Goal: Task Accomplishment & Management: Manage account settings

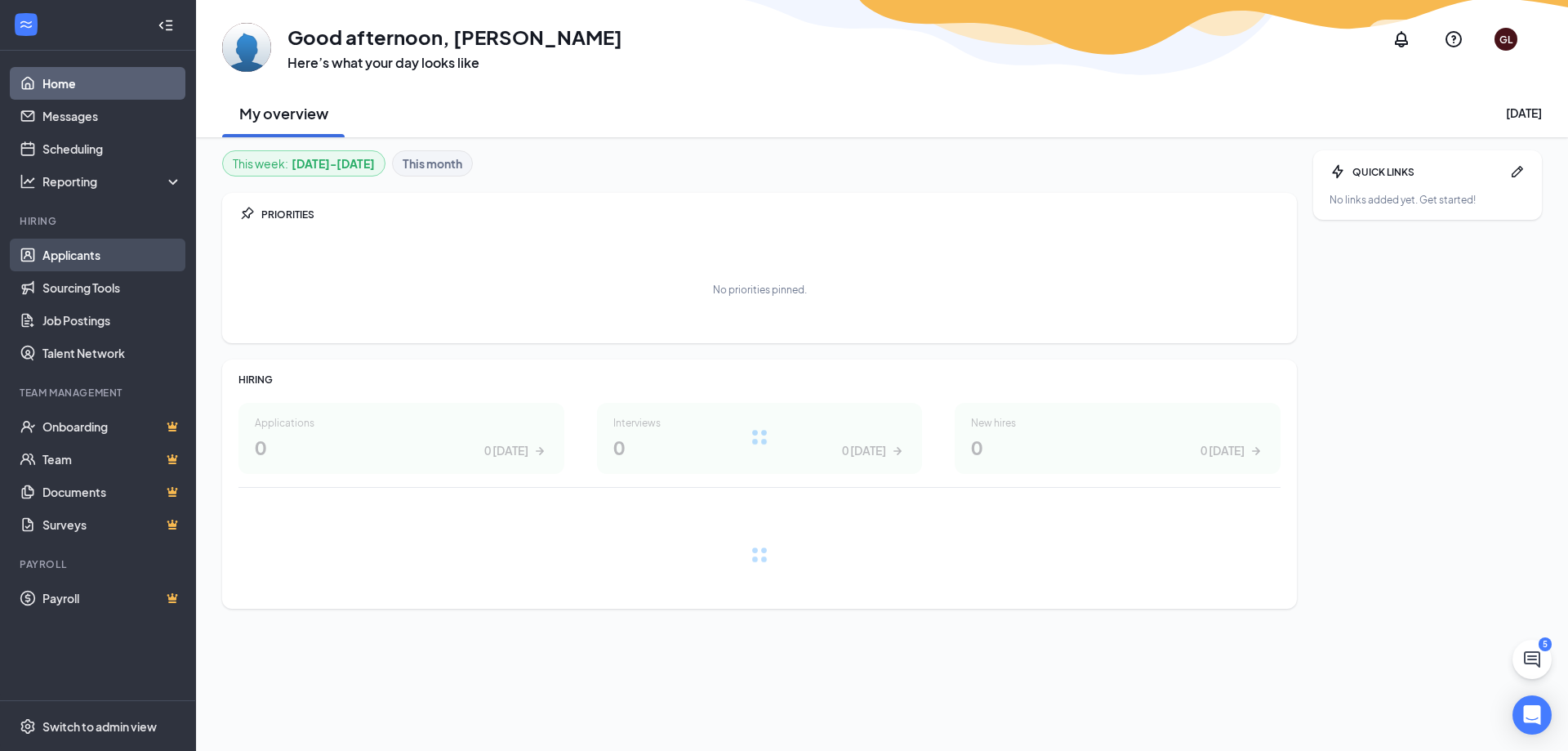
click at [122, 256] on link "Applicants" at bounding box center [112, 255] width 139 height 33
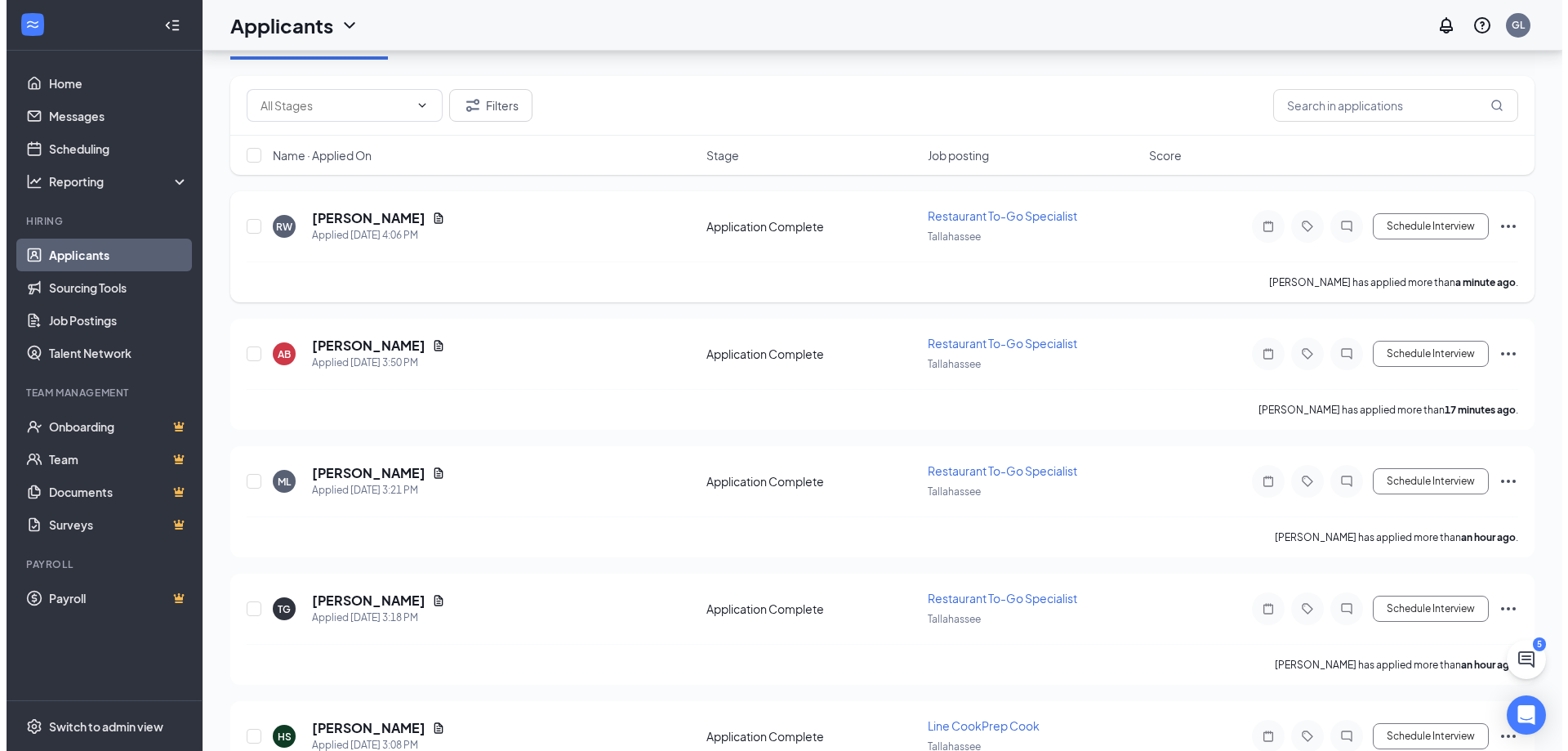
scroll to position [327, 0]
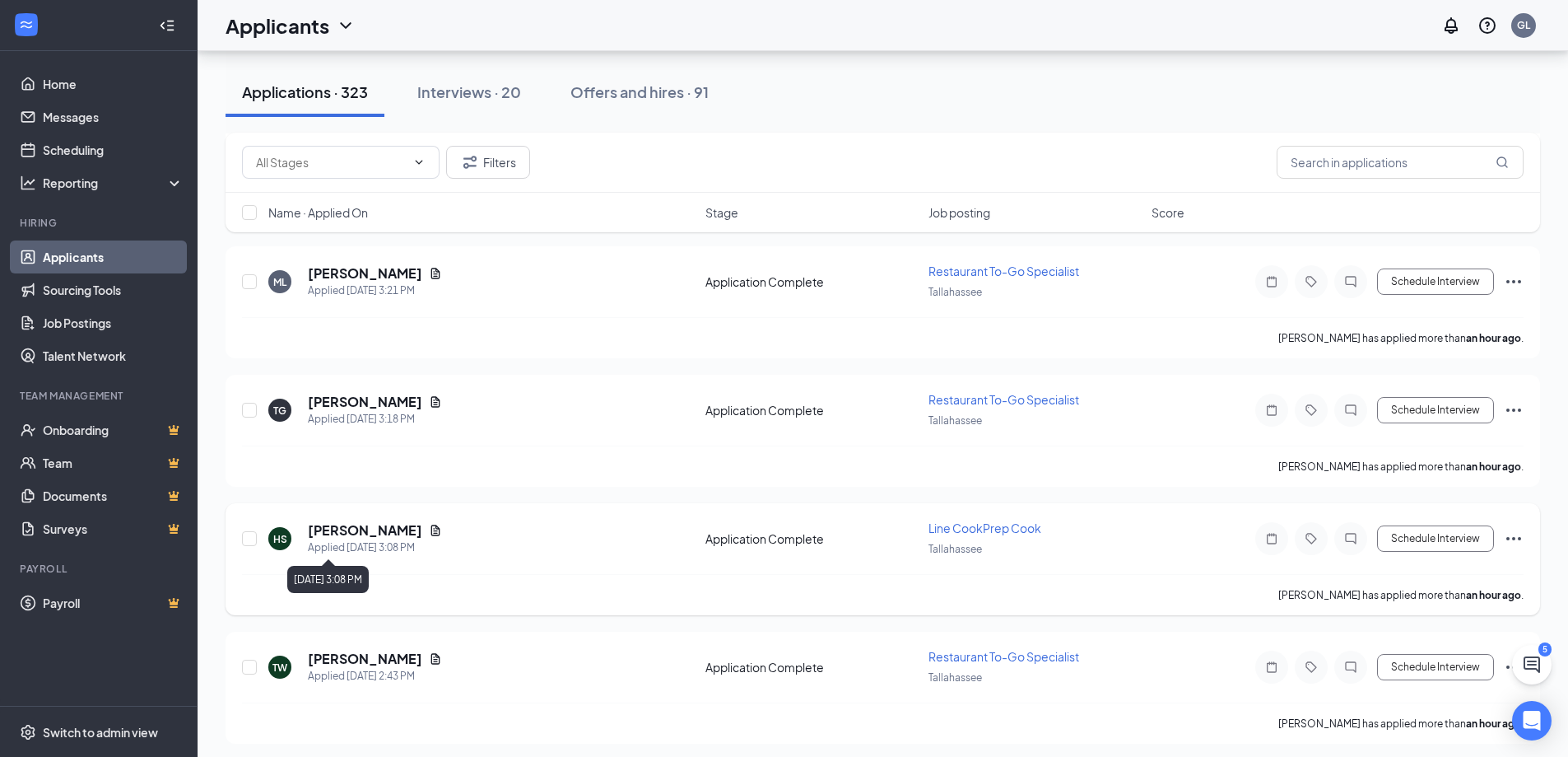
click at [369, 539] on div "Applied [DATE] 3:08 PM" at bounding box center [375, 547] width 134 height 17
click at [371, 533] on h5 "[PERSON_NAME]" at bounding box center [365, 530] width 114 height 18
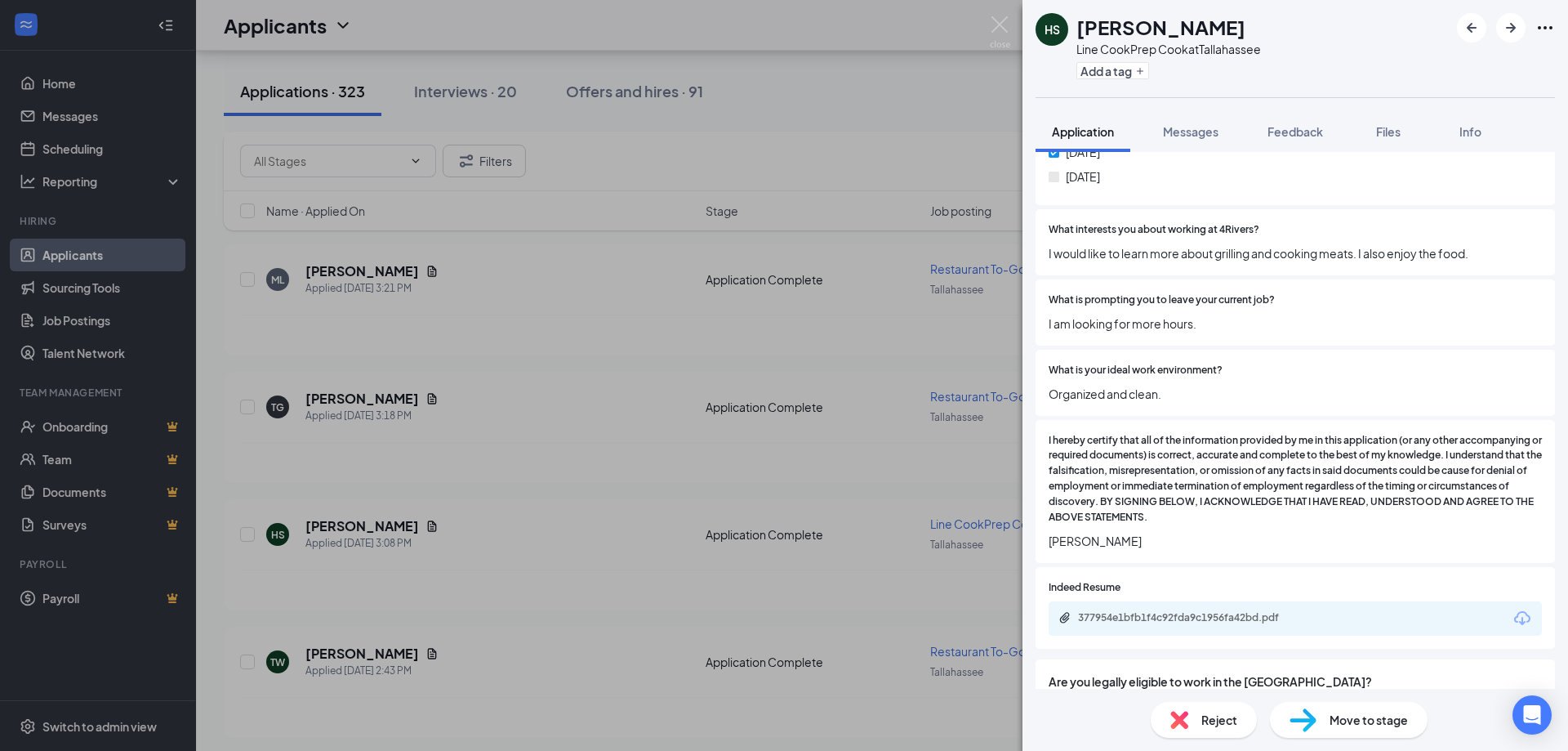
scroll to position [1211, 0]
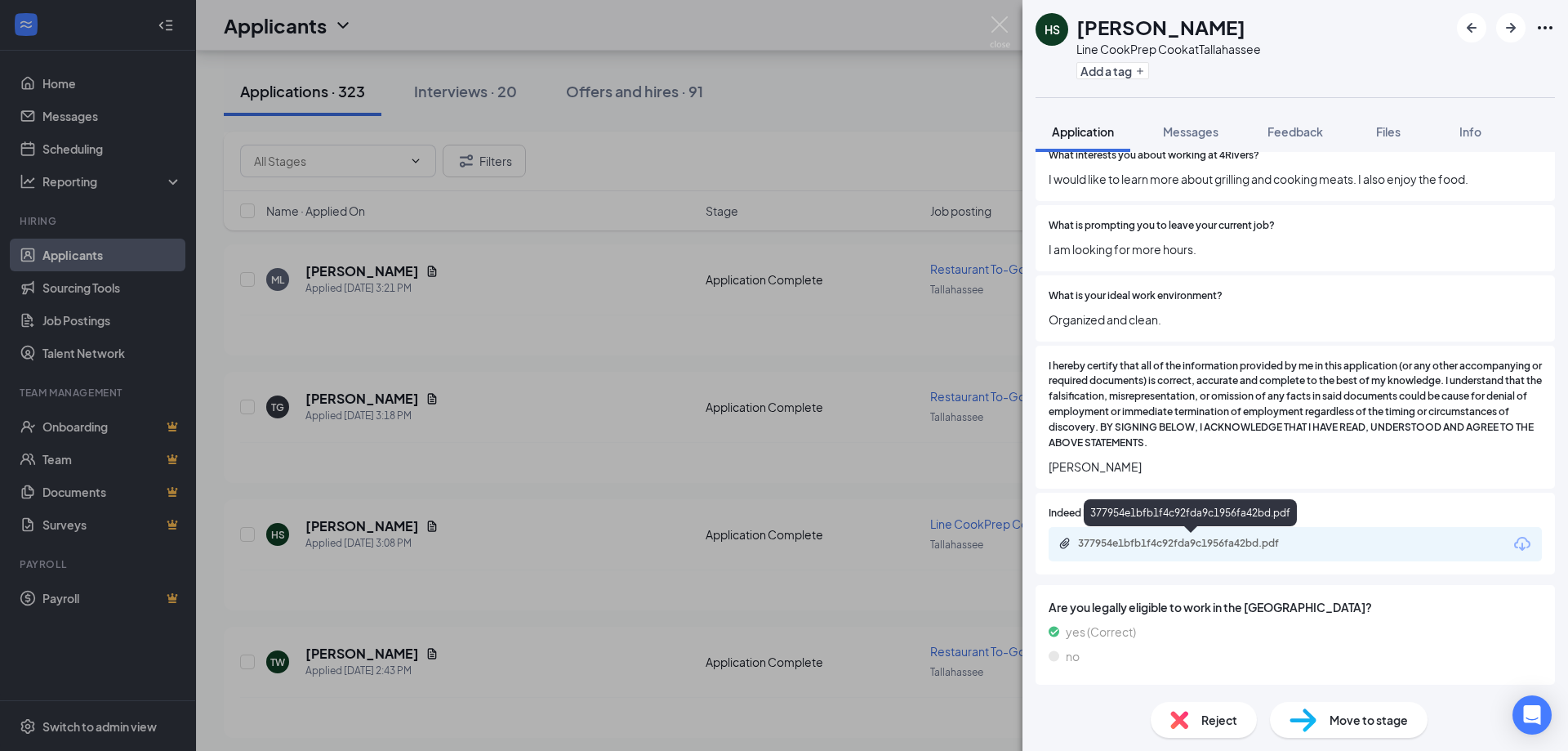
click at [1190, 549] on div "377954e1bfb1f4c92fda9c1956fa42bd.pdf" at bounding box center [1192, 543] width 229 height 13
click at [1359, 733] on div "Move to stage" at bounding box center [1349, 719] width 158 height 36
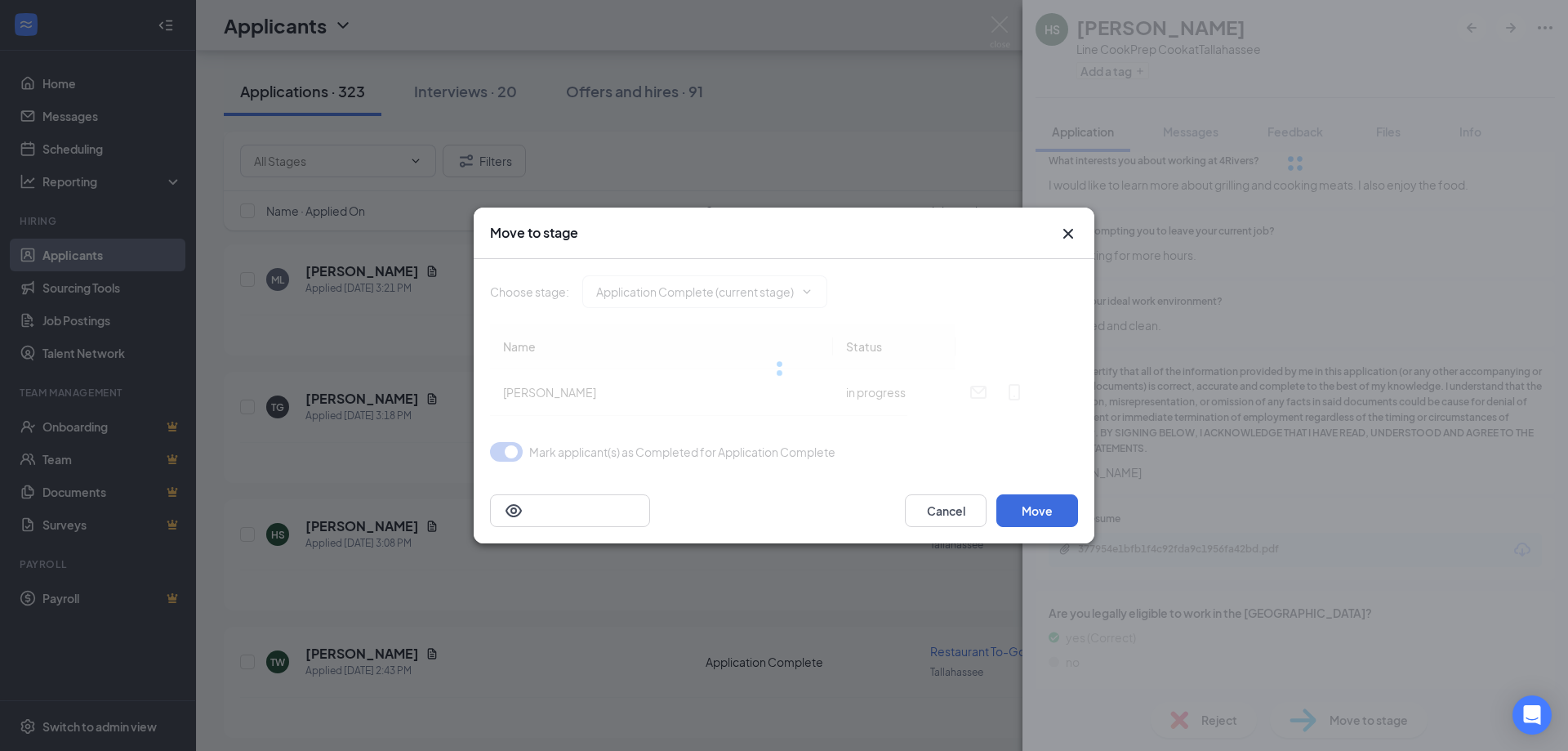
type input "Onsite Interview (next stage)"
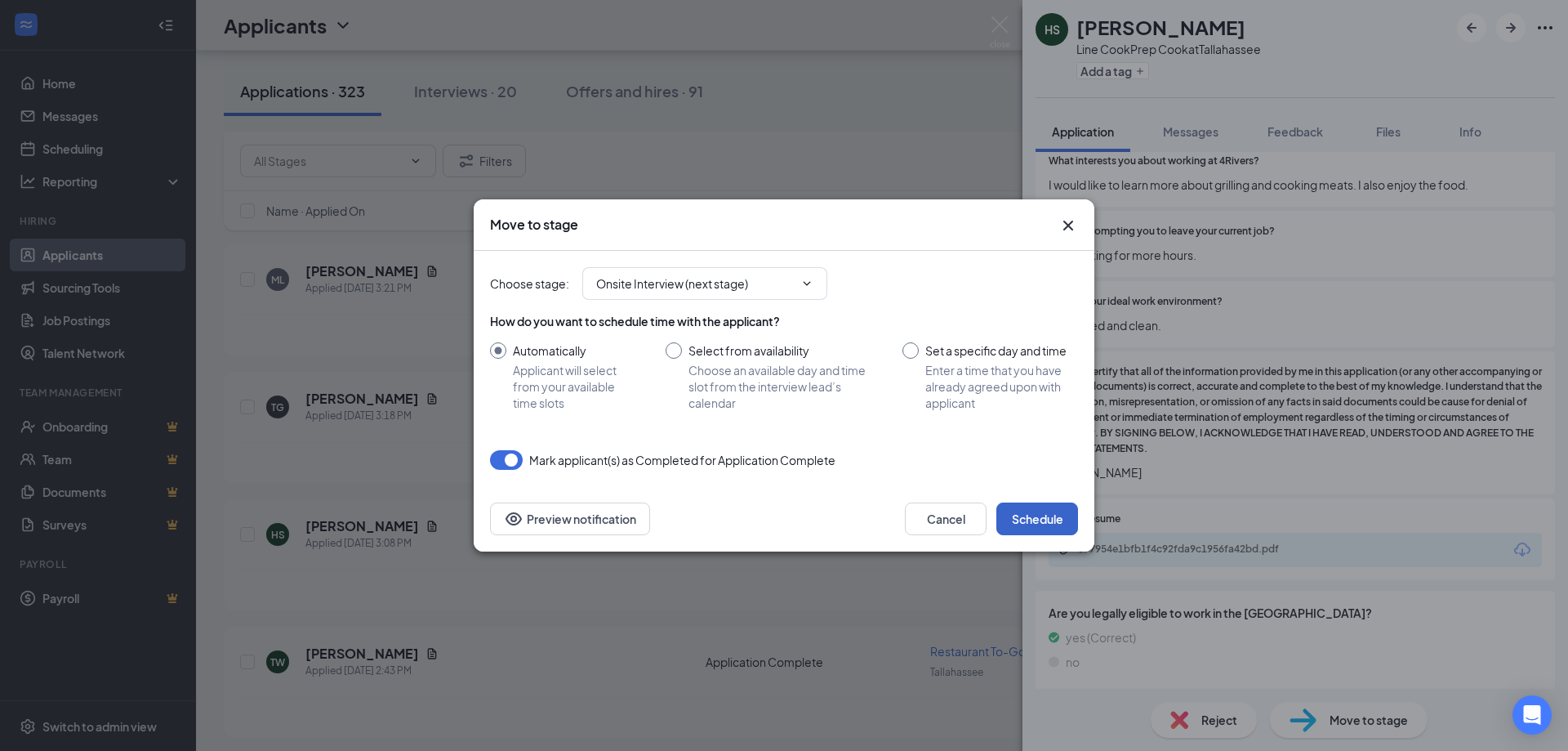
click at [1046, 525] on button "Schedule" at bounding box center [1037, 518] width 82 height 33
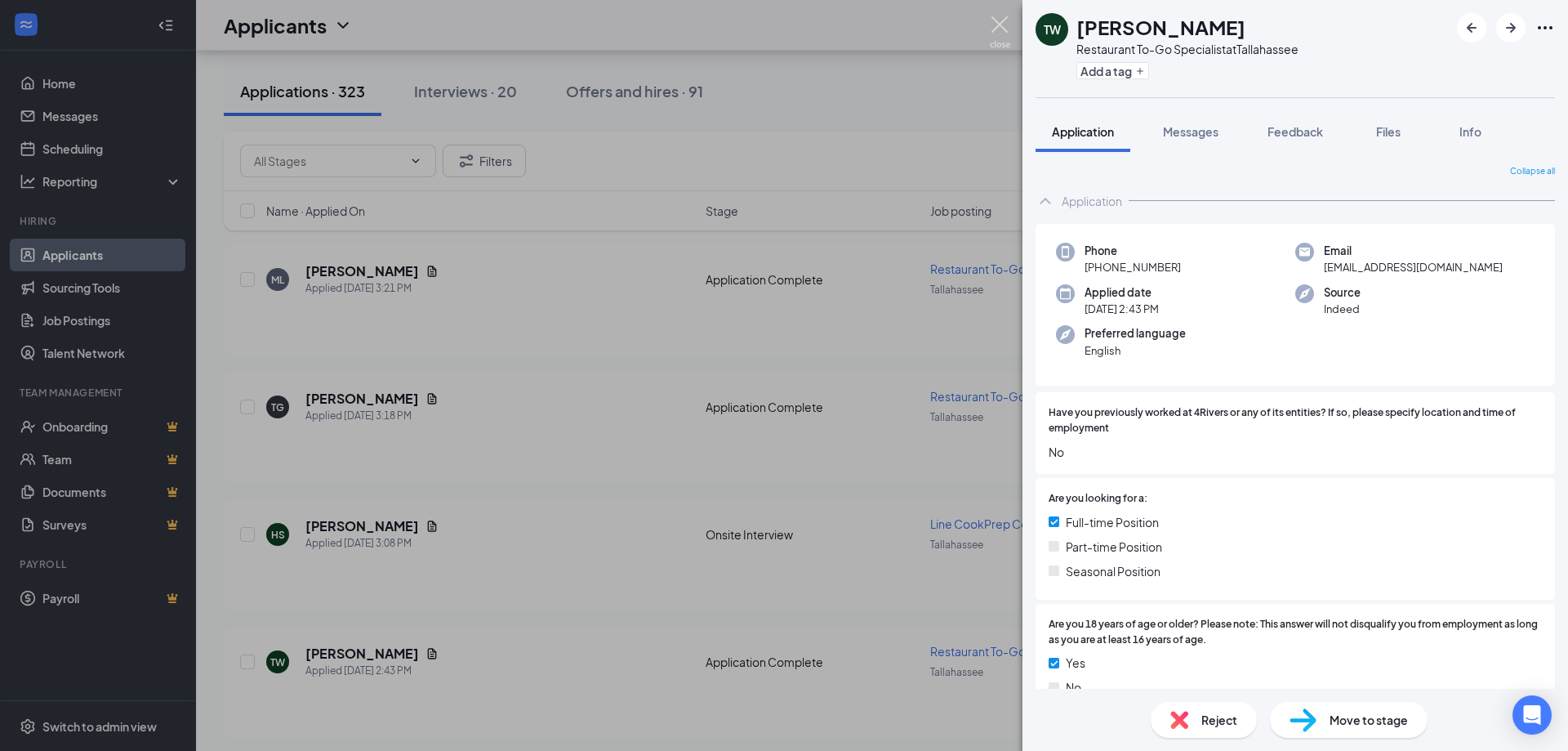
click at [1001, 19] on img at bounding box center [1000, 32] width 20 height 32
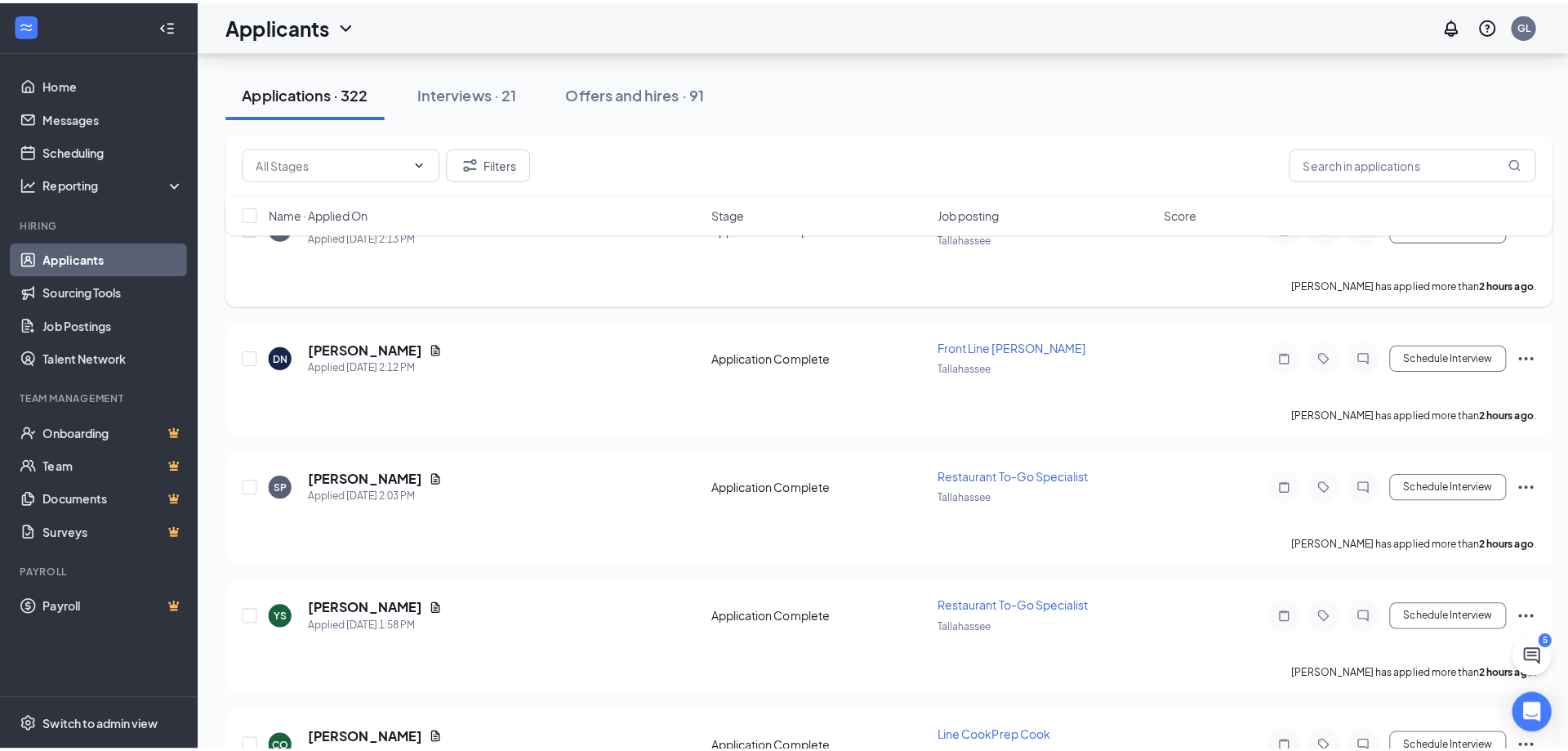
scroll to position [898, 0]
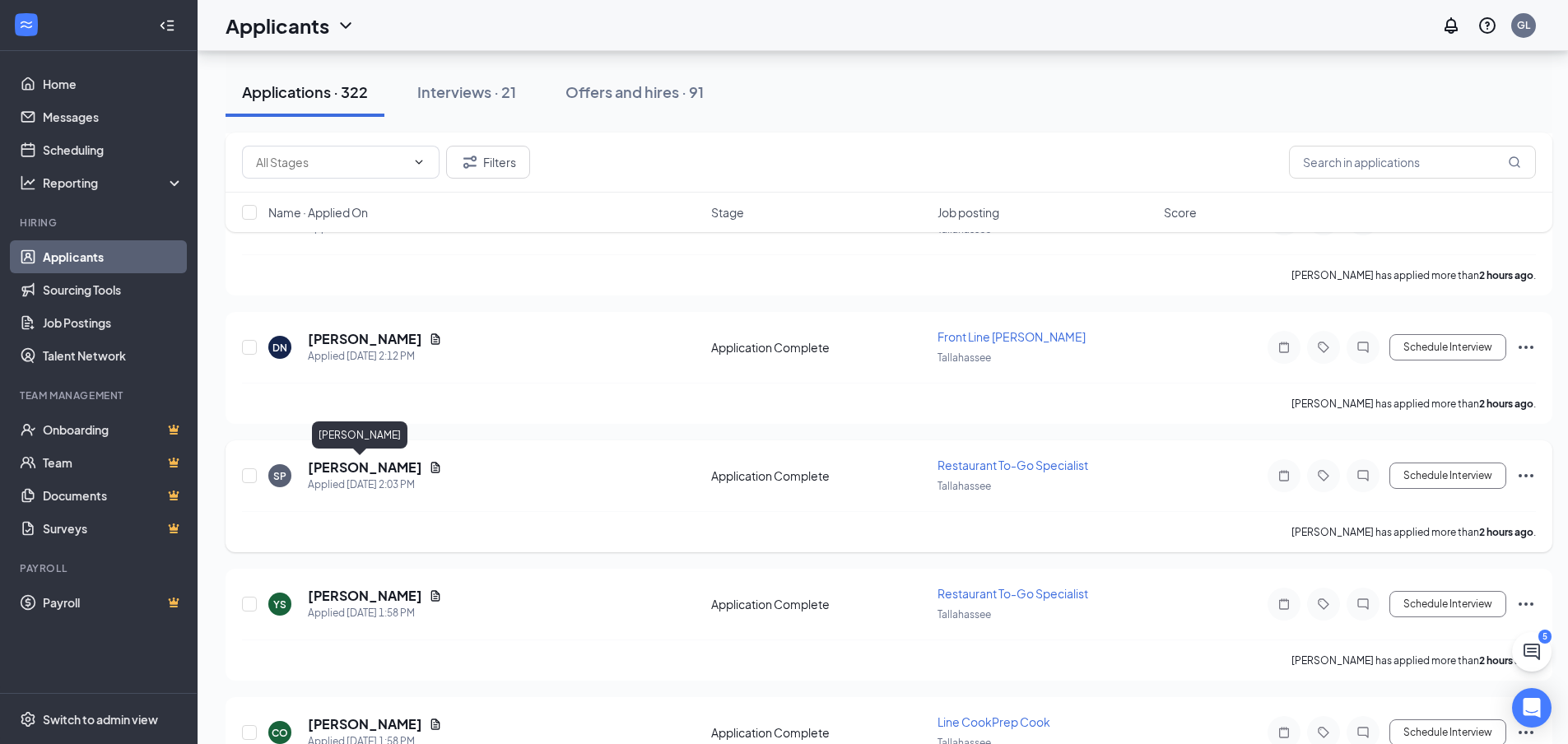
click at [366, 474] on h5 "[PERSON_NAME]" at bounding box center [365, 468] width 114 height 18
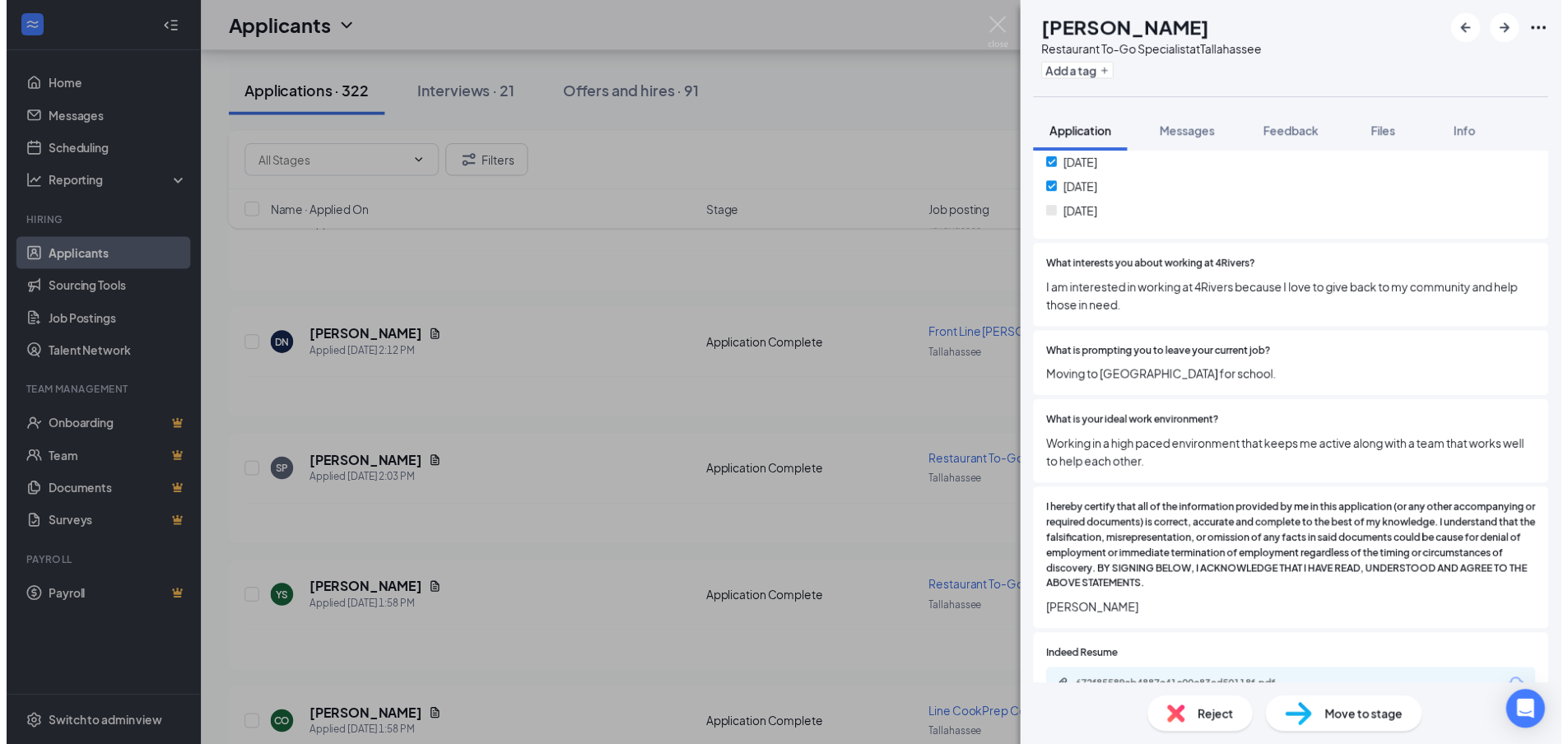
scroll to position [1152, 0]
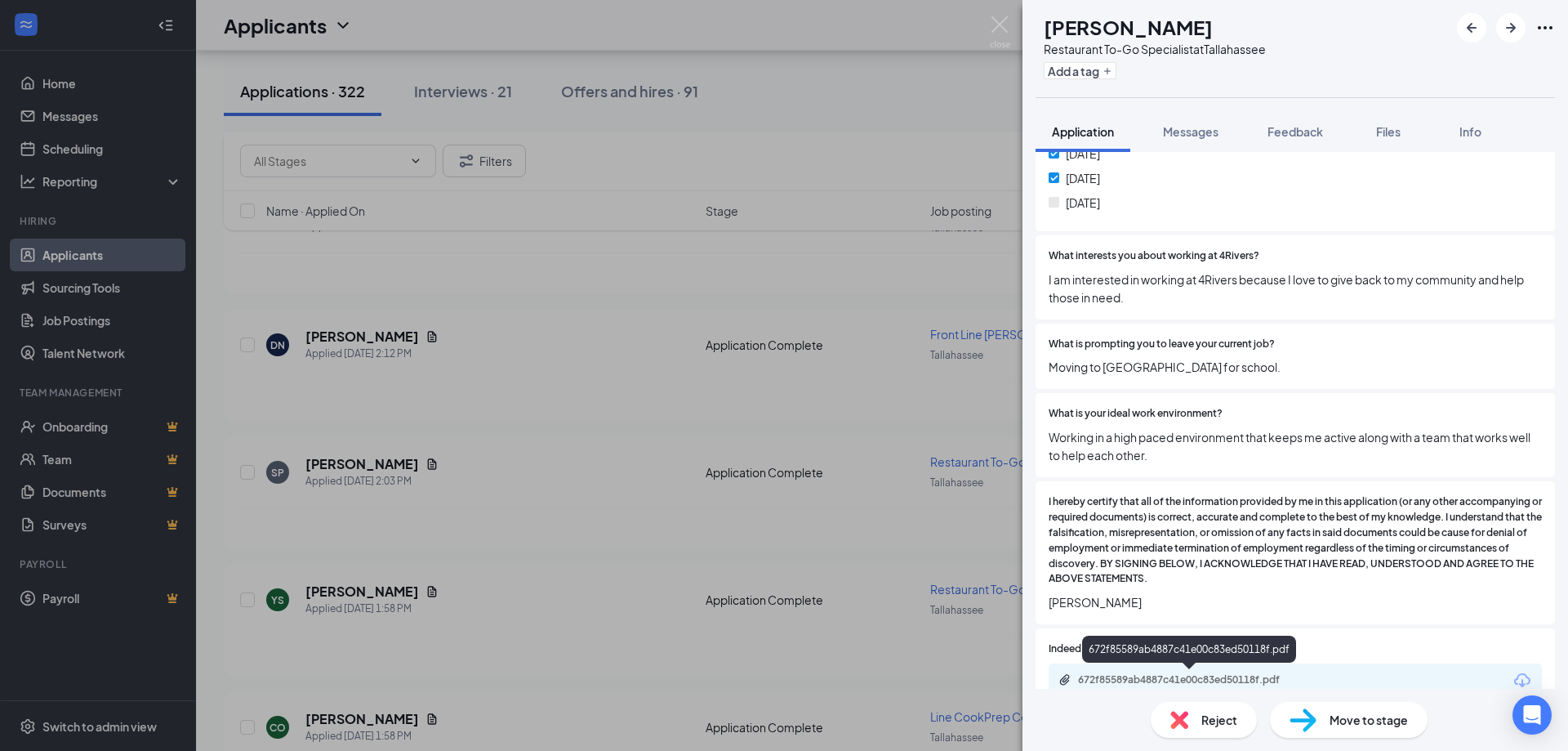
click at [1195, 669] on div "672f85589ab4887c41e00c83ed50118f.pdf" at bounding box center [1295, 680] width 494 height 34
click at [1195, 680] on div "672f85589ab4887c41e00c83ed50118f.pdf" at bounding box center [1192, 680] width 229 height 13
click at [492, 367] on div "SP SOPHIA PAN Restaurant To-Go Specialist at [GEOGRAPHIC_DATA] Add a tag Applic…" at bounding box center [784, 376] width 1568 height 751
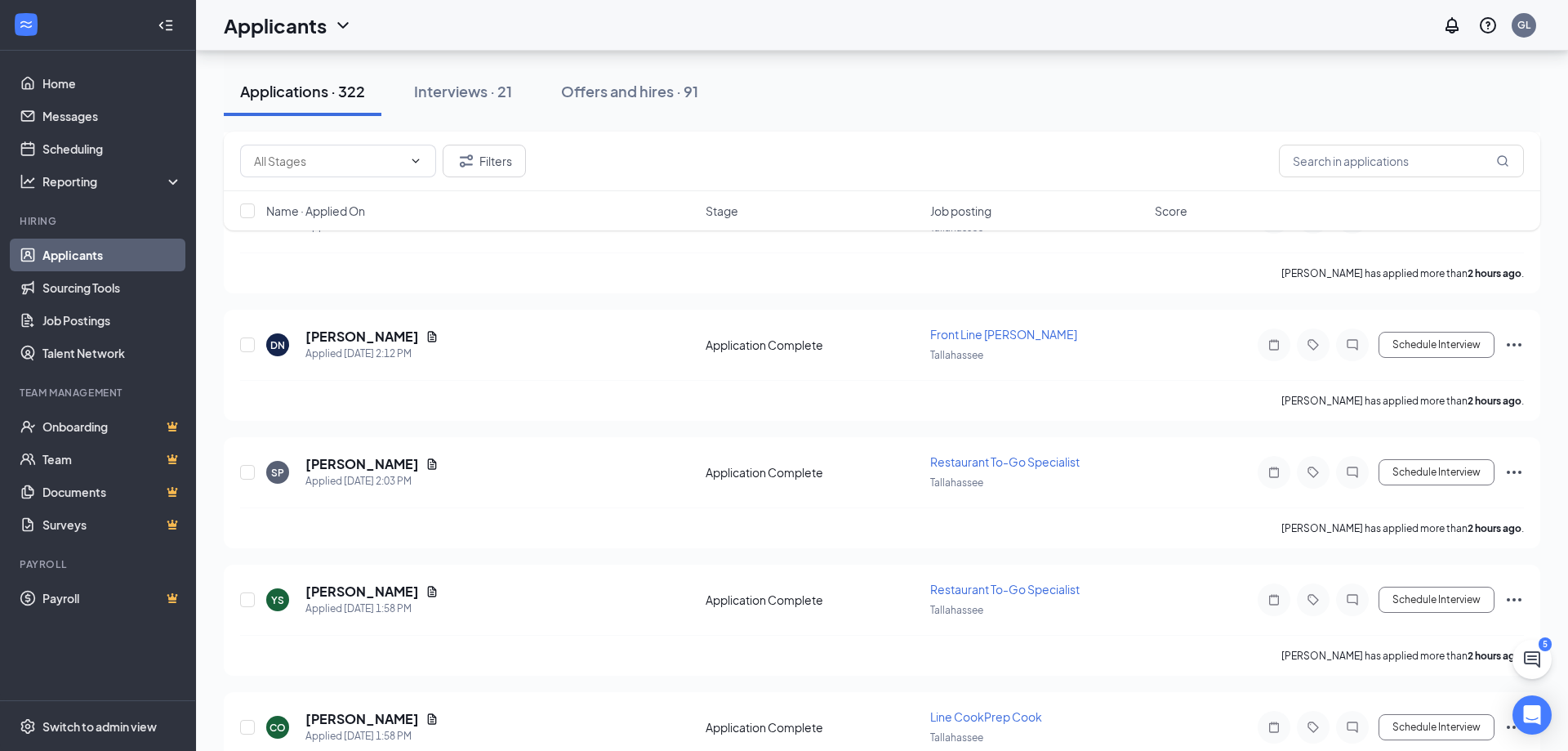
click at [997, 27] on div "Applicants GL" at bounding box center [882, 25] width 1372 height 50
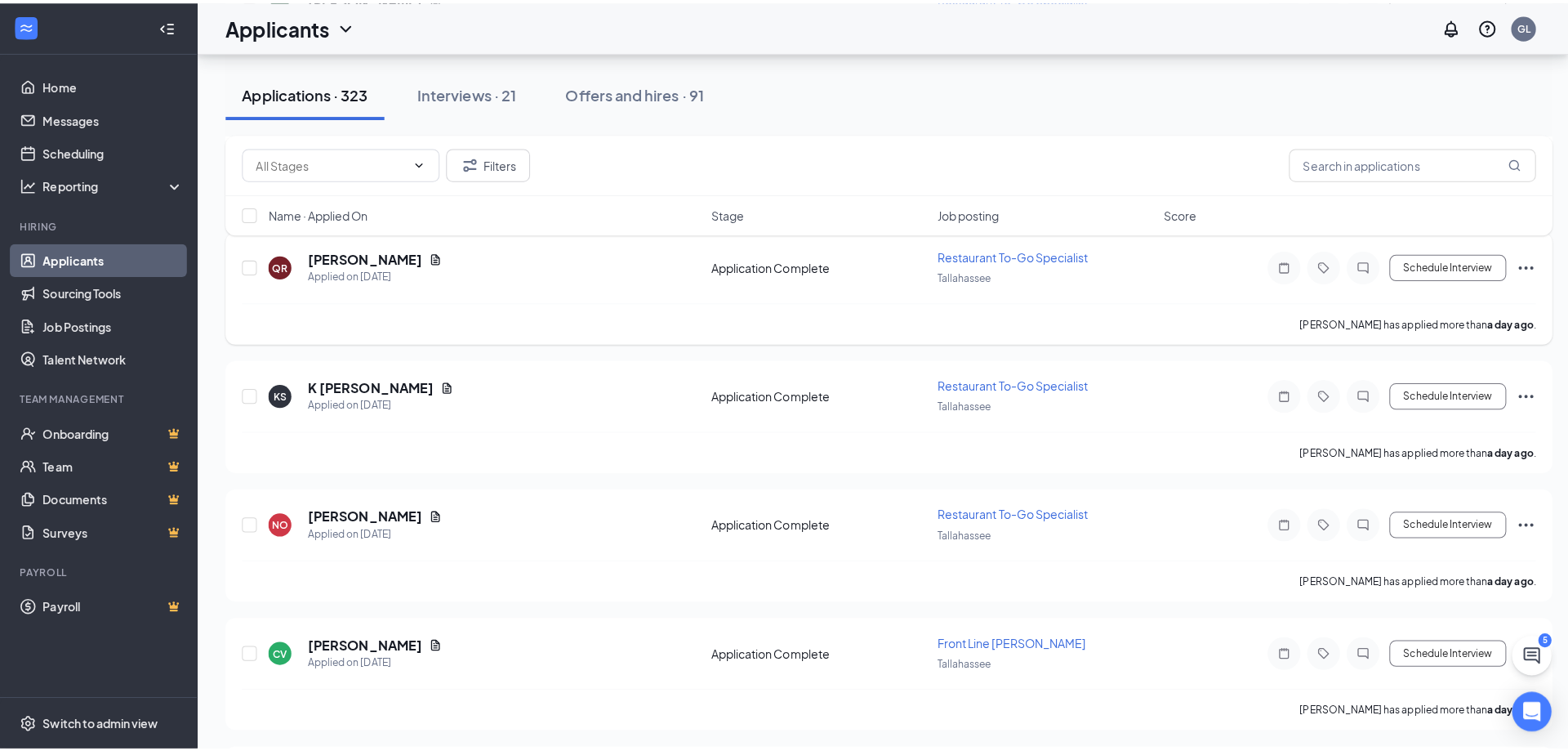
scroll to position [7351, 0]
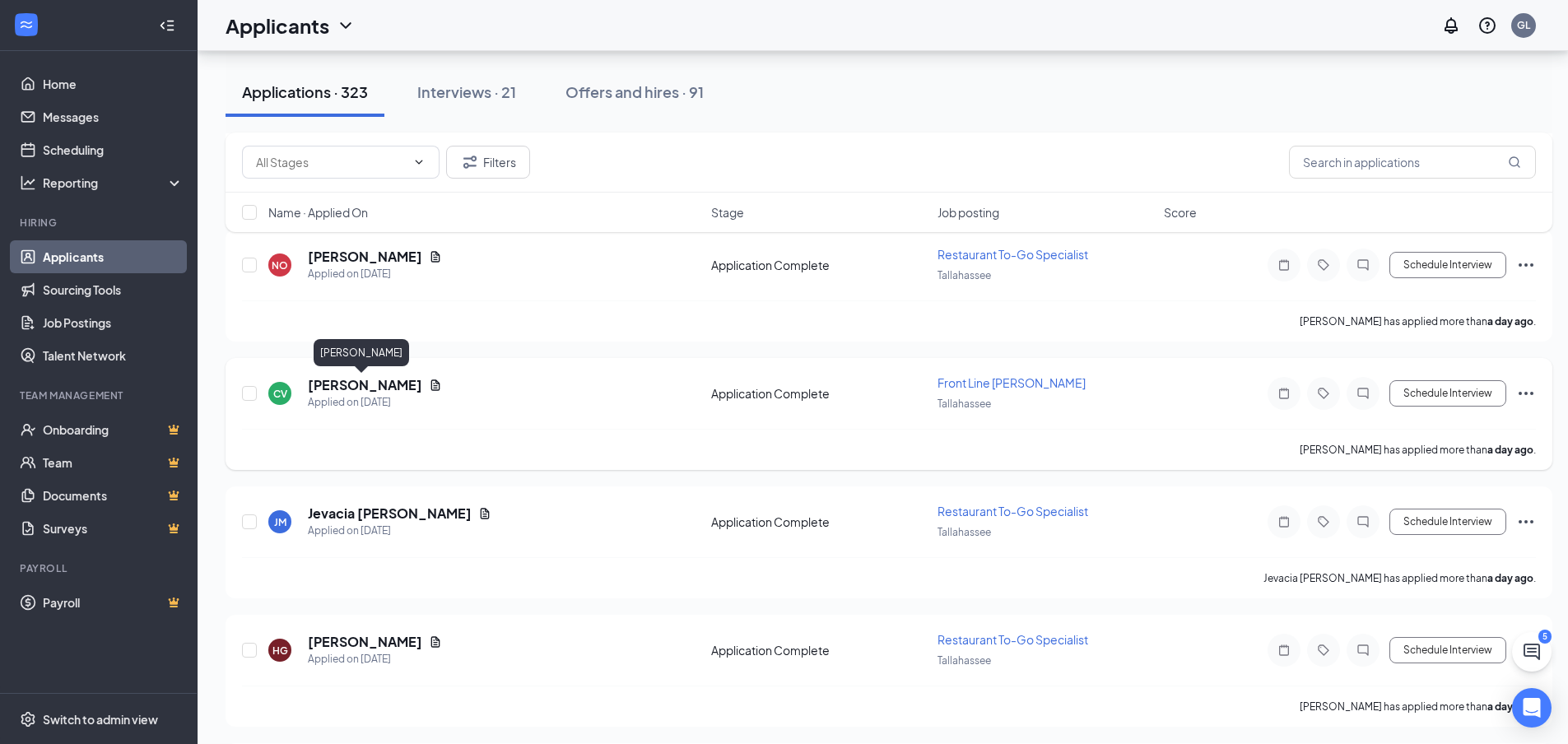
click at [340, 384] on h5 "[PERSON_NAME]" at bounding box center [365, 386] width 114 height 18
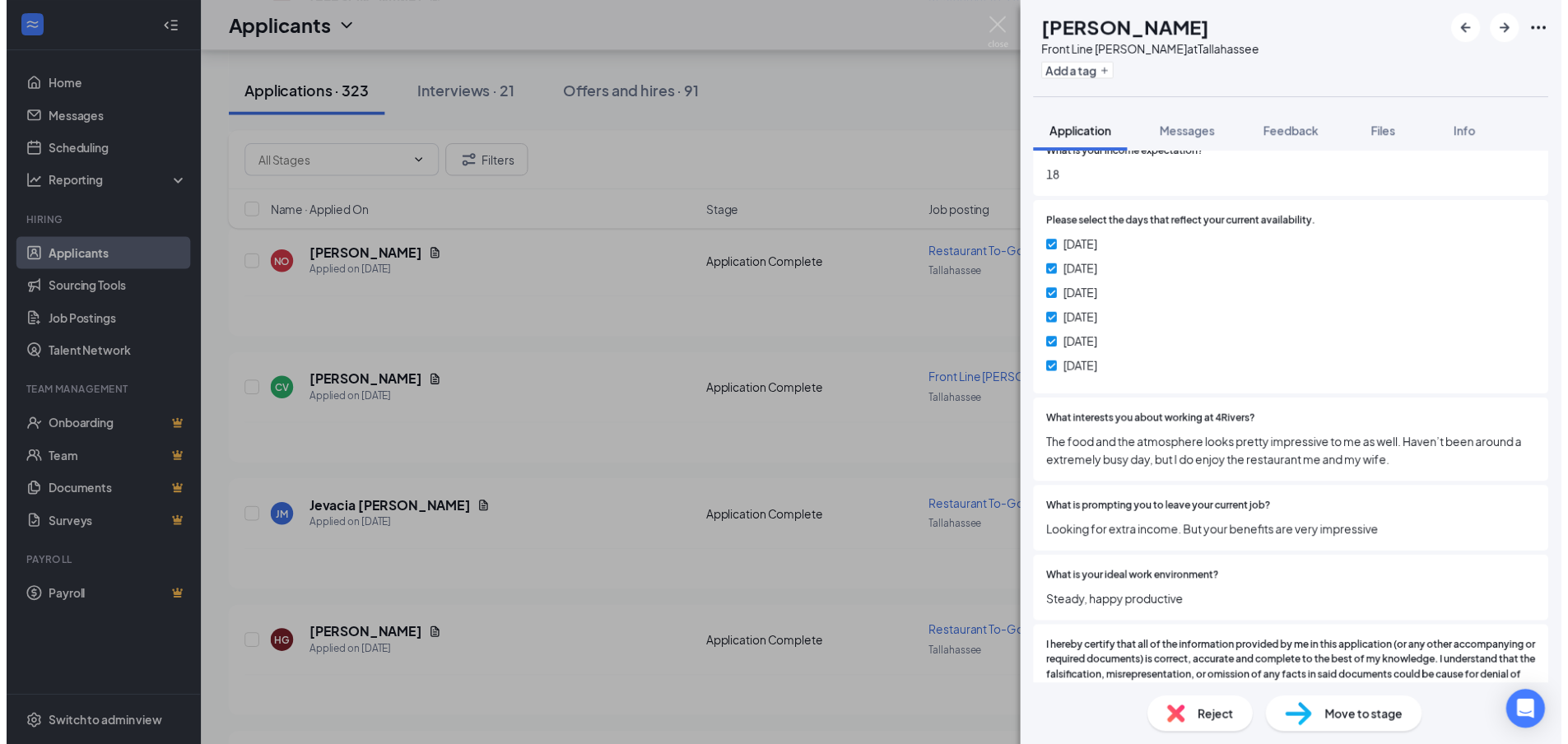
scroll to position [1152, 0]
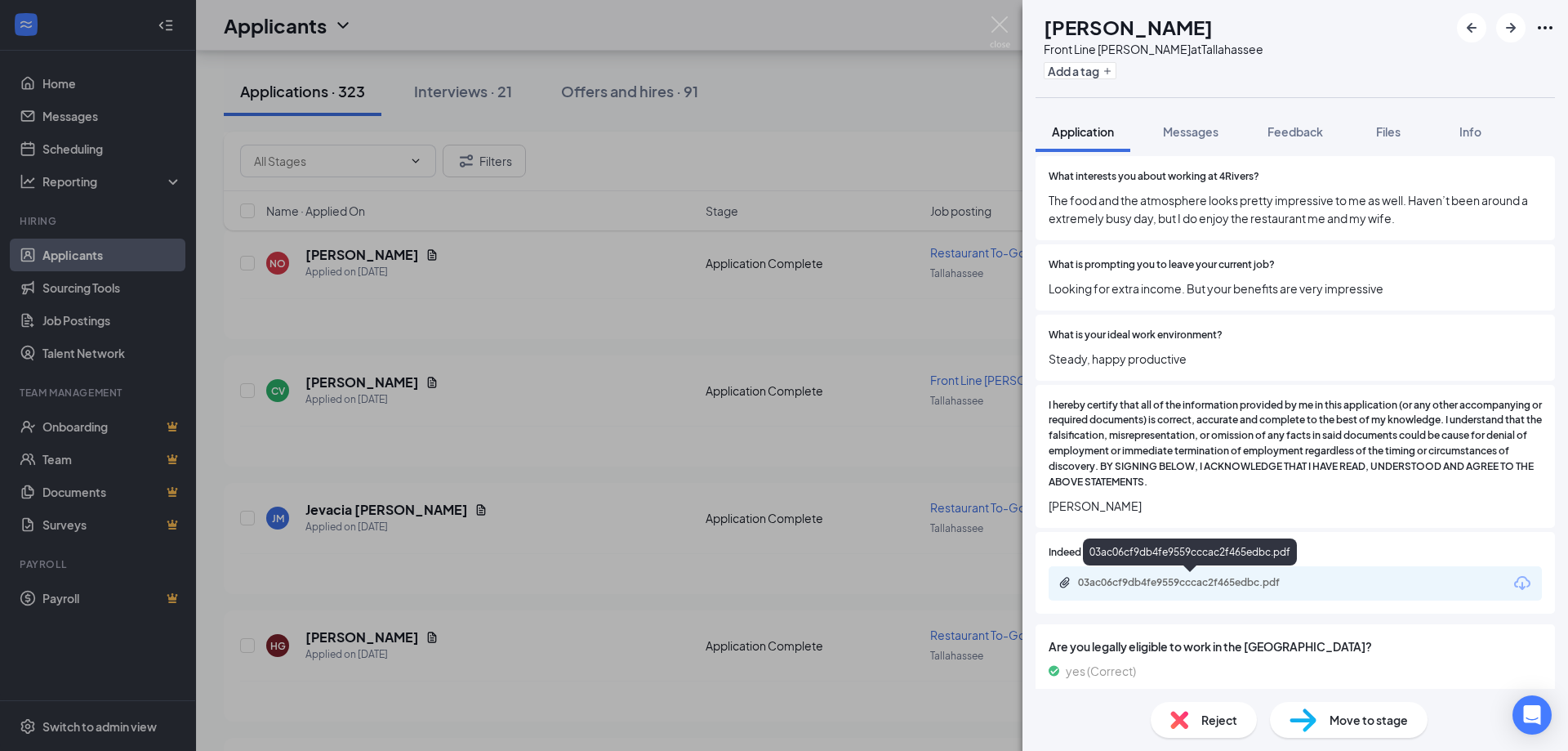
click at [1181, 583] on div "03ac06cf9db4fe9559cccac2f465edbc.pdf" at bounding box center [1192, 582] width 229 height 13
click at [992, 29] on img at bounding box center [1000, 32] width 20 height 32
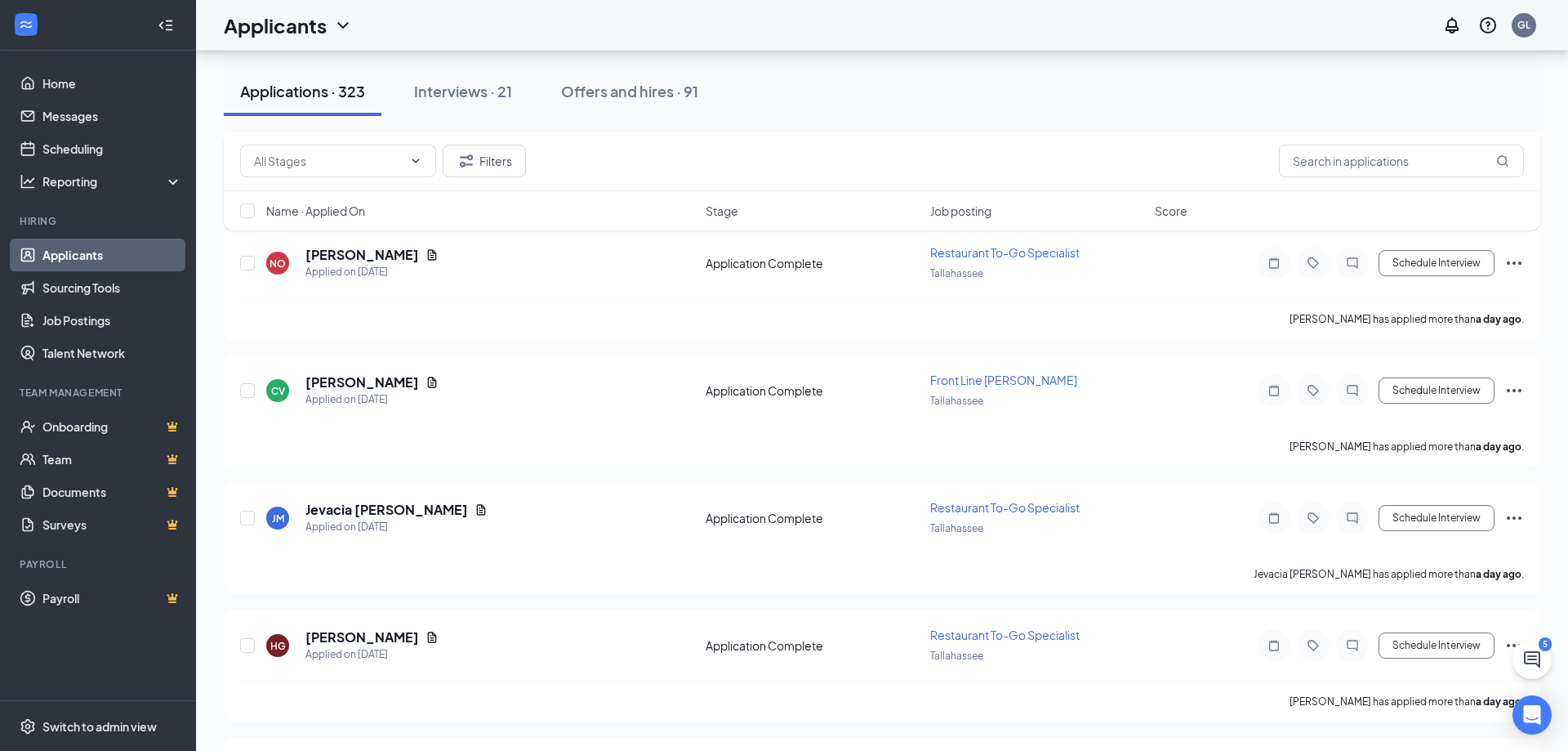
click at [1000, 24] on div "Applicants GL" at bounding box center [882, 25] width 1372 height 50
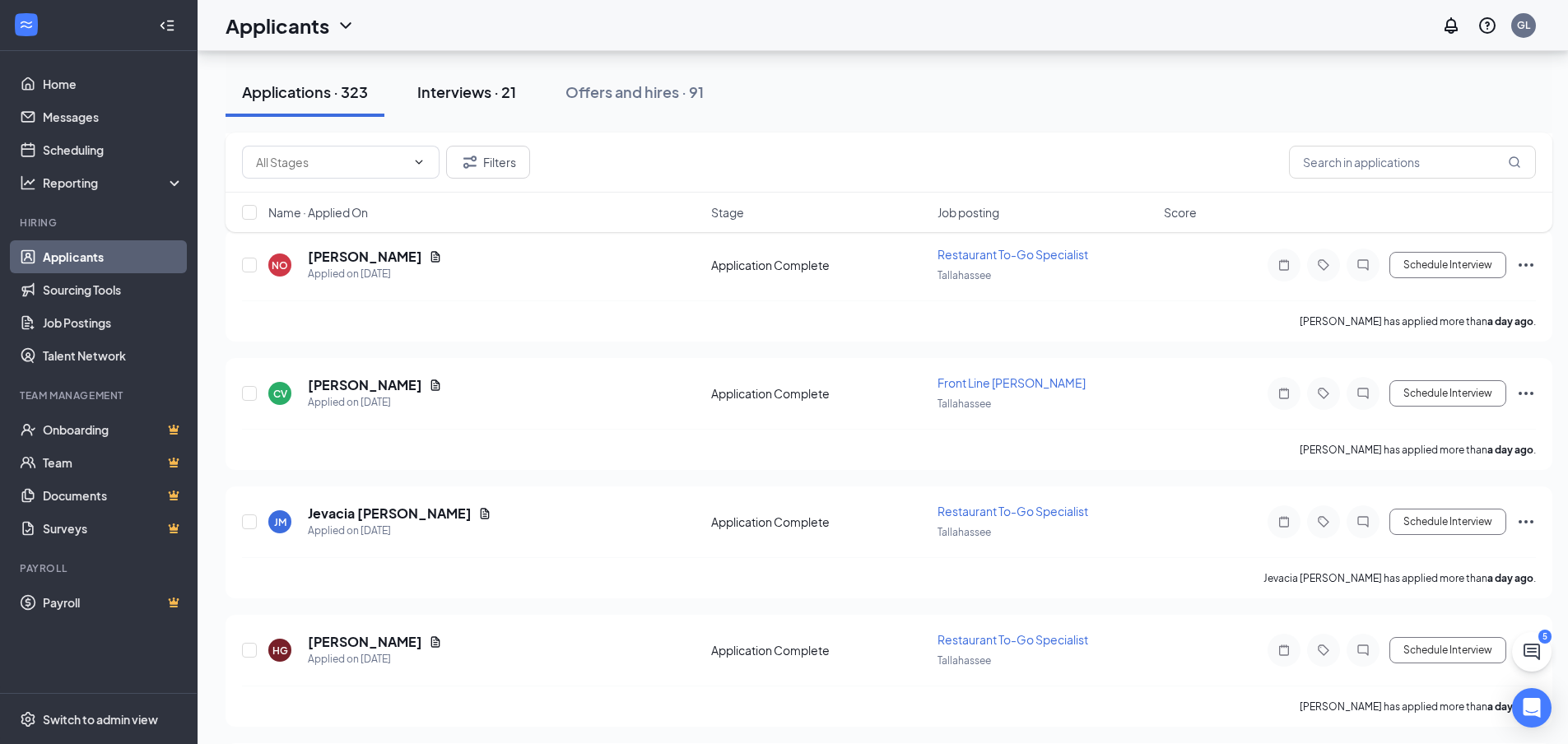
click at [484, 93] on div "Interviews · 21" at bounding box center [466, 91] width 99 height 20
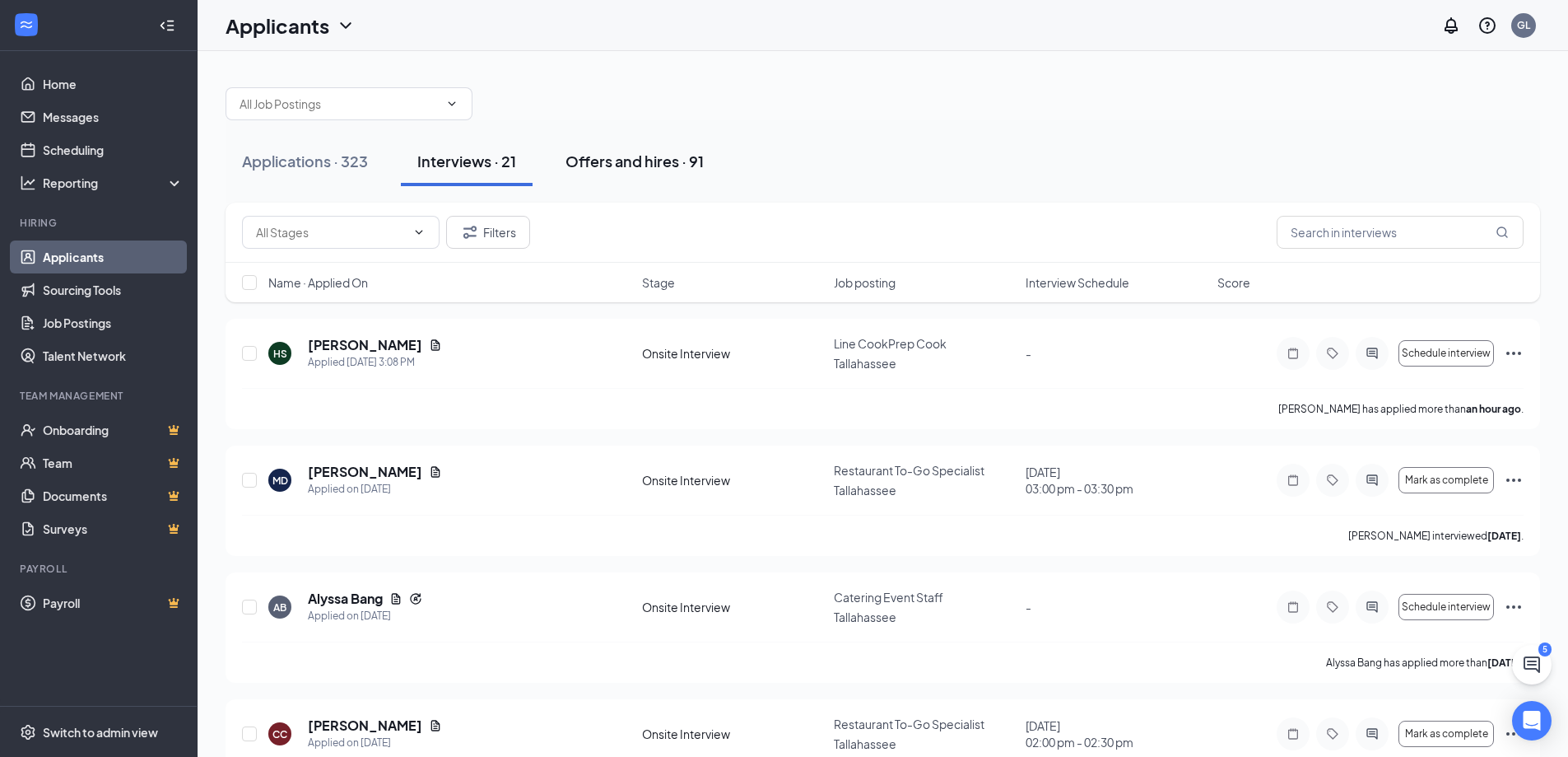
click at [620, 175] on button "Offers and hires · 91" at bounding box center [634, 162] width 171 height 50
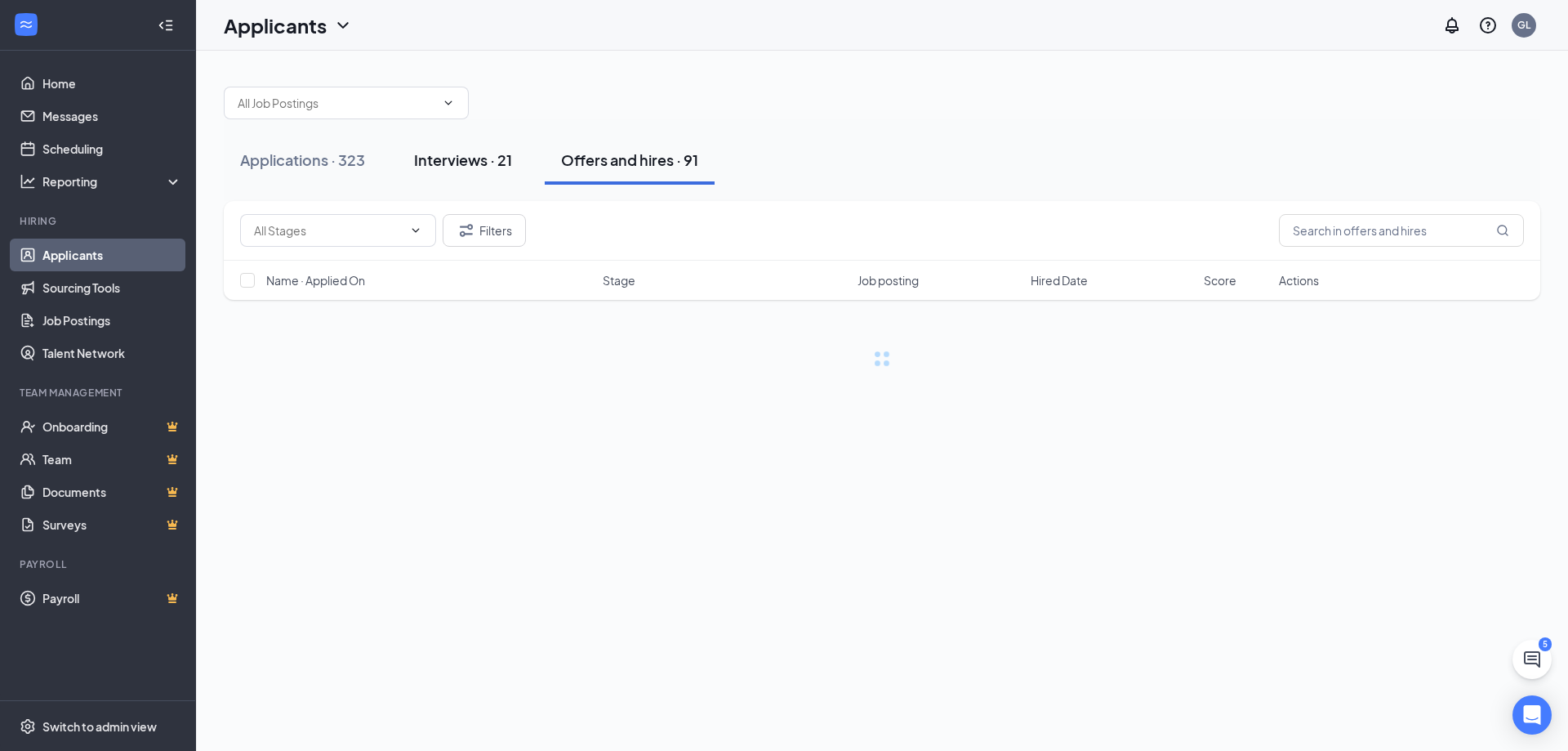
click at [486, 170] on button "Interviews · 21" at bounding box center [463, 160] width 131 height 49
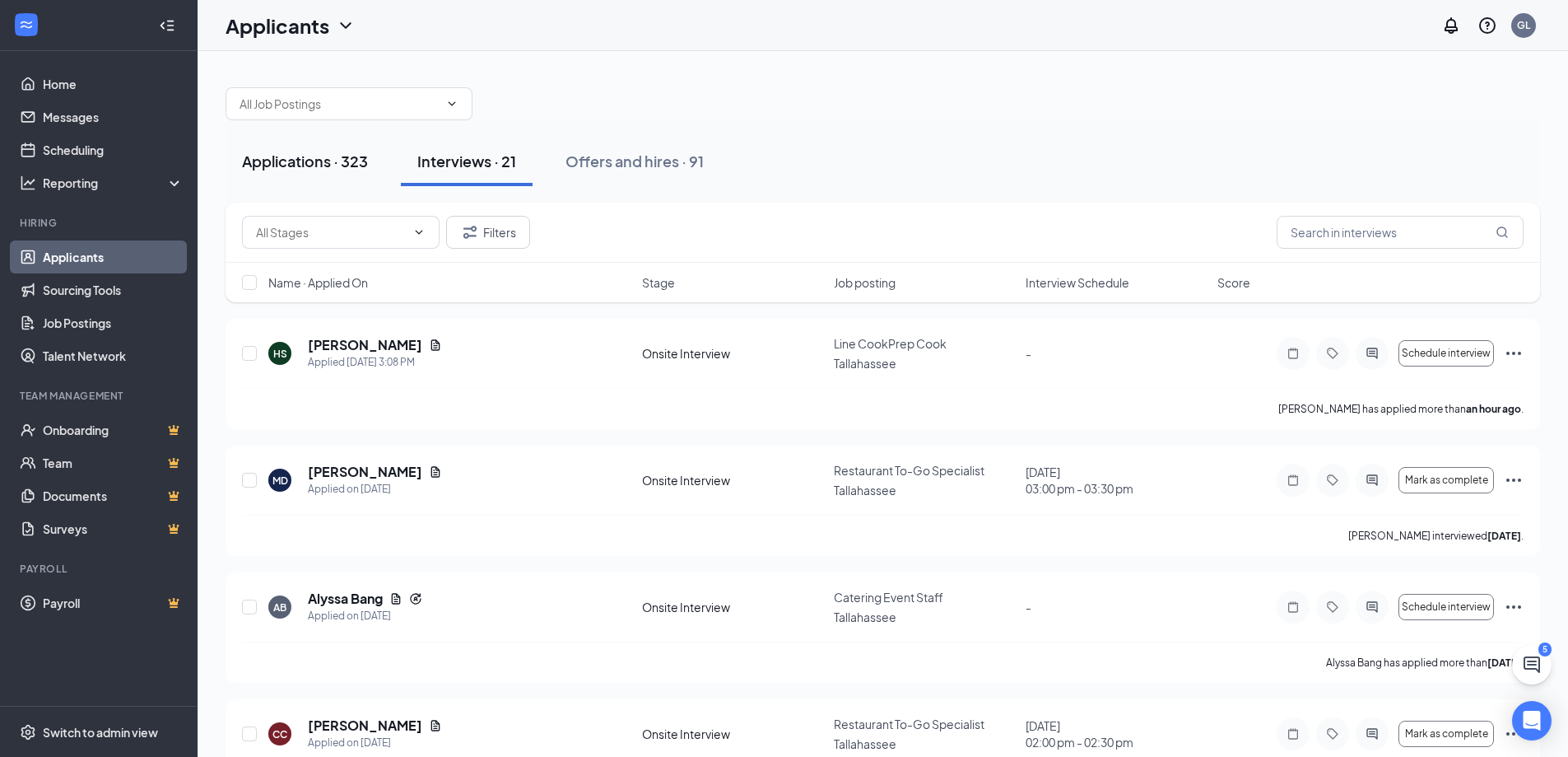
click at [344, 165] on div "Applications · 323" at bounding box center [305, 161] width 126 height 20
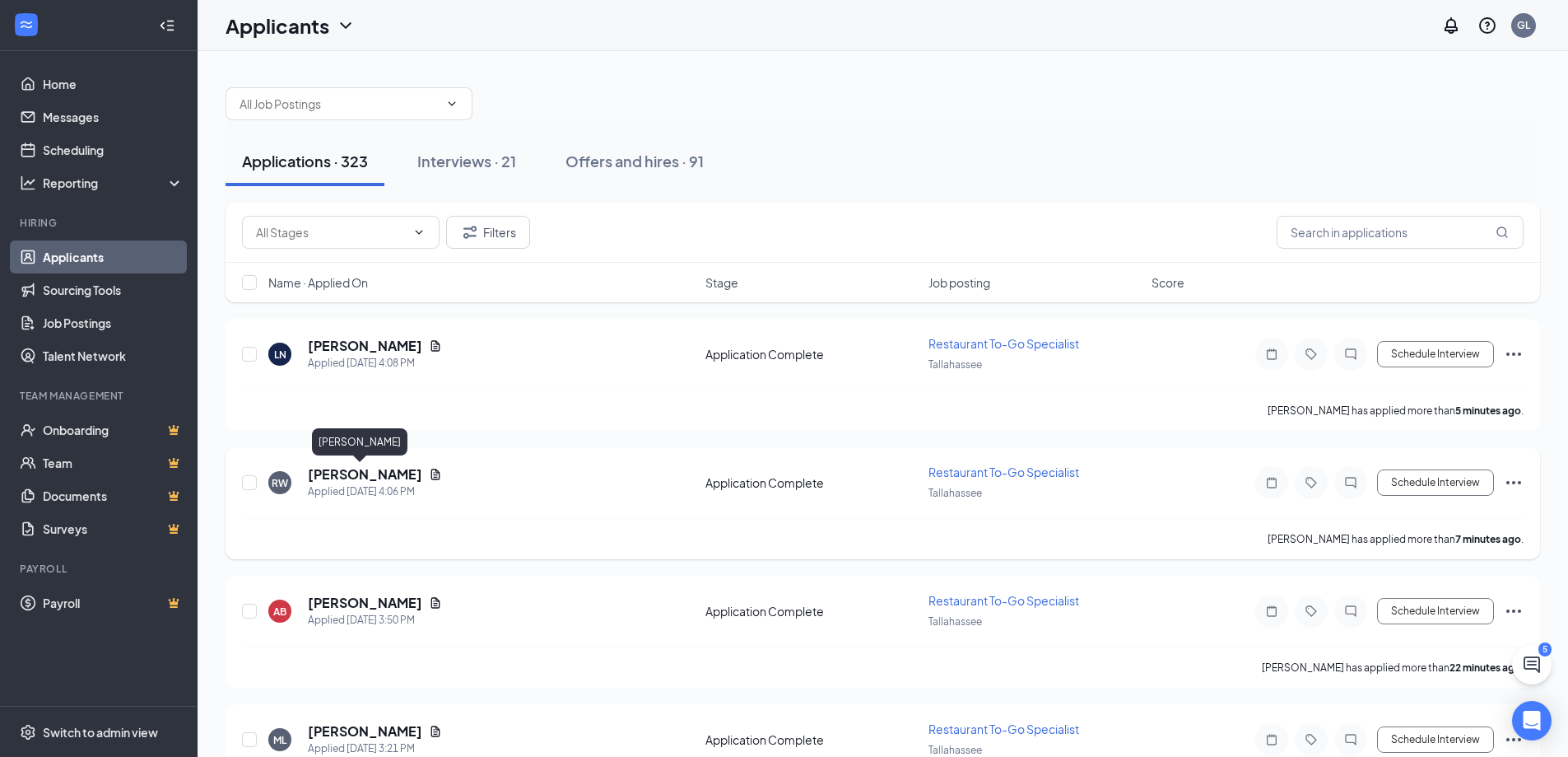
click at [377, 482] on h5 "[PERSON_NAME]" at bounding box center [365, 475] width 114 height 18
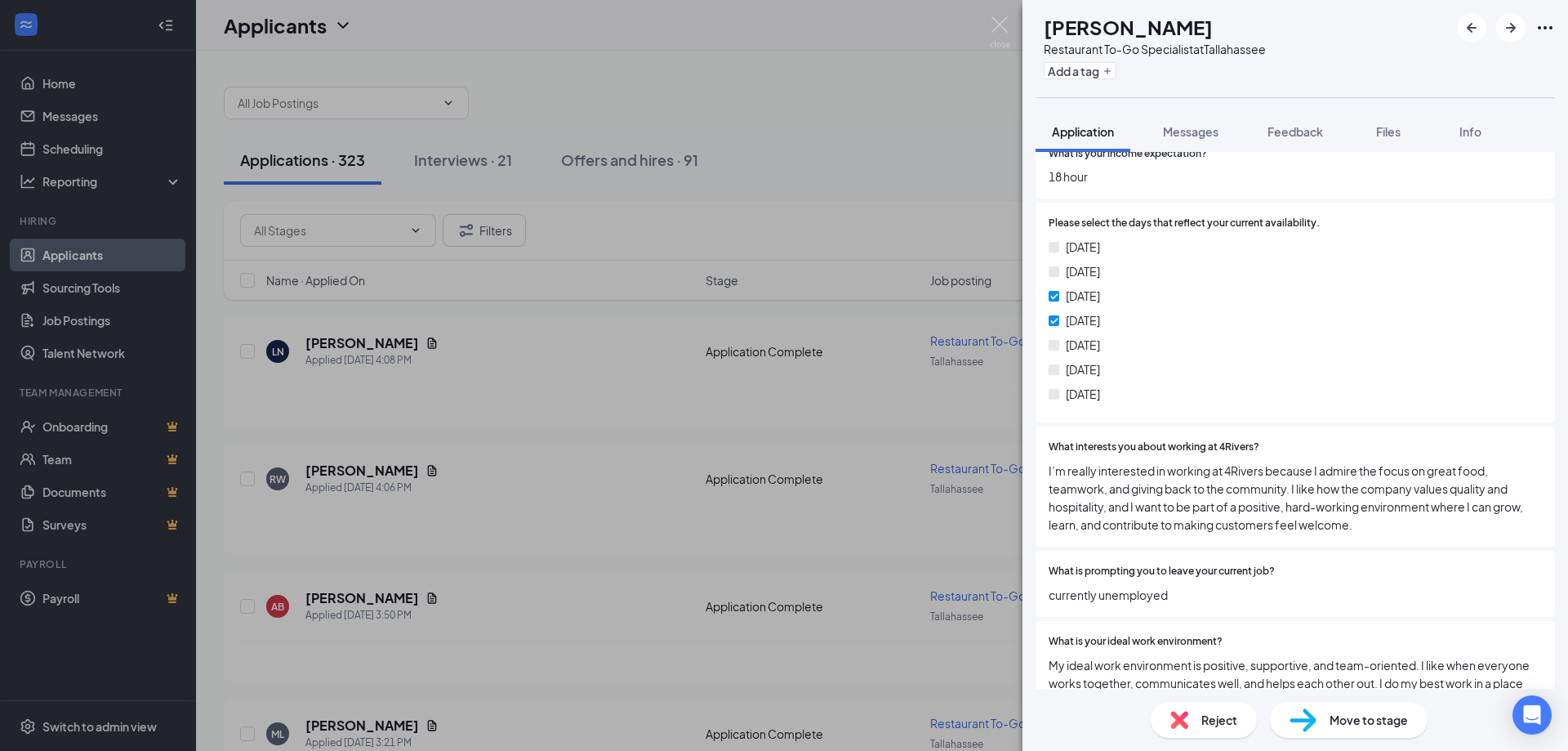
scroll to position [1143, 0]
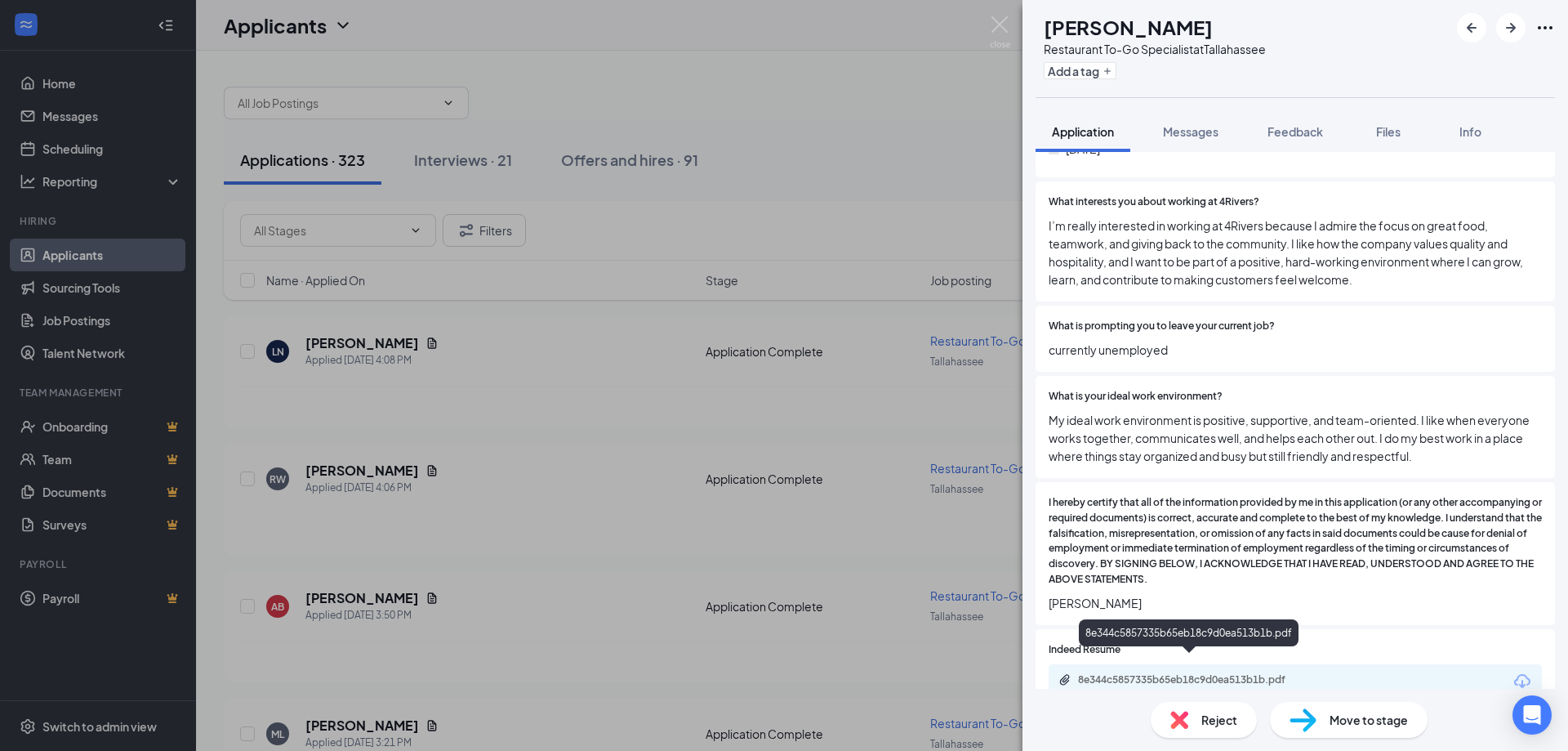
click at [1202, 673] on div "8e344c5857335b65eb18c9d0ea513b1b.pdf" at bounding box center [1192, 680] width 229 height 13
click at [594, 340] on div "[PERSON_NAME] [PERSON_NAME] Restaurant To-Go Specialist at [GEOGRAPHIC_DATA] Ad…" at bounding box center [784, 376] width 1568 height 751
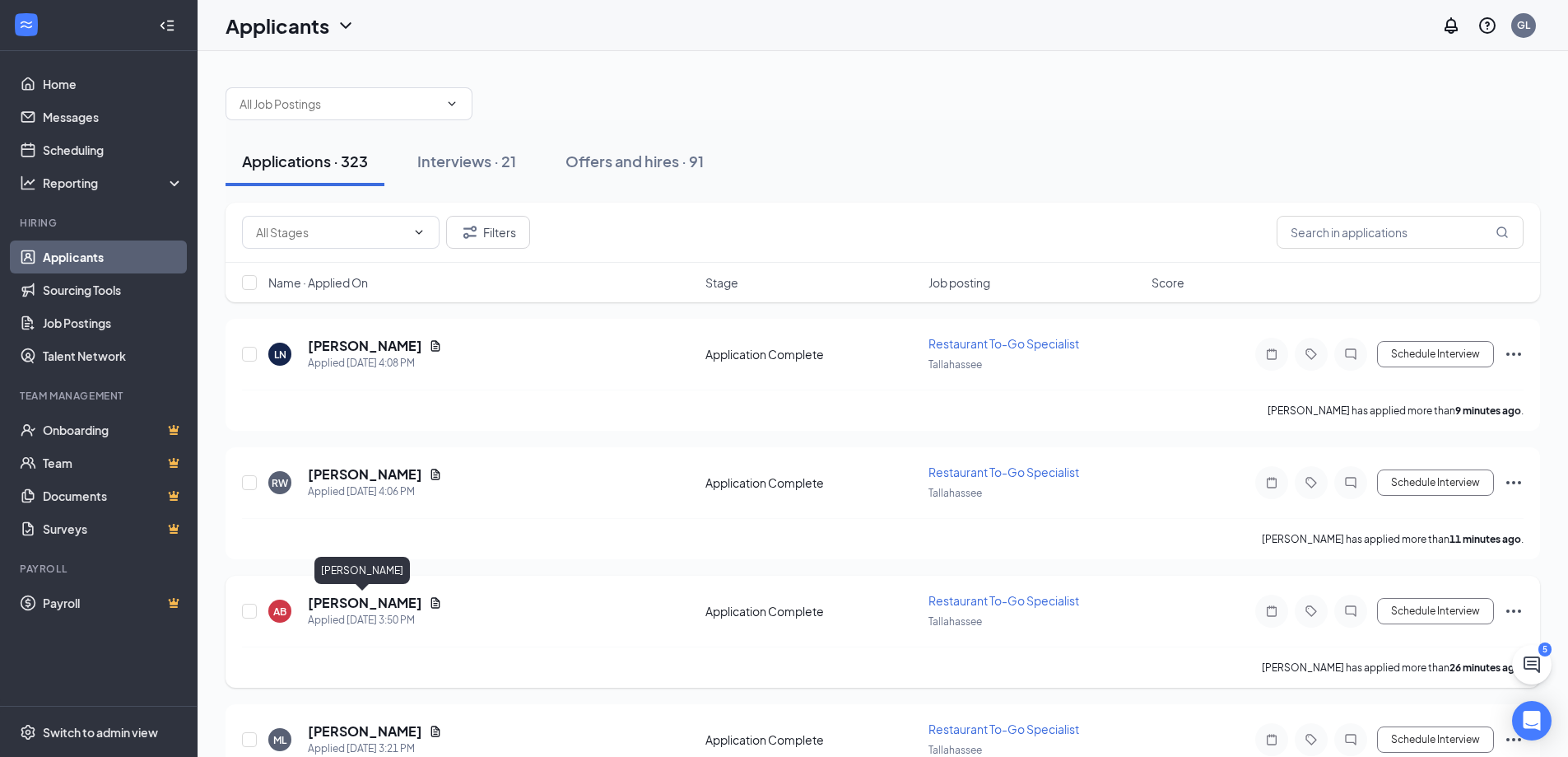
click at [391, 599] on h5 "[PERSON_NAME]" at bounding box center [365, 603] width 114 height 18
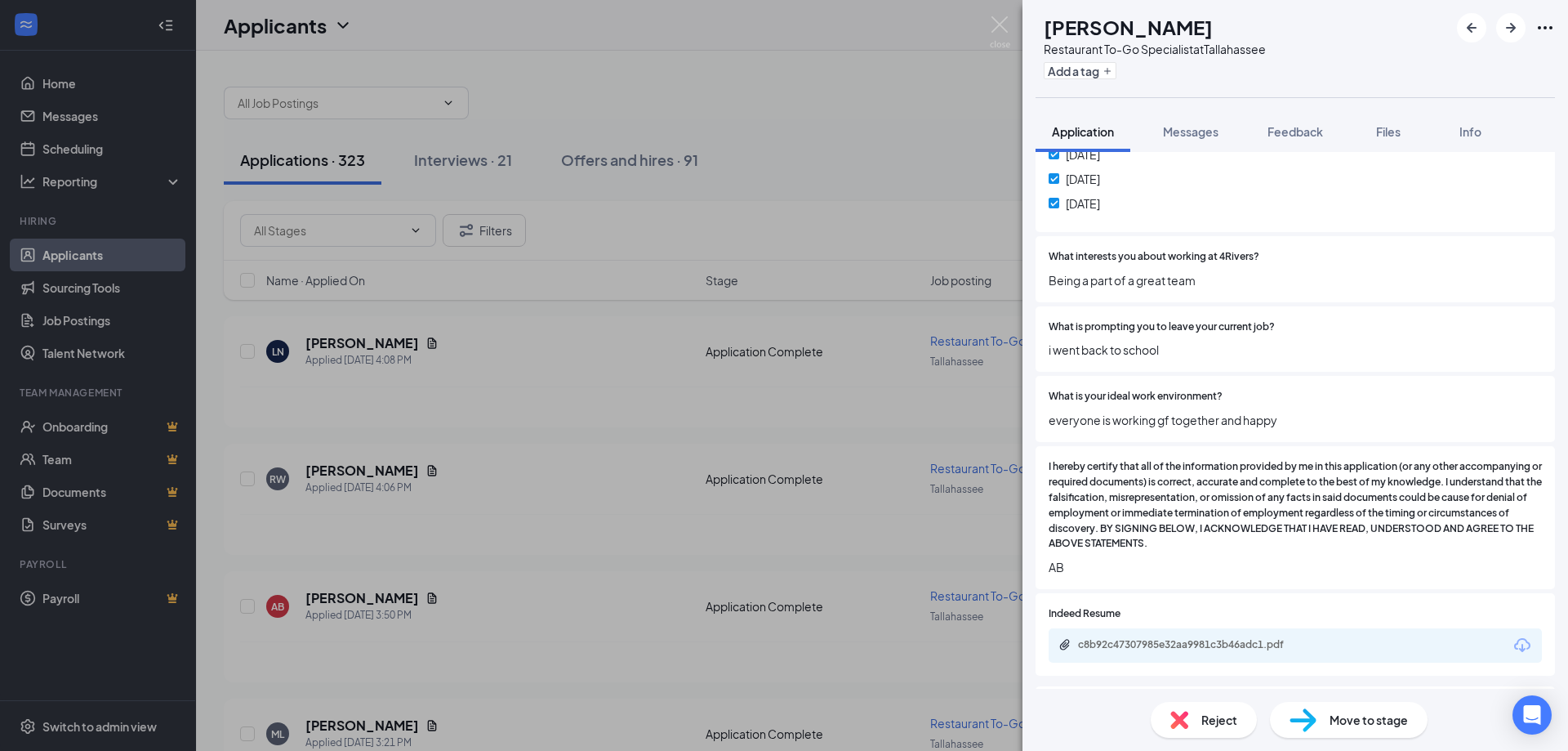
scroll to position [1143, 0]
click at [1206, 623] on div "Indeed Resume c8b92c47307985e32aa9981c3b46adc1.pdf" at bounding box center [1295, 634] width 494 height 57
click at [1204, 646] on div "c8b92c47307985e32aa9981c3b46adc1.pdf" at bounding box center [1192, 644] width 229 height 13
click at [1217, 721] on span "Reject" at bounding box center [1219, 720] width 36 height 18
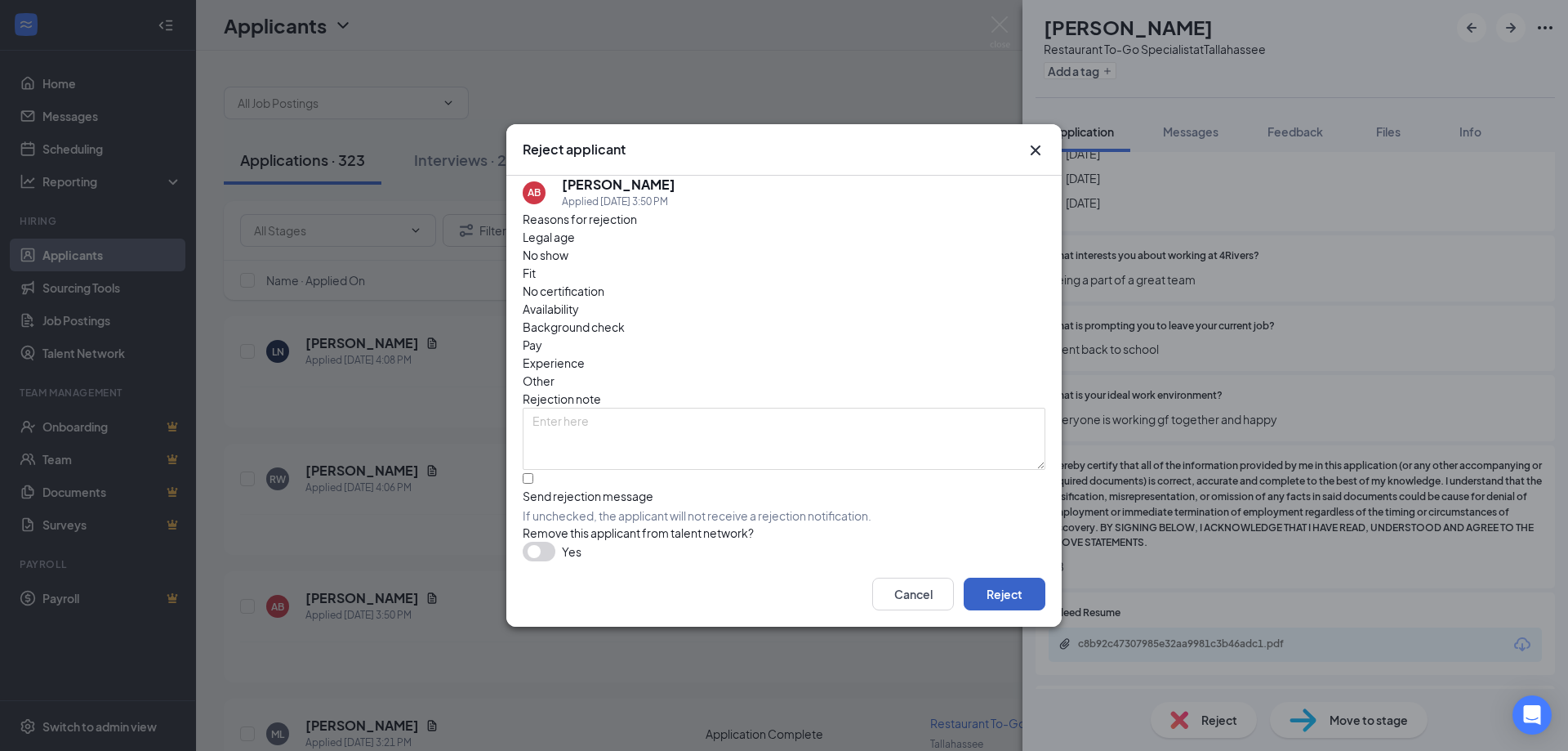
click at [989, 600] on button "Reject" at bounding box center [1004, 593] width 82 height 33
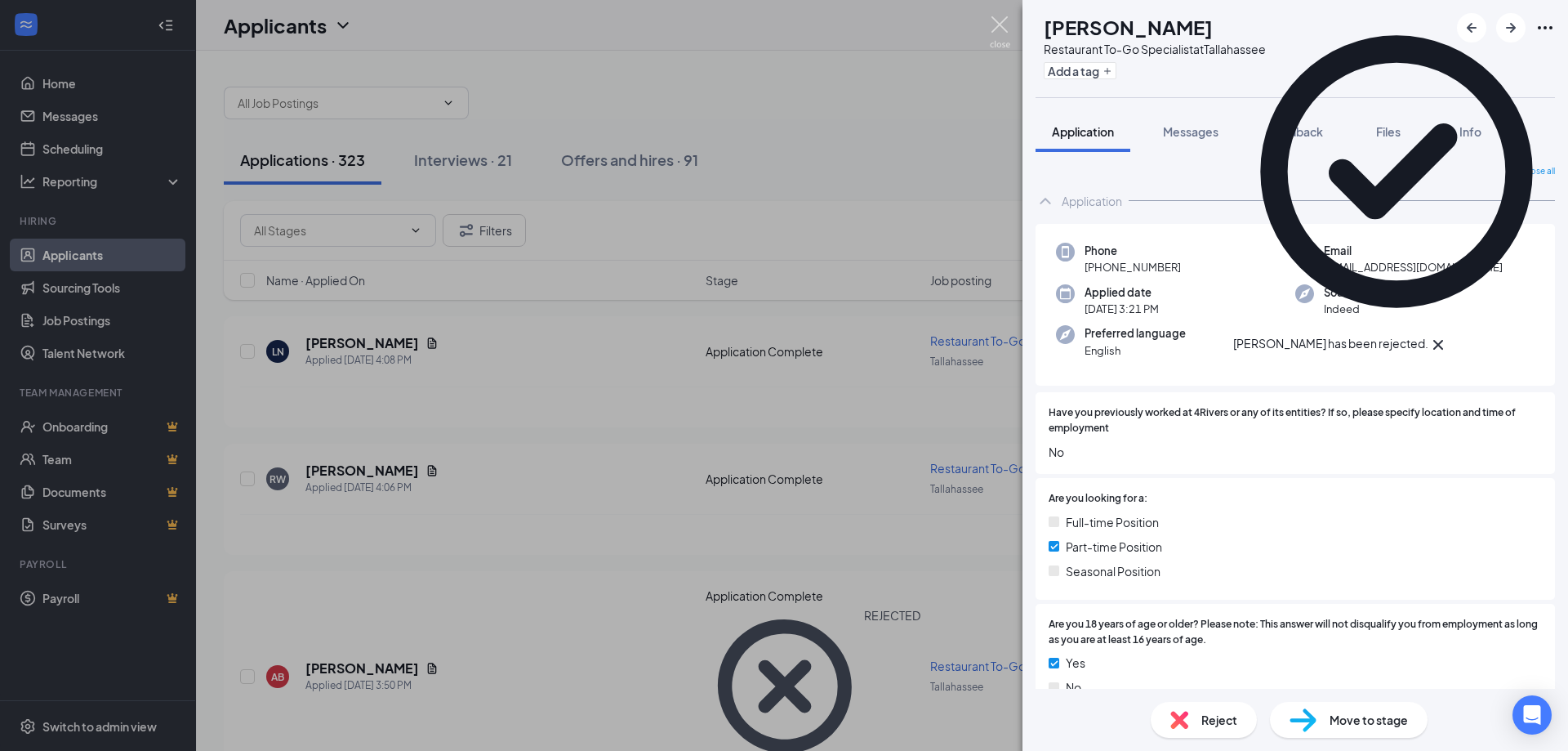
click at [999, 25] on img at bounding box center [1000, 32] width 20 height 32
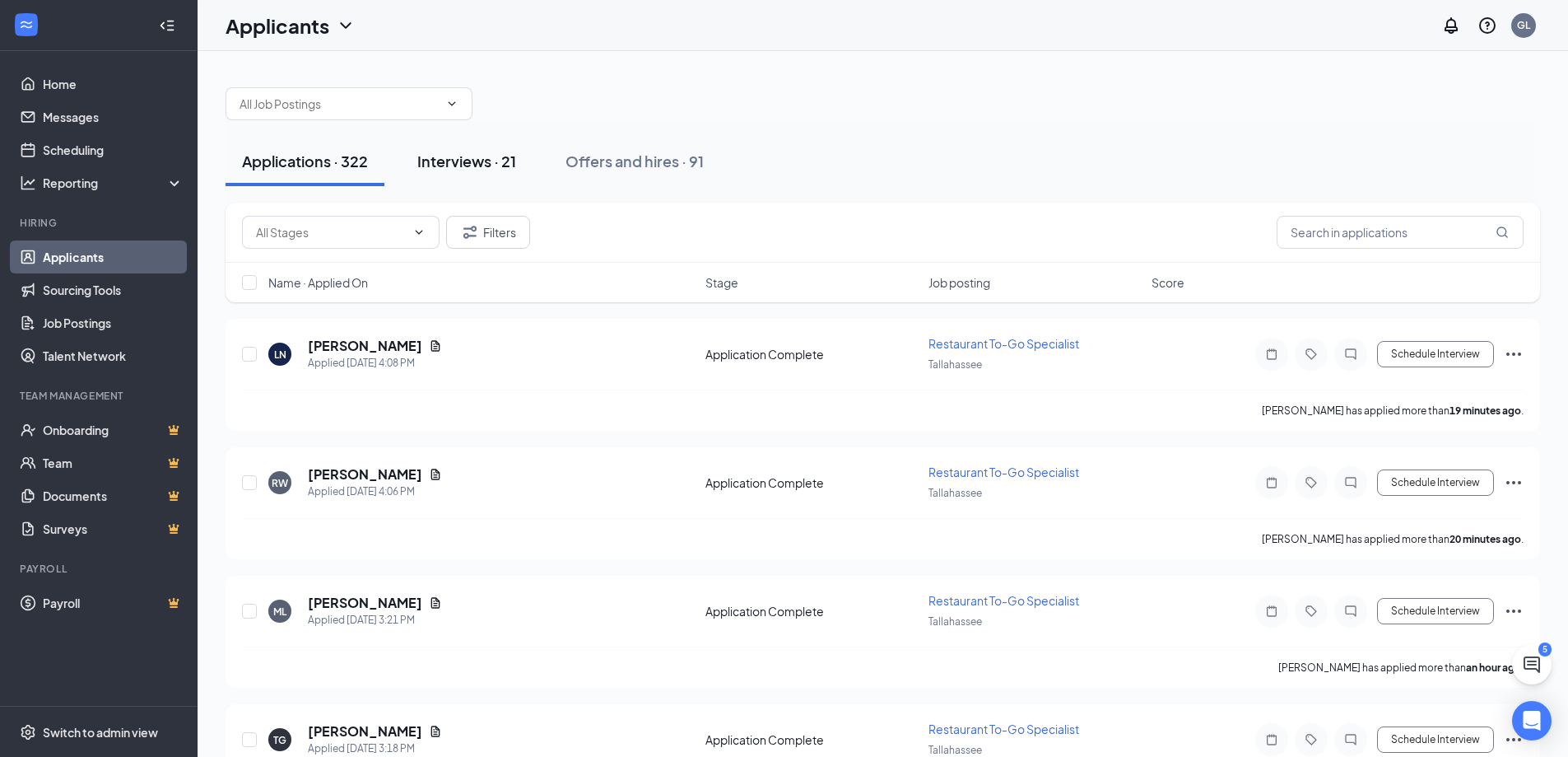
click at [474, 171] on div "Interviews · 21" at bounding box center [466, 161] width 99 height 20
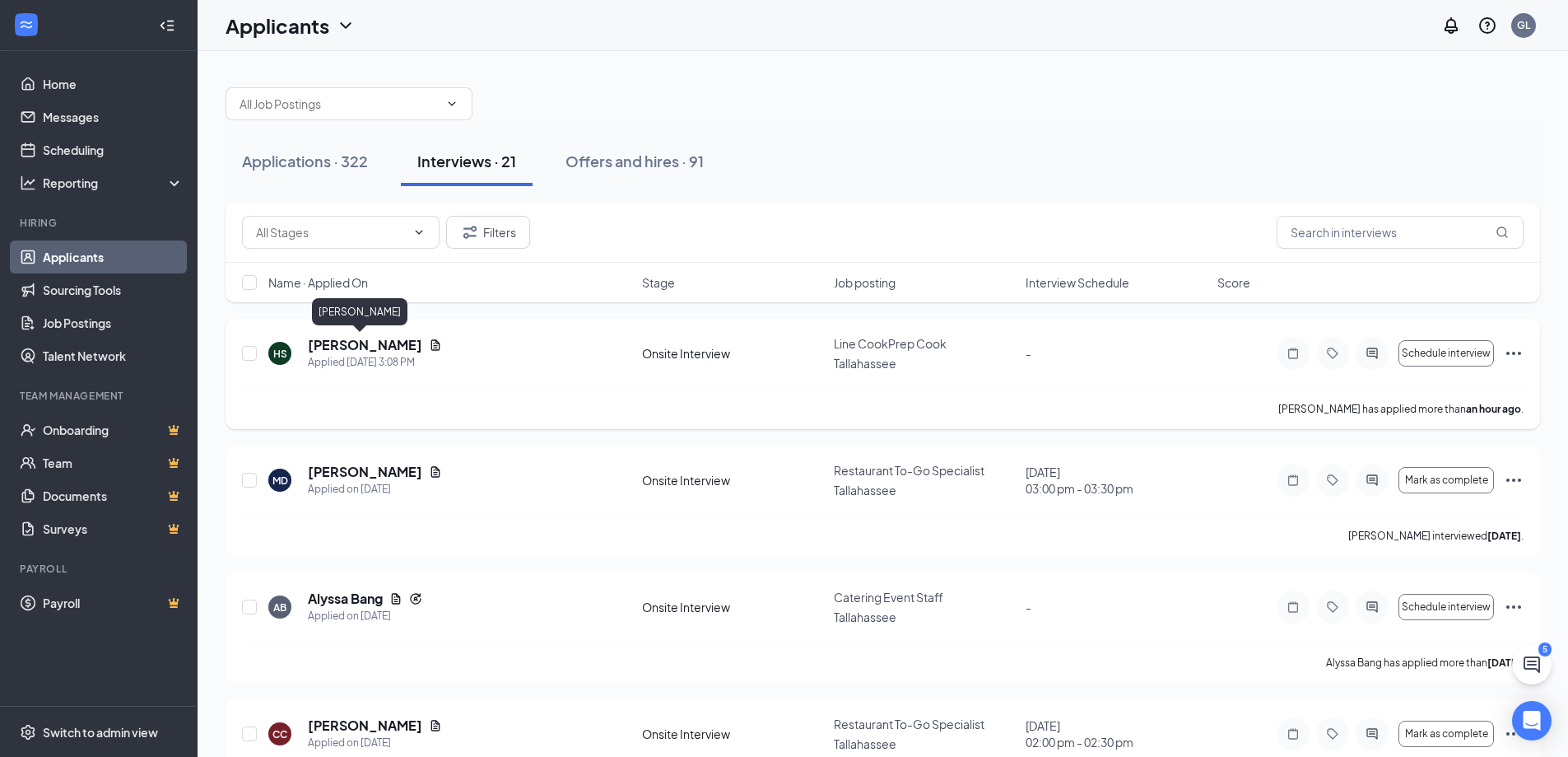
click at [350, 346] on h5 "[PERSON_NAME]" at bounding box center [365, 345] width 114 height 18
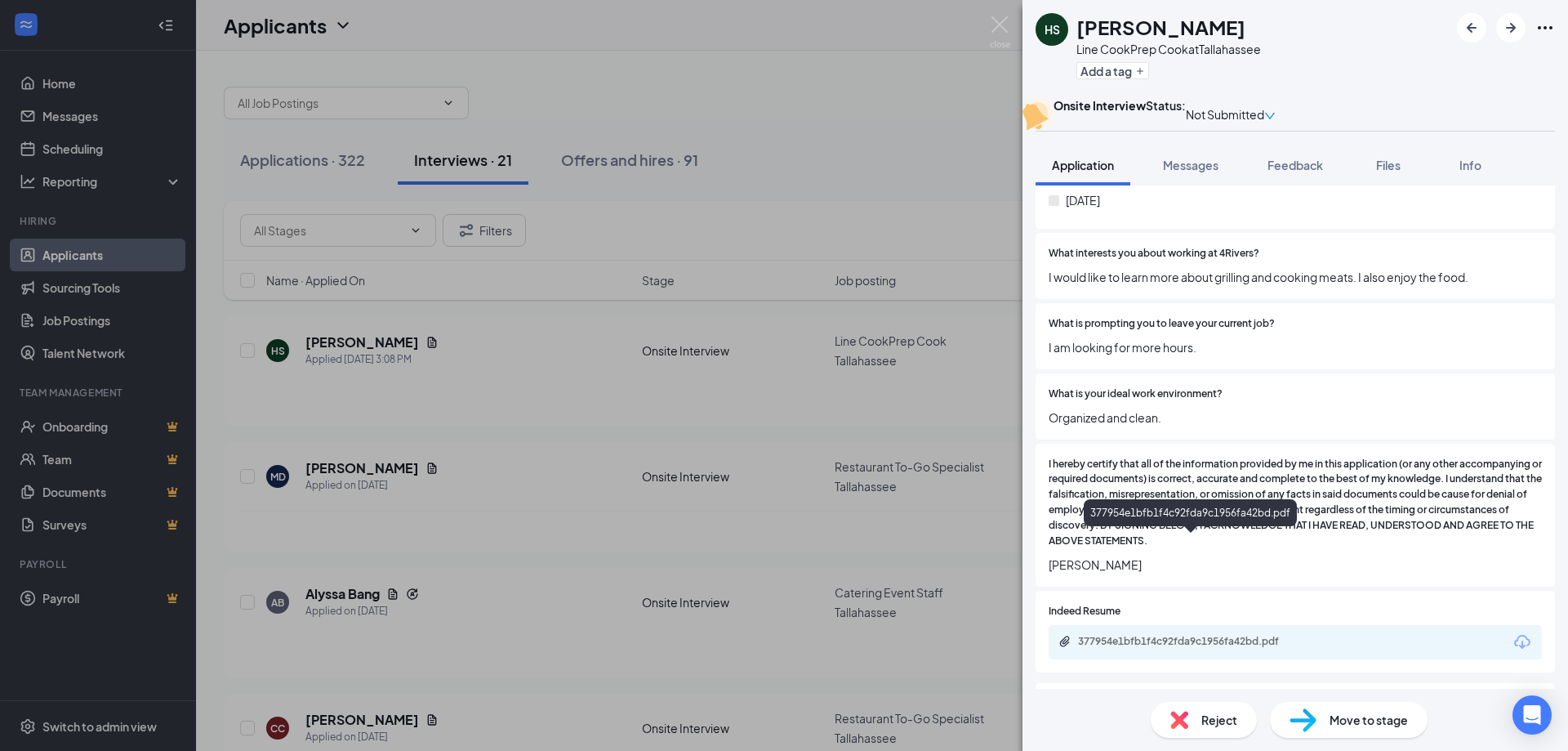
scroll to position [1198, 0]
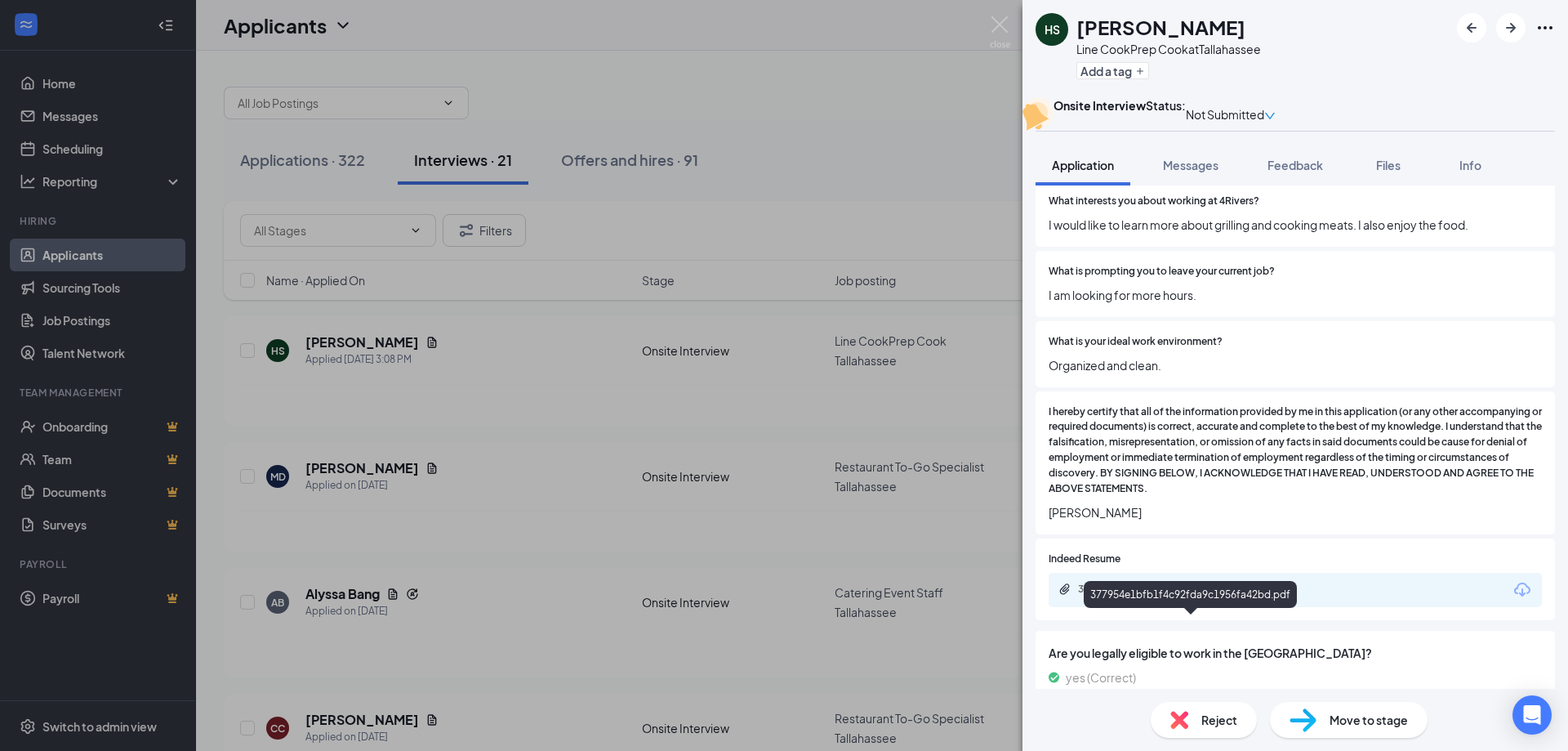
click at [1229, 595] on div "377954e1bfb1f4c92fda9c1956fa42bd.pdf" at bounding box center [1192, 589] width 229 height 13
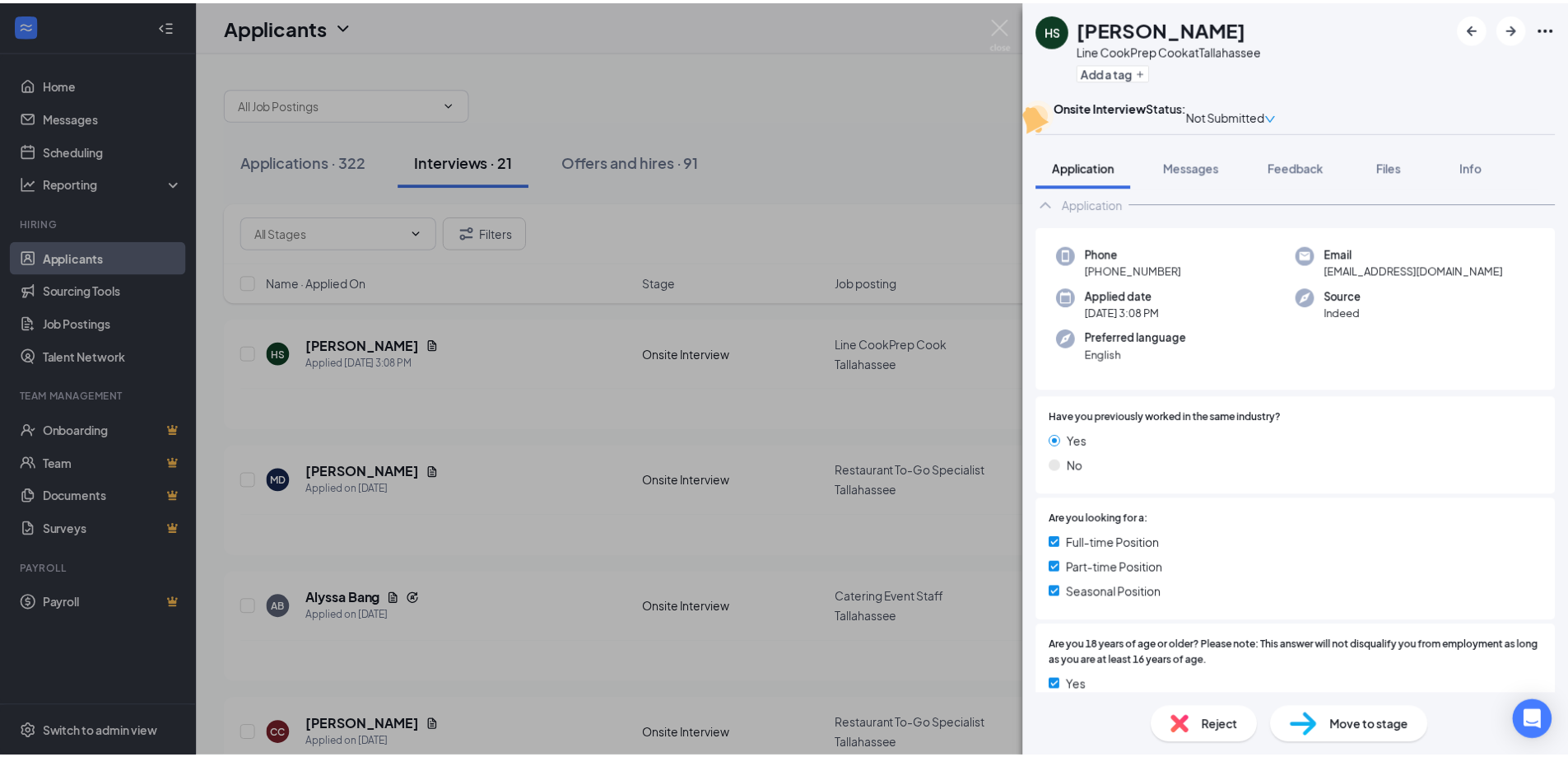
scroll to position [0, 0]
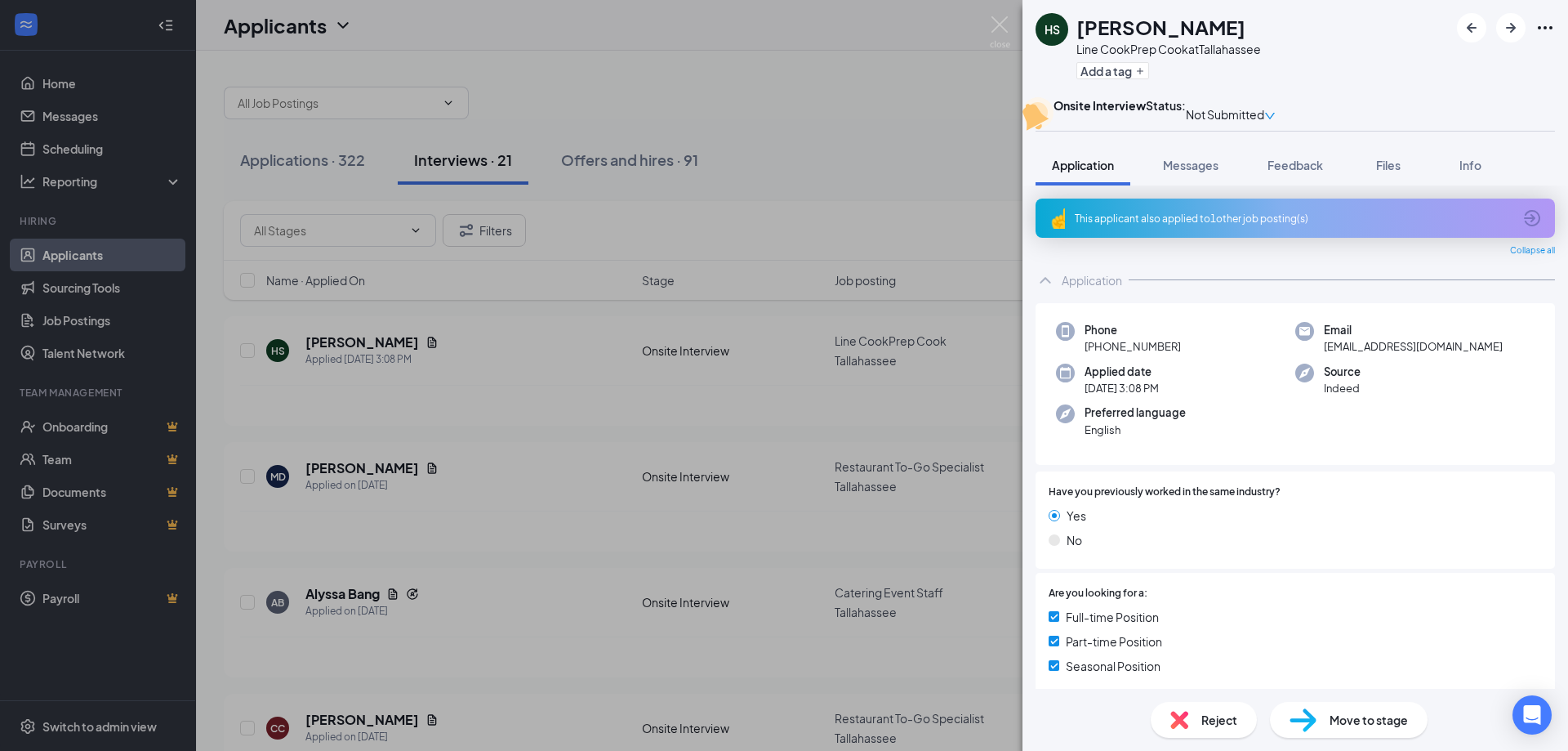
click at [990, 13] on div "HS Hailee [PERSON_NAME] Line CookPrep Cook at [GEOGRAPHIC_DATA] Add a tag Onsit…" at bounding box center [784, 376] width 1568 height 751
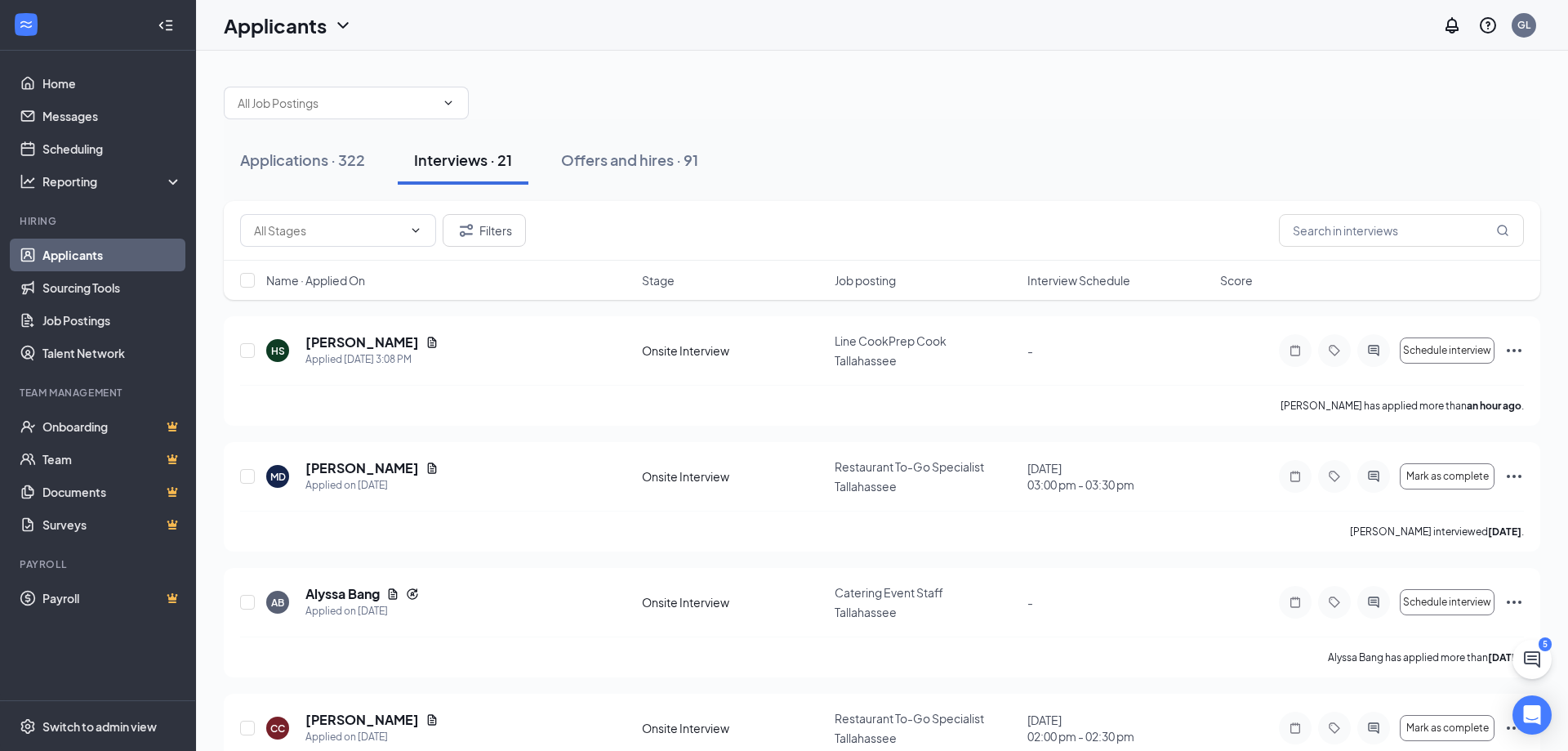
click at [999, 23] on div "Applicants GL" at bounding box center [882, 25] width 1372 height 50
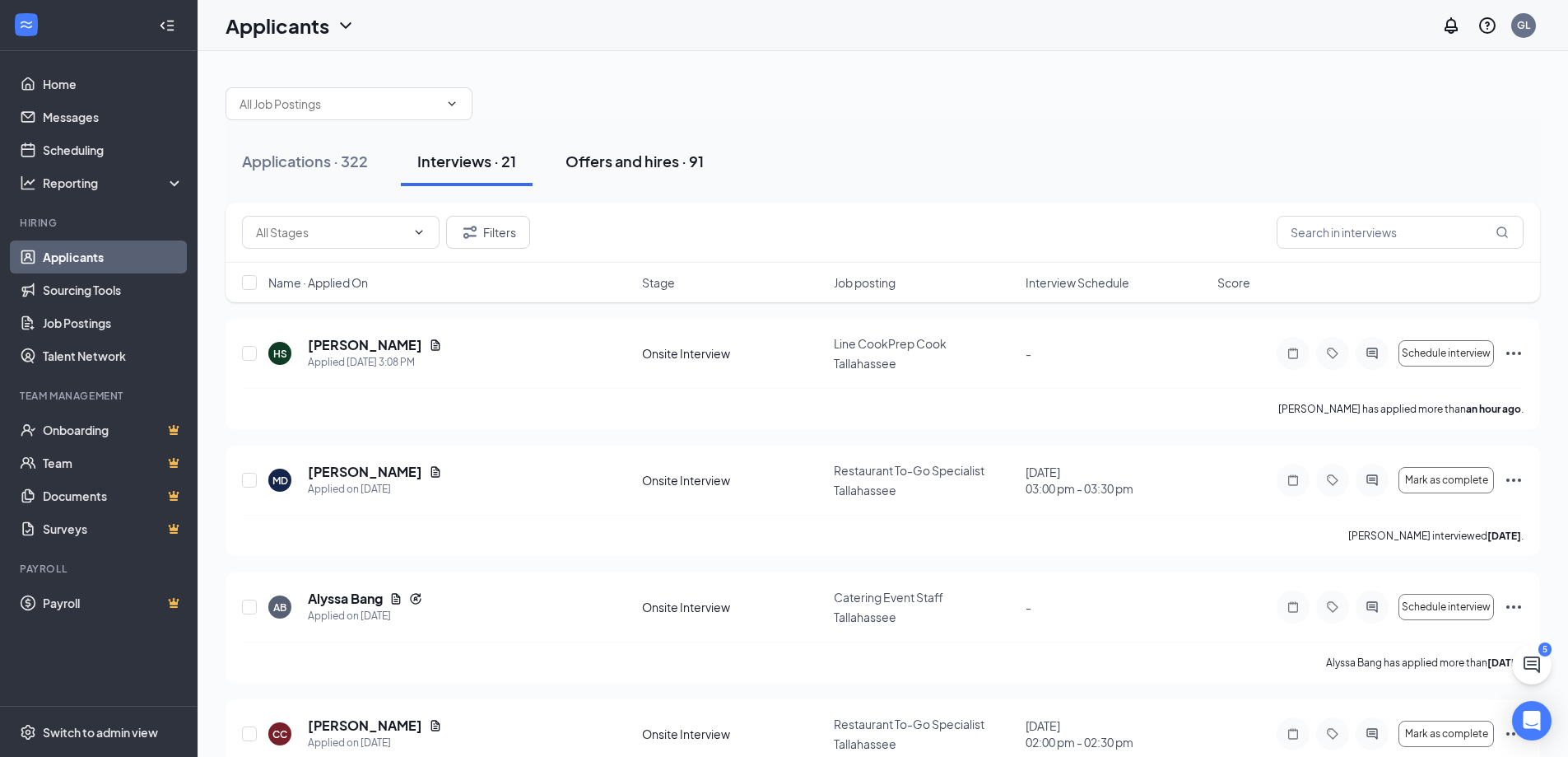
click at [636, 169] on div "Offers and hires · 91" at bounding box center [635, 161] width 138 height 20
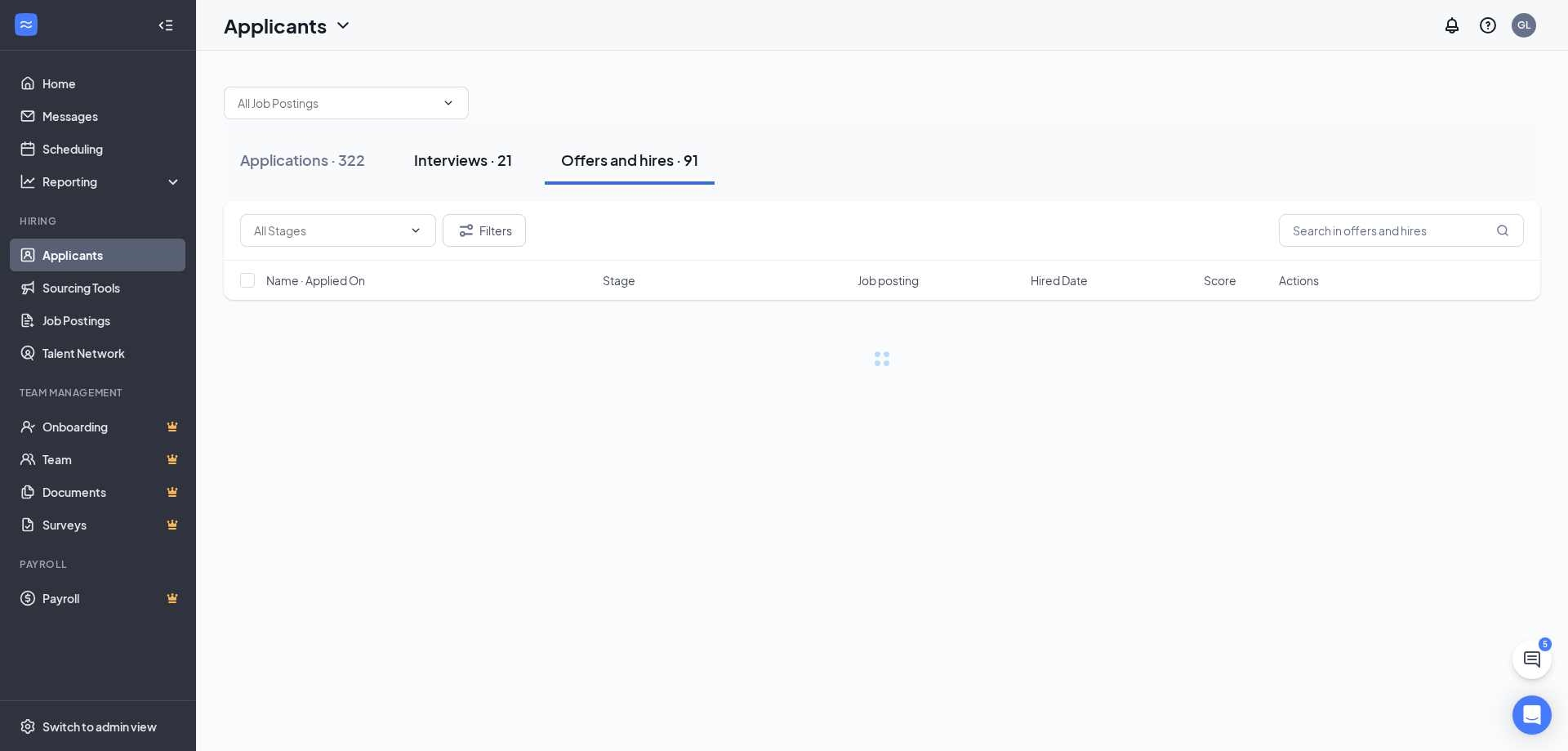
click at [460, 169] on div "Interviews · 21" at bounding box center [463, 159] width 98 height 20
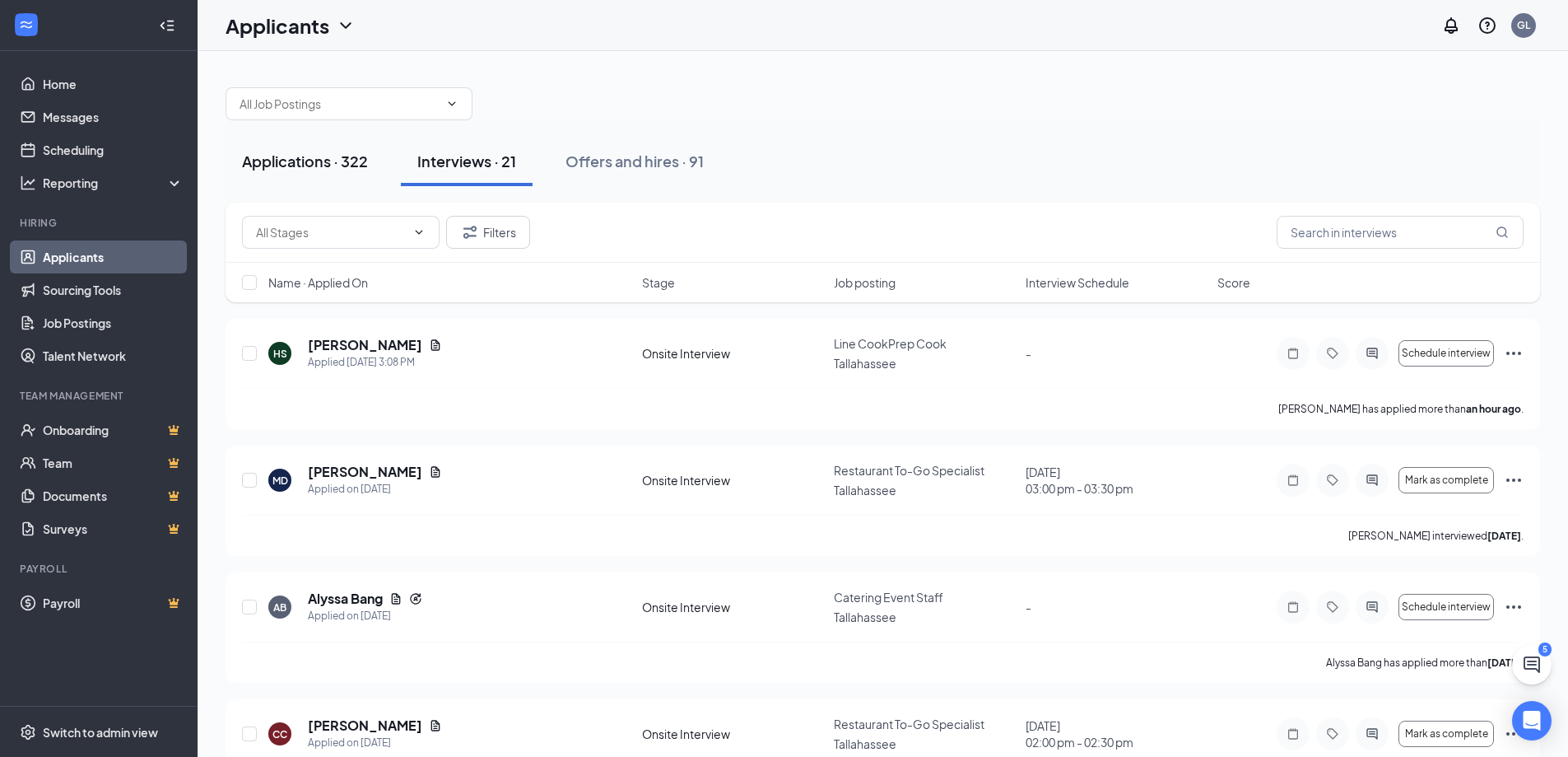
click at [344, 166] on div "Applications · 322" at bounding box center [305, 161] width 126 height 20
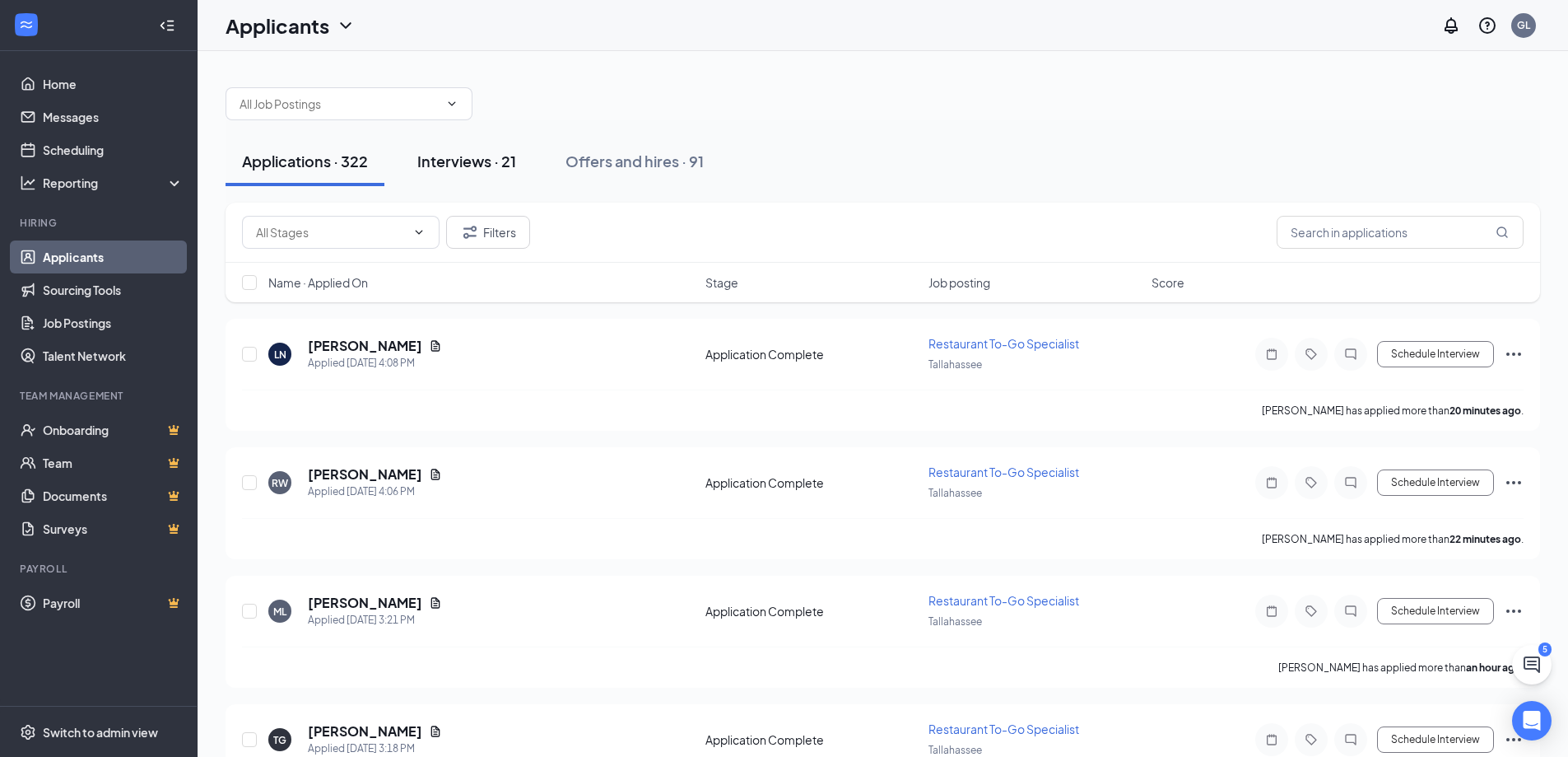
click at [455, 171] on button "Interviews · 21" at bounding box center [466, 162] width 132 height 50
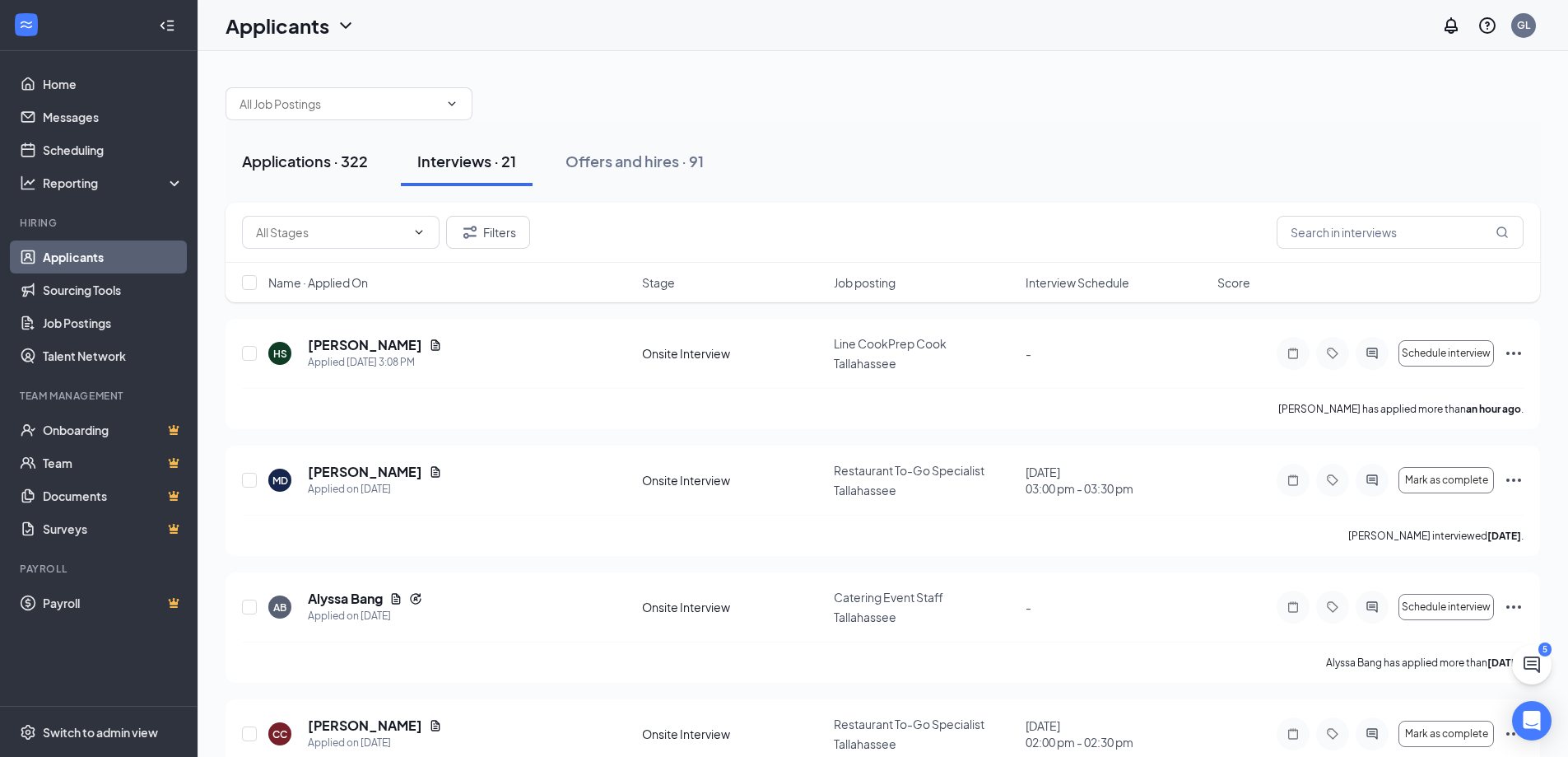
click at [325, 170] on div "Applications · 322" at bounding box center [305, 161] width 126 height 20
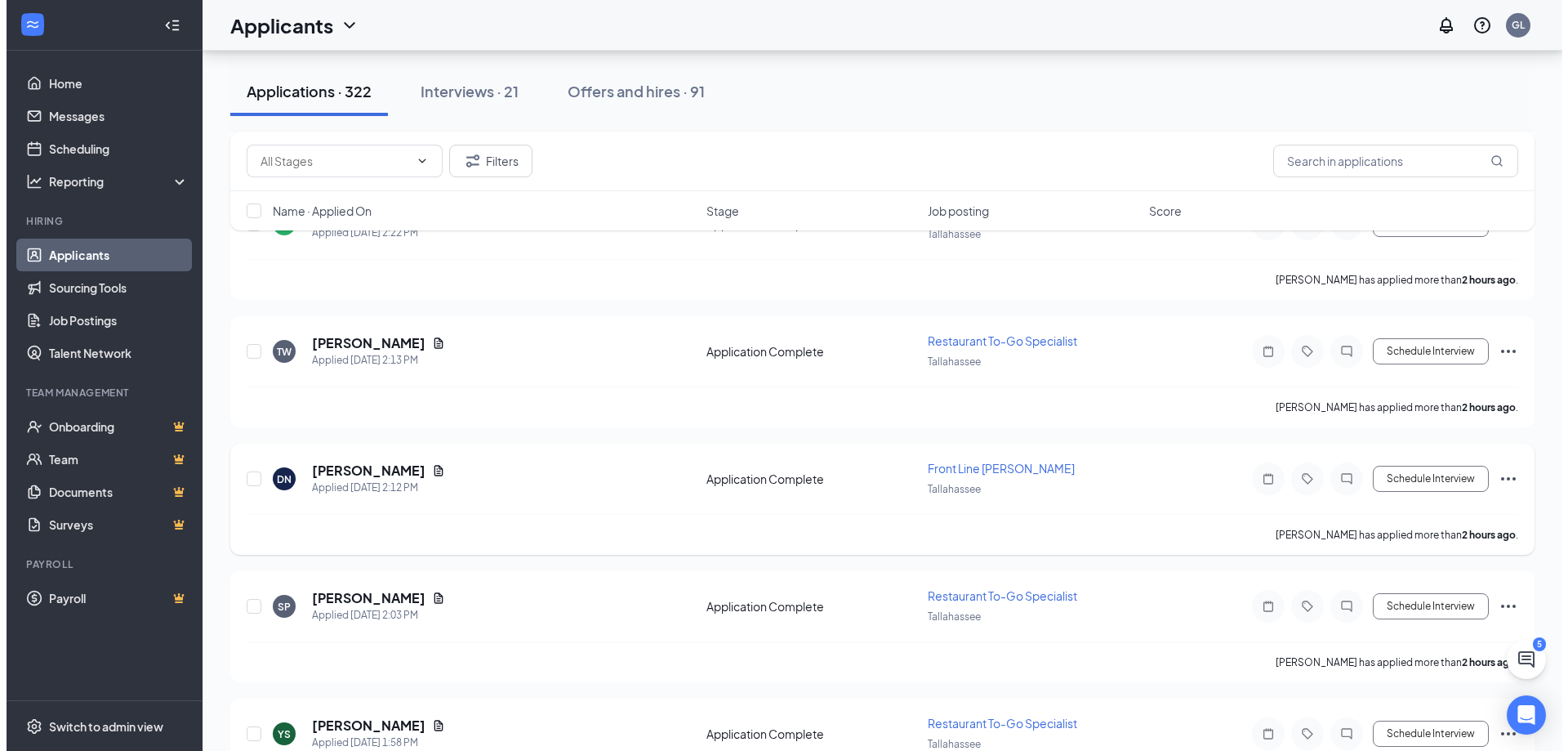
scroll to position [735, 0]
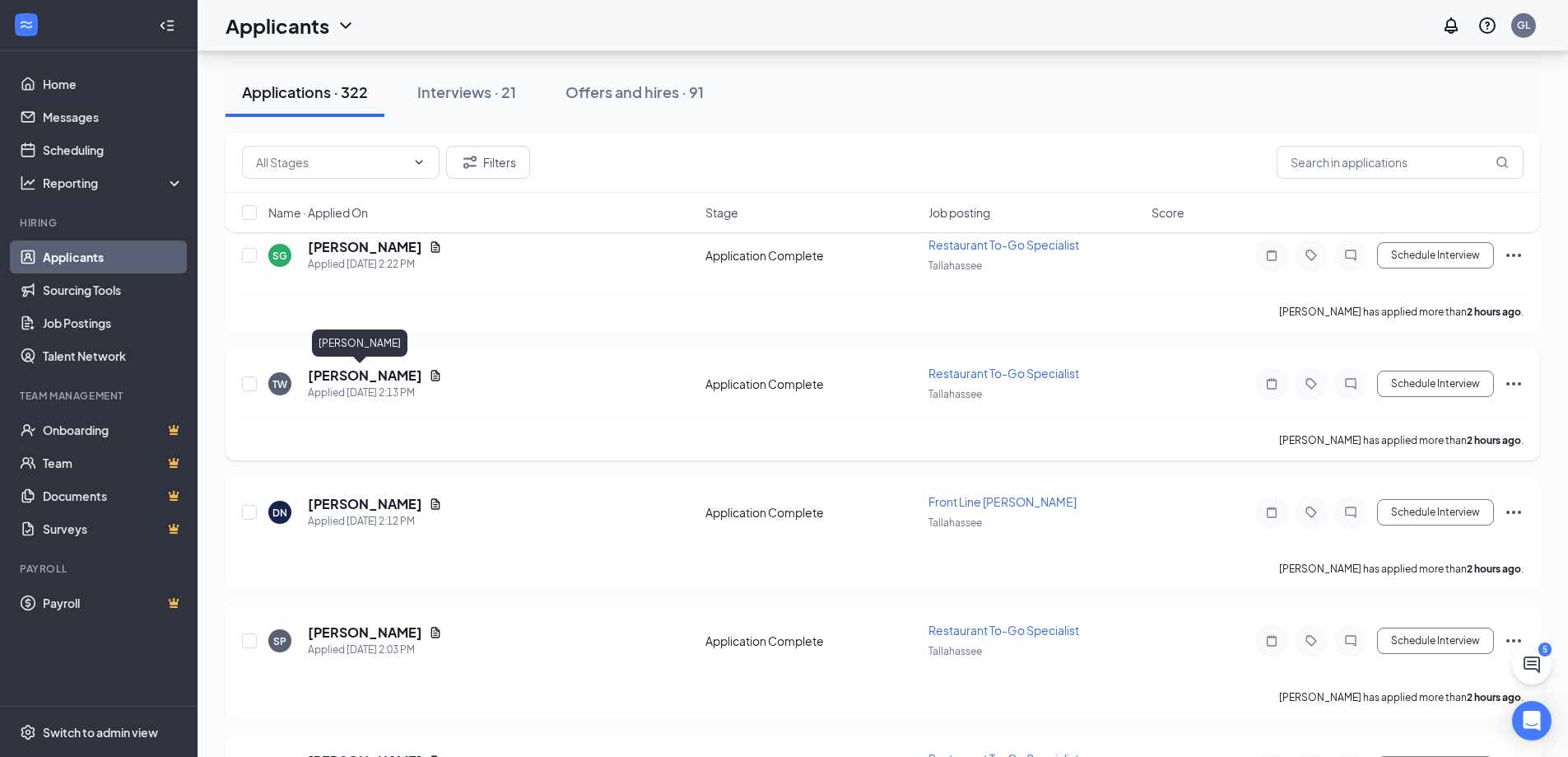
click at [345, 381] on h5 "[PERSON_NAME]" at bounding box center [365, 376] width 114 height 18
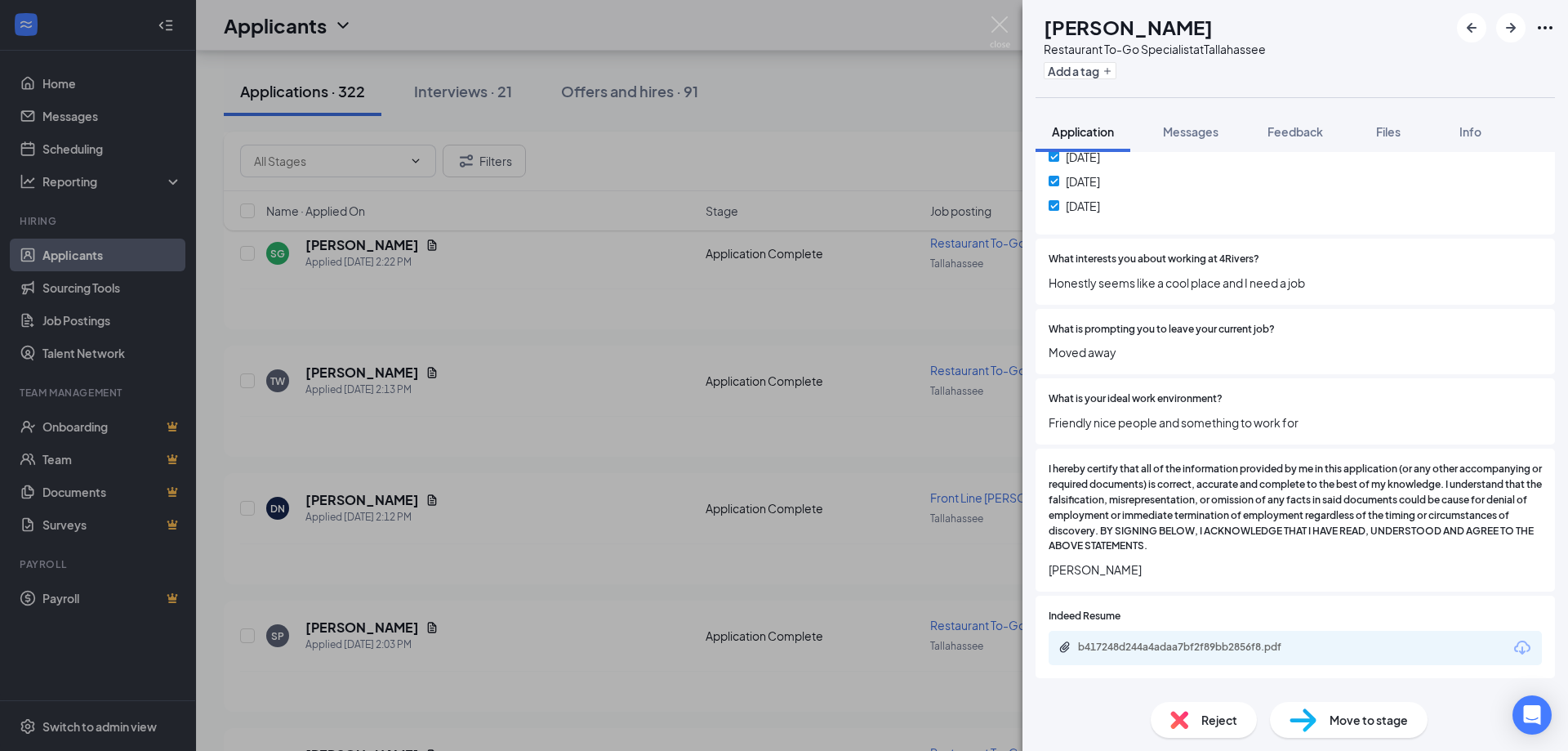
scroll to position [1244, 0]
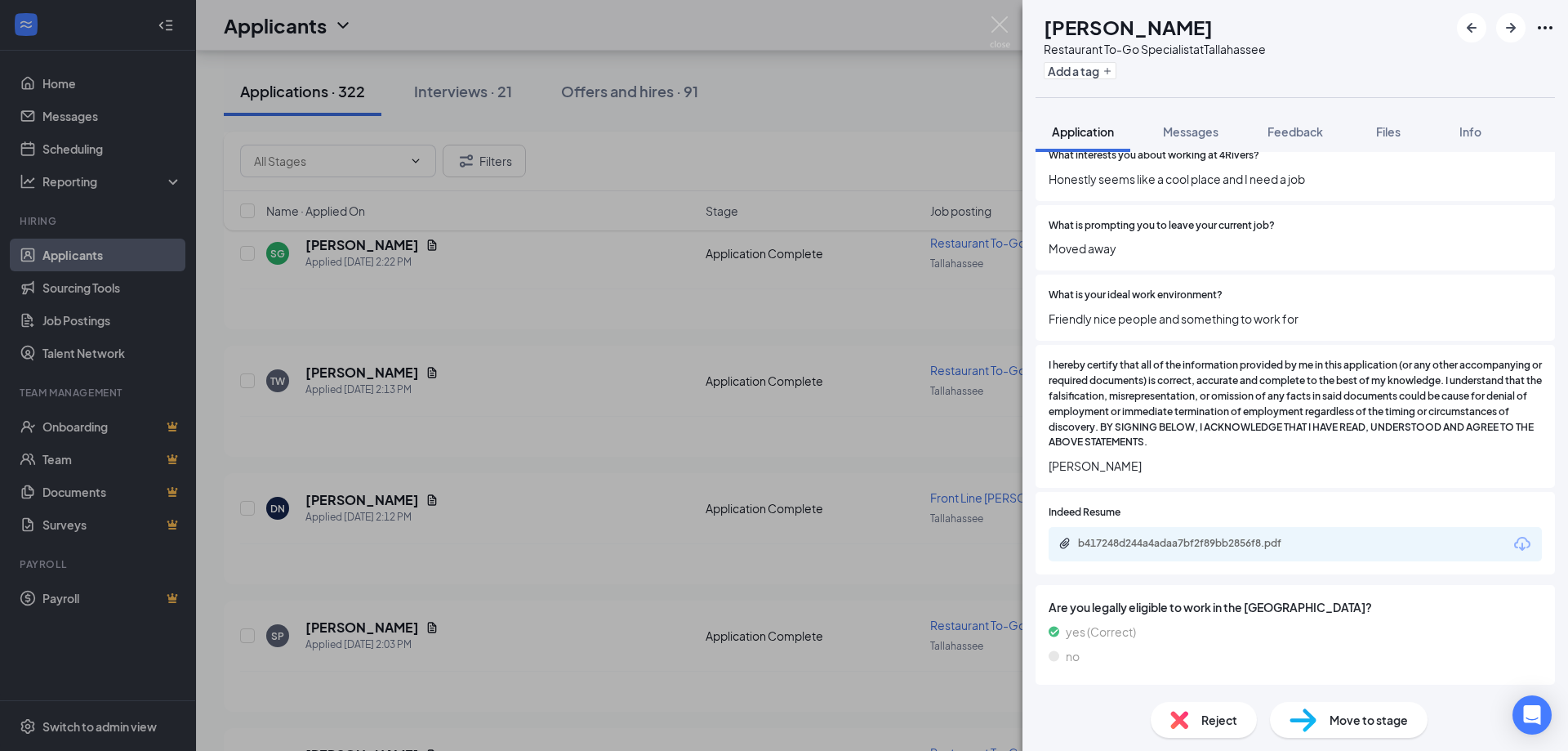
click at [1219, 535] on div "b417248d244a4adaa7bf2f89bb2856f8.pdf" at bounding box center [1295, 543] width 494 height 34
click at [1214, 547] on div "b417248d244a4adaa7bf2f89bb2856f8.pdf" at bounding box center [1192, 543] width 229 height 13
click at [562, 361] on div "TW [PERSON_NAME] Restaurant To-Go Specialist at [GEOGRAPHIC_DATA] Add a tag App…" at bounding box center [784, 376] width 1568 height 751
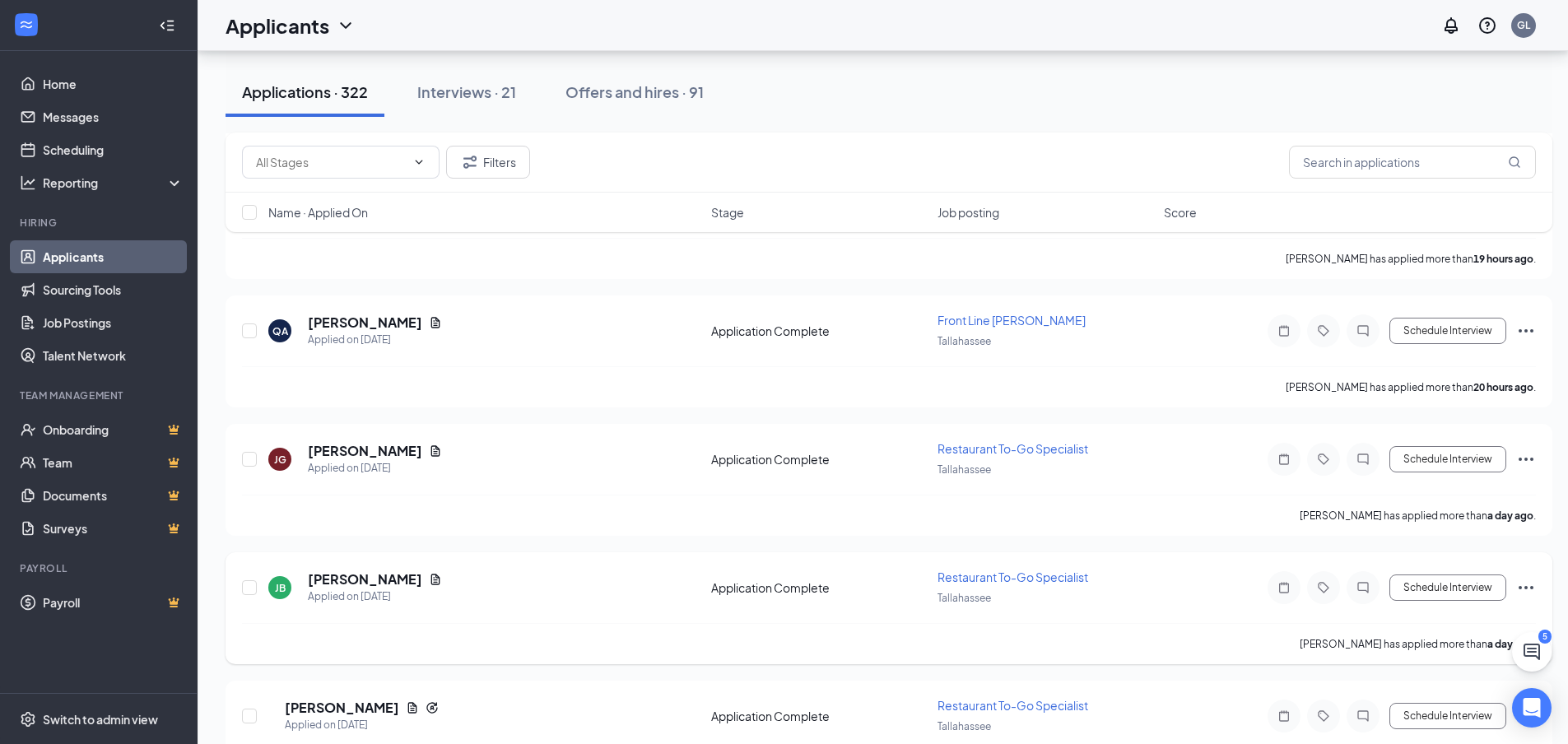
scroll to position [5104, 0]
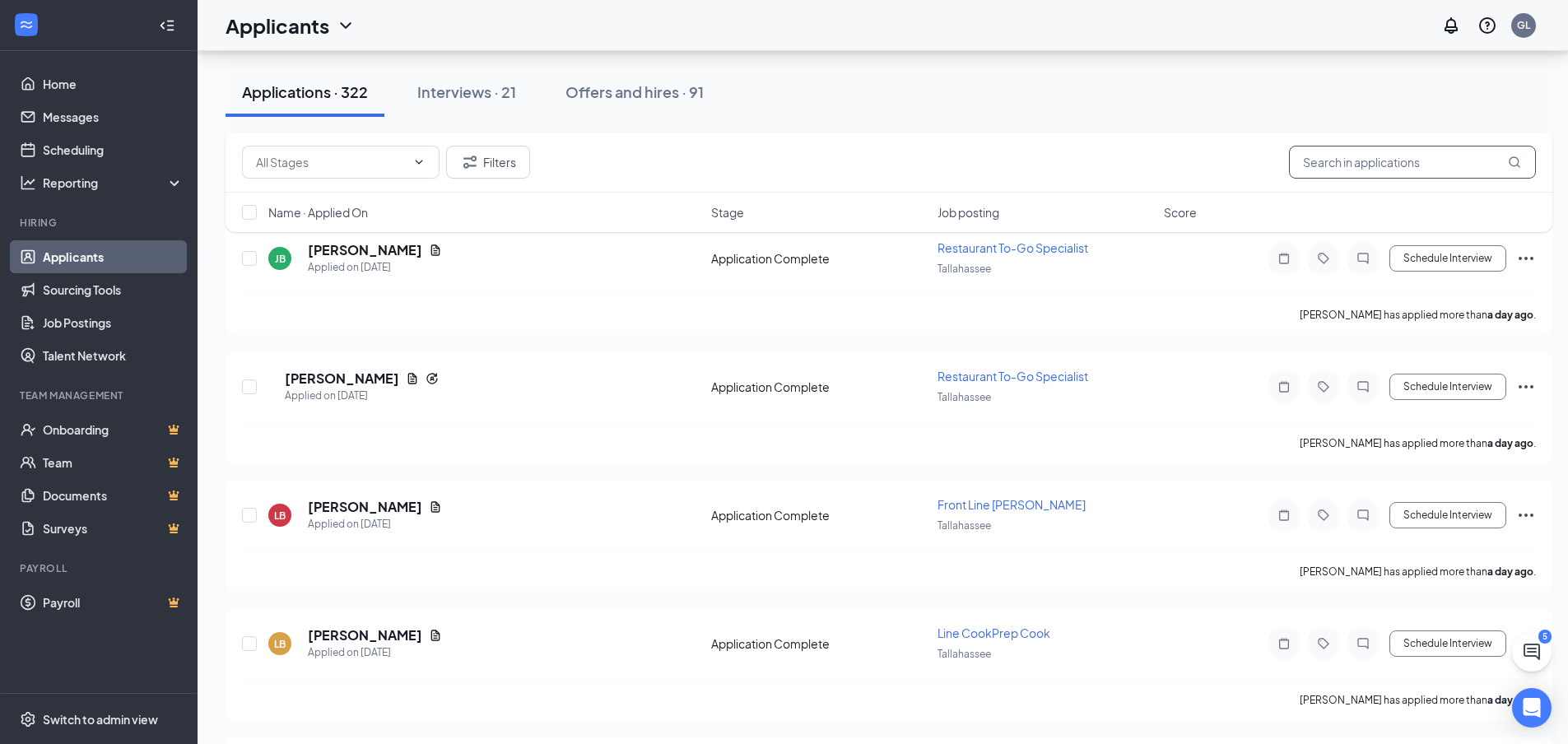
click at [1344, 150] on input "text" at bounding box center [1413, 162] width 247 height 33
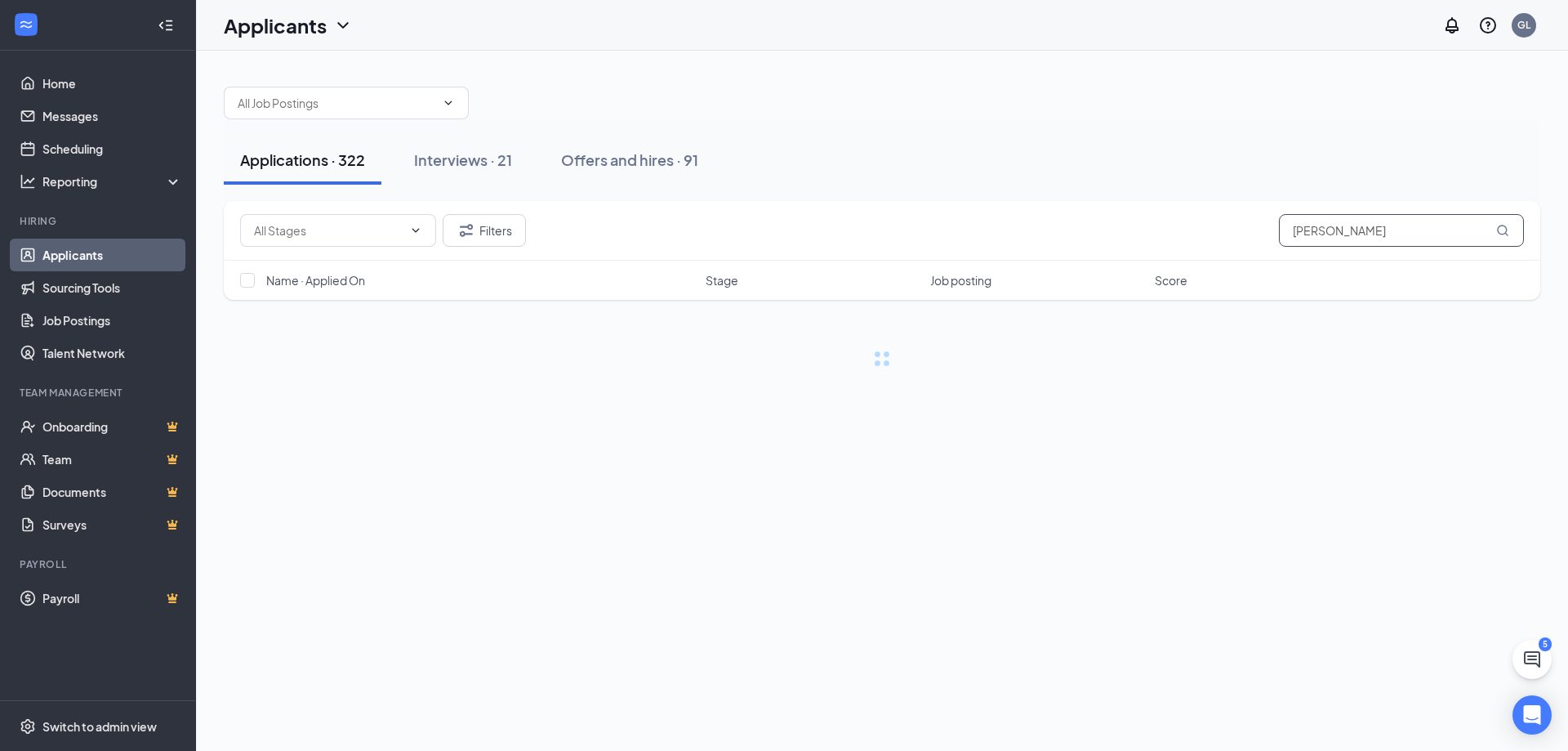
type input "[PERSON_NAME]"
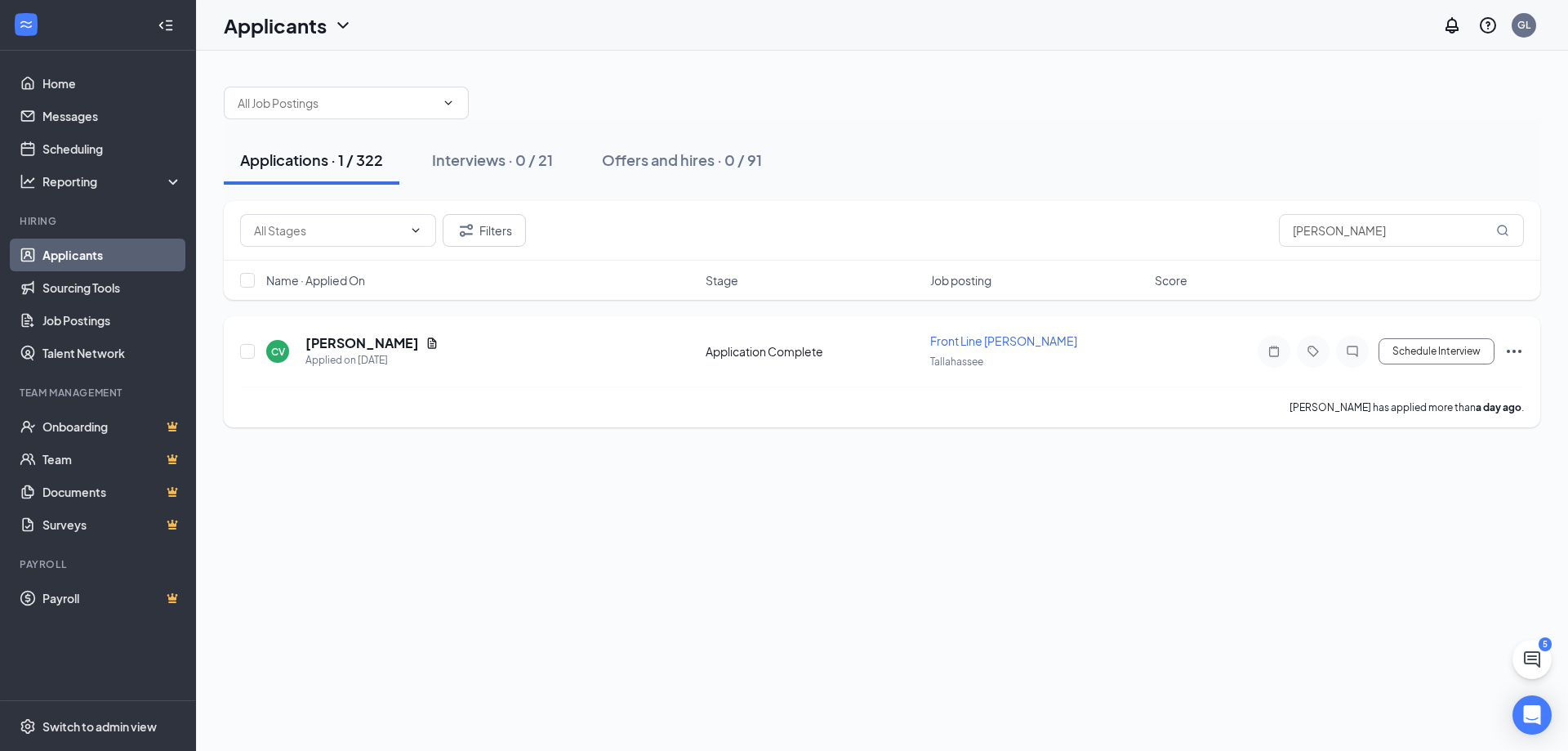
click at [376, 346] on h5 "[PERSON_NAME]" at bounding box center [363, 343] width 114 height 18
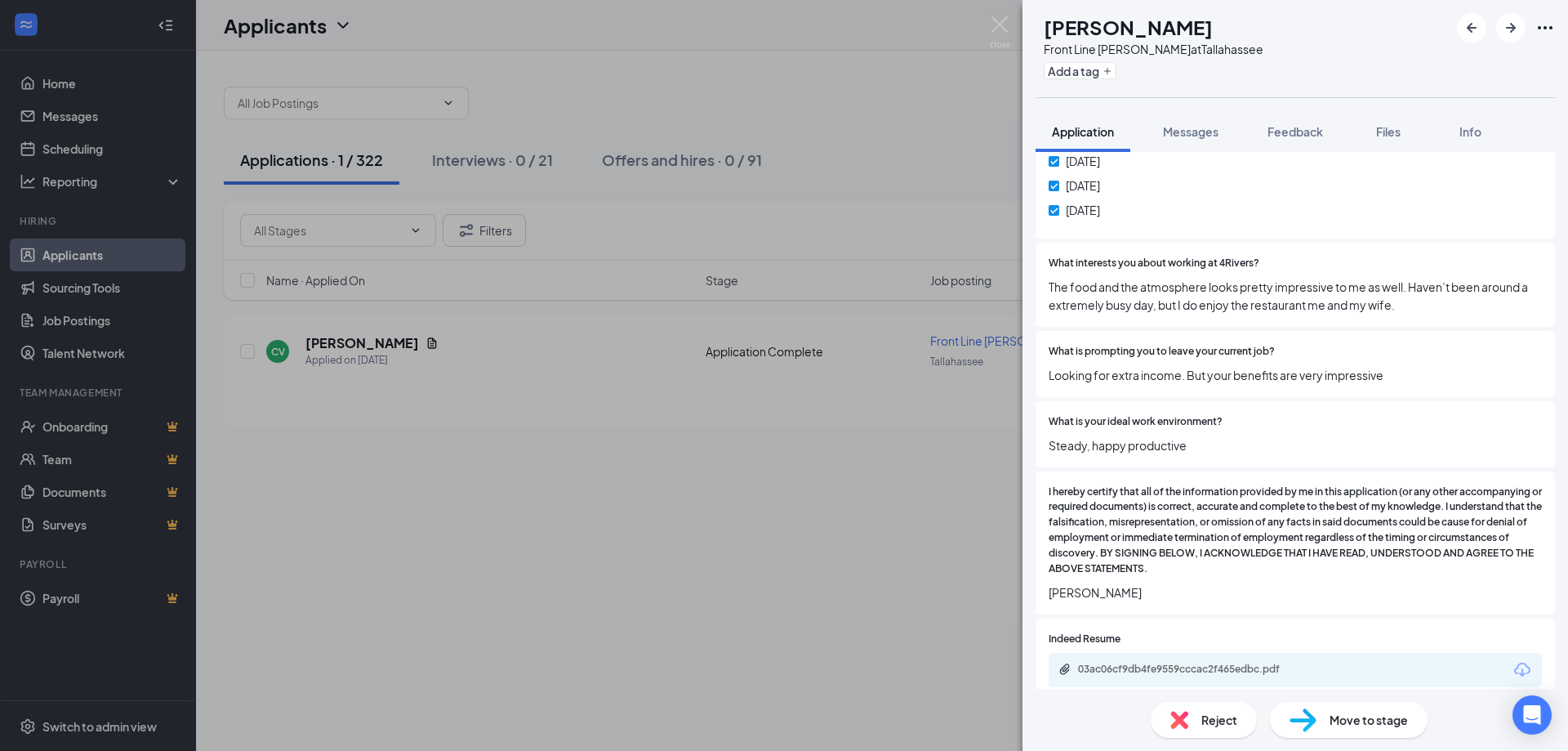
scroll to position [1061, 0]
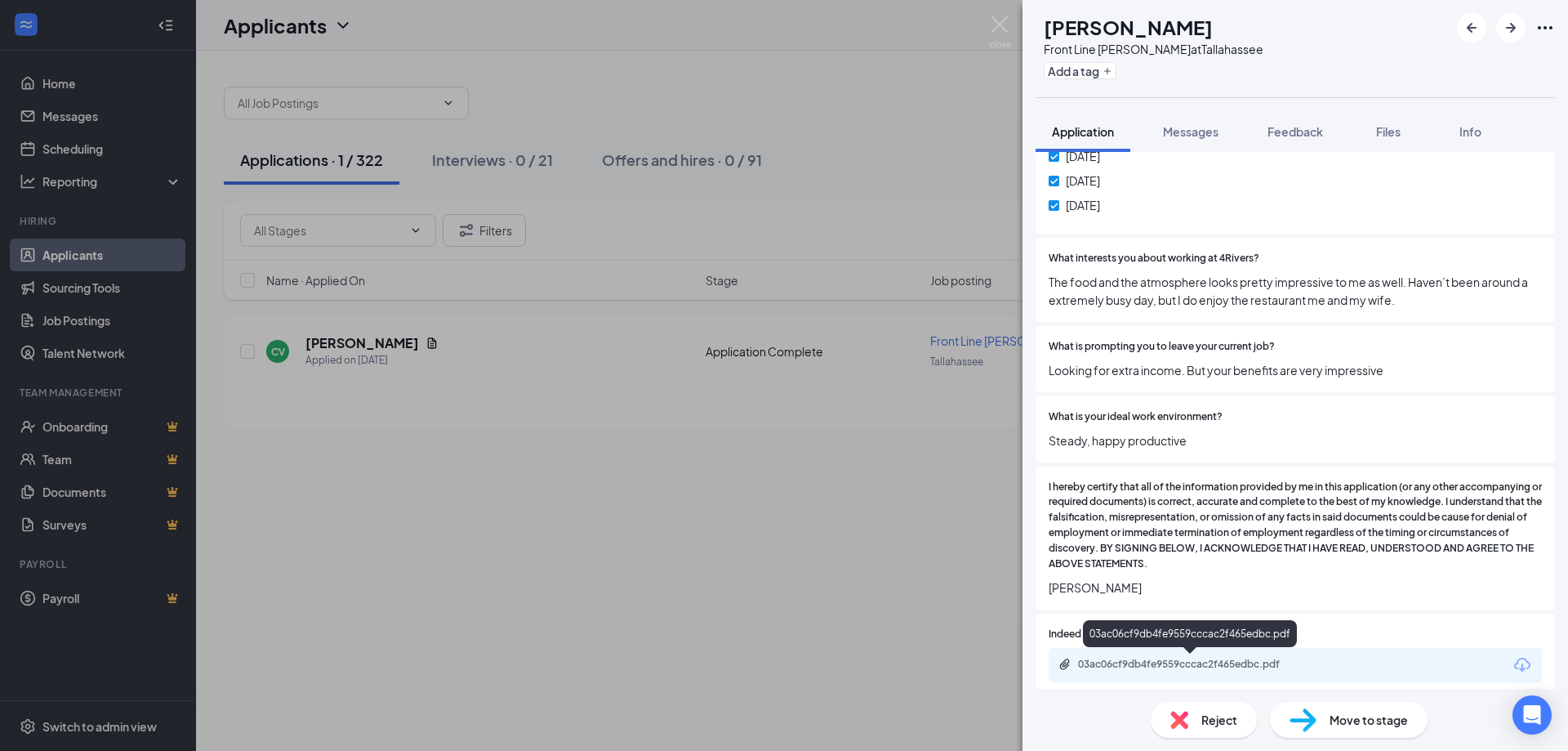
click at [1163, 659] on div "03ac06cf9db4fe9559cccac2f465edbc.pdf" at bounding box center [1192, 664] width 229 height 13
click at [469, 353] on div "CV [PERSON_NAME] Front Line [PERSON_NAME] at [GEOGRAPHIC_DATA] Add a tag Applic…" at bounding box center [784, 376] width 1568 height 751
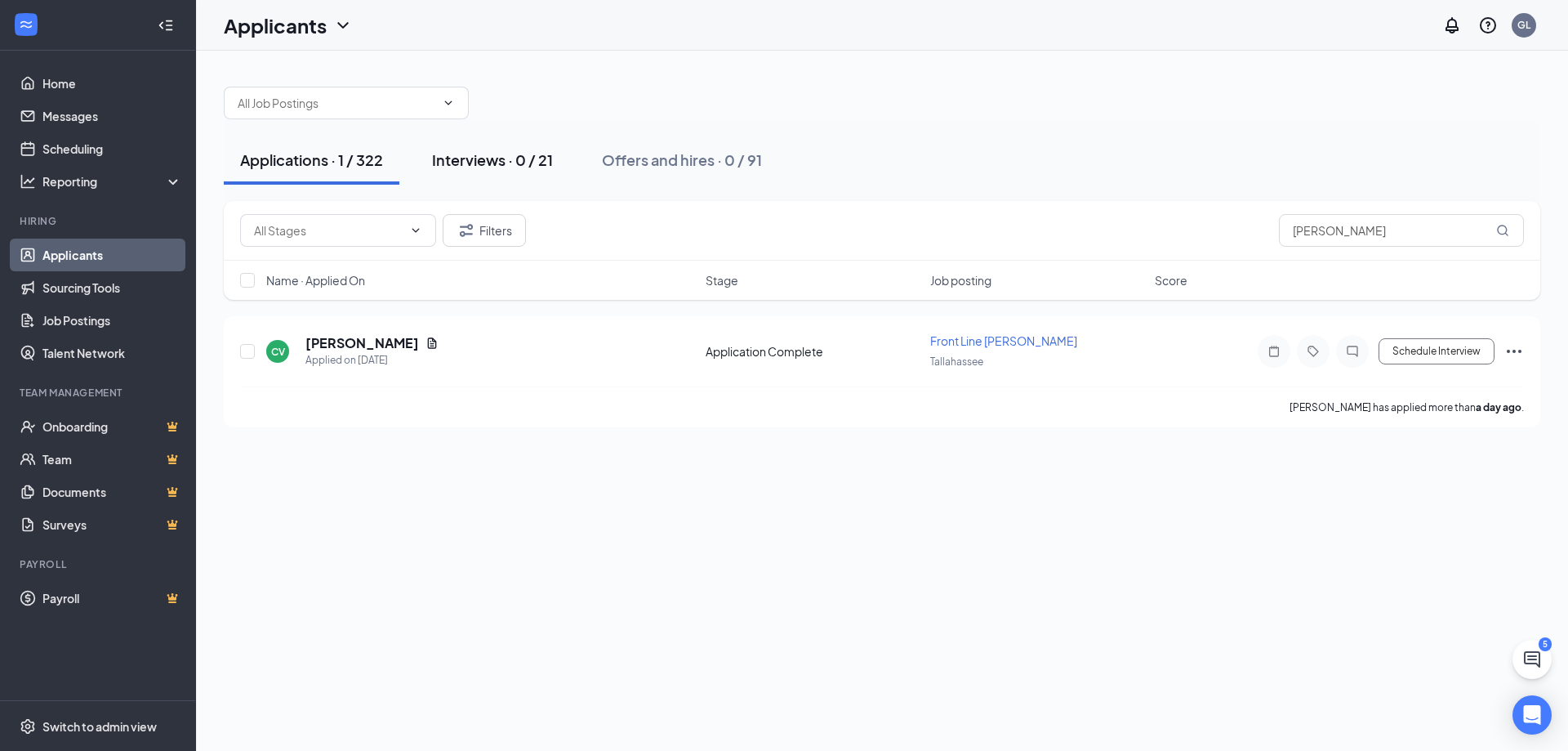
click at [484, 169] on button "Interviews · 0 / 21" at bounding box center [493, 160] width 154 height 49
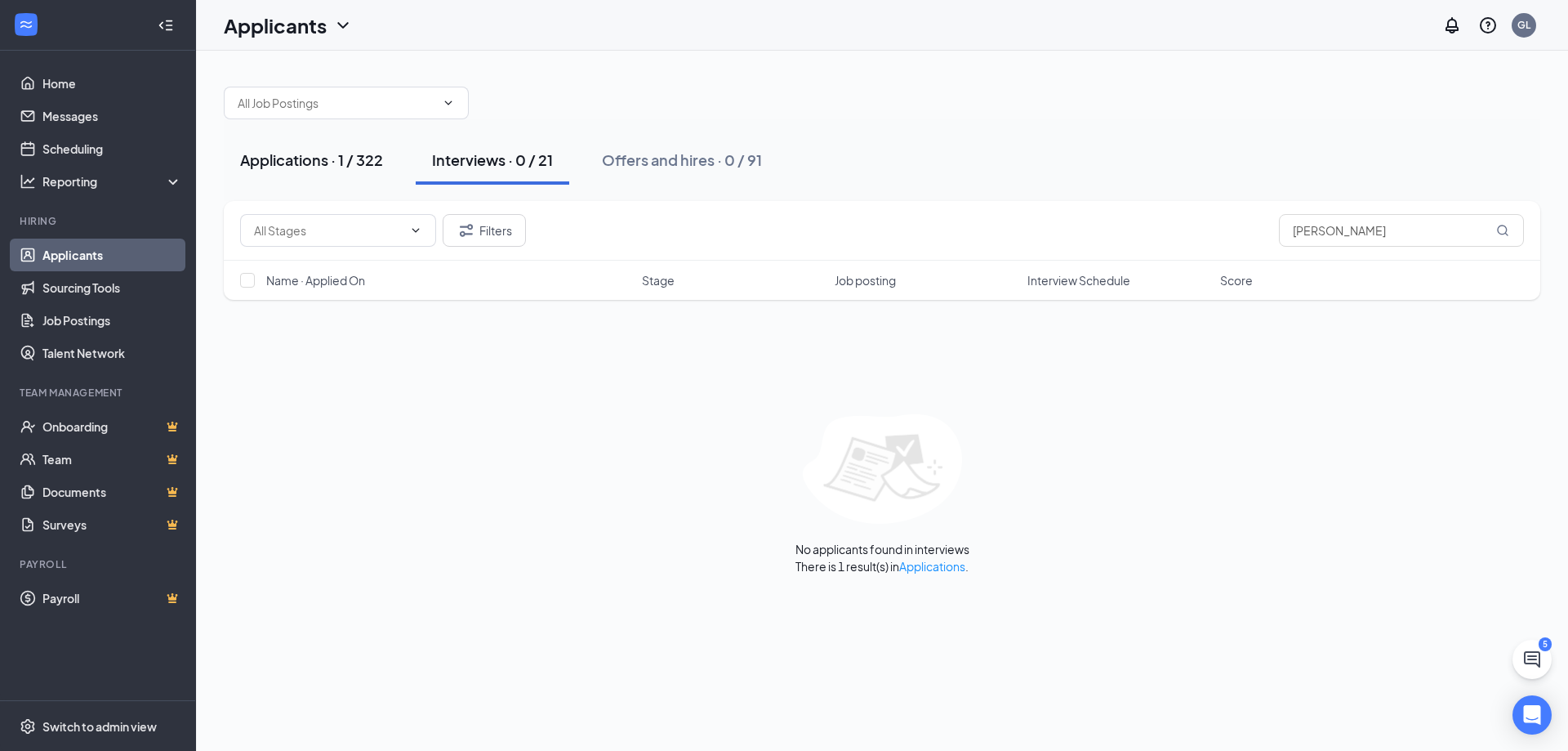
click at [278, 156] on div "Applications · 1 / 322" at bounding box center [311, 159] width 143 height 20
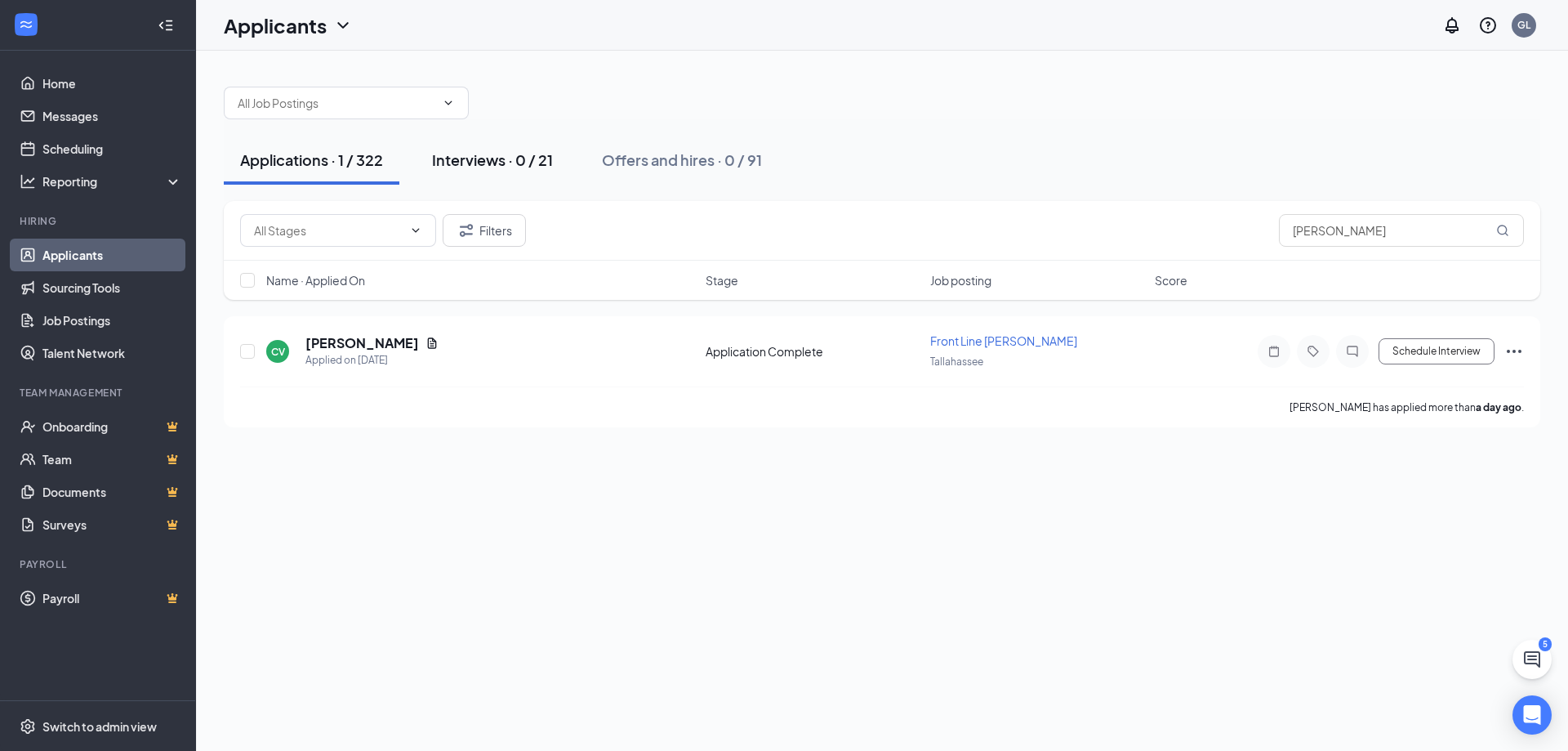
click at [506, 169] on button "Interviews · 0 / 21" at bounding box center [493, 160] width 154 height 49
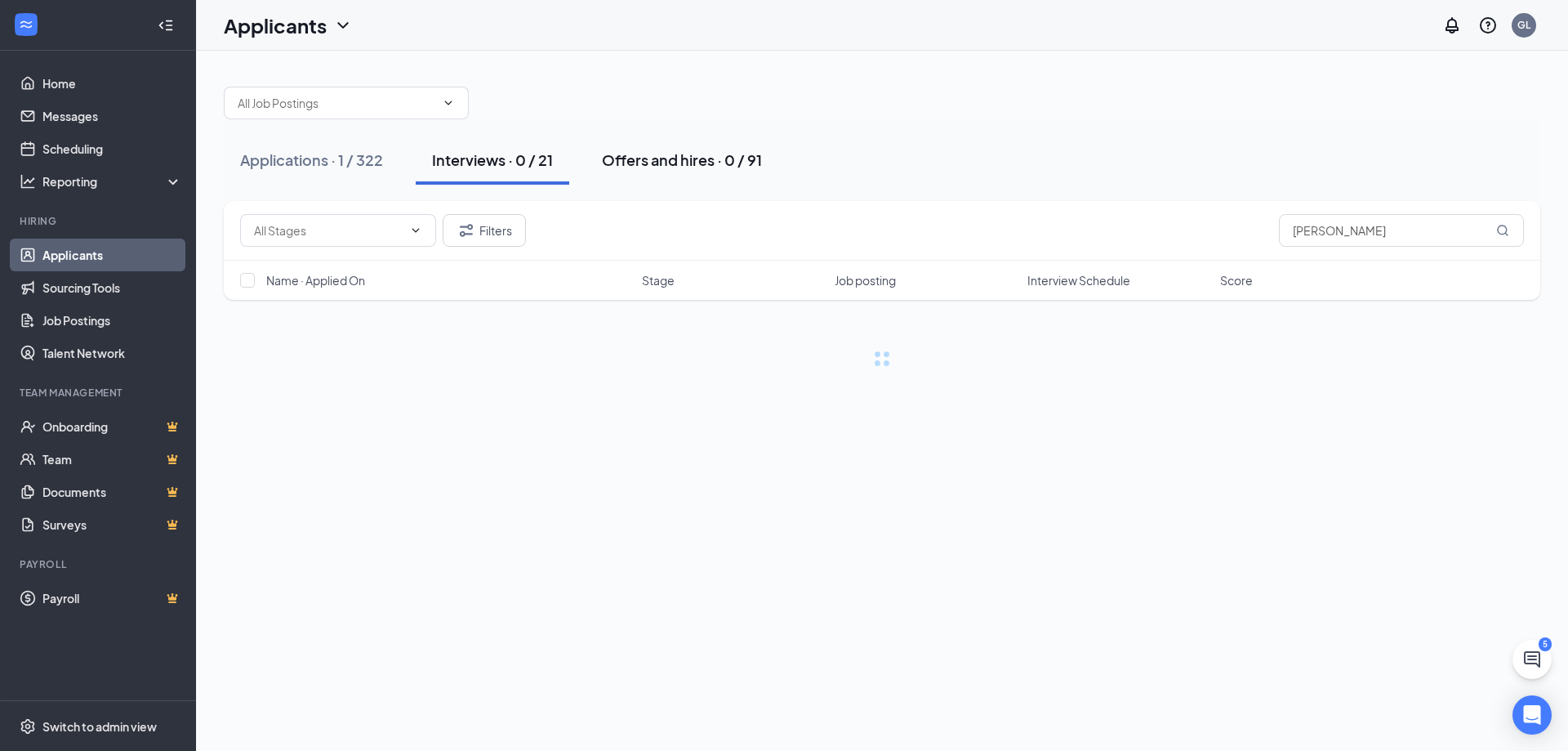
click at [700, 172] on button "Offers and hires · 0 / 91" at bounding box center [681, 160] width 192 height 49
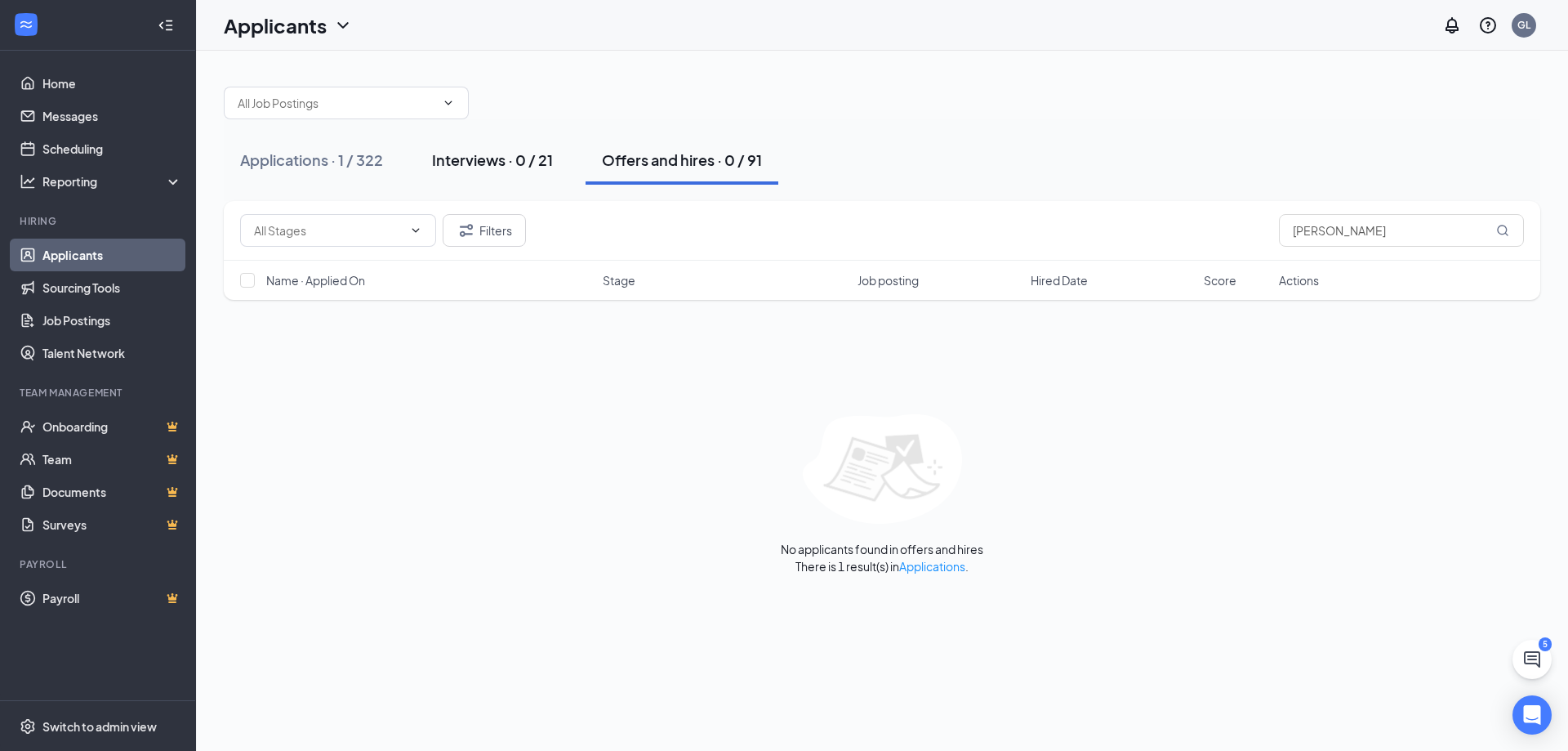
click at [479, 164] on div "Interviews · 0 / 21" at bounding box center [493, 159] width 121 height 20
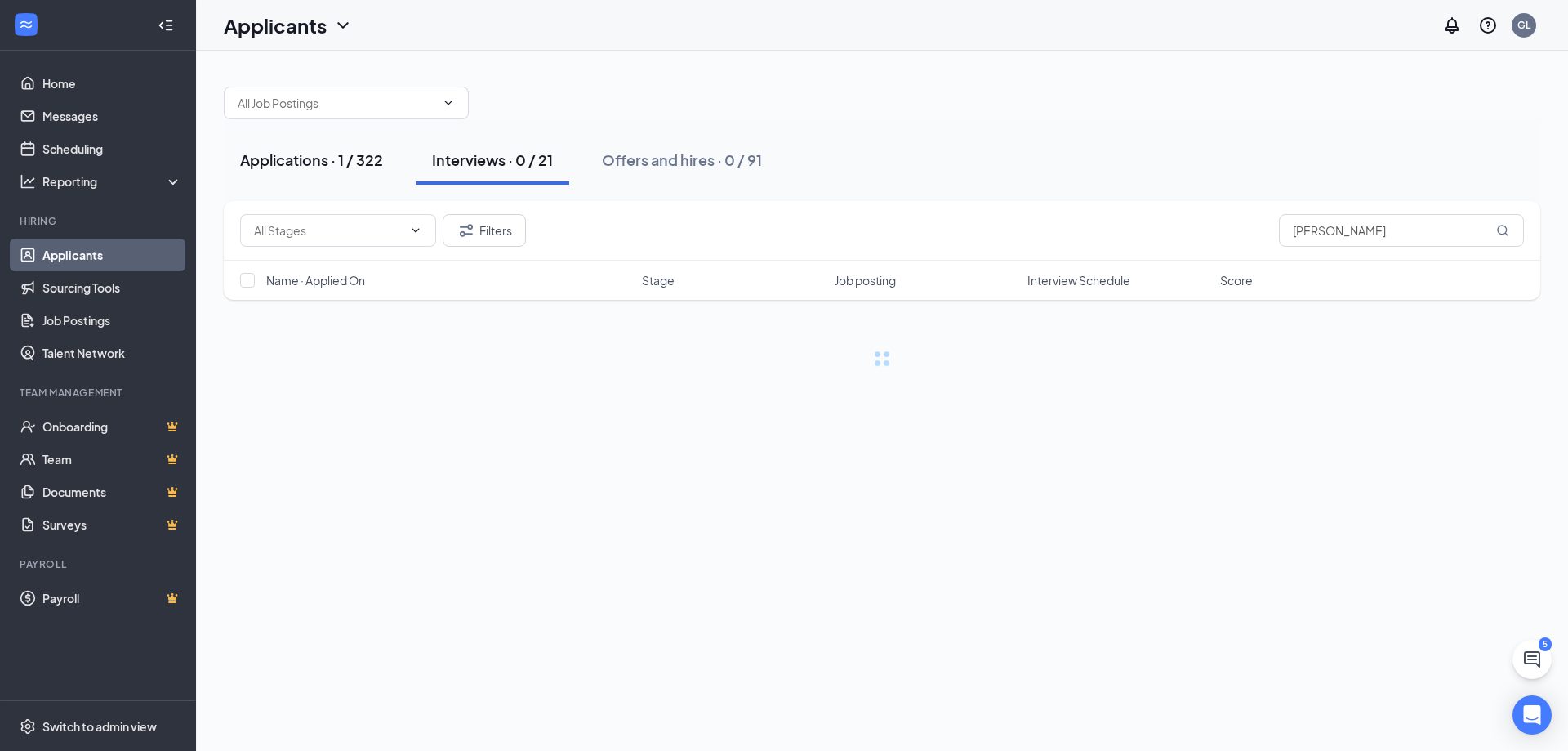
click at [343, 159] on div "Applications · 1 / 322" at bounding box center [311, 159] width 143 height 20
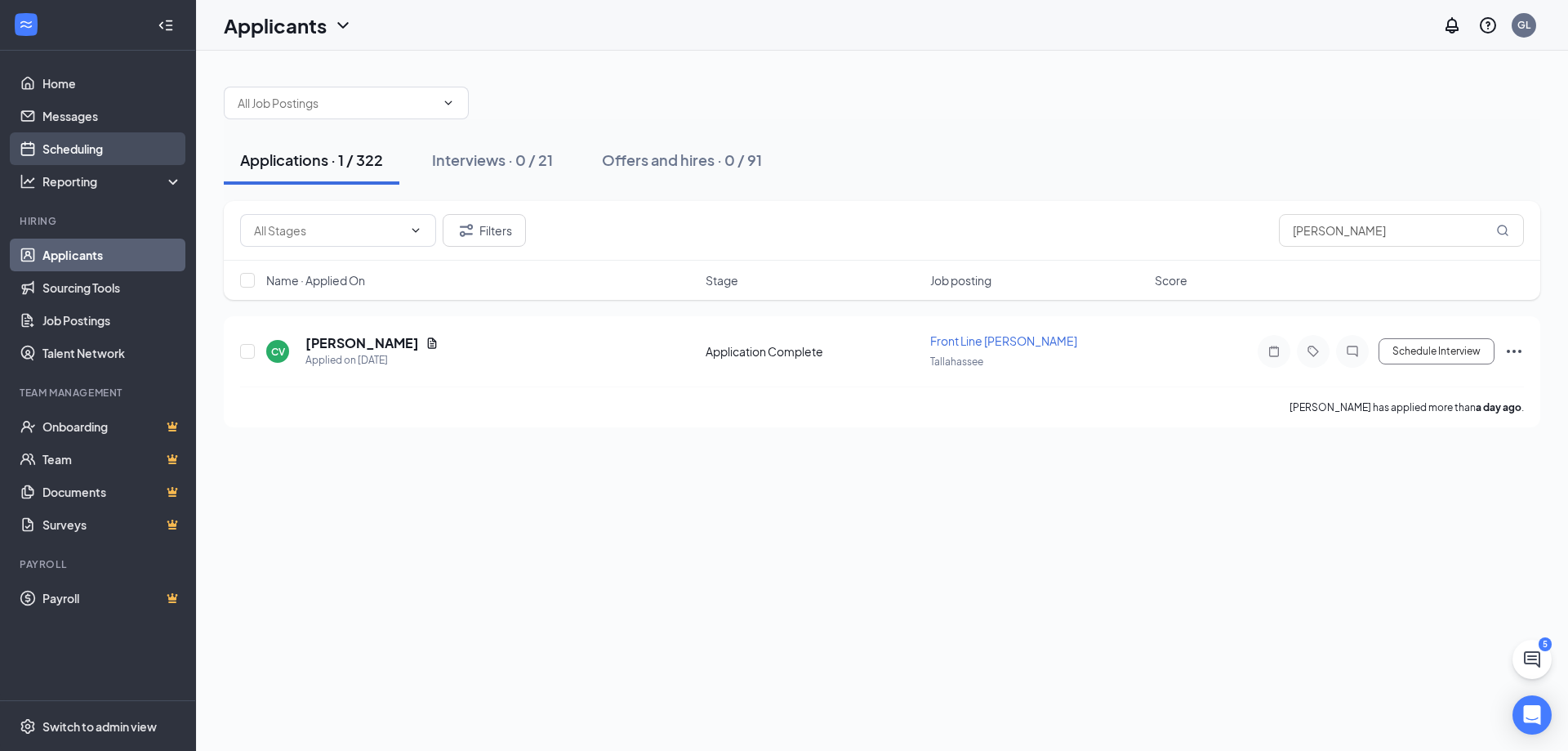
click at [106, 150] on link "Scheduling" at bounding box center [112, 148] width 139 height 33
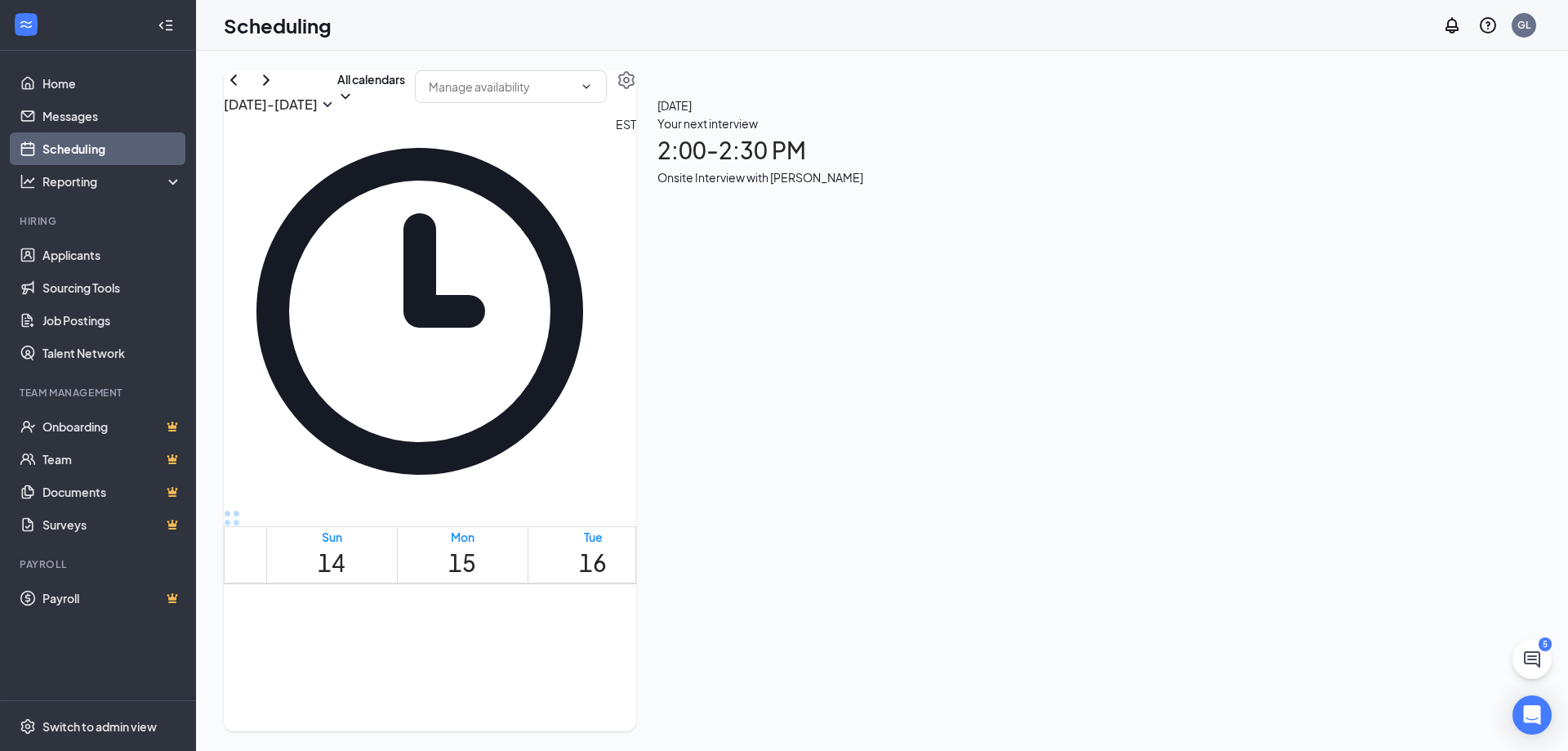
scroll to position [803, 0]
click at [589, 545] on h1 "16" at bounding box center [593, 562] width 27 height 36
click at [476, 545] on h1 "15" at bounding box center [463, 562] width 27 height 36
click at [864, 186] on div "Onsite Interview with [PERSON_NAME]" at bounding box center [760, 178] width 206 height 18
click at [915, 252] on div "Restaurant To-Go Specialist at [GEOGRAPHIC_DATA]" at bounding box center [829, 269] width 171 height 36
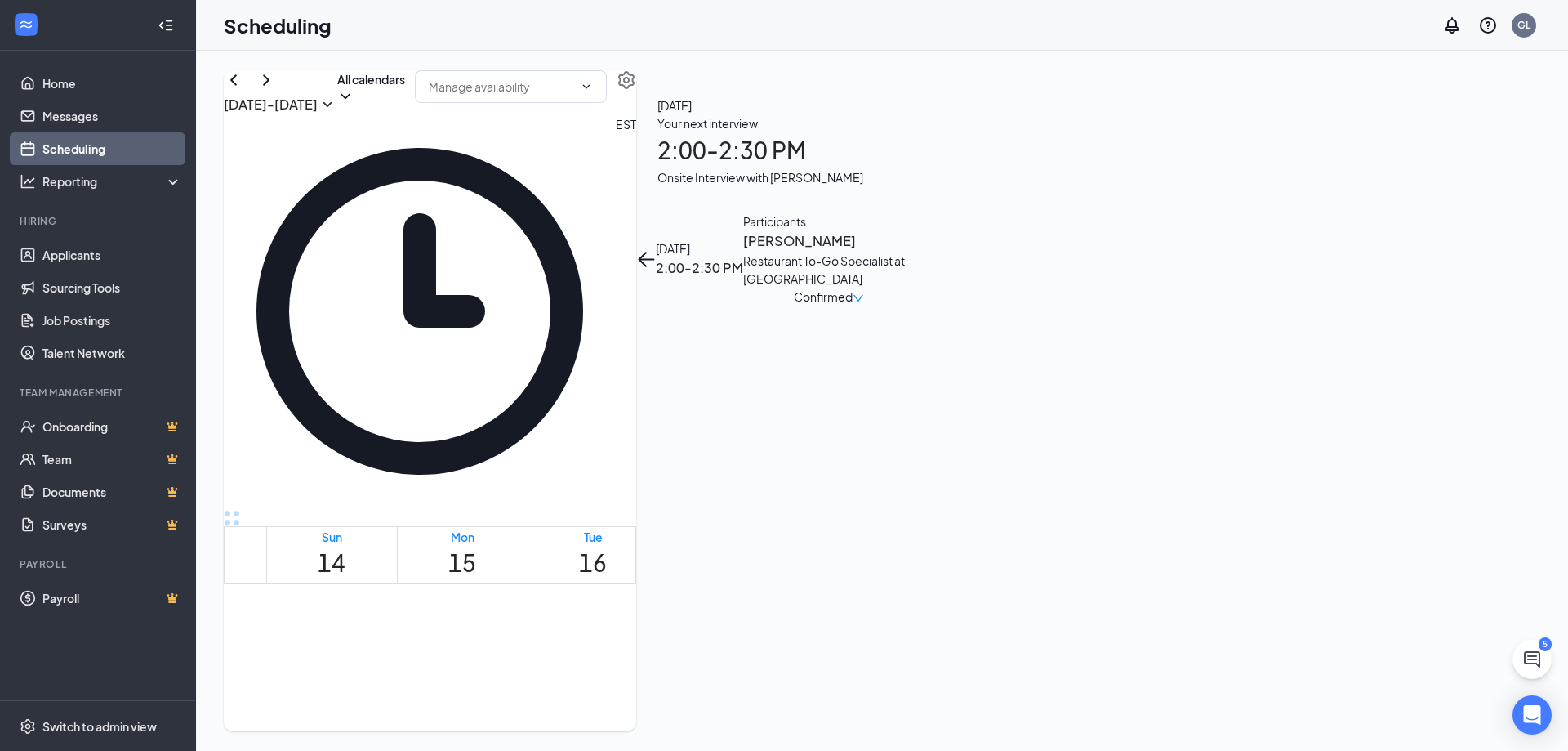
click at [915, 230] on h3 "[PERSON_NAME]" at bounding box center [829, 240] width 171 height 21
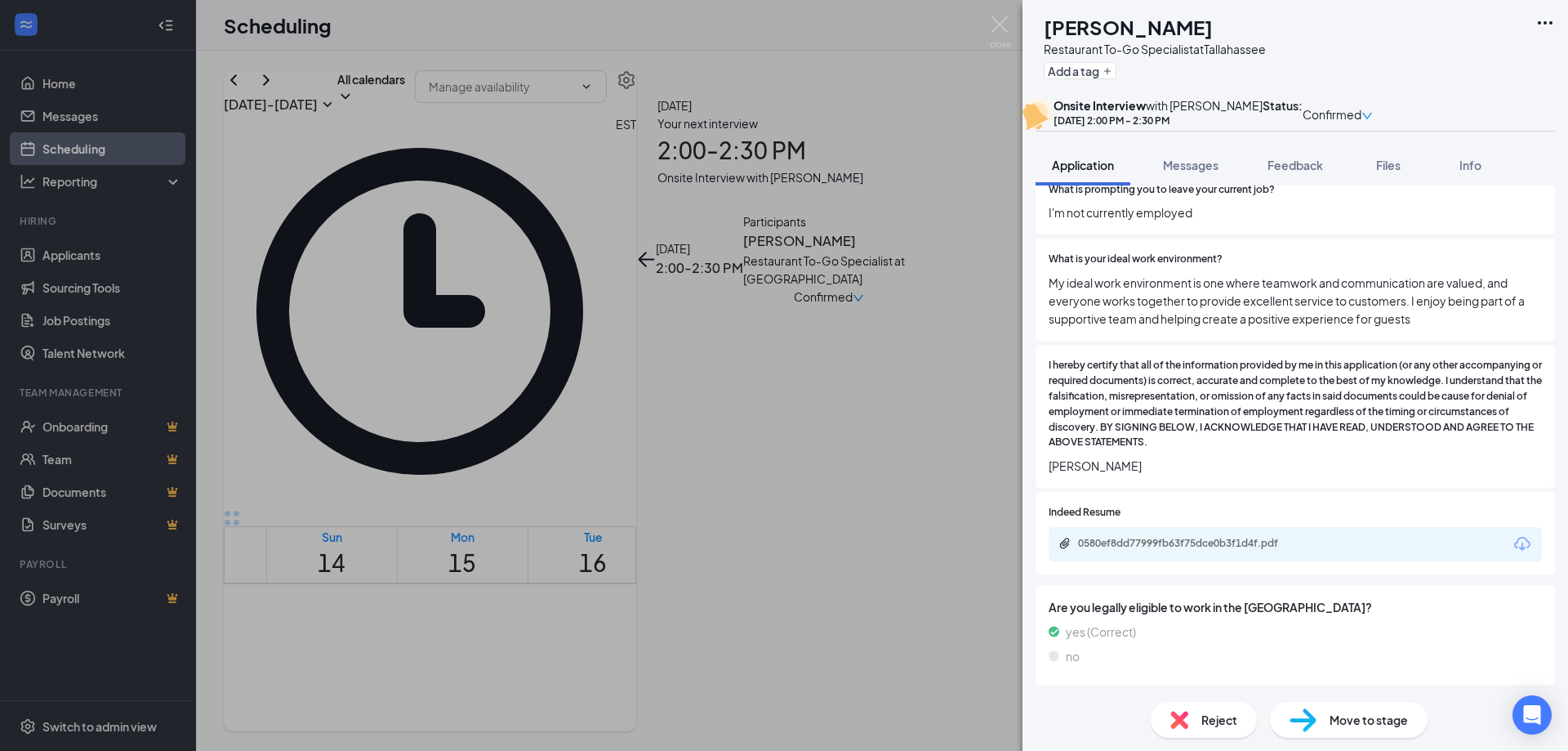
scroll to position [1388, 0]
click at [1185, 552] on div "0580ef8dd77999fb63f75dce0b3f1d4f.pdf" at bounding box center [1191, 544] width 265 height 16
click at [1362, 115] on span "Confirmed" at bounding box center [1332, 114] width 59 height 18
click at [1362, 119] on span "Confirmed" at bounding box center [1332, 114] width 59 height 18
click at [1362, 117] on span "Confirmed" at bounding box center [1332, 114] width 59 height 18
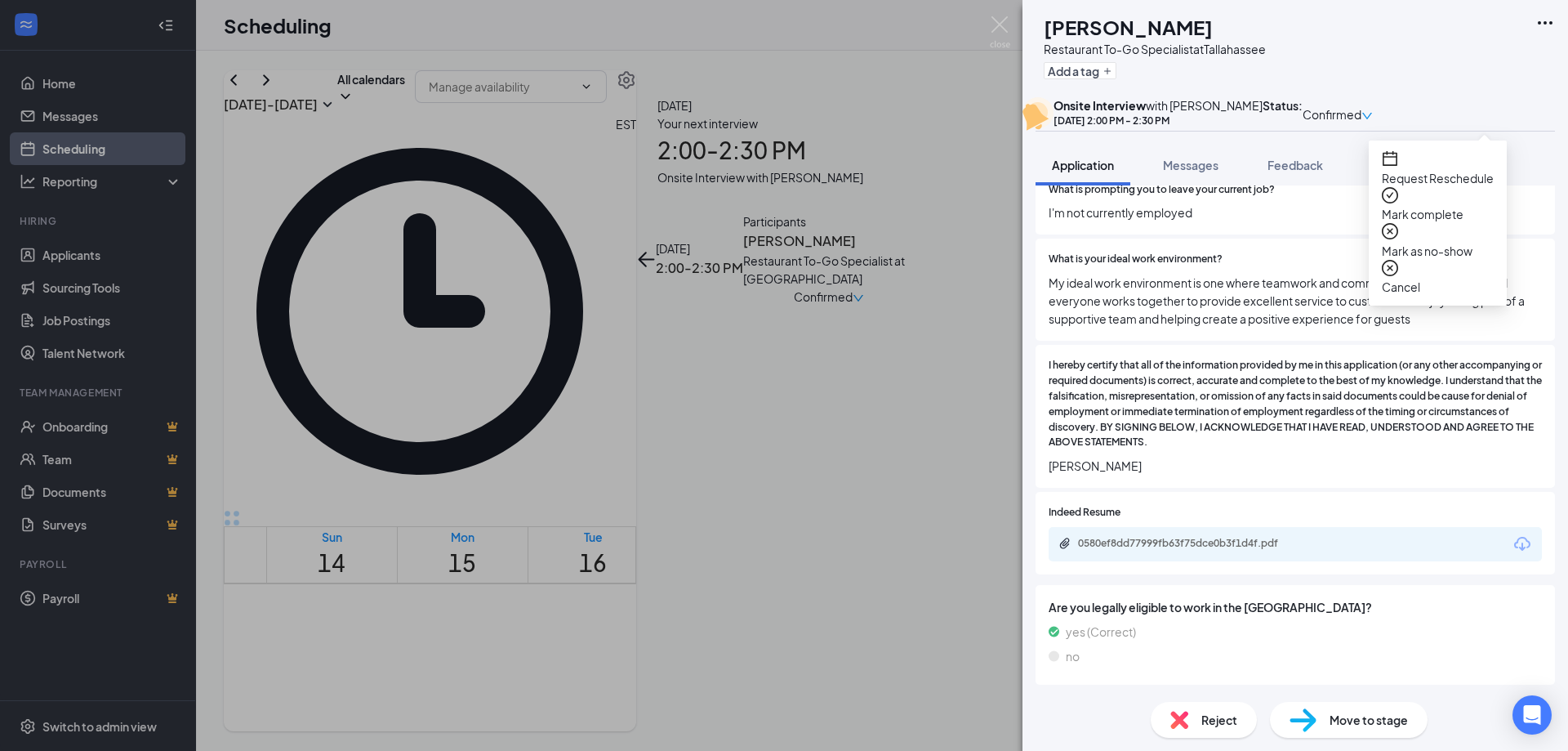
click at [1494, 242] on span "Mark as no-show" at bounding box center [1438, 251] width 112 height 18
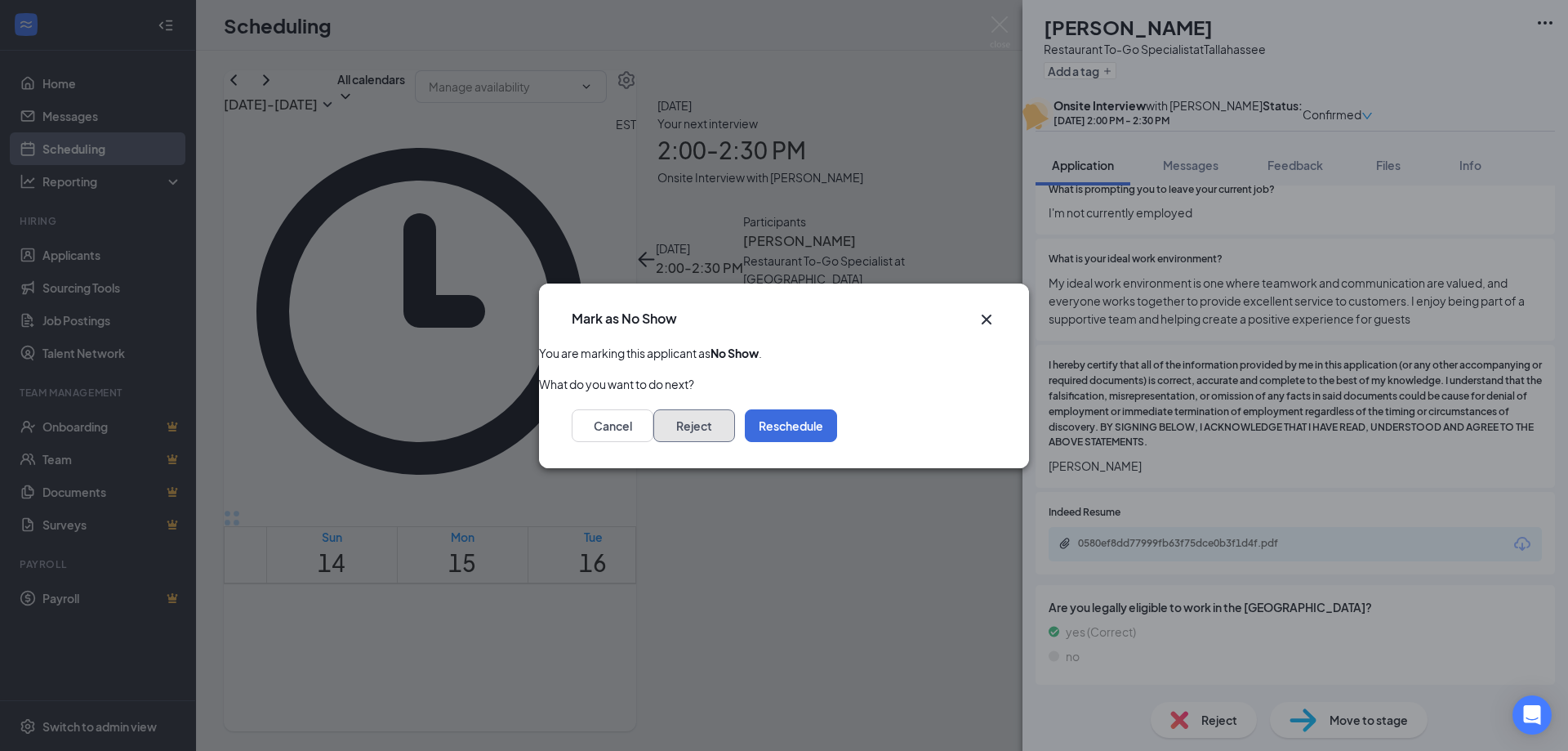
click at [735, 412] on button "Reject" at bounding box center [693, 426] width 82 height 33
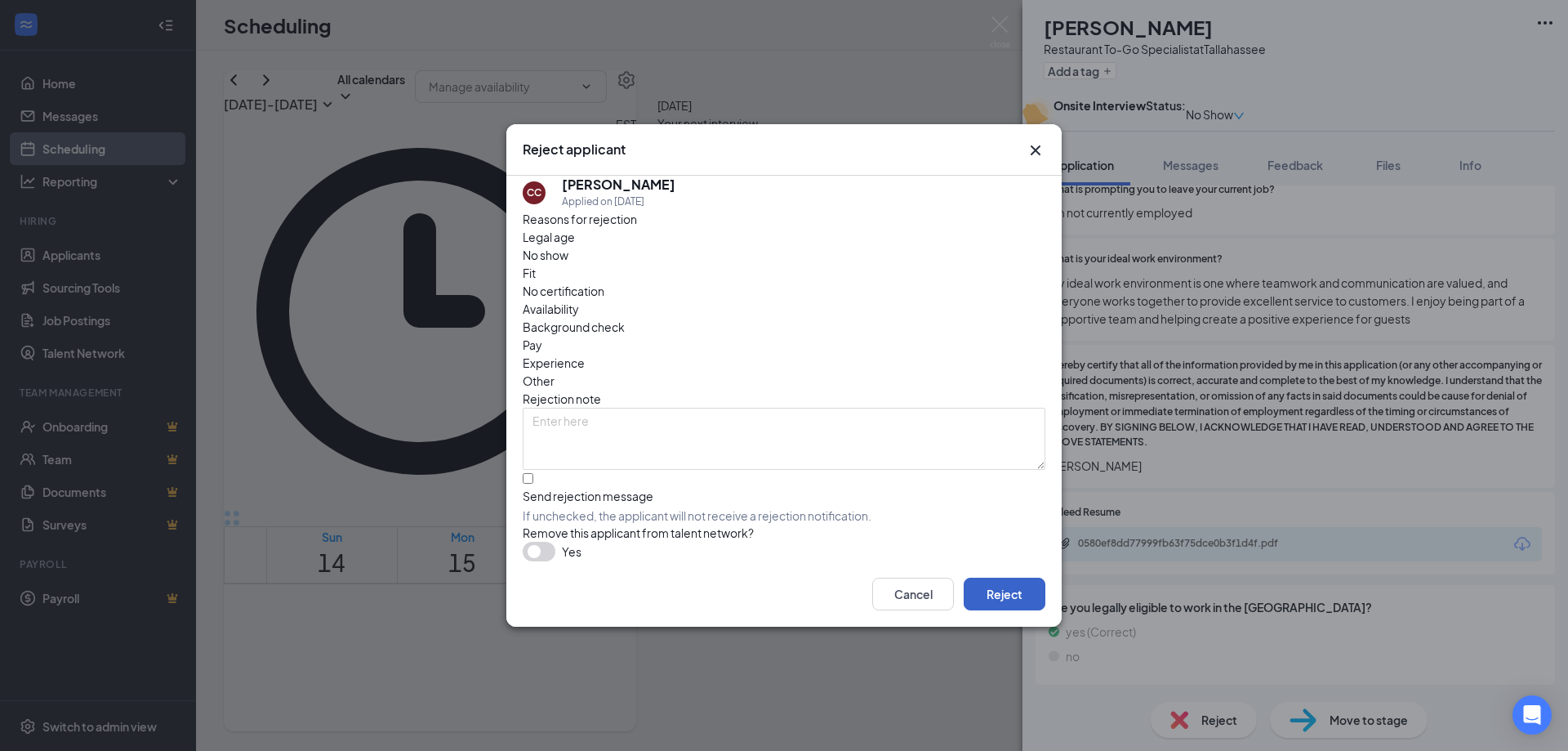
click at [987, 589] on button "Reject" at bounding box center [1004, 593] width 82 height 33
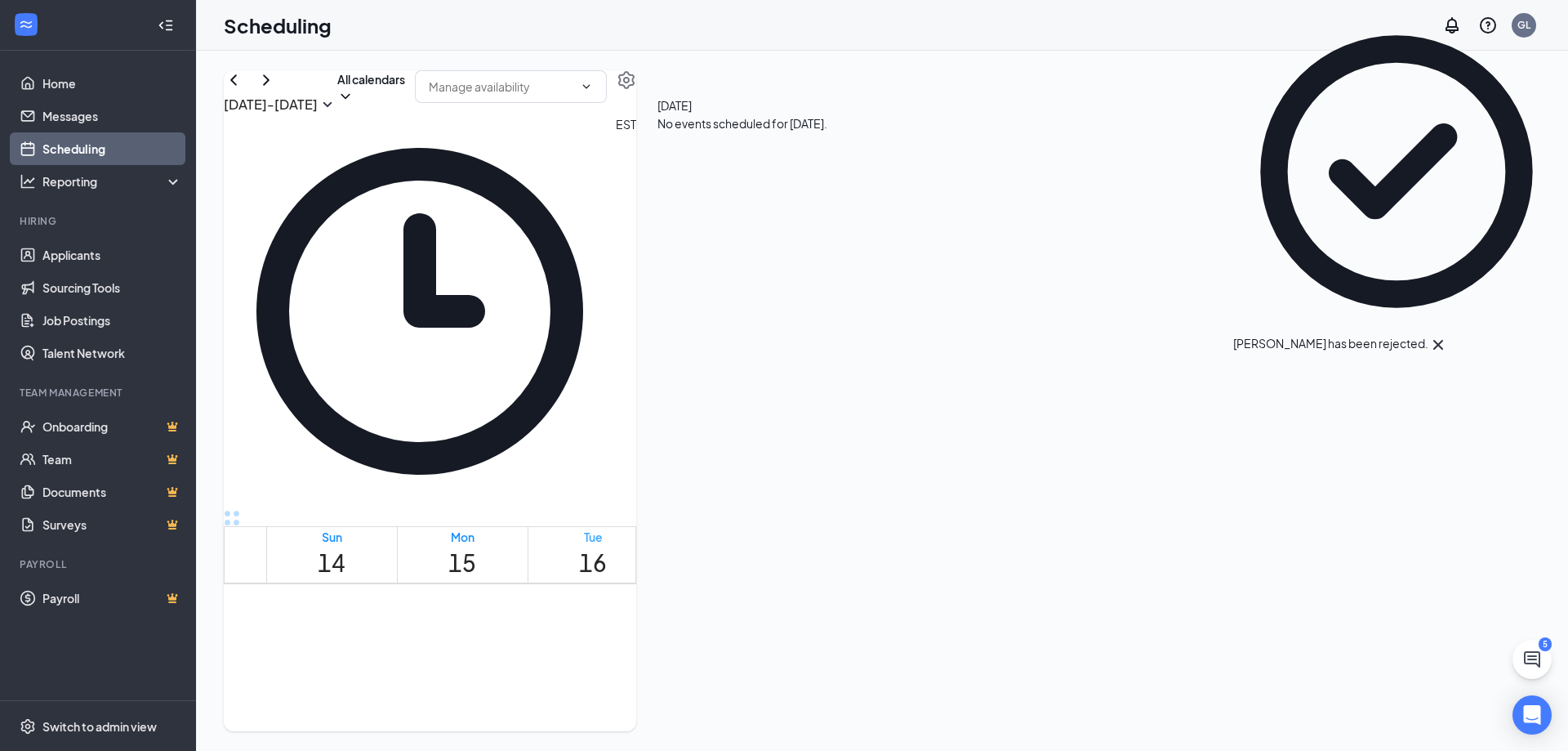
click at [607, 545] on h1 "16" at bounding box center [593, 562] width 27 height 36
click at [716, 545] on h1 "17" at bounding box center [724, 562] width 27 height 36
click at [842, 545] on h1 "18" at bounding box center [855, 562] width 27 height 36
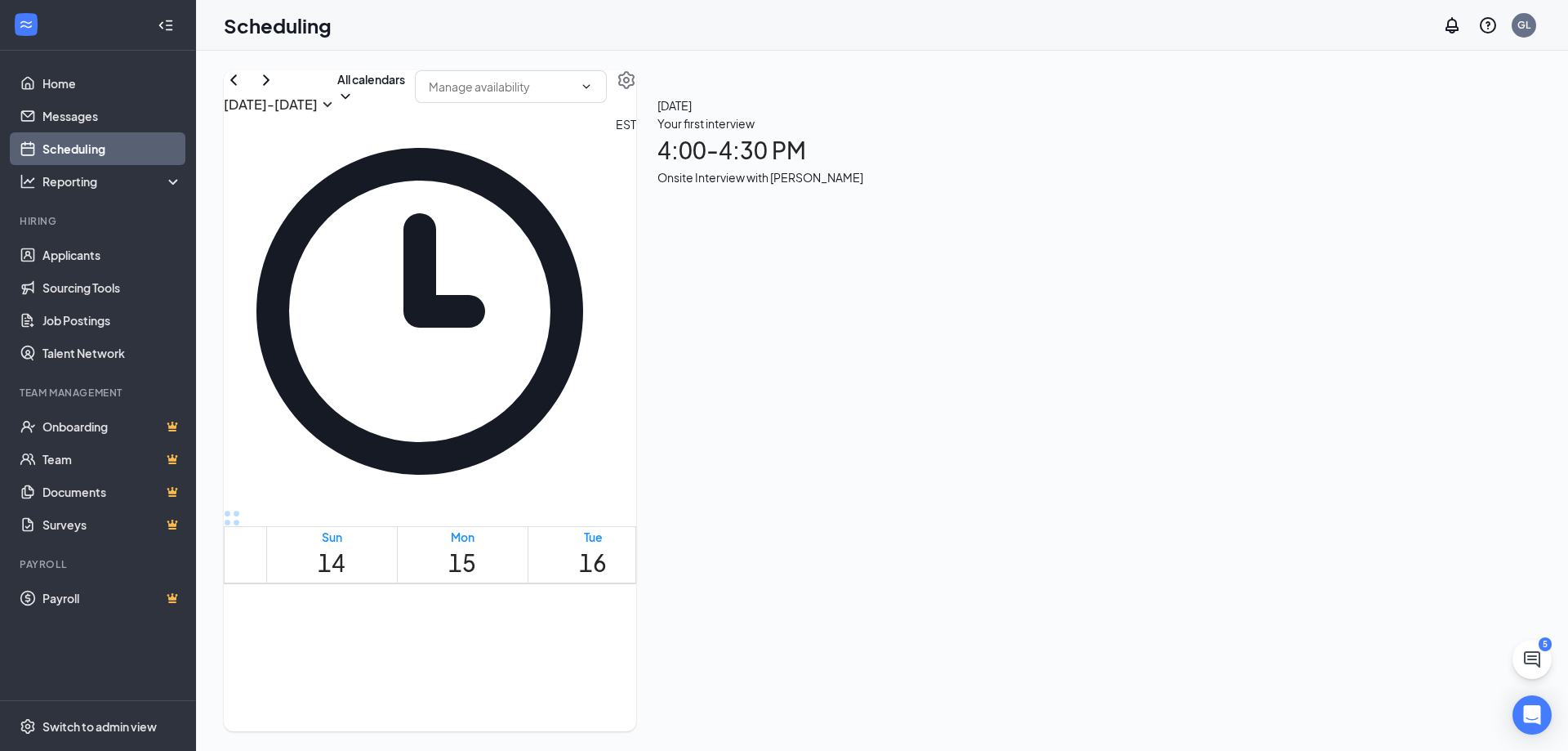
click at [1000, 545] on h1 "19" at bounding box center [985, 562] width 27 height 36
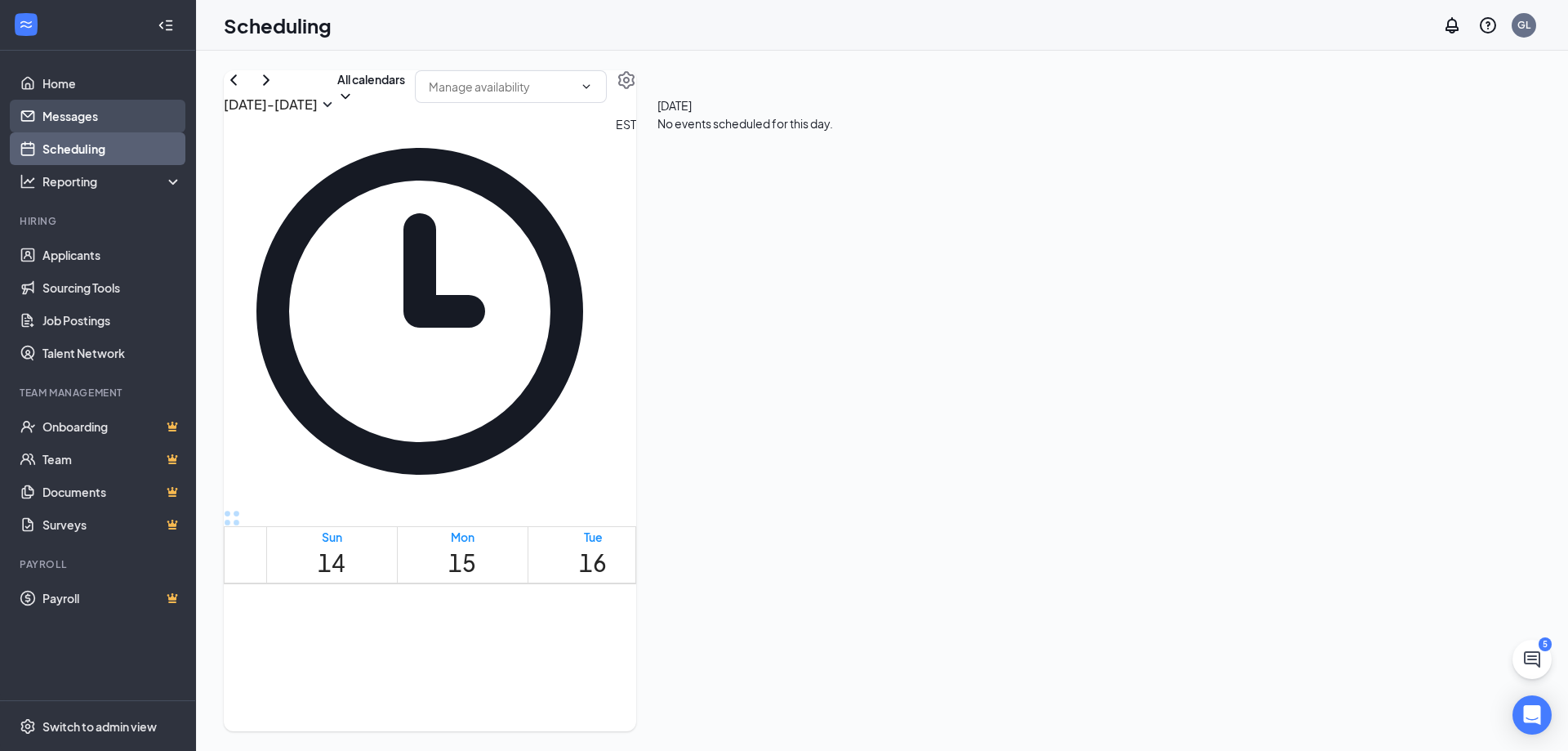
click at [93, 122] on link "Messages" at bounding box center [112, 116] width 139 height 33
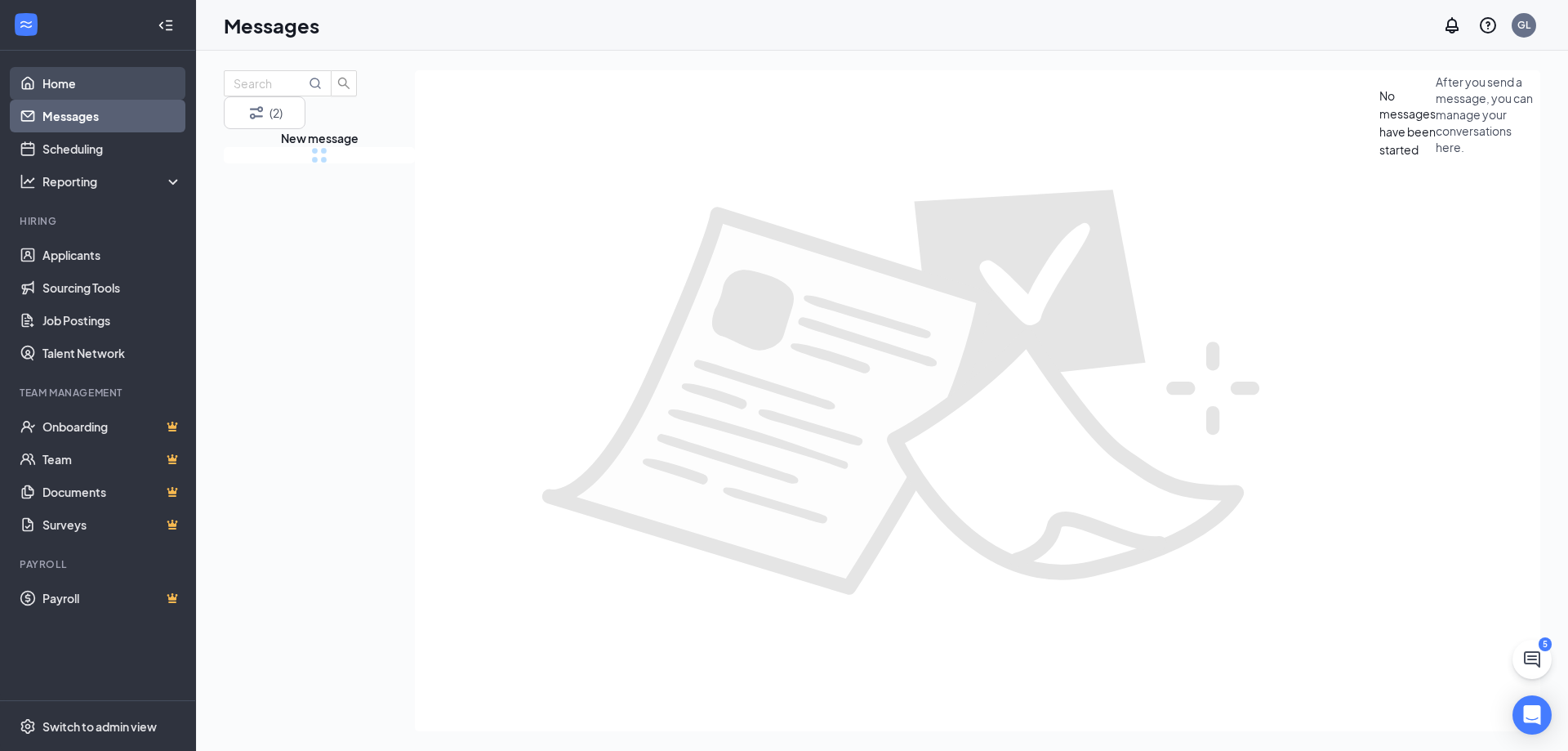
click at [99, 85] on link "Home" at bounding box center [112, 83] width 139 height 33
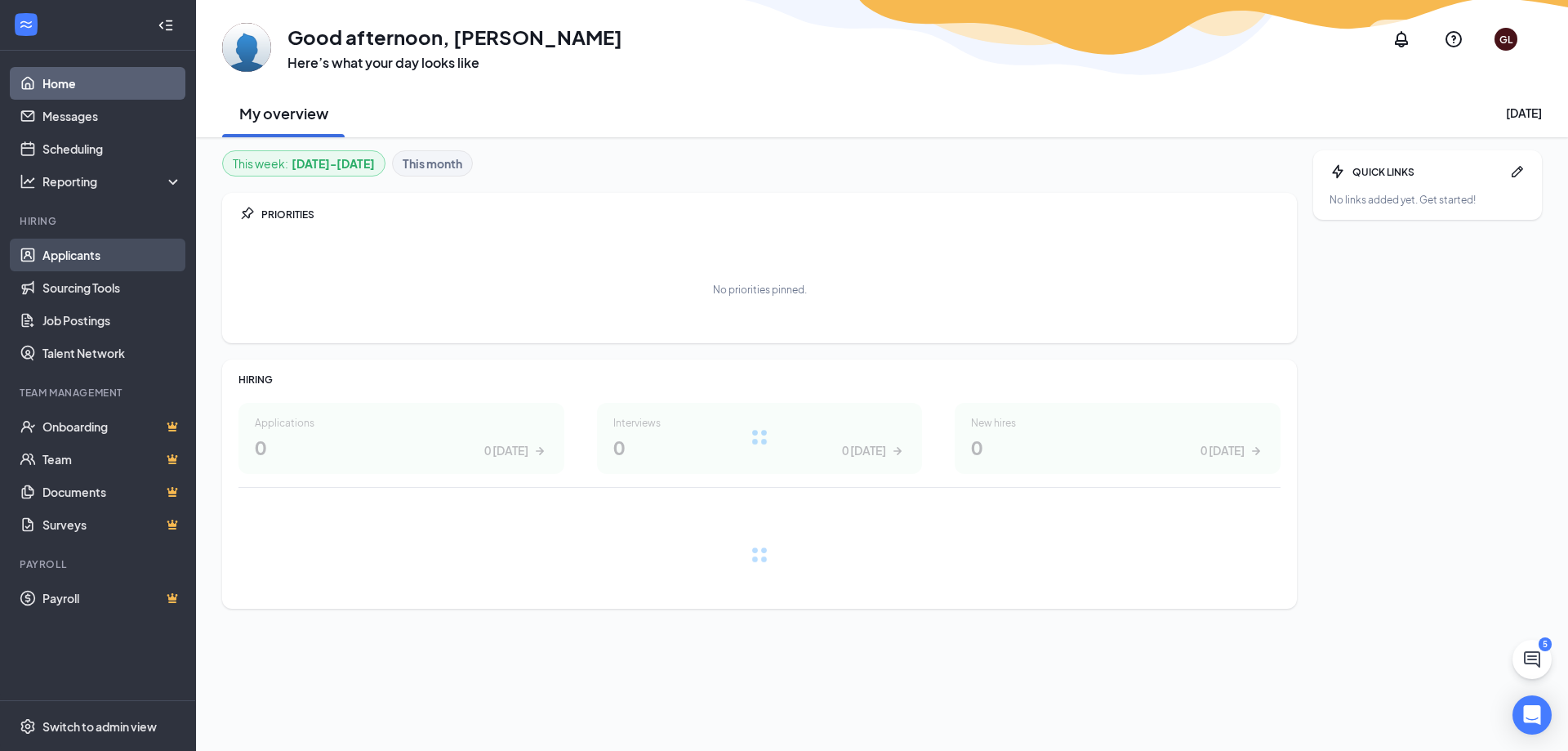
click at [117, 239] on ul "Applicants Sourcing Tools Job Postings Talent Network" at bounding box center [97, 303] width 195 height 131
click at [117, 245] on link "Applicants" at bounding box center [112, 255] width 139 height 33
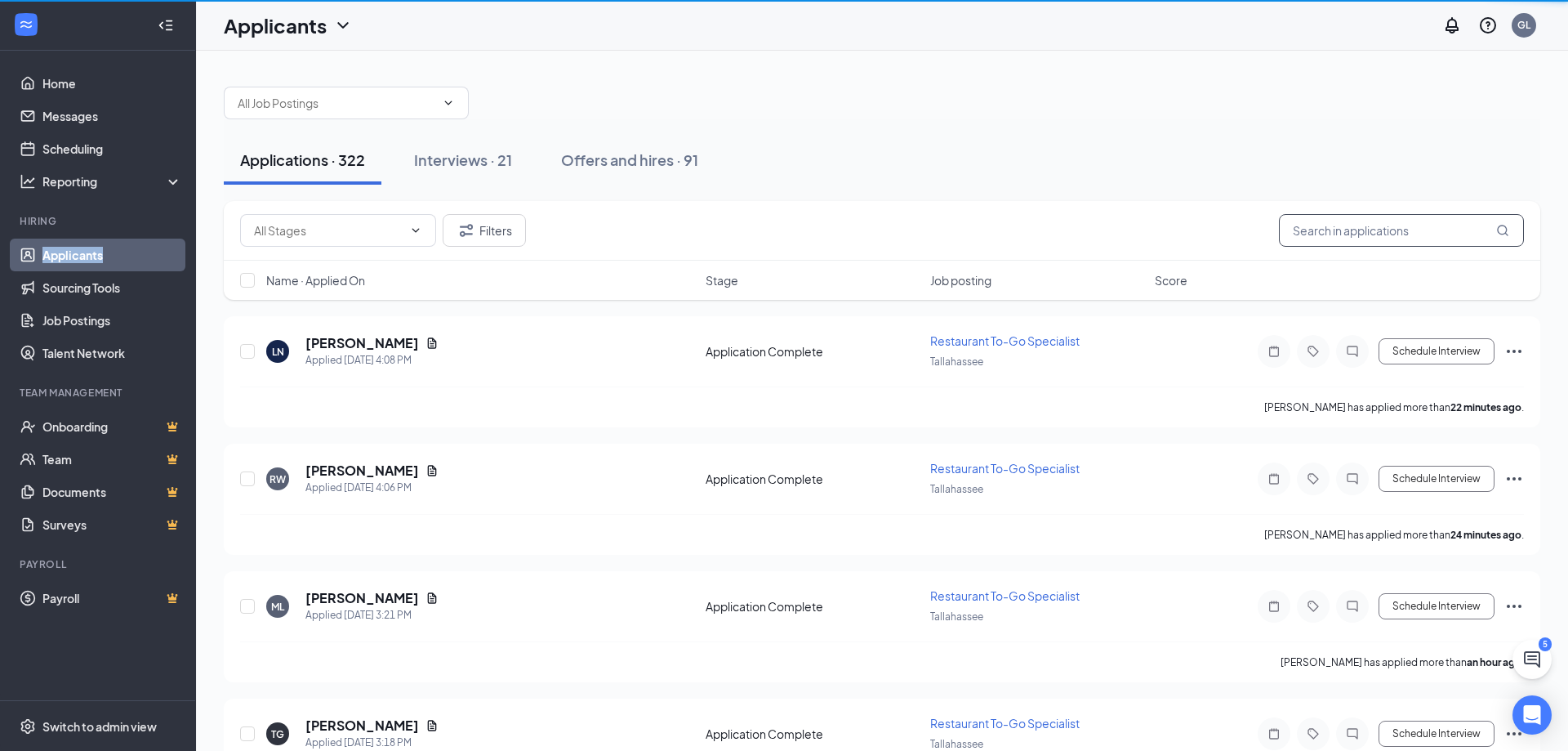
click at [1394, 227] on input "text" at bounding box center [1402, 231] width 245 height 33
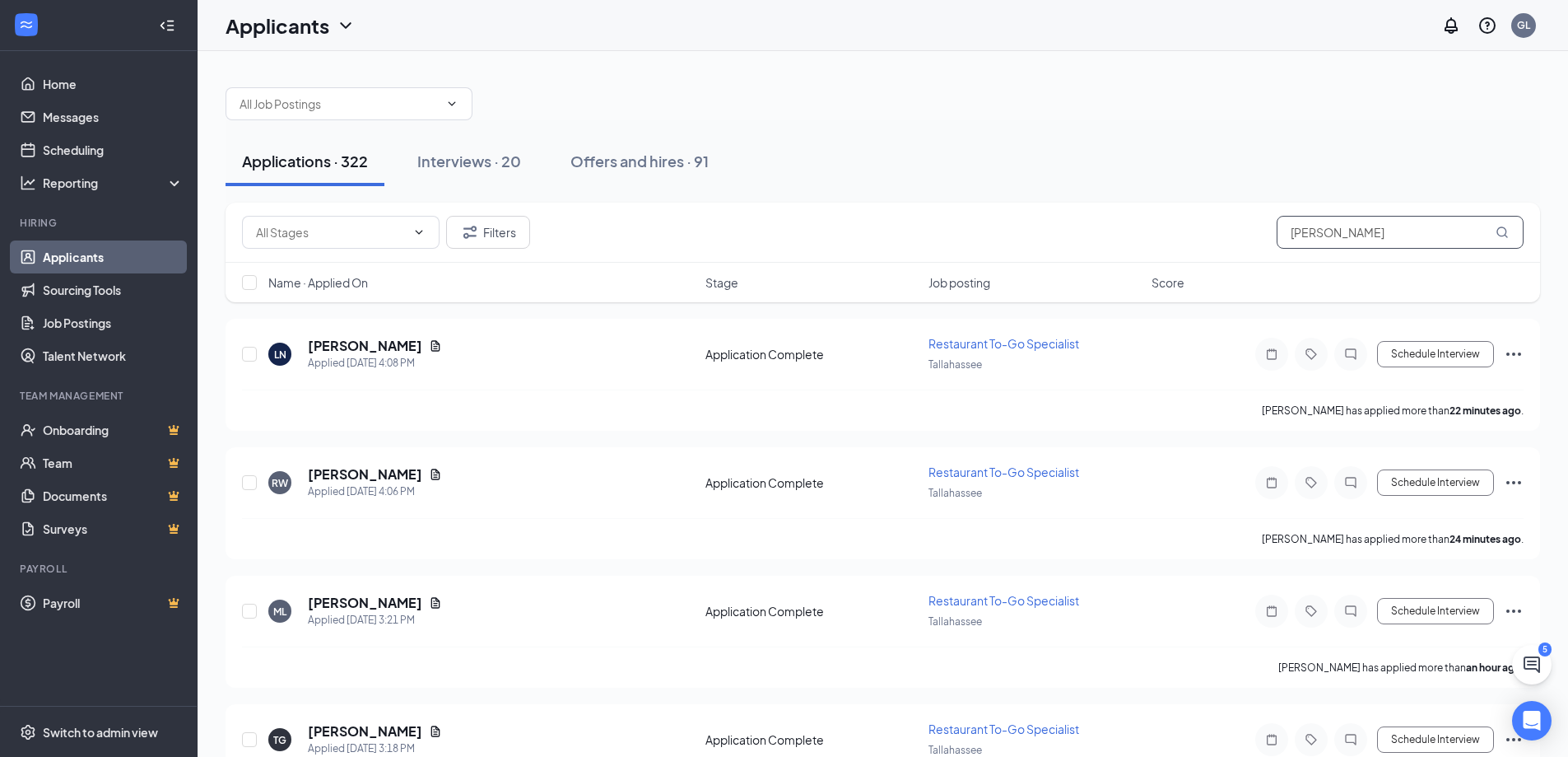
type input "[PERSON_NAME]"
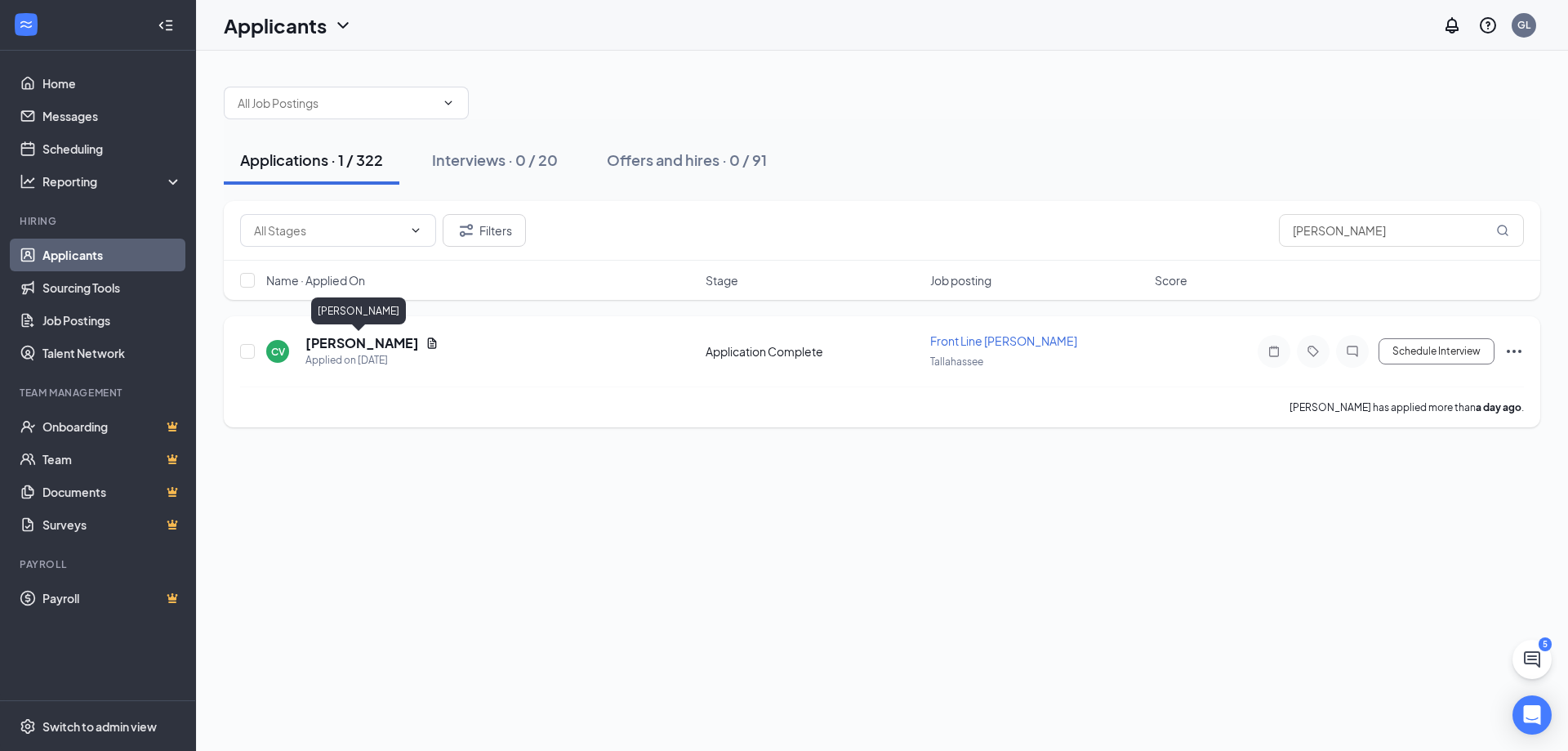
click at [352, 343] on h5 "[PERSON_NAME]" at bounding box center [363, 343] width 114 height 18
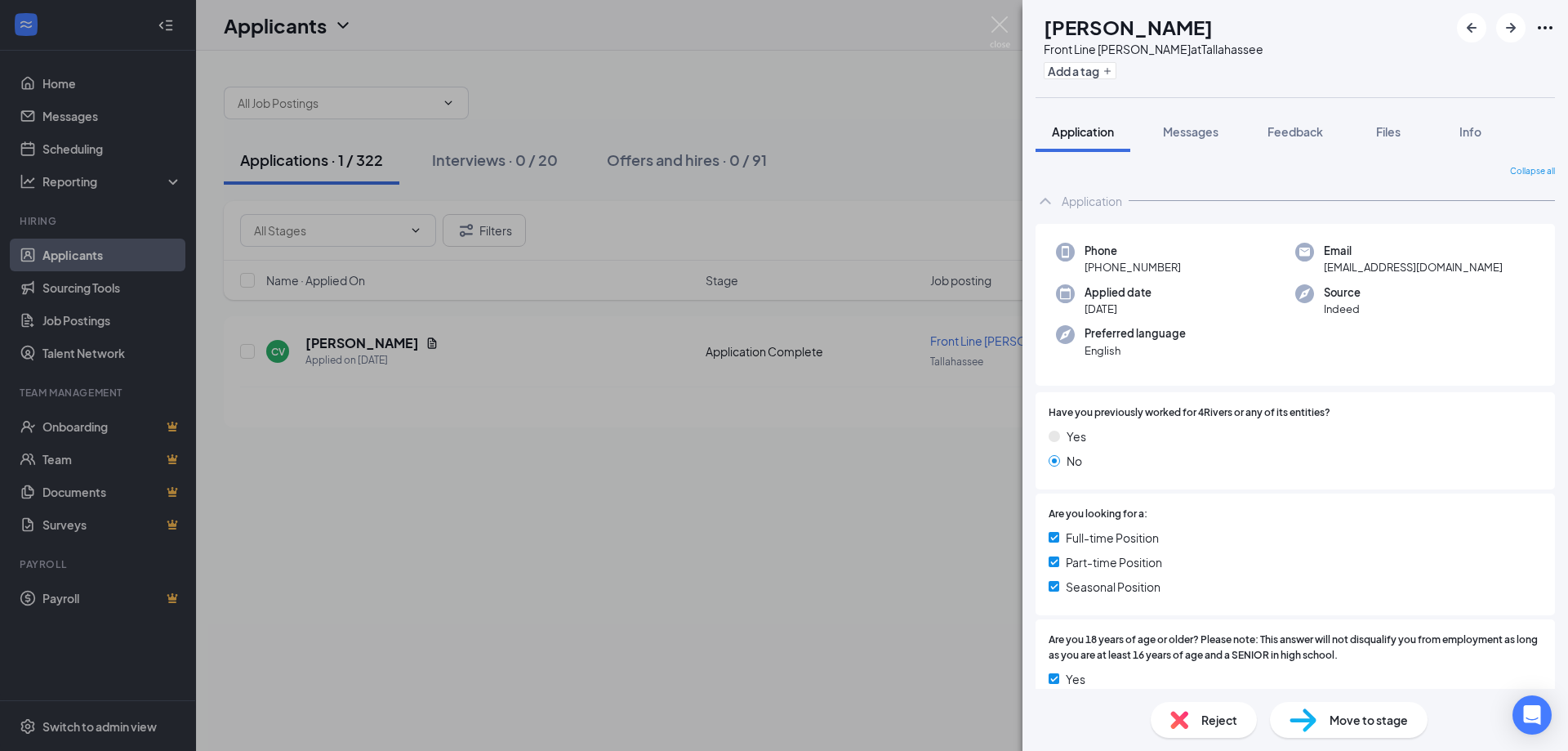
click at [1313, 714] on img at bounding box center [1302, 720] width 27 height 24
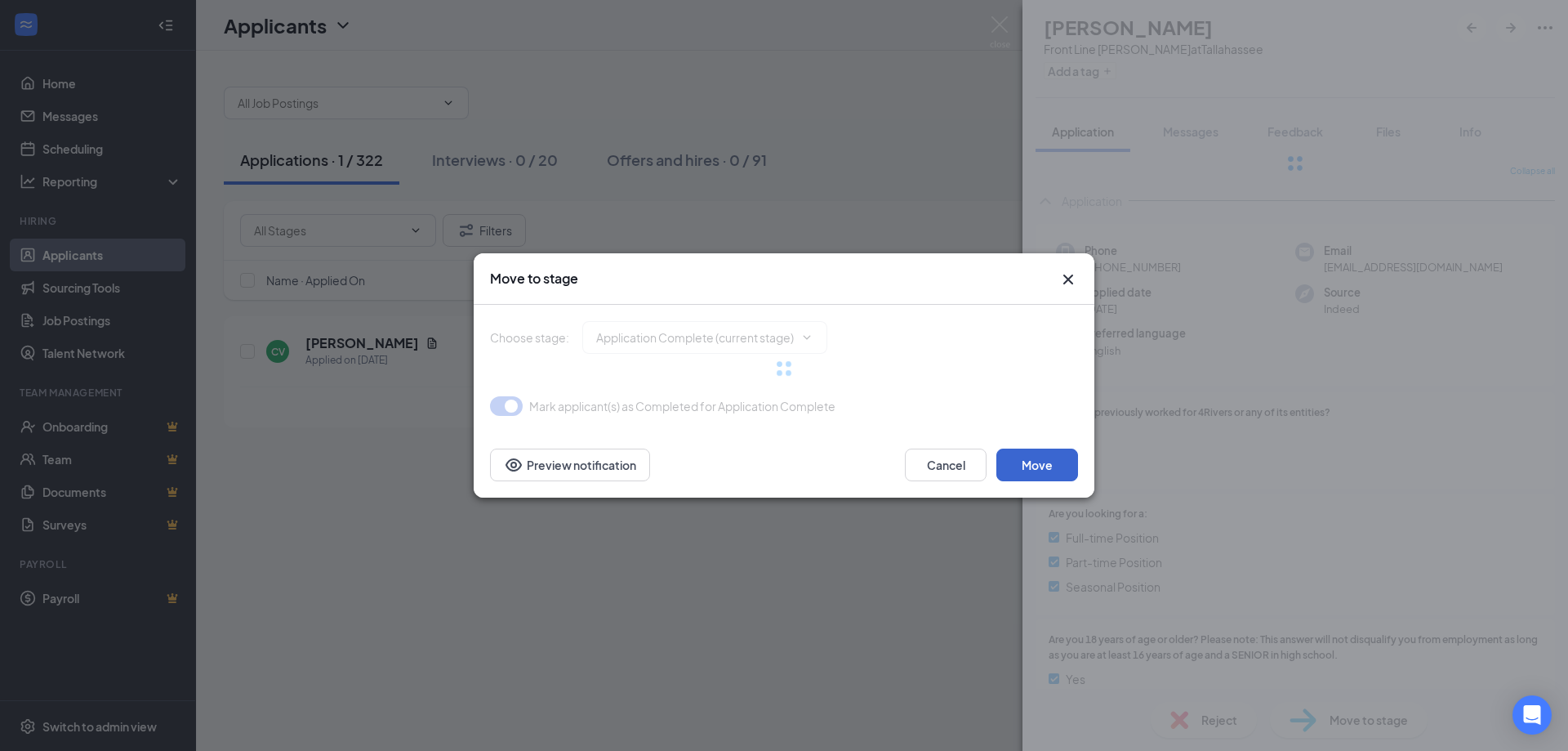
type input "Onsite Interview (next stage)"
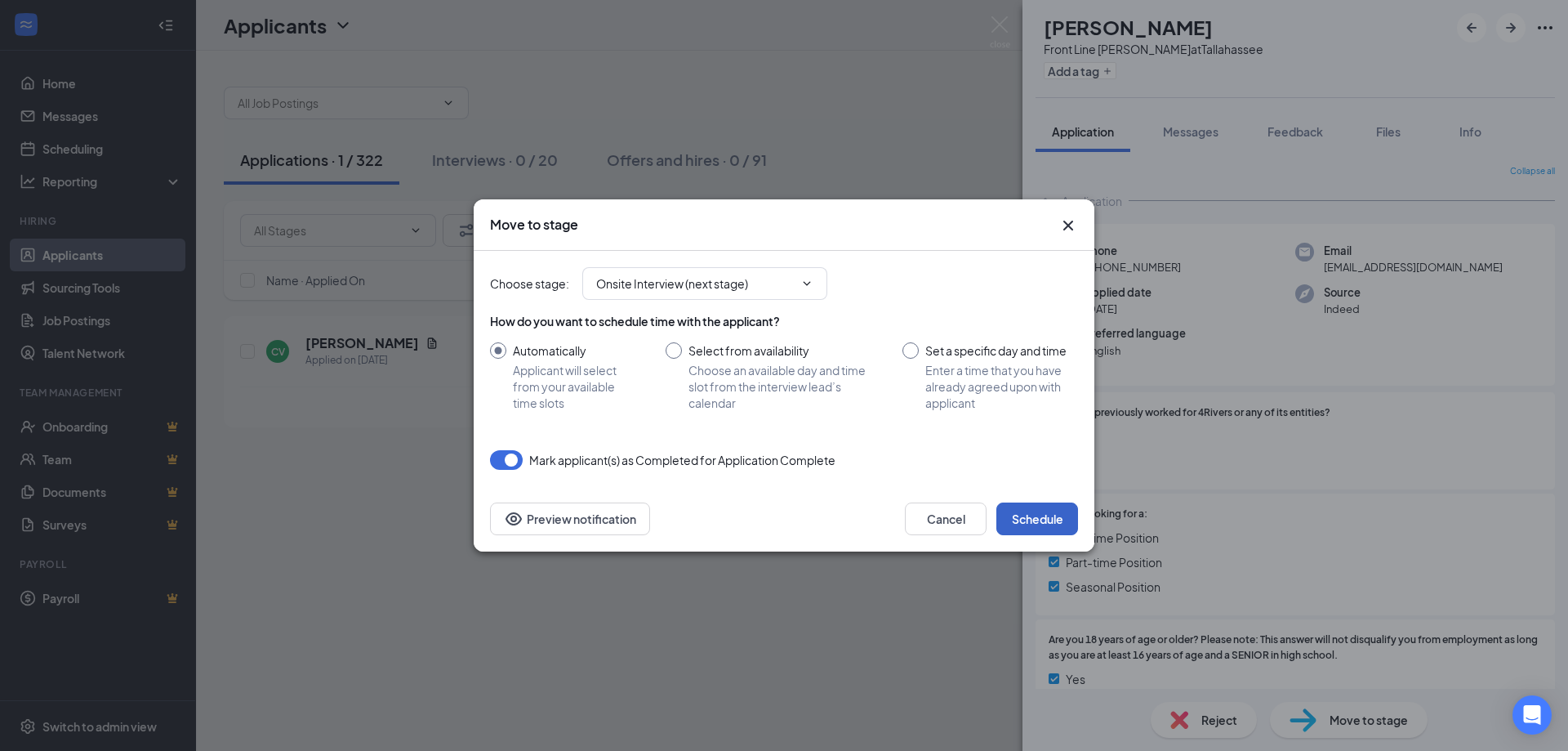
click at [1051, 517] on button "Schedule" at bounding box center [1037, 518] width 82 height 33
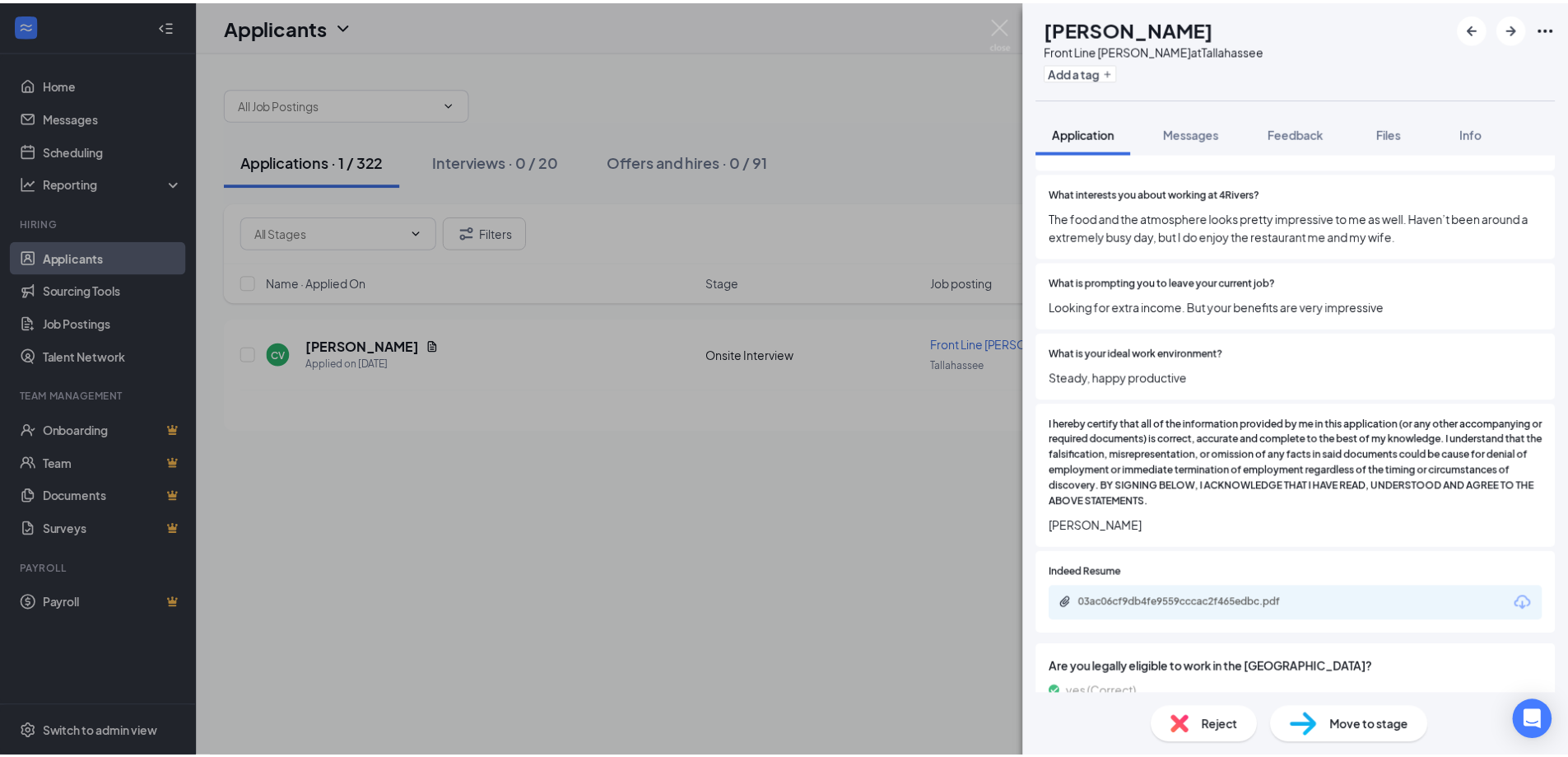
scroll to position [1192, 0]
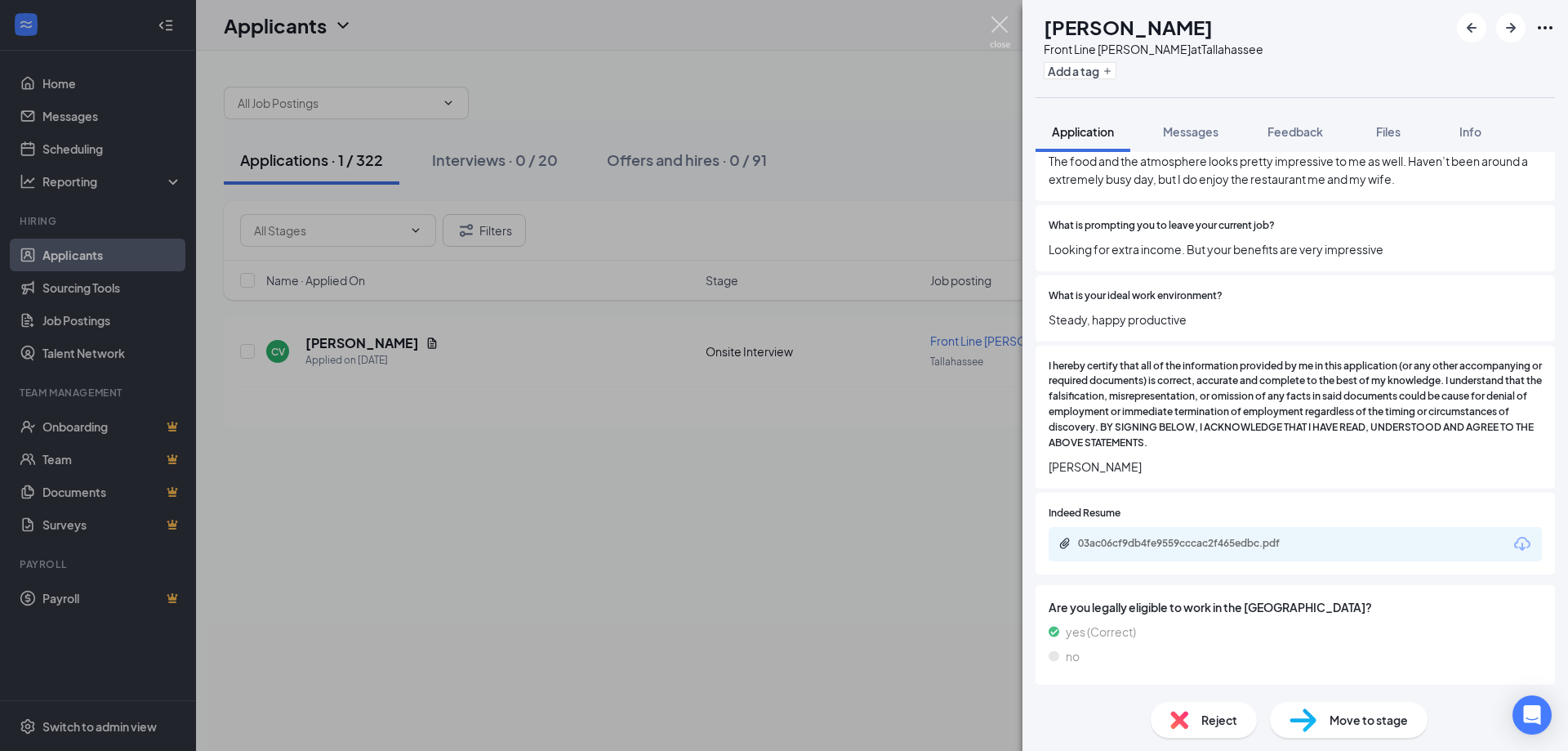
click at [997, 18] on img at bounding box center [1000, 32] width 20 height 32
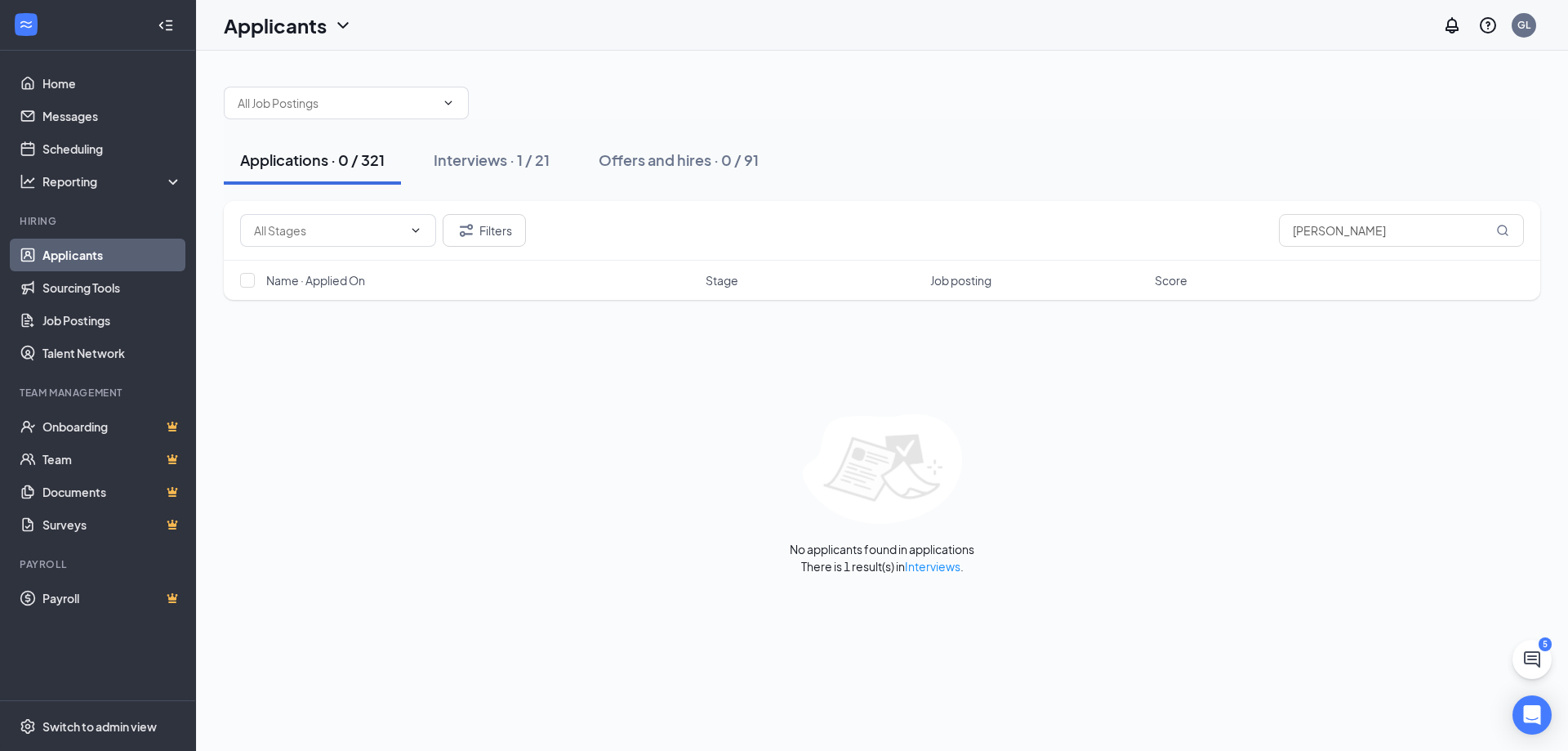
click at [104, 268] on link "Applicants" at bounding box center [112, 255] width 139 height 33
click at [461, 157] on div "Interviews · 1 / 21" at bounding box center [492, 159] width 116 height 20
click at [441, 165] on div "Interviews · 21" at bounding box center [460, 159] width 98 height 20
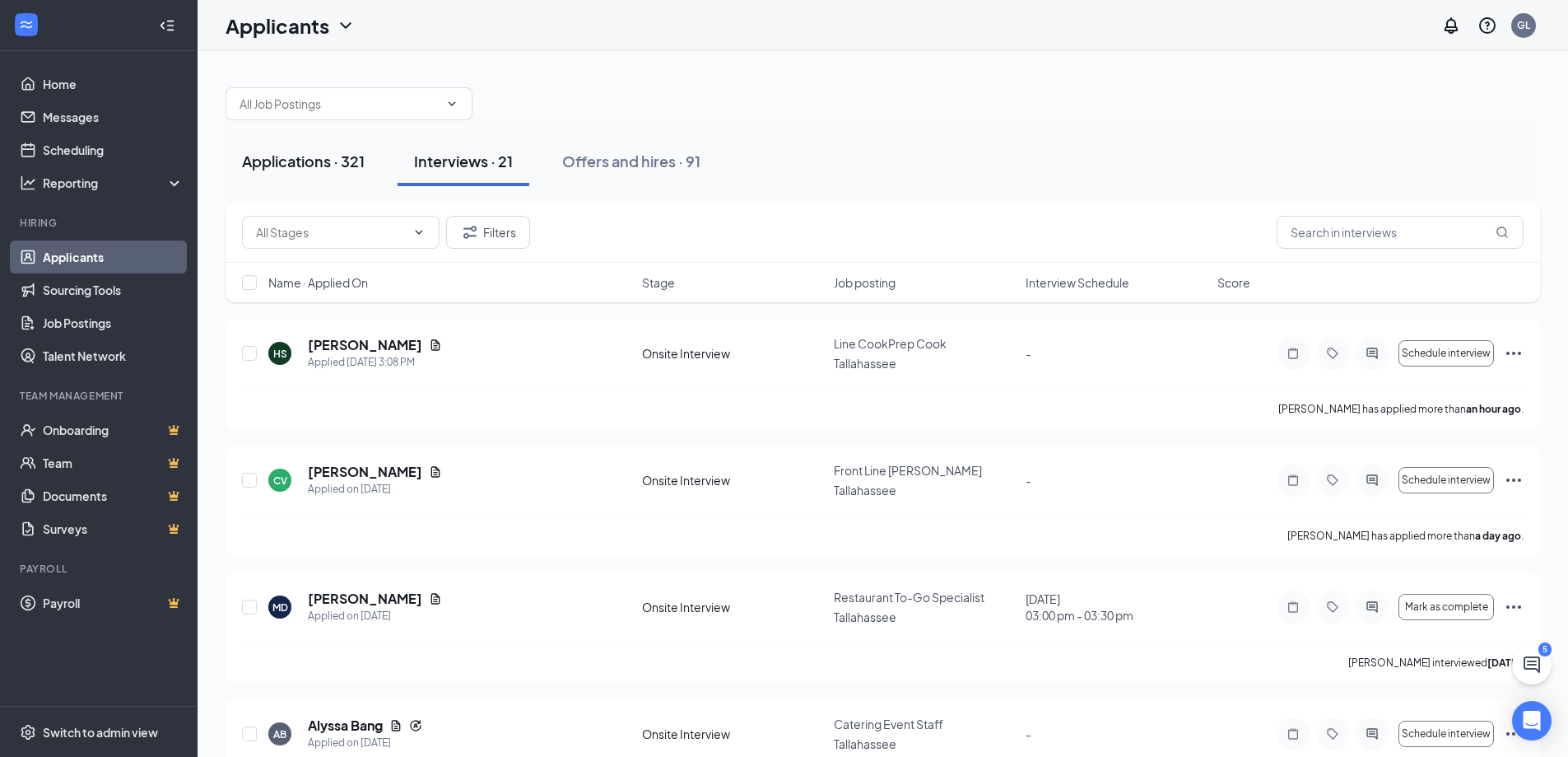
click at [277, 164] on div "Applications · 321" at bounding box center [303, 161] width 123 height 20
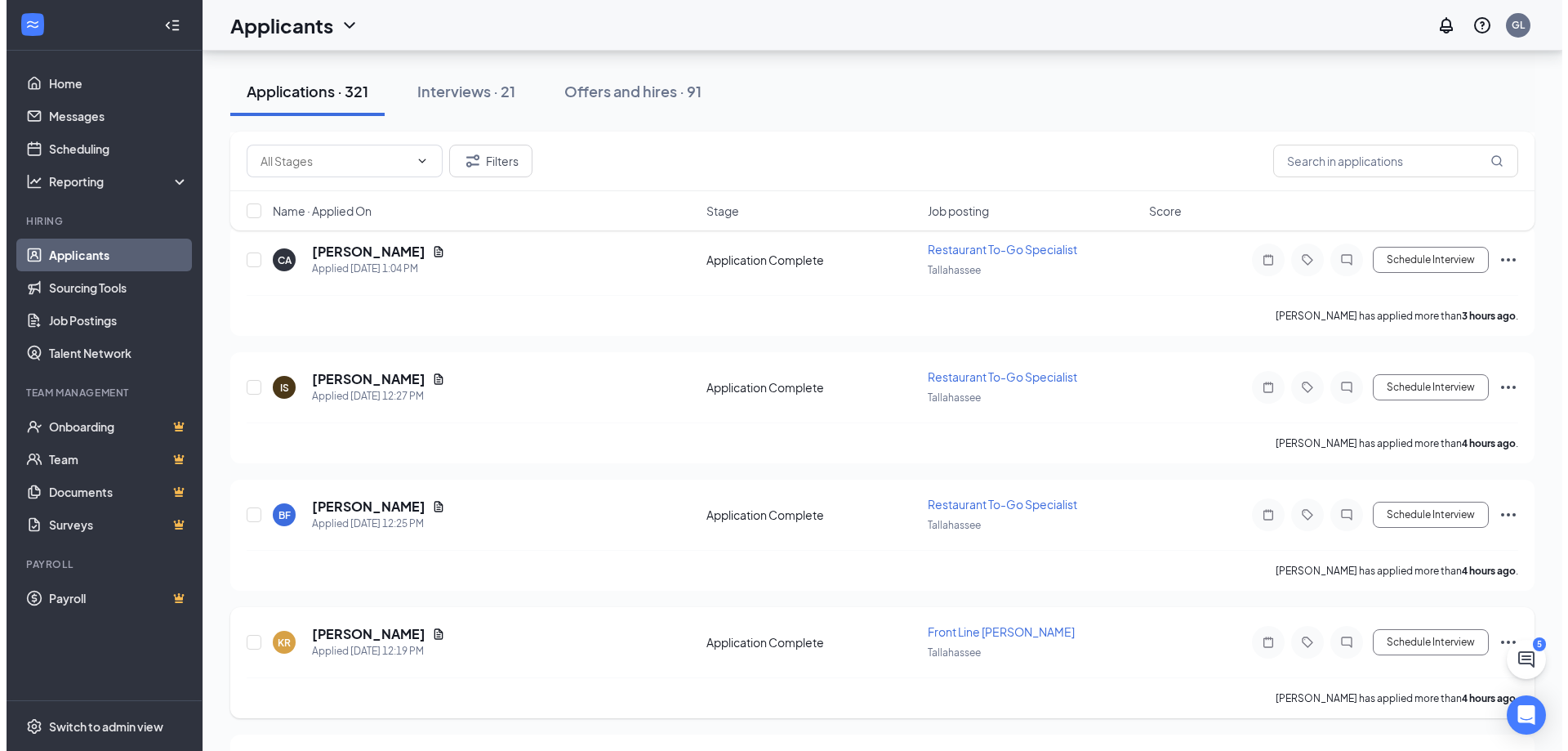
scroll to position [1878, 0]
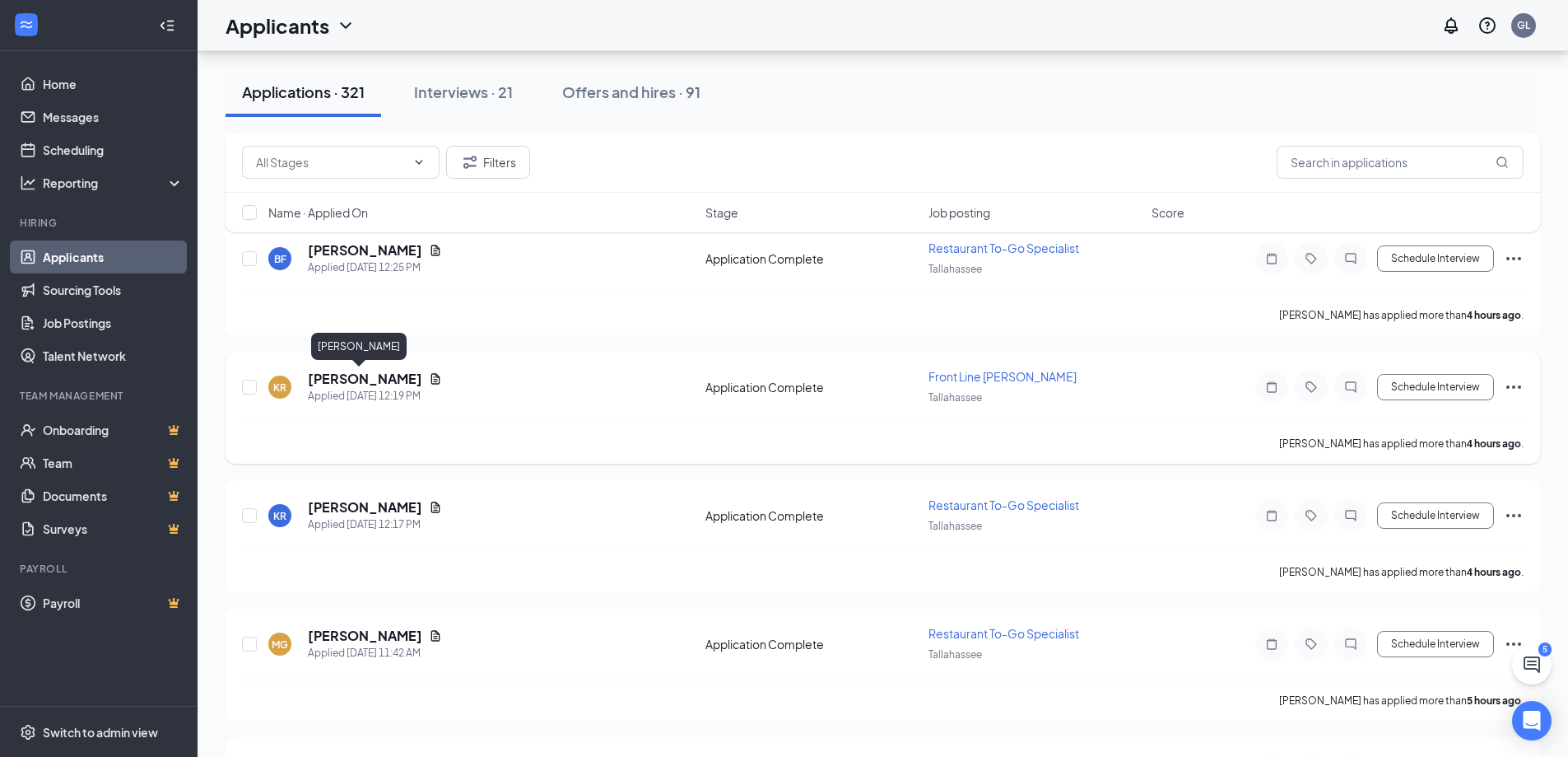
click at [343, 376] on h5 "[PERSON_NAME]" at bounding box center [365, 378] width 114 height 18
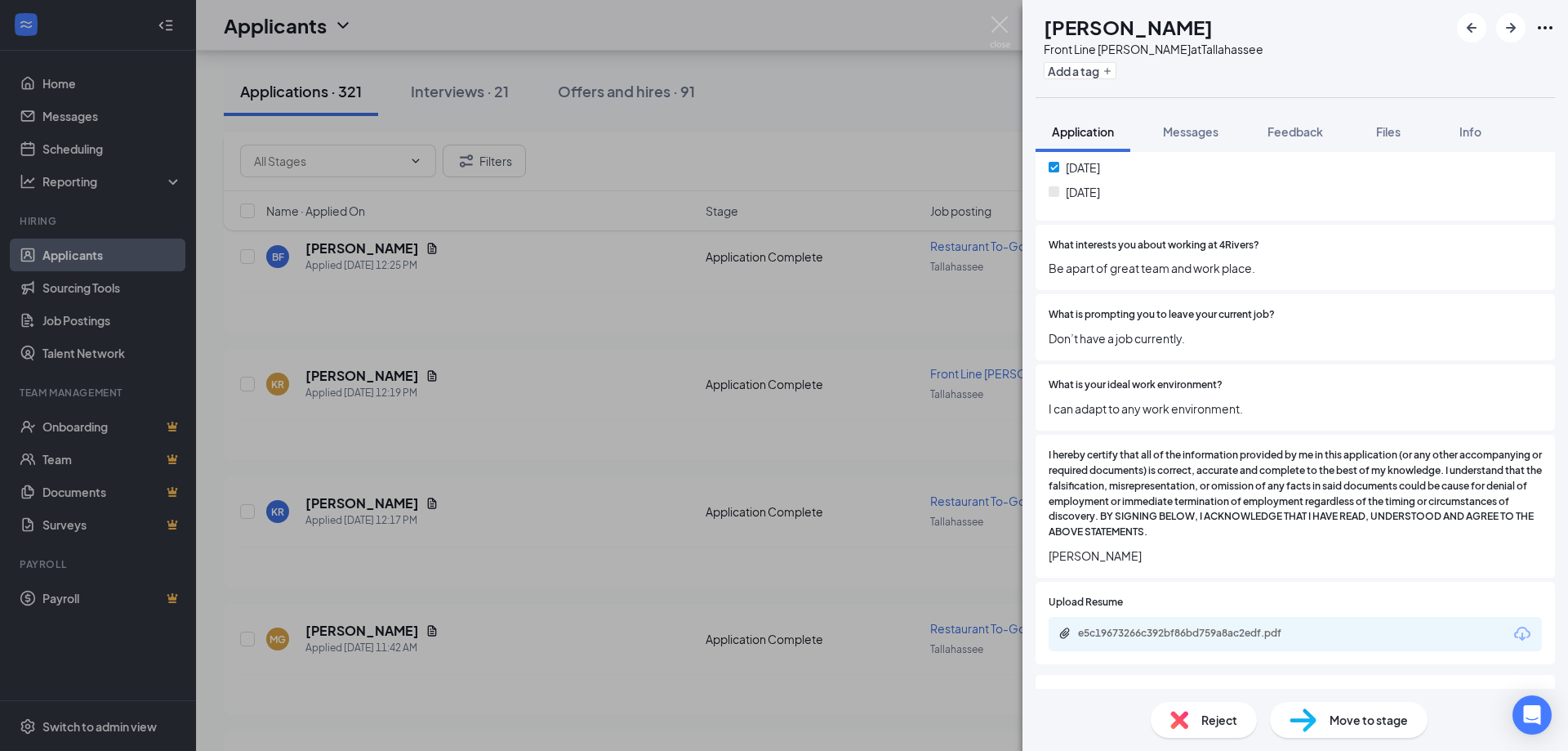
scroll to position [1367, 0]
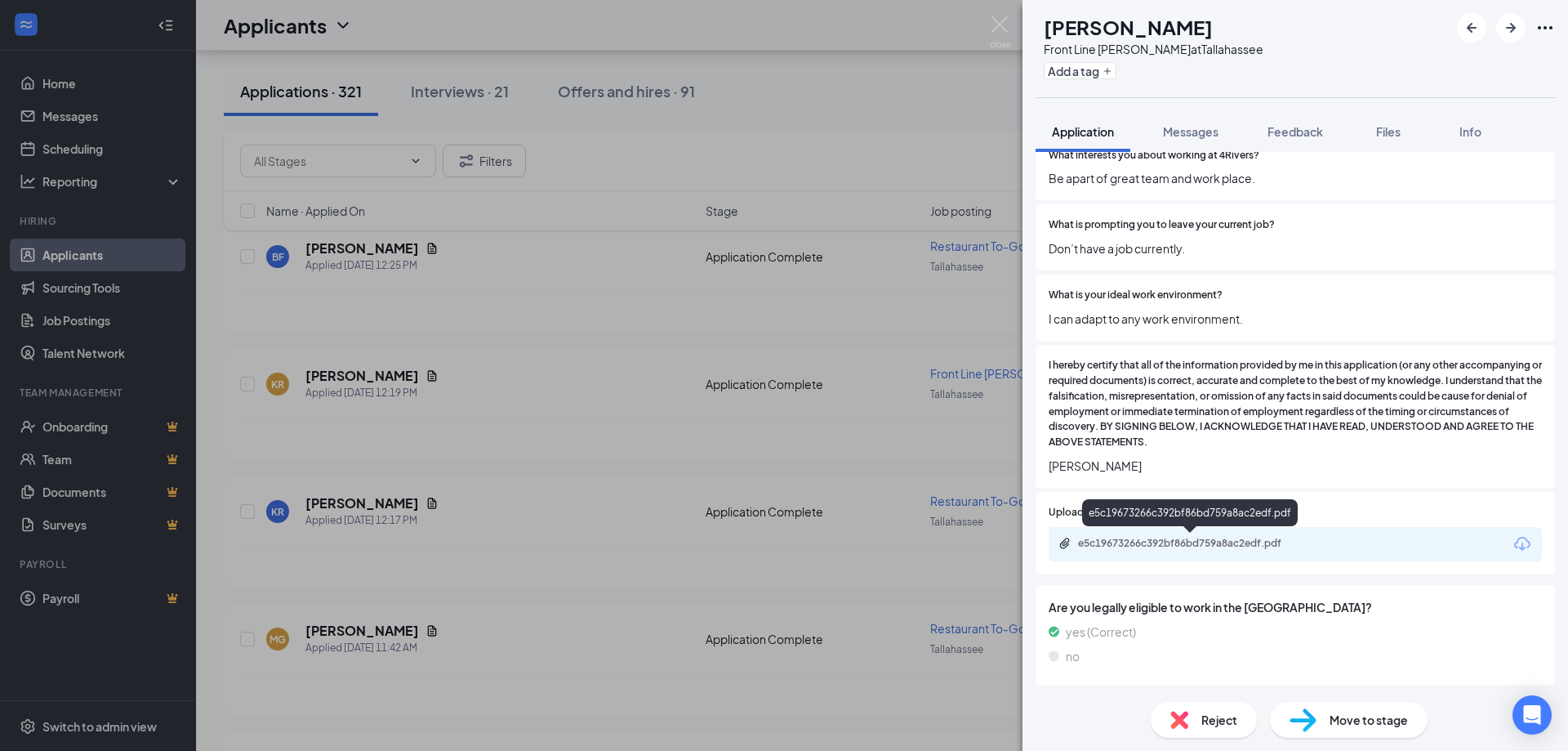
click at [1218, 546] on div "e5c19673266c392bf86bd759a8ac2edf.pdf" at bounding box center [1192, 543] width 229 height 13
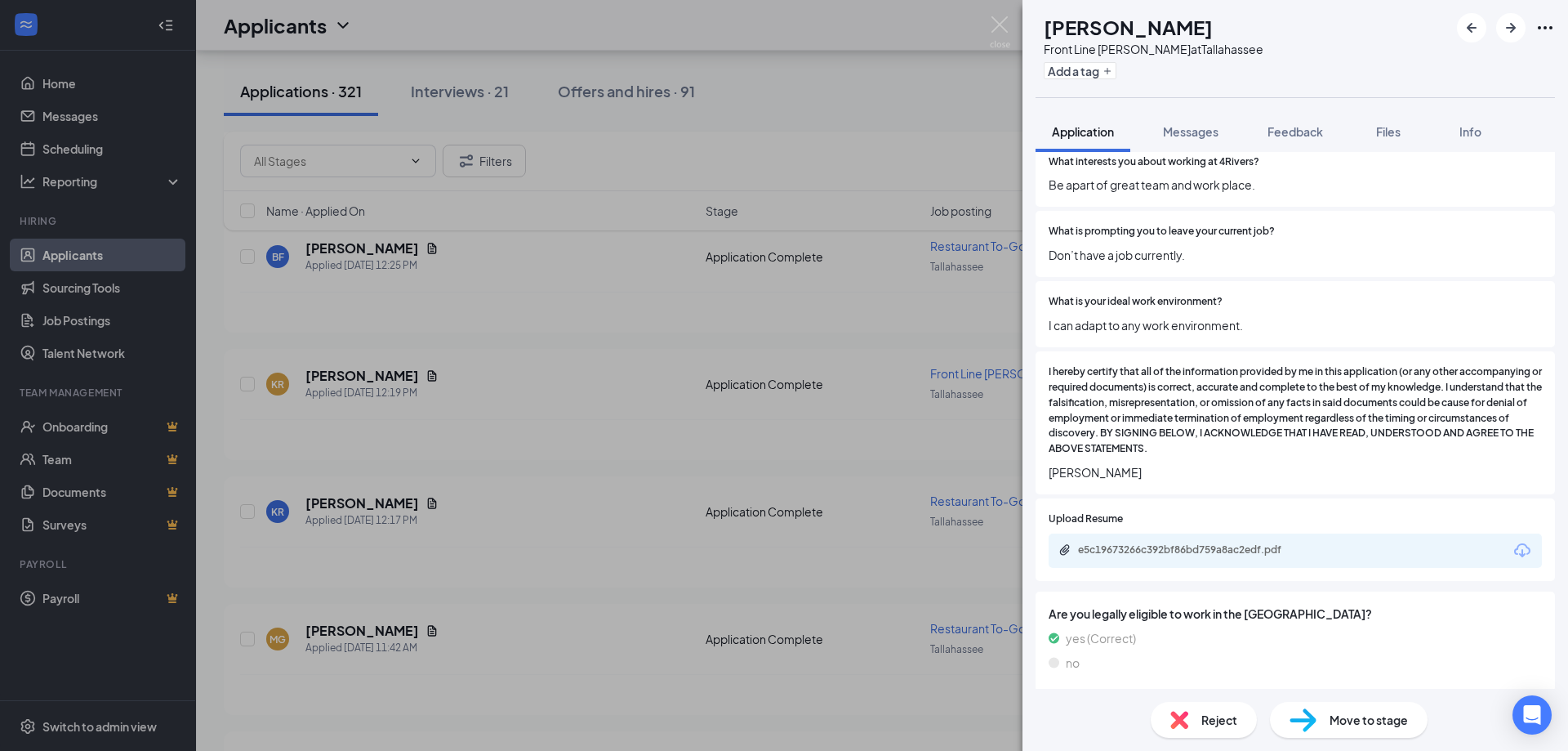
click at [1198, 719] on div "Reject" at bounding box center [1204, 719] width 106 height 36
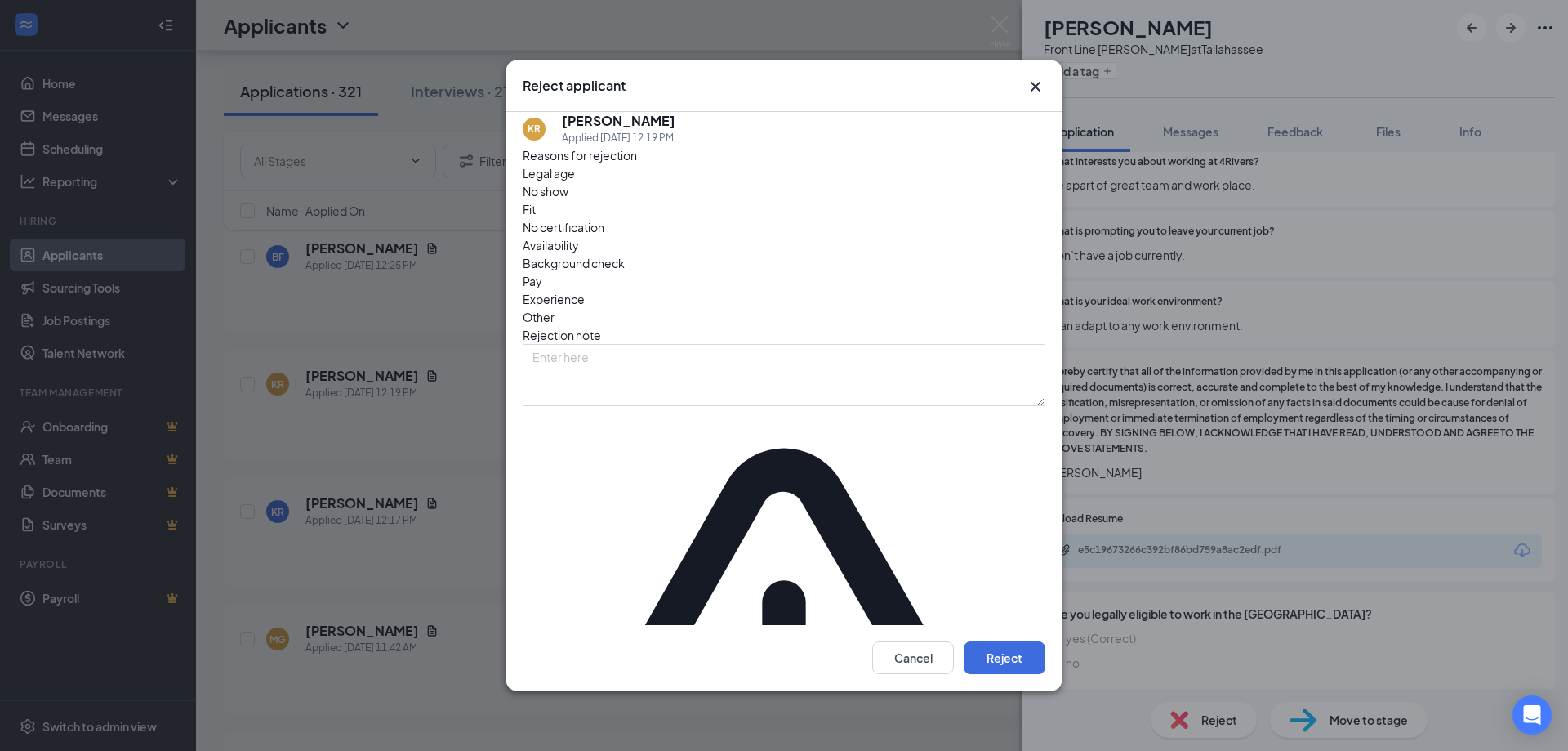
click at [1037, 92] on icon "Cross" at bounding box center [1035, 86] width 10 height 10
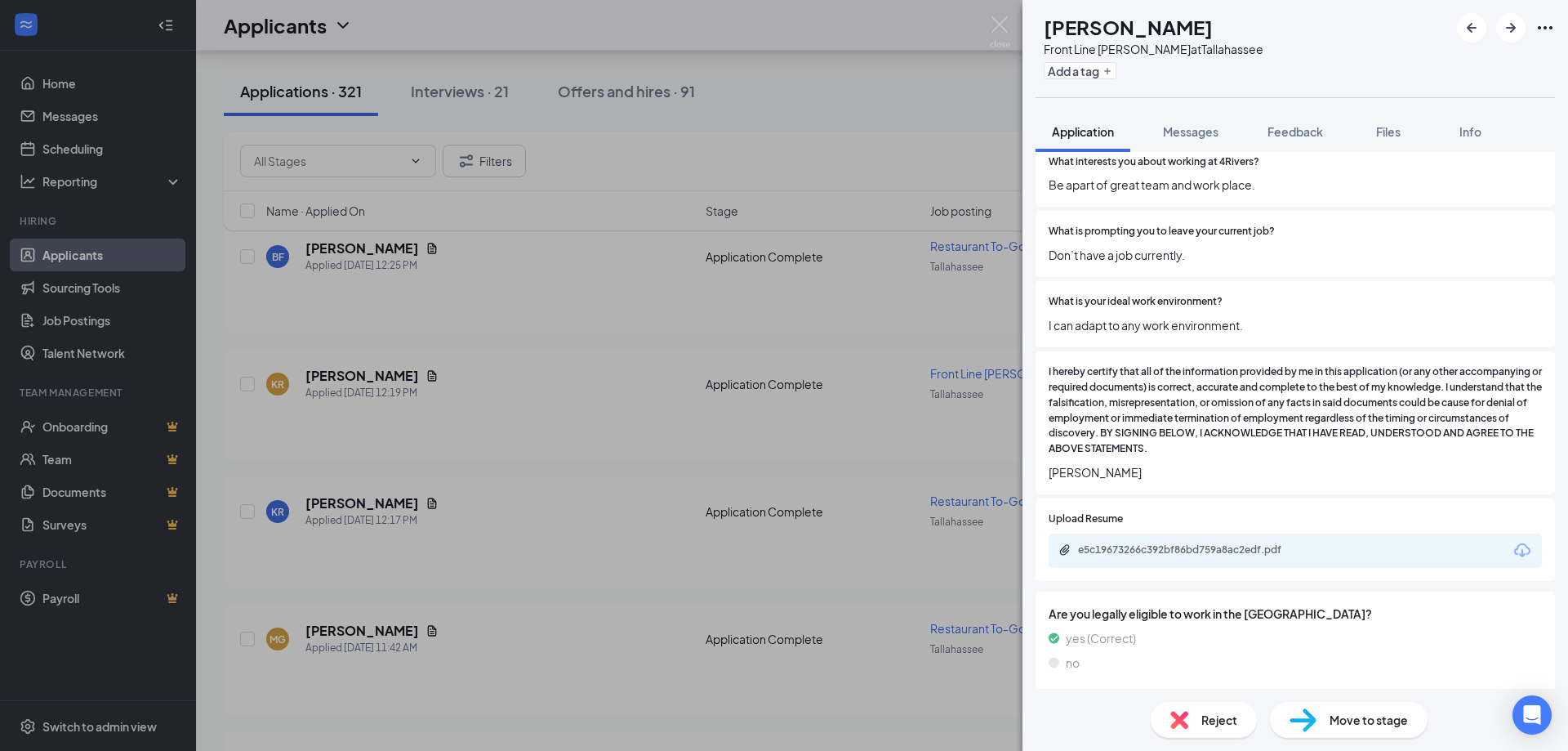
click at [1233, 723] on span "Reject" at bounding box center [1219, 720] width 36 height 18
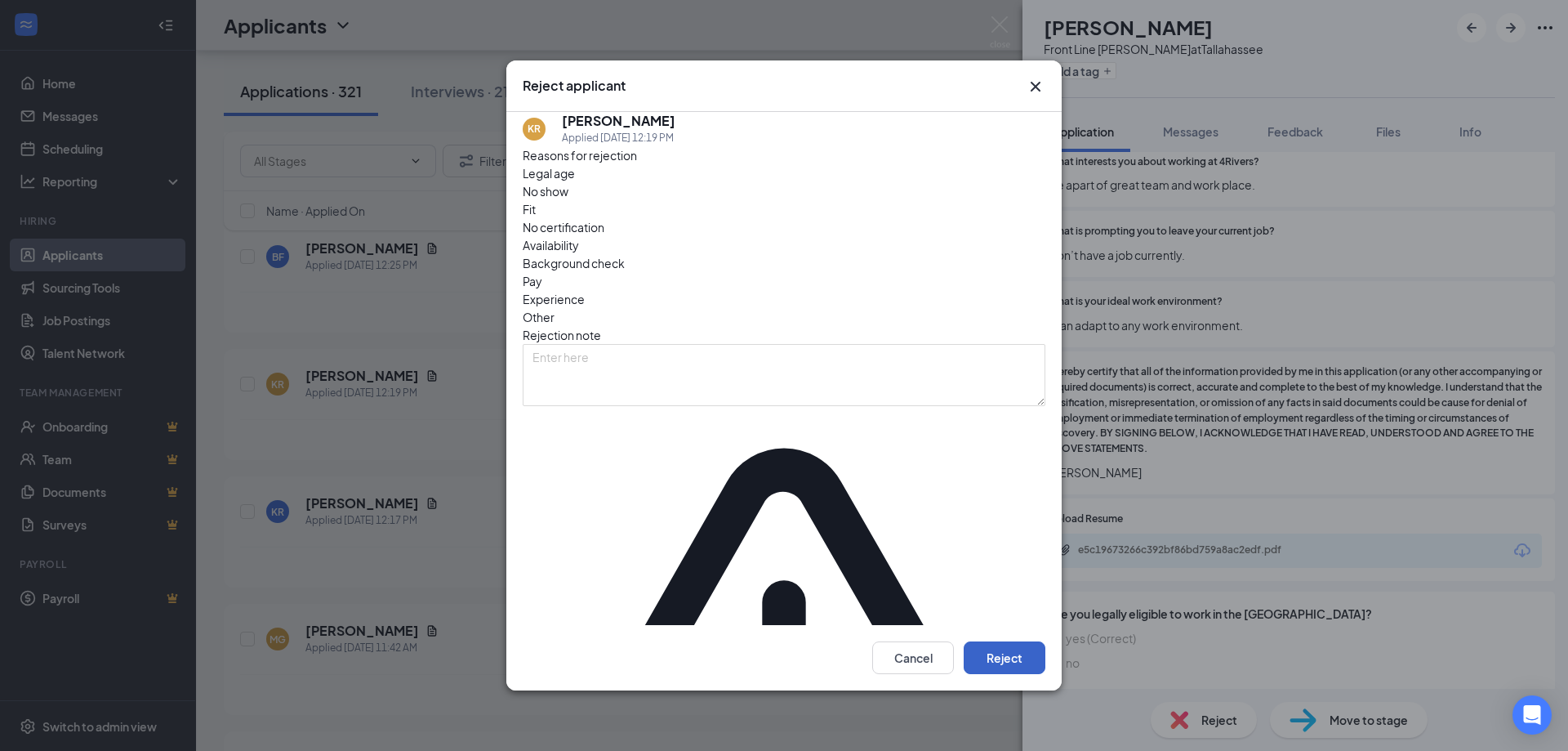
click at [992, 641] on button "Reject" at bounding box center [1004, 658] width 82 height 33
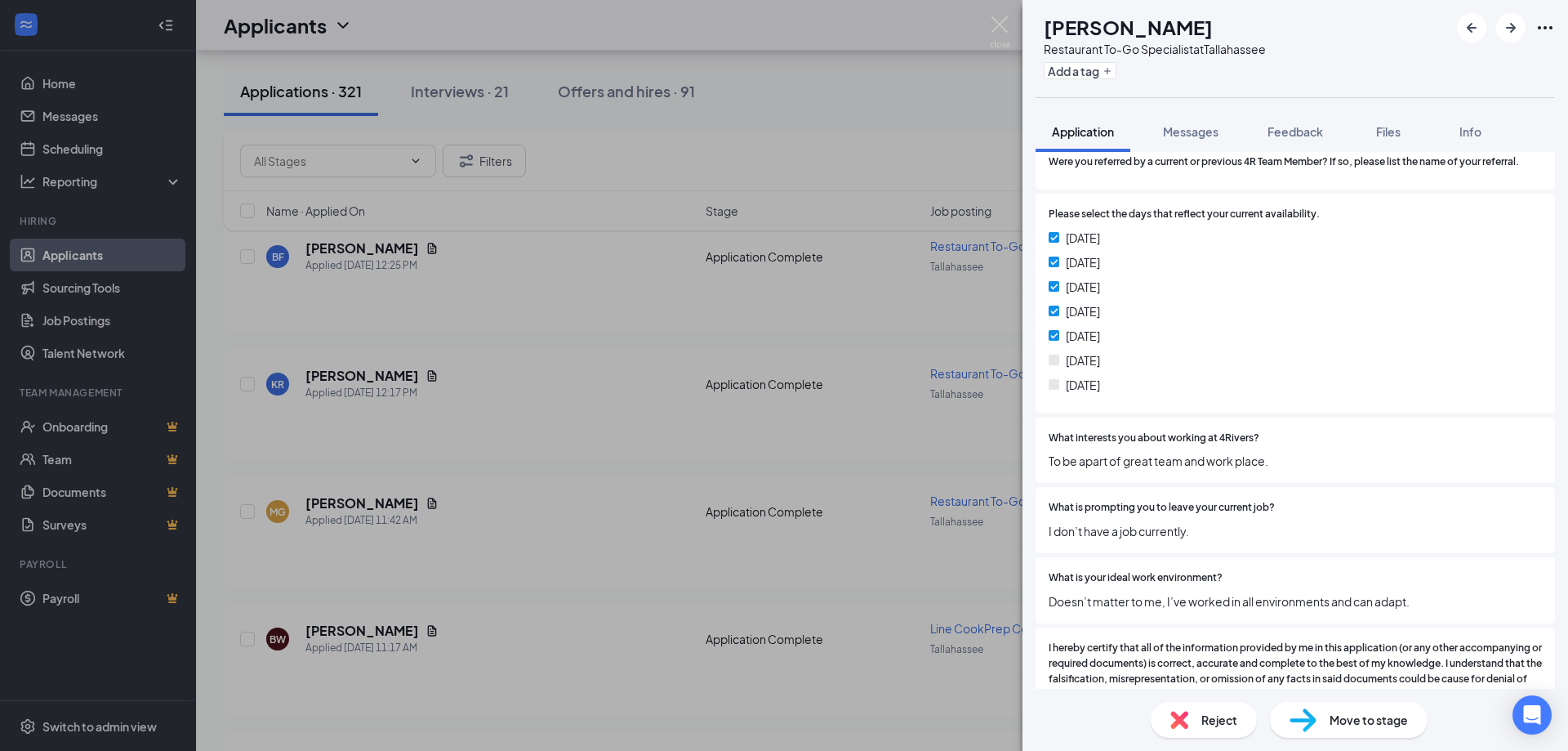
scroll to position [1225, 0]
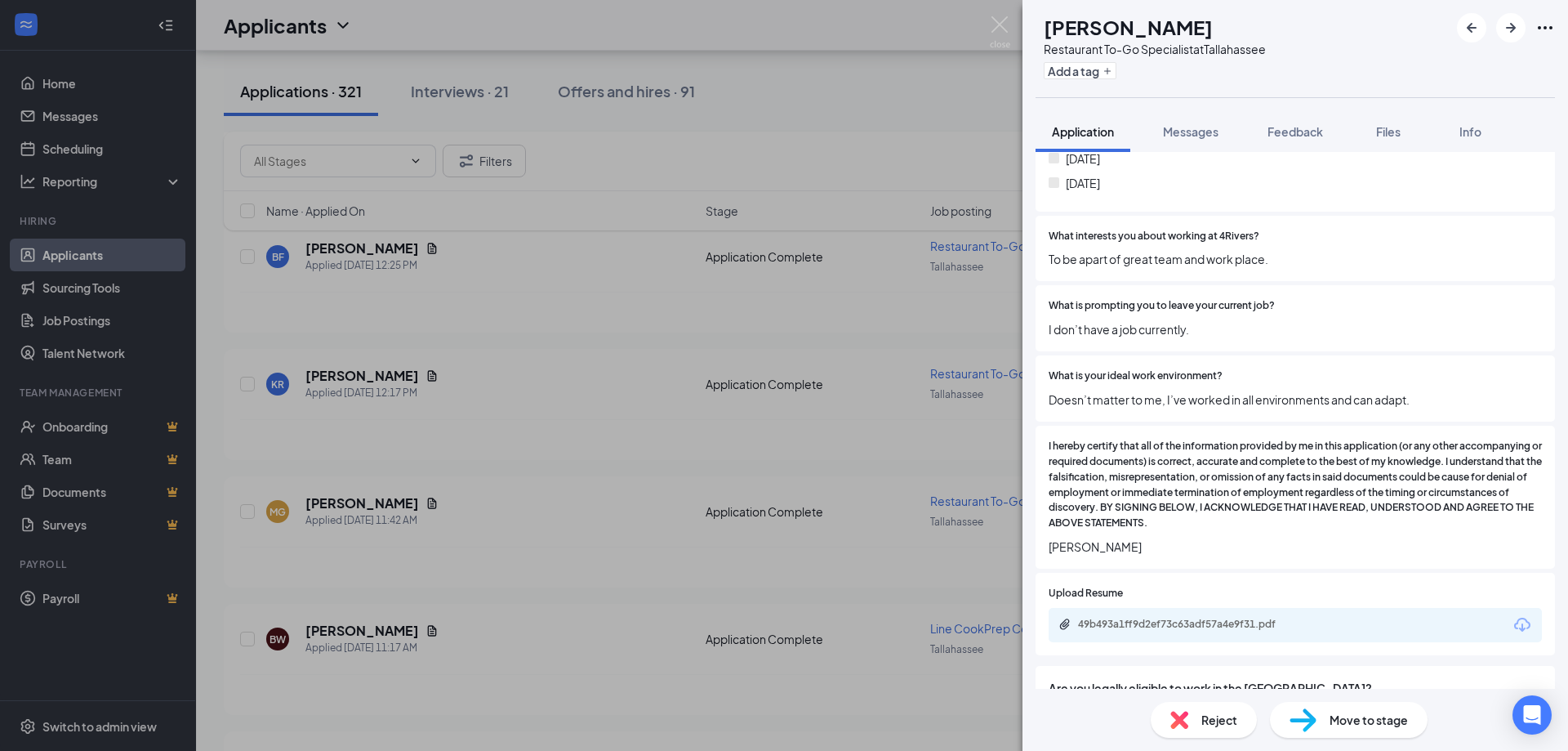
click at [1185, 719] on img at bounding box center [1180, 720] width 18 height 18
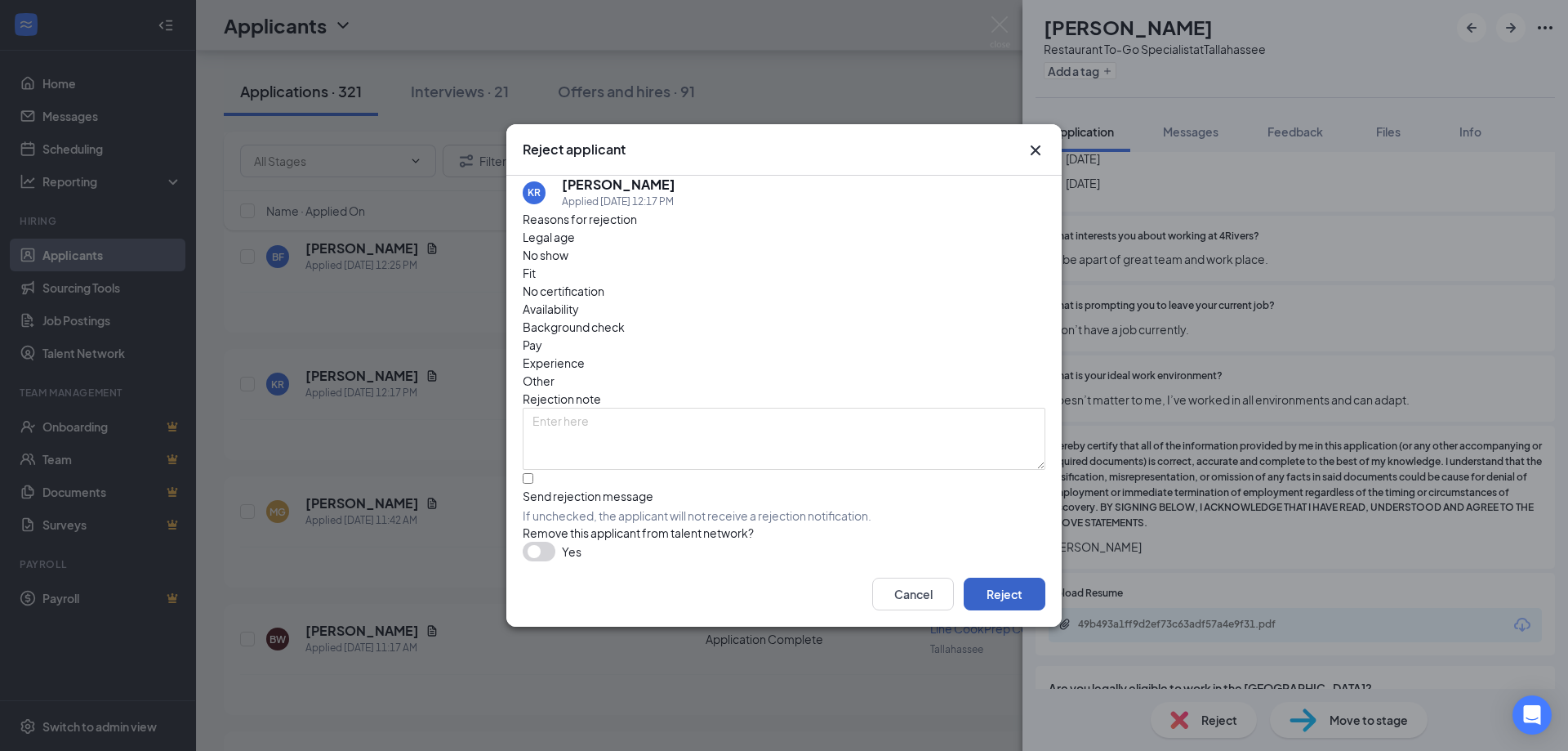
click at [1004, 593] on button "Reject" at bounding box center [1004, 593] width 82 height 33
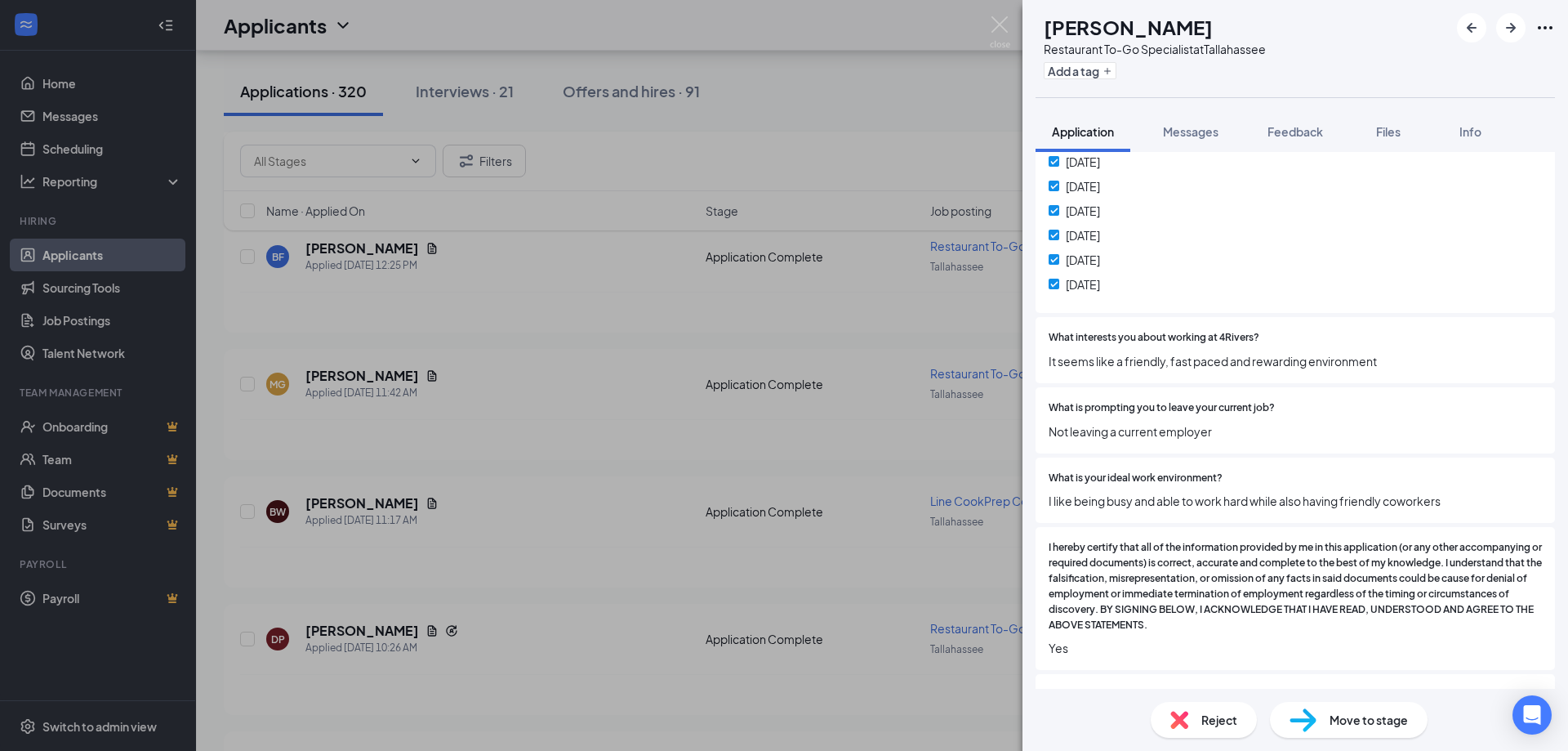
scroll to position [1173, 0]
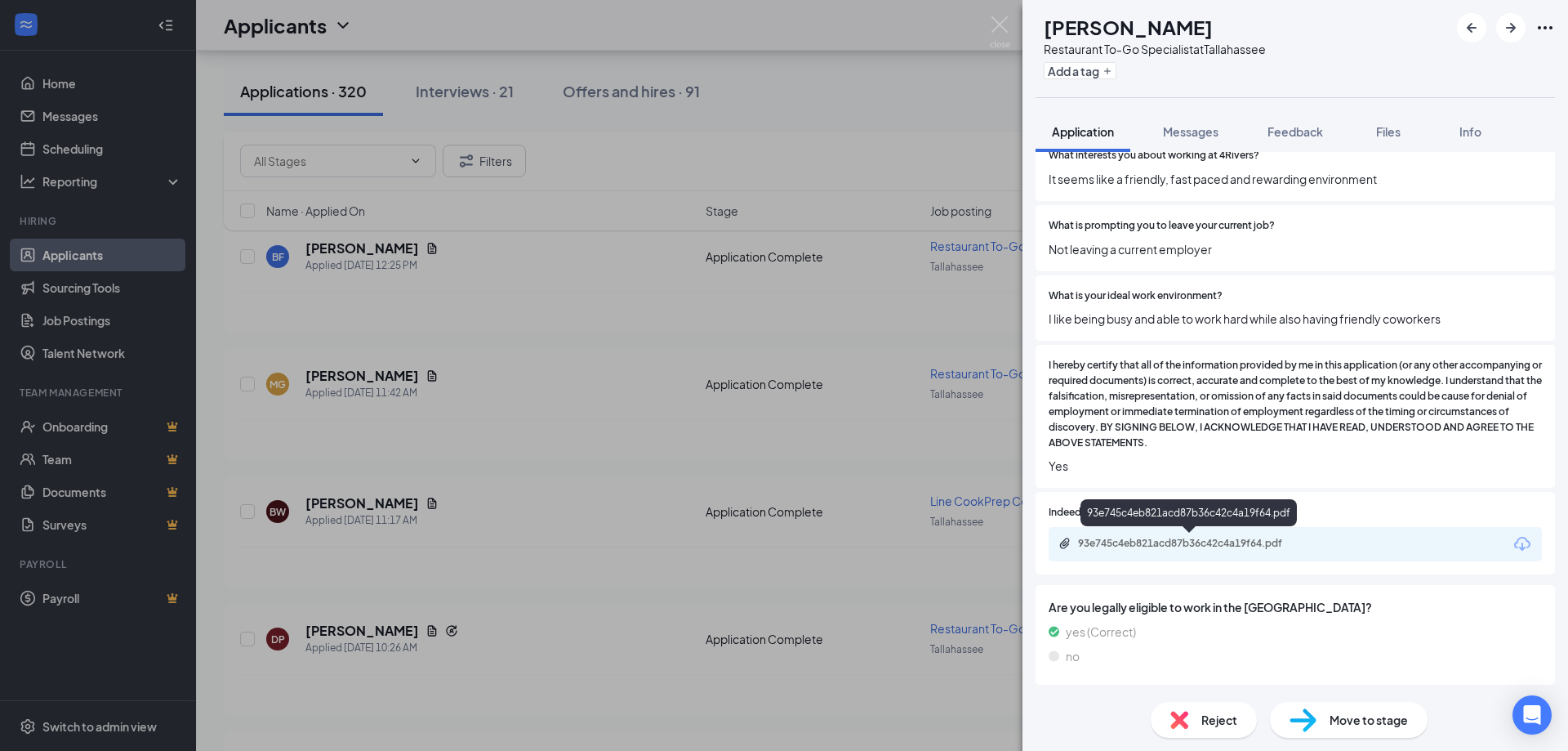
click at [1257, 537] on div "93e745c4eb821acd87b36c42c4a19f64.pdf" at bounding box center [1192, 543] width 229 height 13
click at [1197, 735] on div "Reject" at bounding box center [1204, 719] width 106 height 36
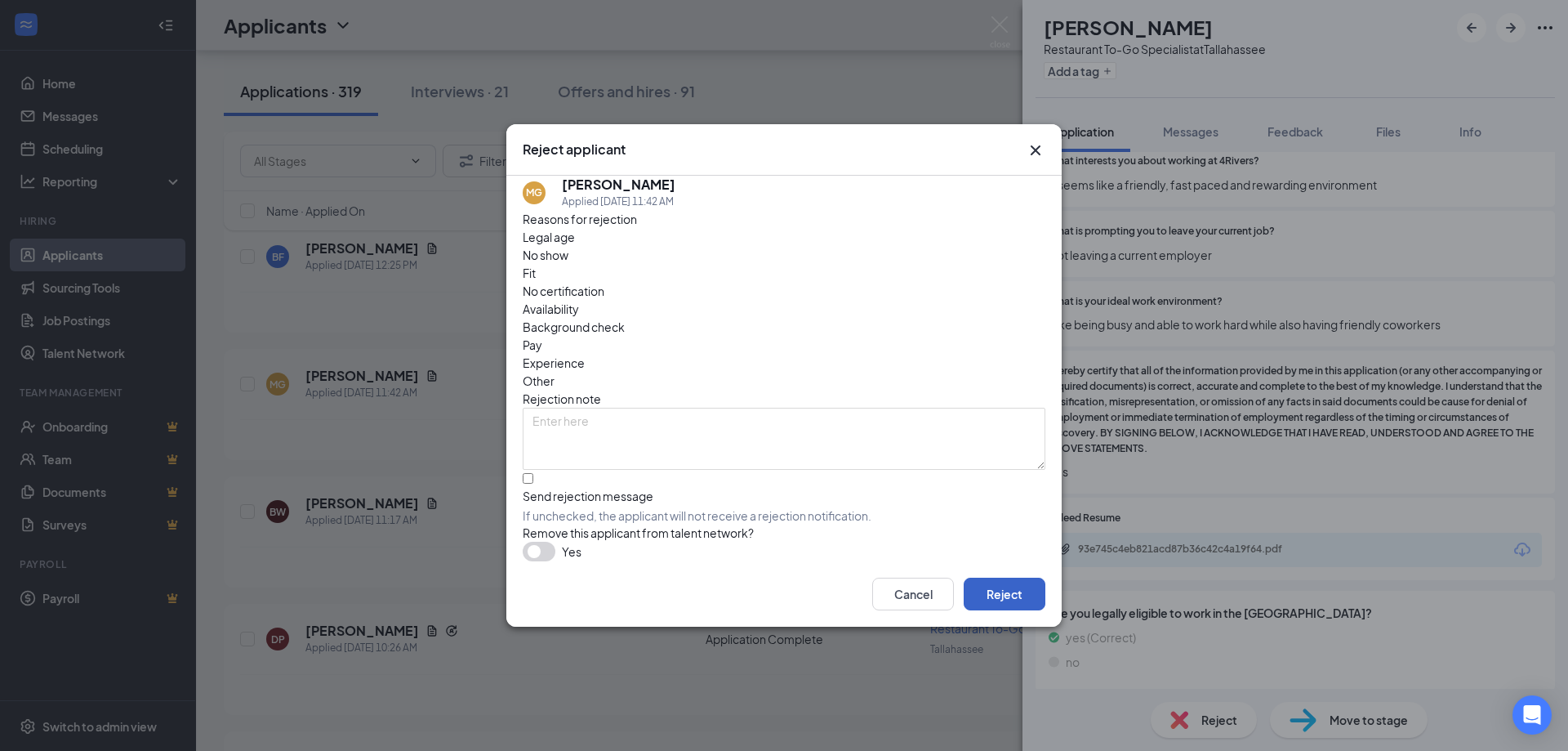
click at [1015, 593] on button "Reject" at bounding box center [1004, 593] width 82 height 33
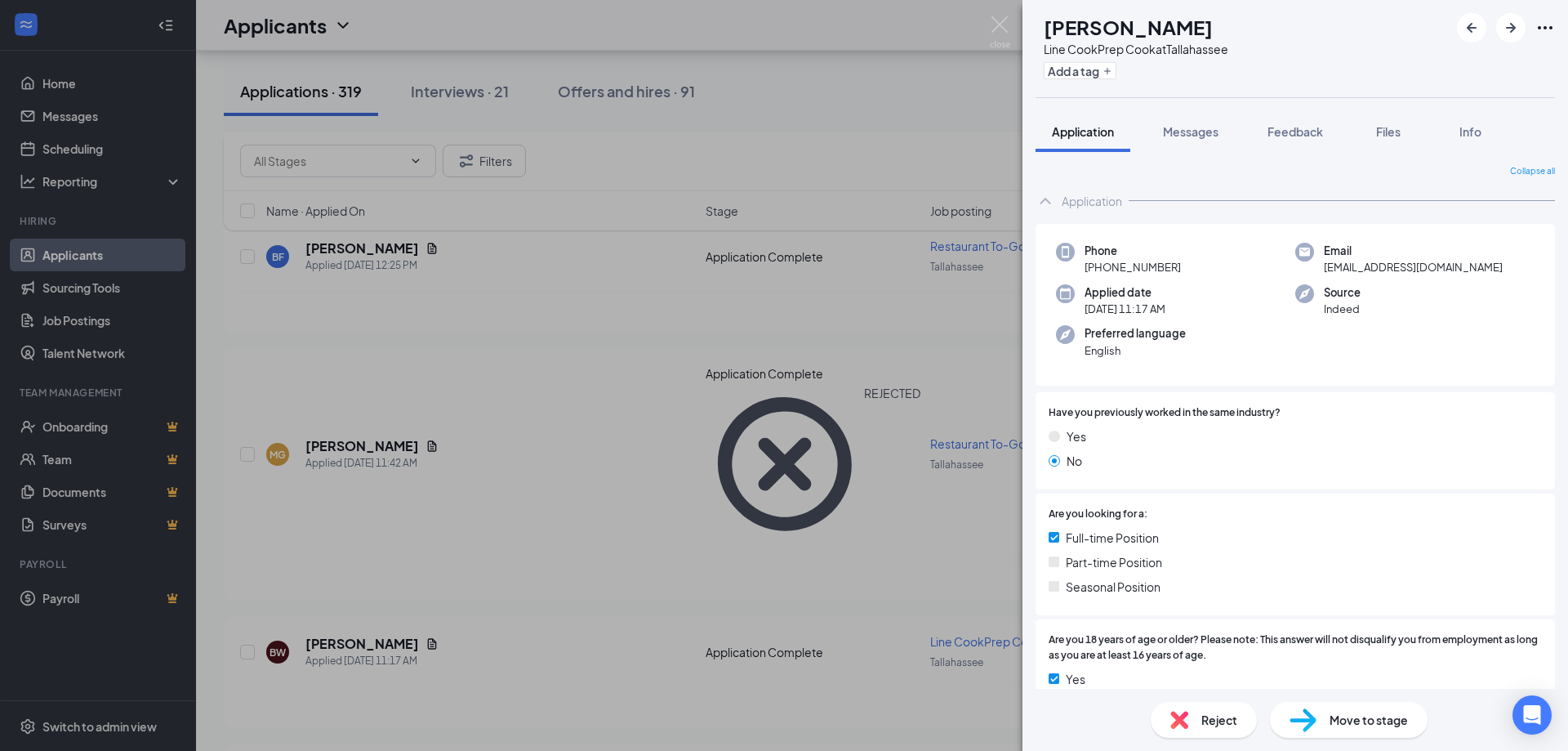
click at [1000, 18] on img at bounding box center [1000, 32] width 20 height 32
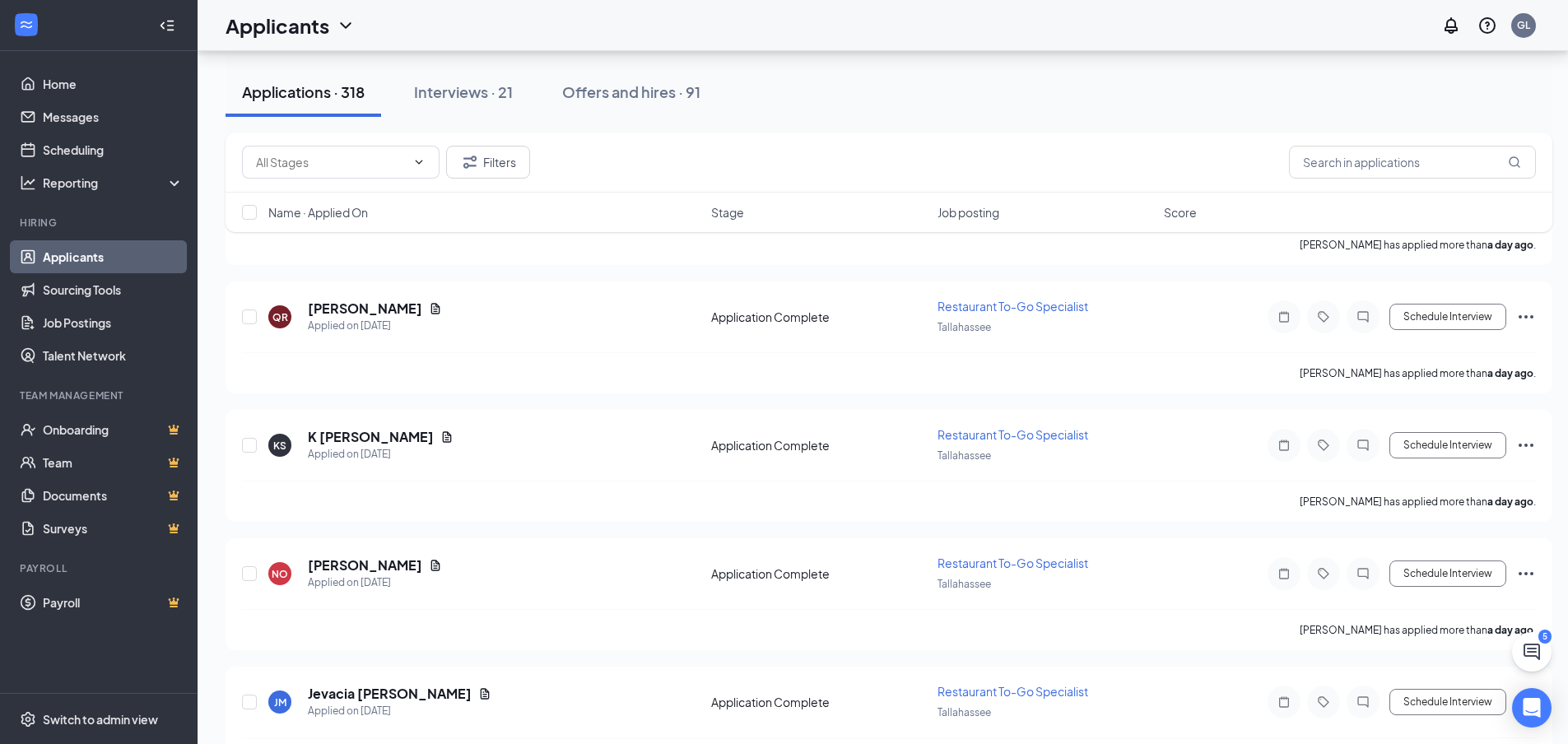
scroll to position [6833, 0]
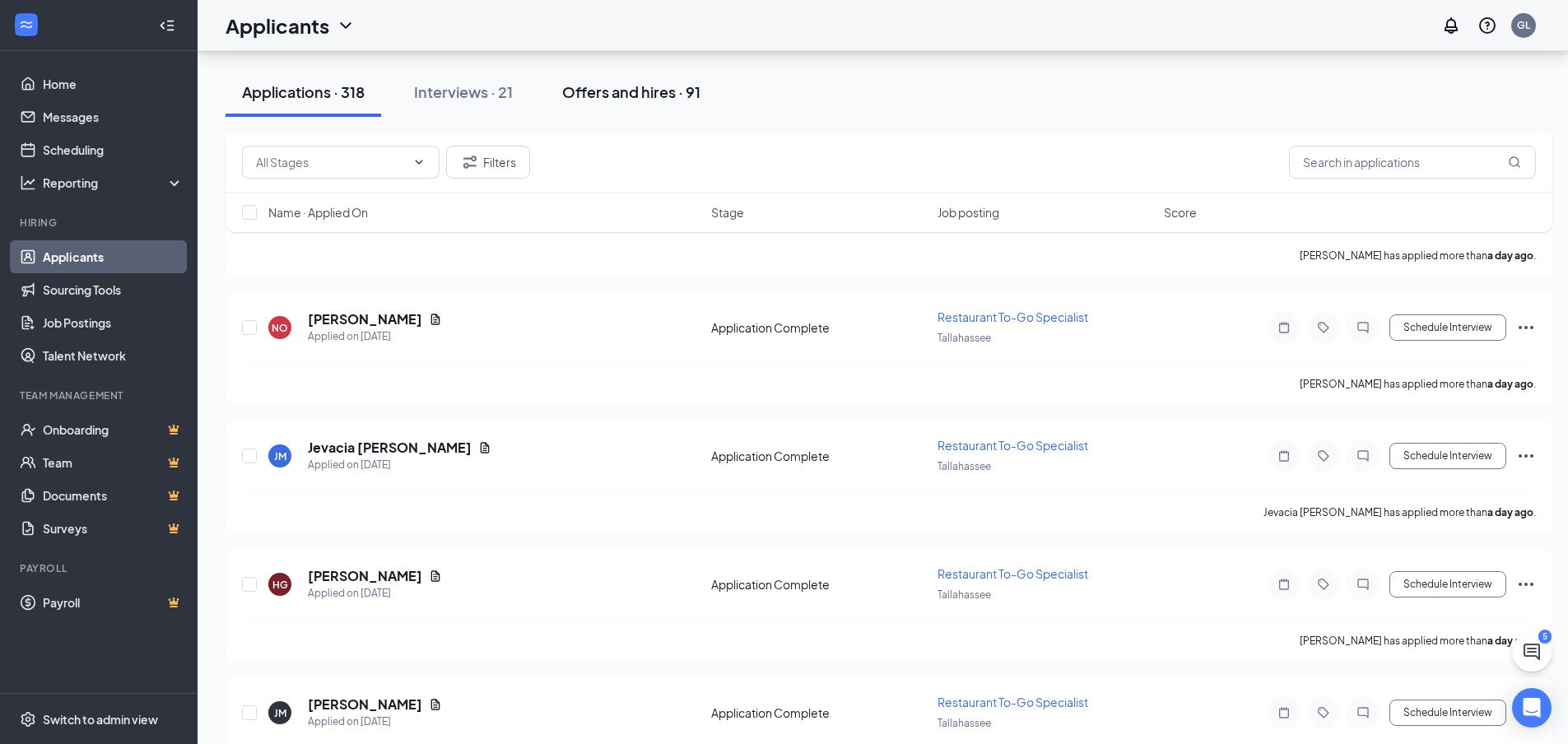
click at [608, 103] on button "Offers and hires · 91" at bounding box center [630, 92] width 171 height 50
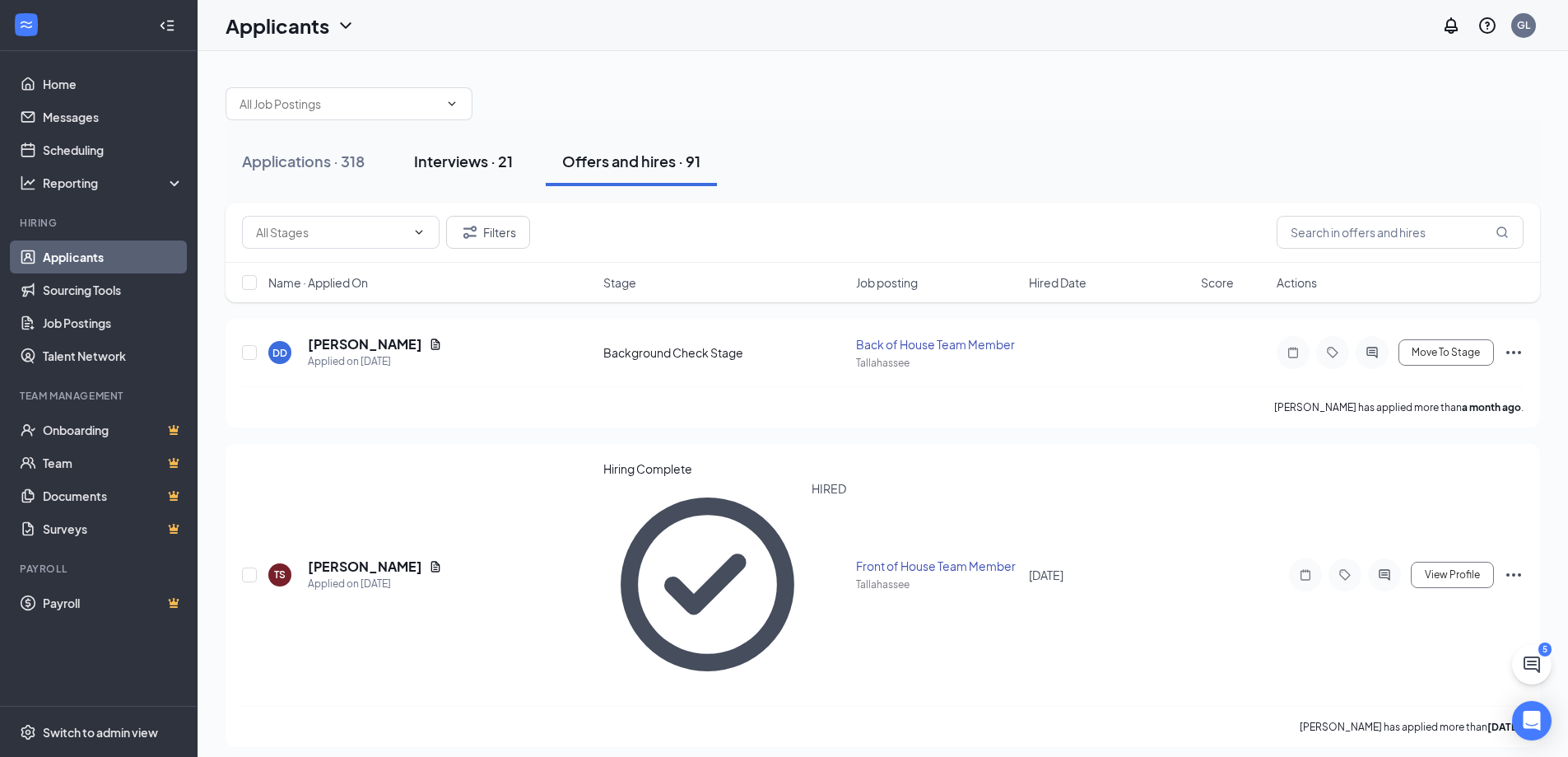
click at [460, 170] on div "Interviews · 21" at bounding box center [463, 161] width 99 height 20
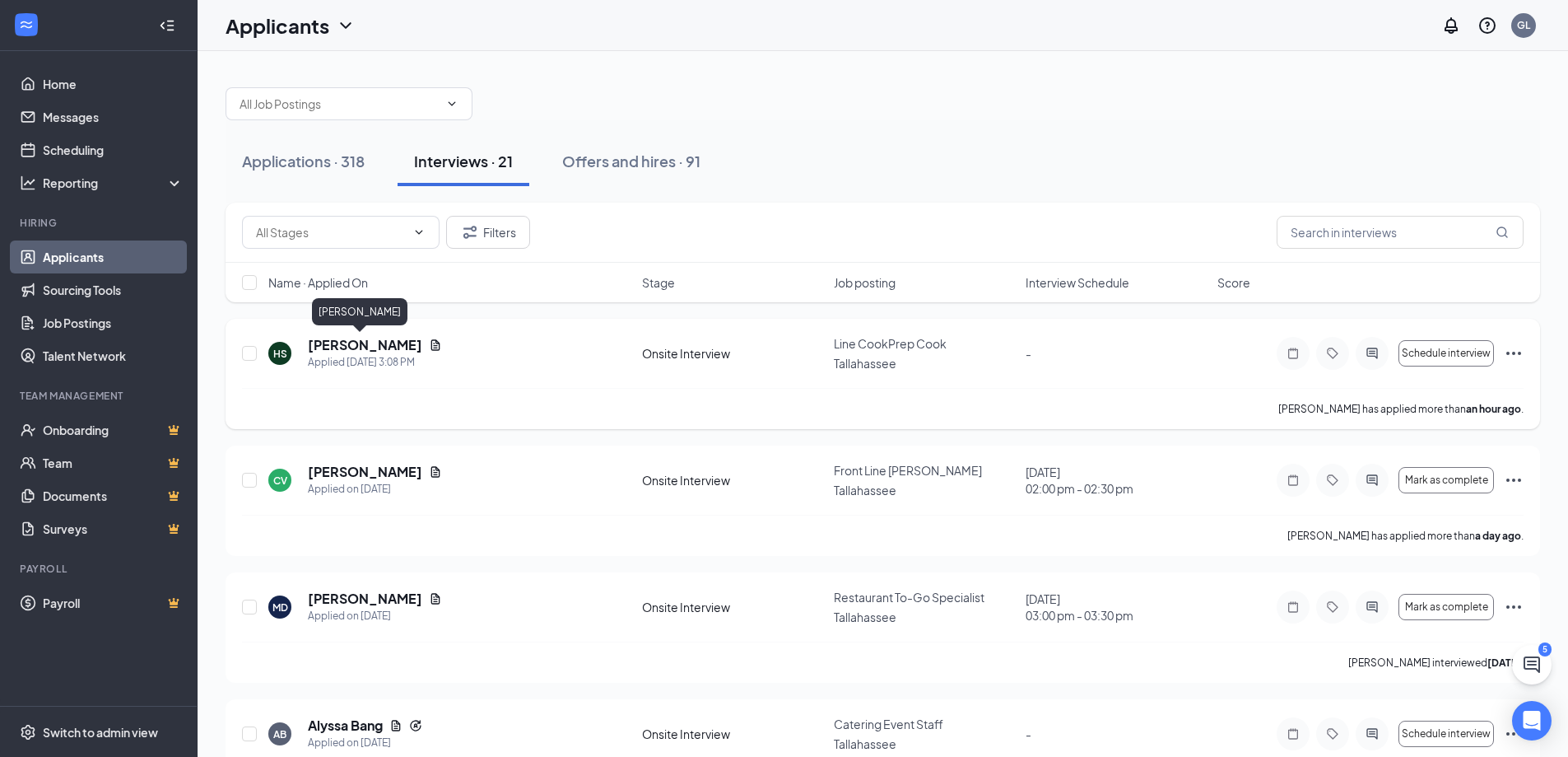
click at [369, 347] on h5 "[PERSON_NAME]" at bounding box center [365, 345] width 114 height 18
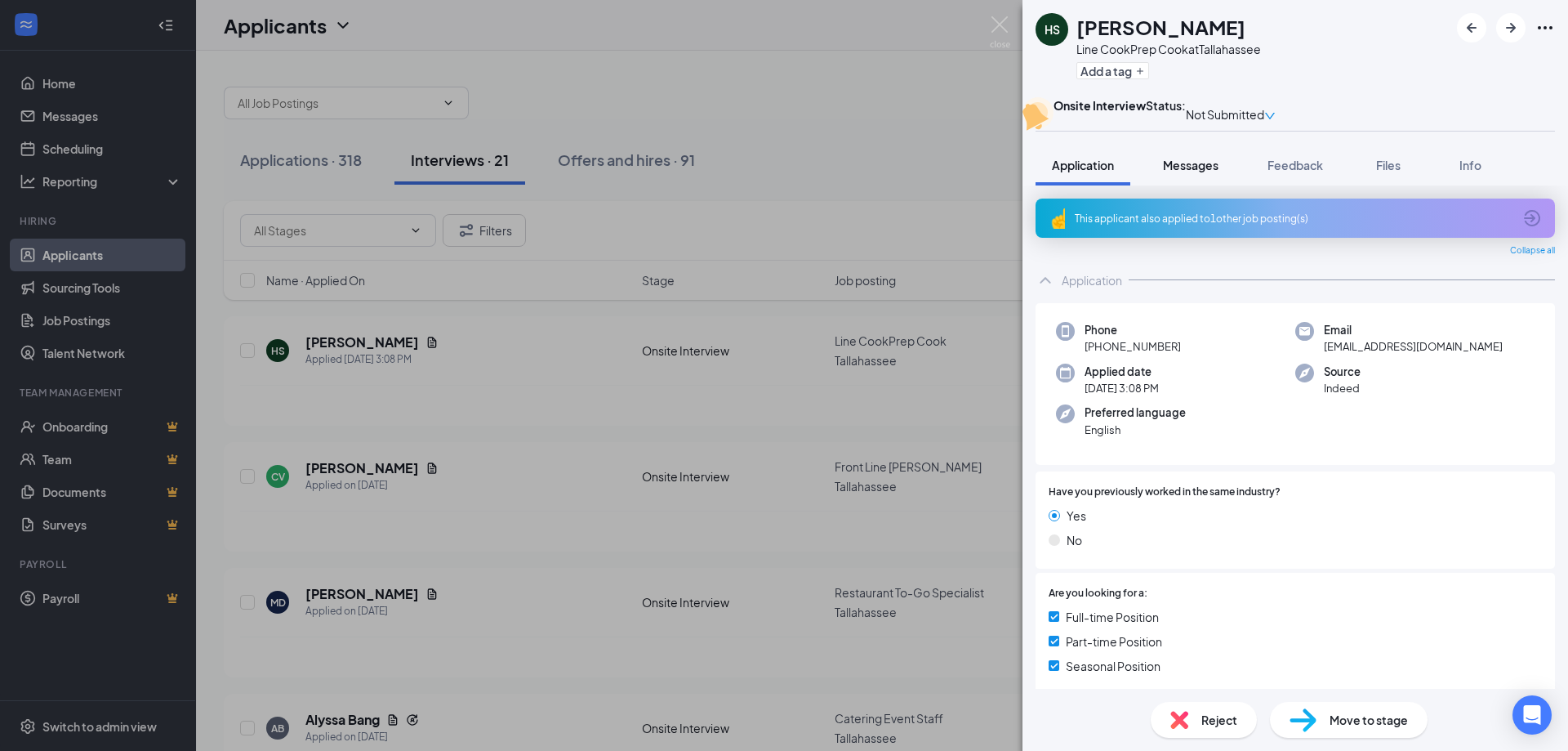
click at [1185, 185] on button "Messages" at bounding box center [1191, 165] width 88 height 41
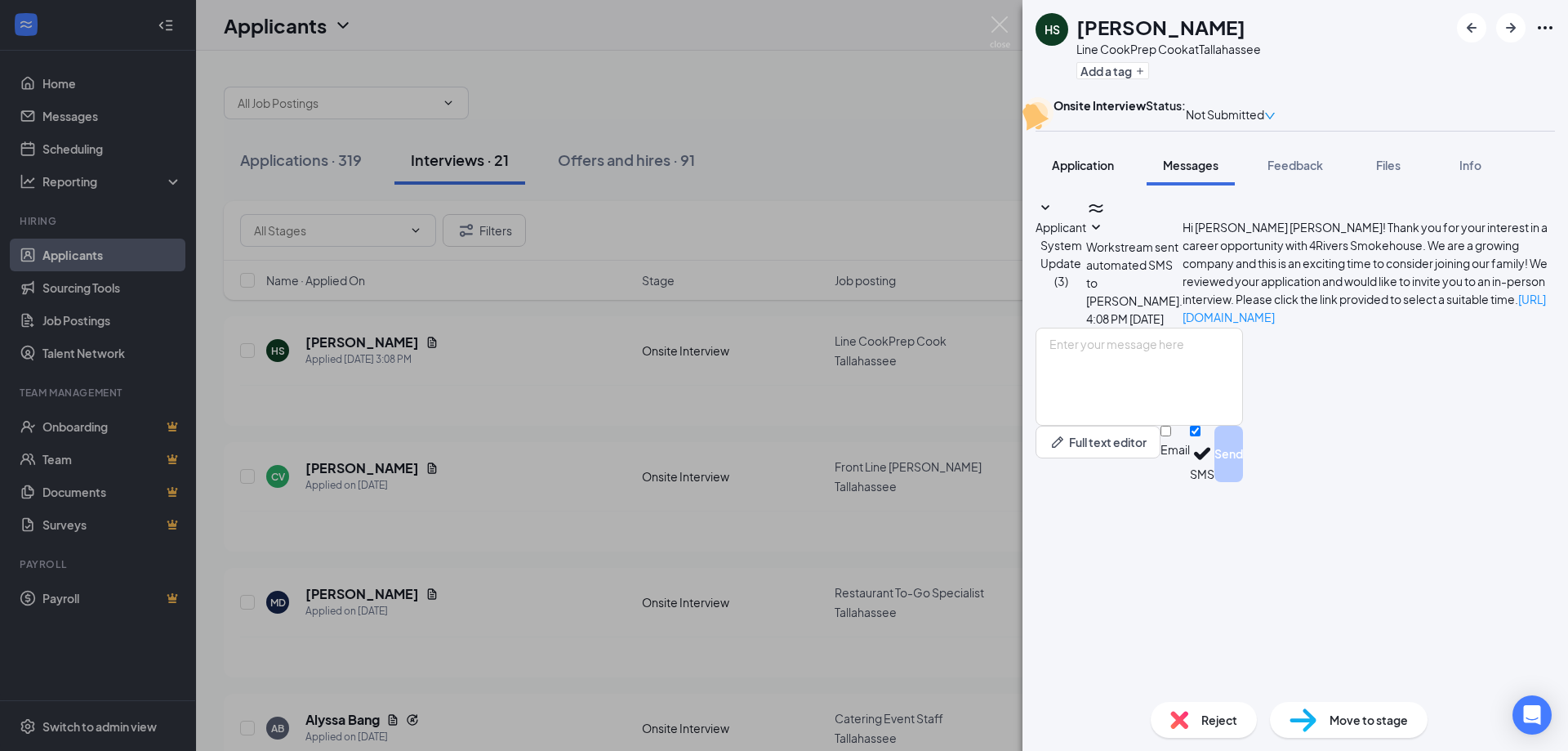
click at [1108, 185] on button "Application" at bounding box center [1083, 165] width 94 height 41
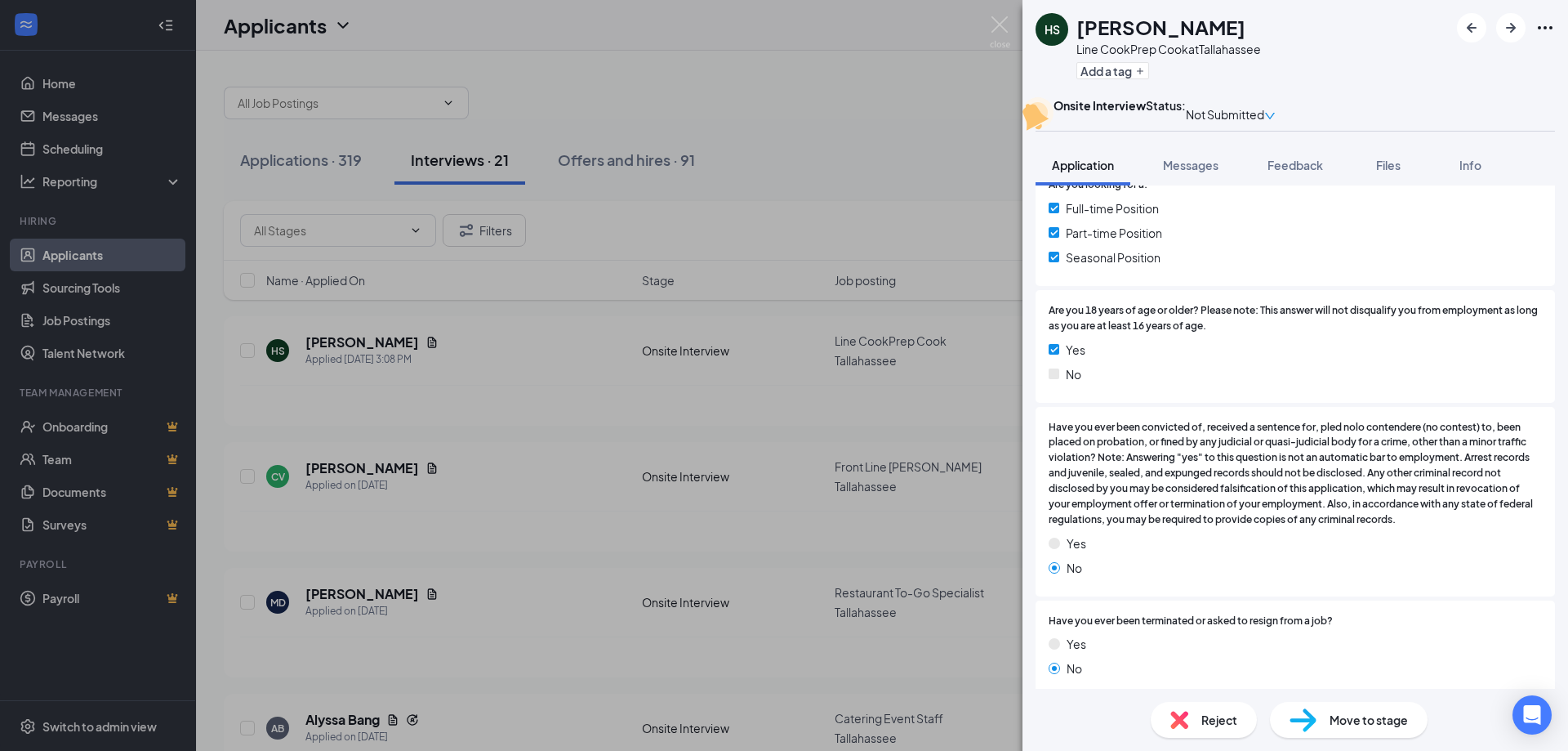
scroll to position [898, 0]
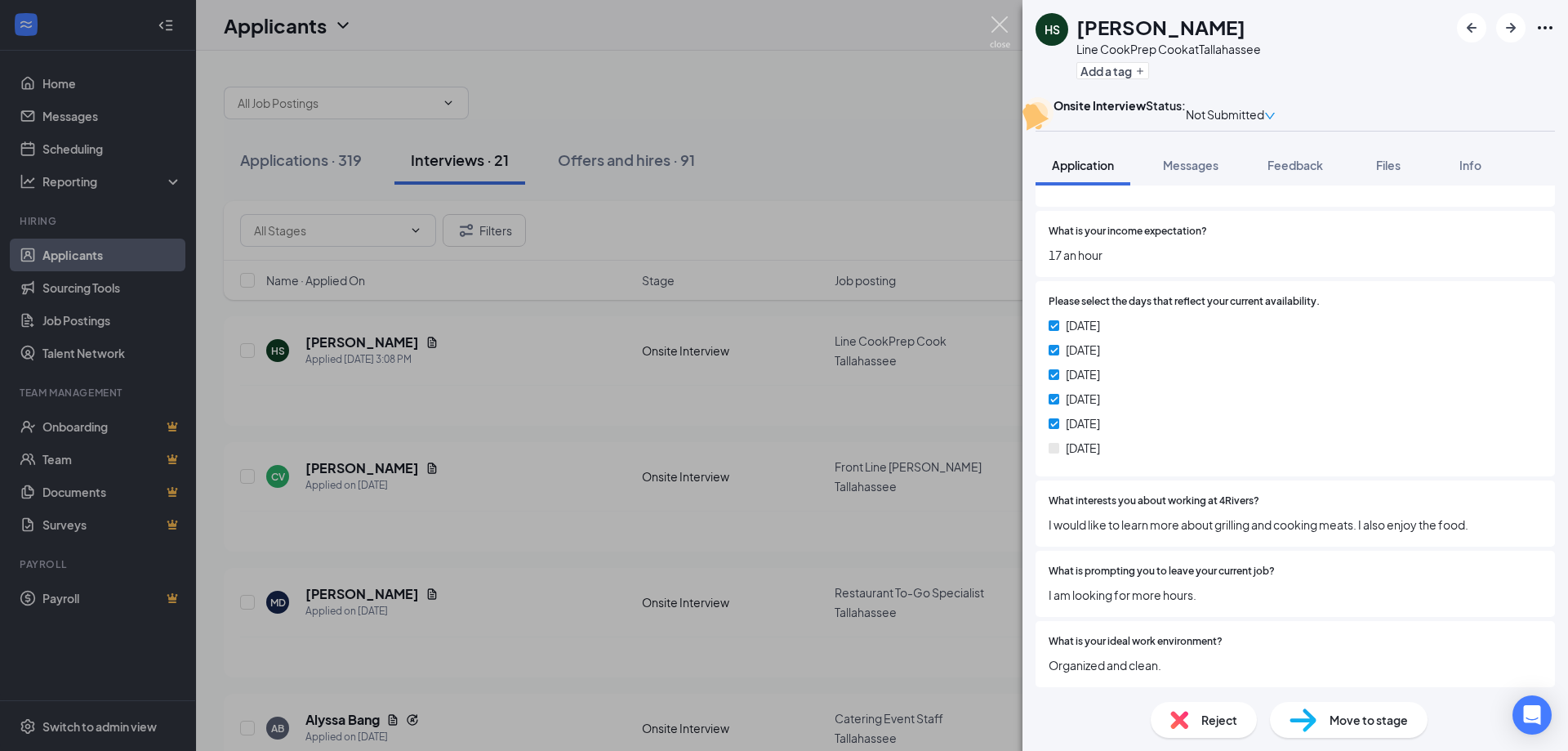
click at [1000, 27] on img at bounding box center [1000, 32] width 20 height 32
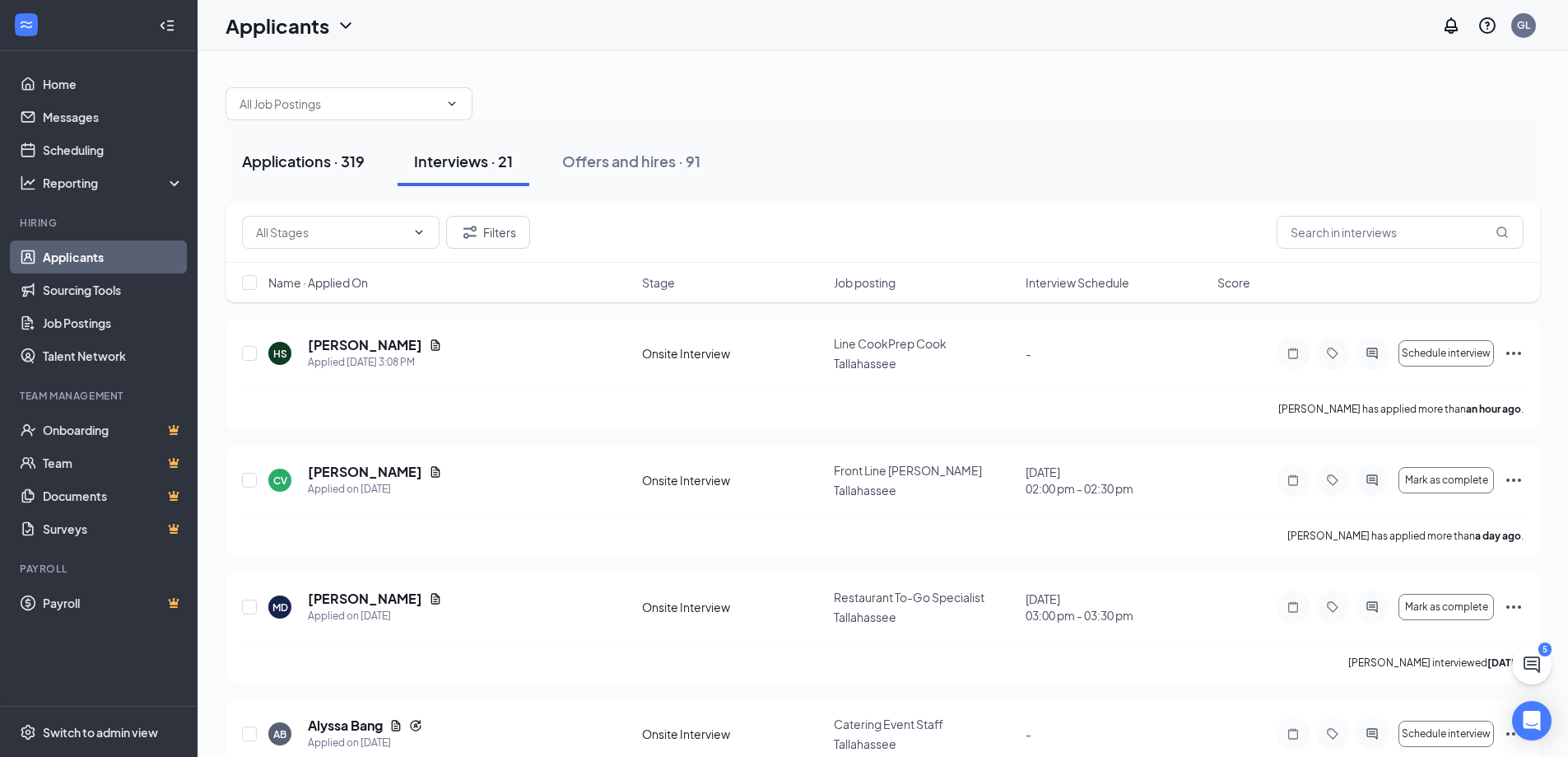
click at [317, 175] on button "Applications · 319" at bounding box center [303, 162] width 156 height 50
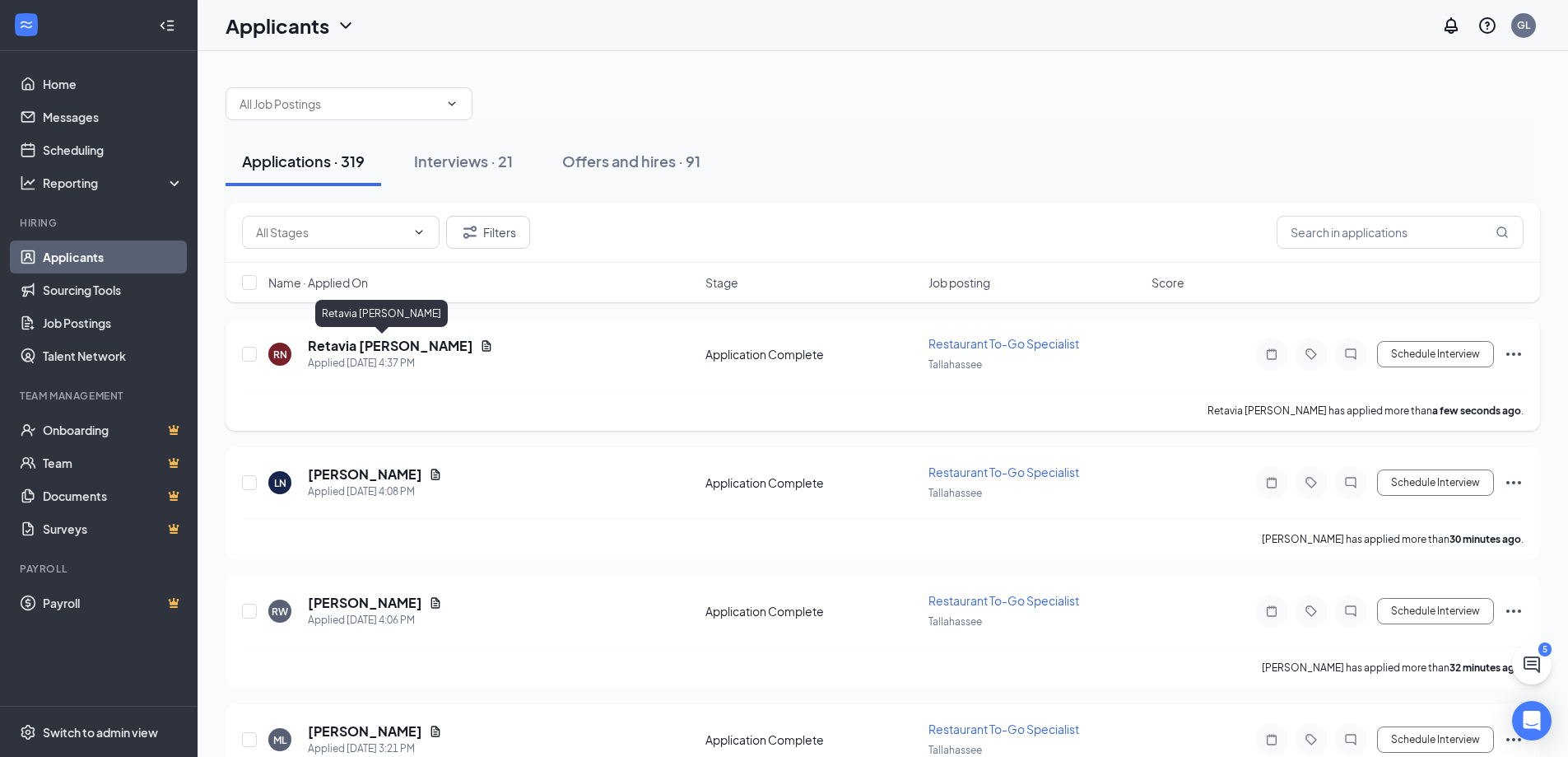
click at [359, 352] on h5 "Retavia [PERSON_NAME]" at bounding box center [390, 346] width 165 height 18
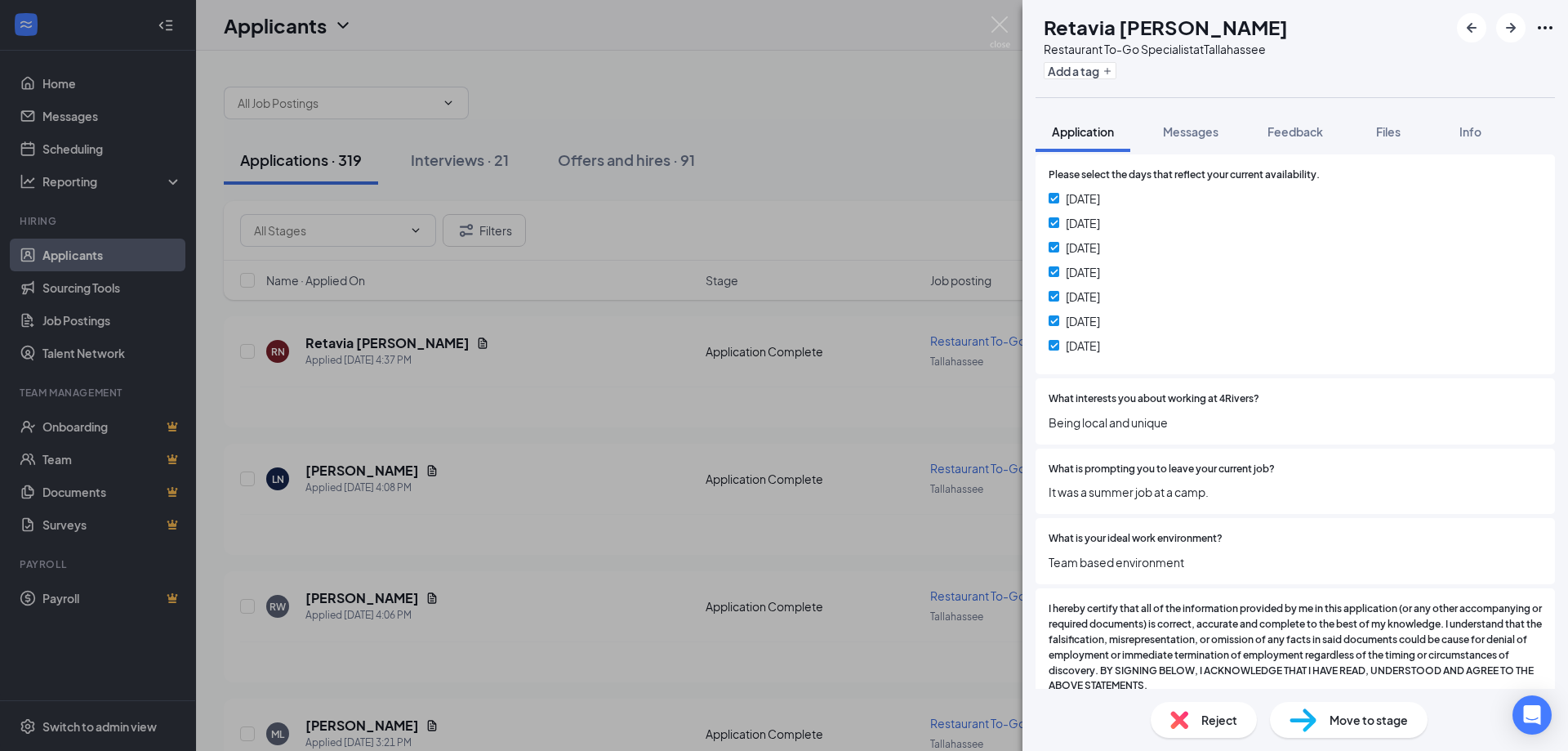
scroll to position [1148, 0]
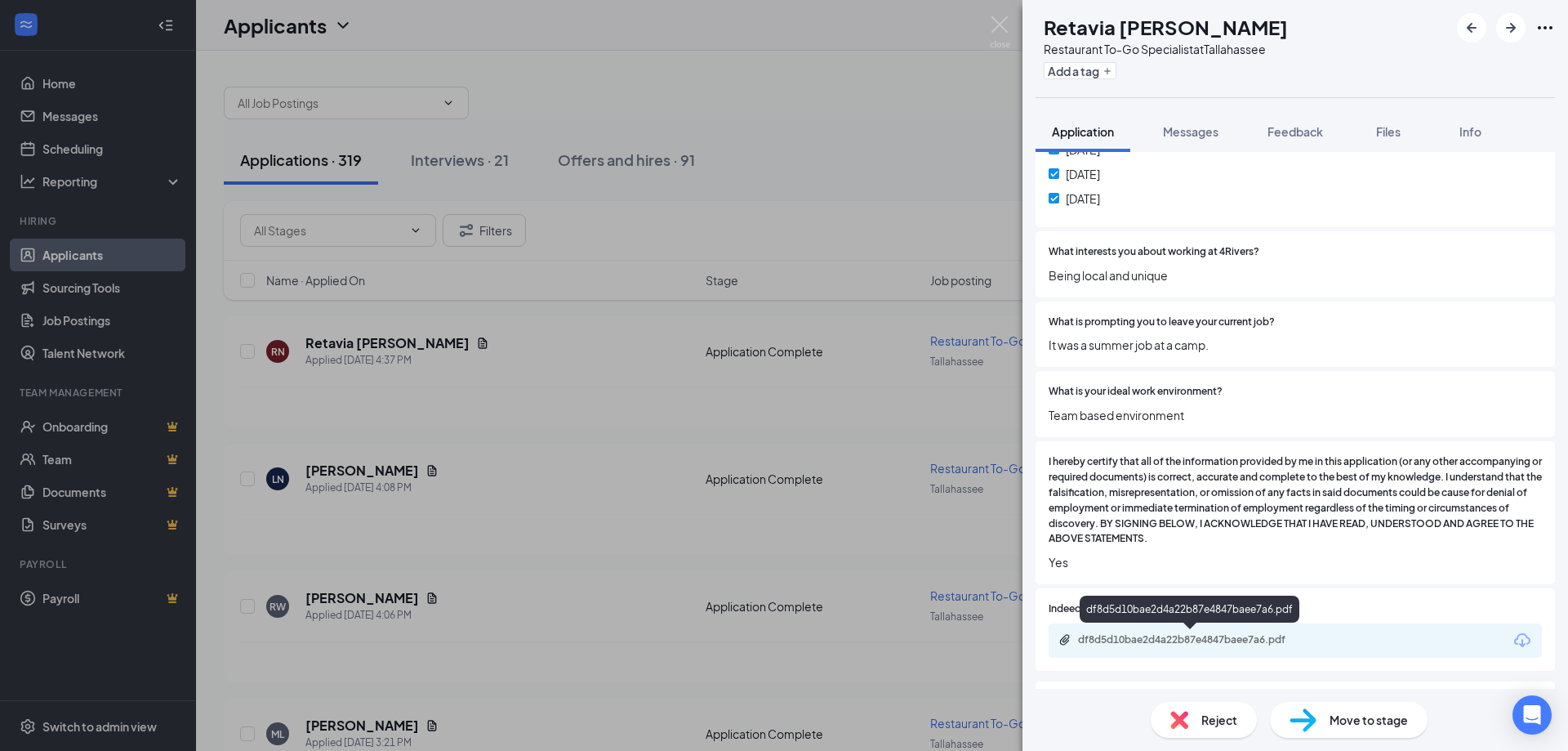
click at [1292, 639] on div "df8d5d10bae2d4a22b87e4847baee7a6.pdf" at bounding box center [1192, 639] width 229 height 13
click at [1228, 729] on div "Reject" at bounding box center [1204, 719] width 106 height 36
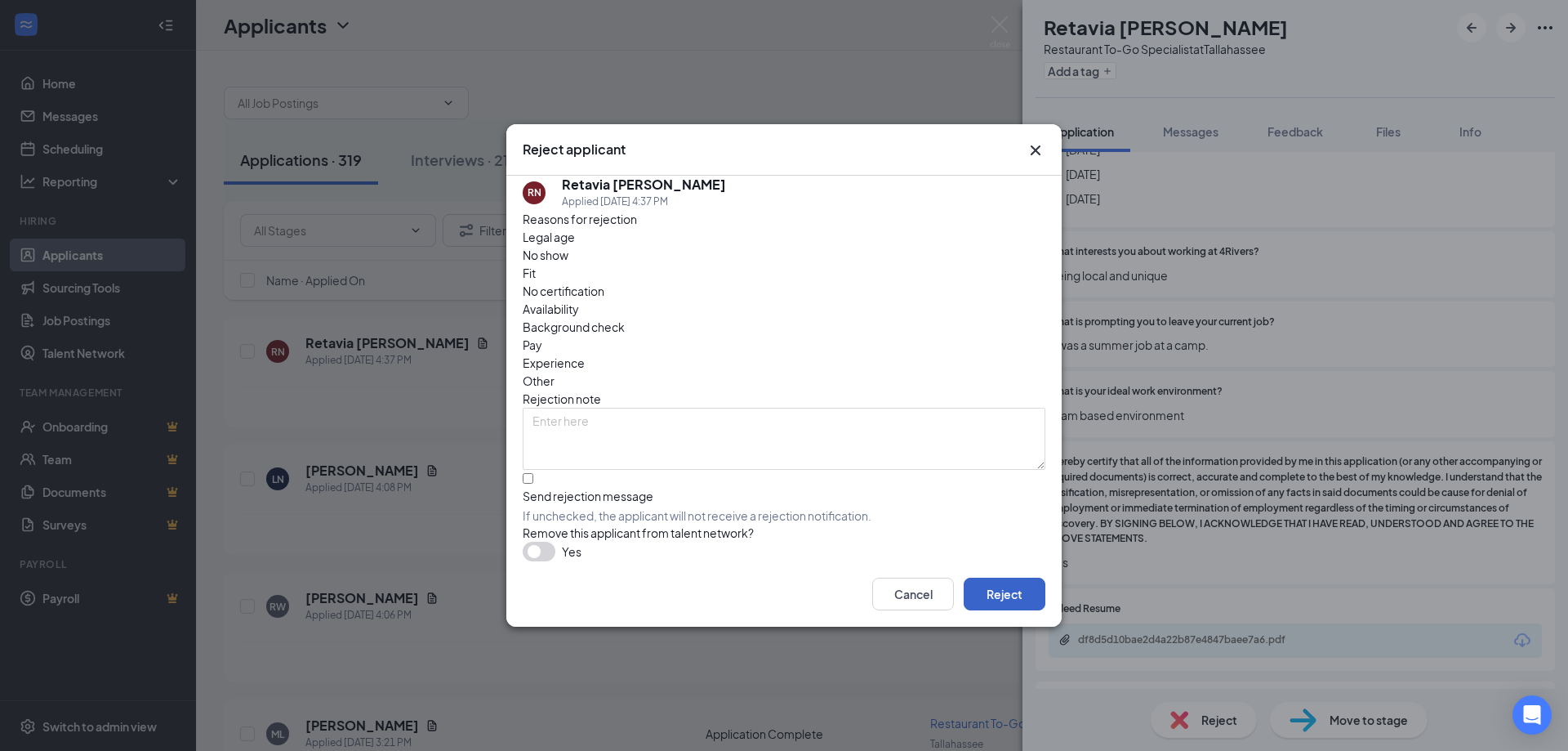
click at [982, 587] on button "Reject" at bounding box center [1004, 593] width 82 height 33
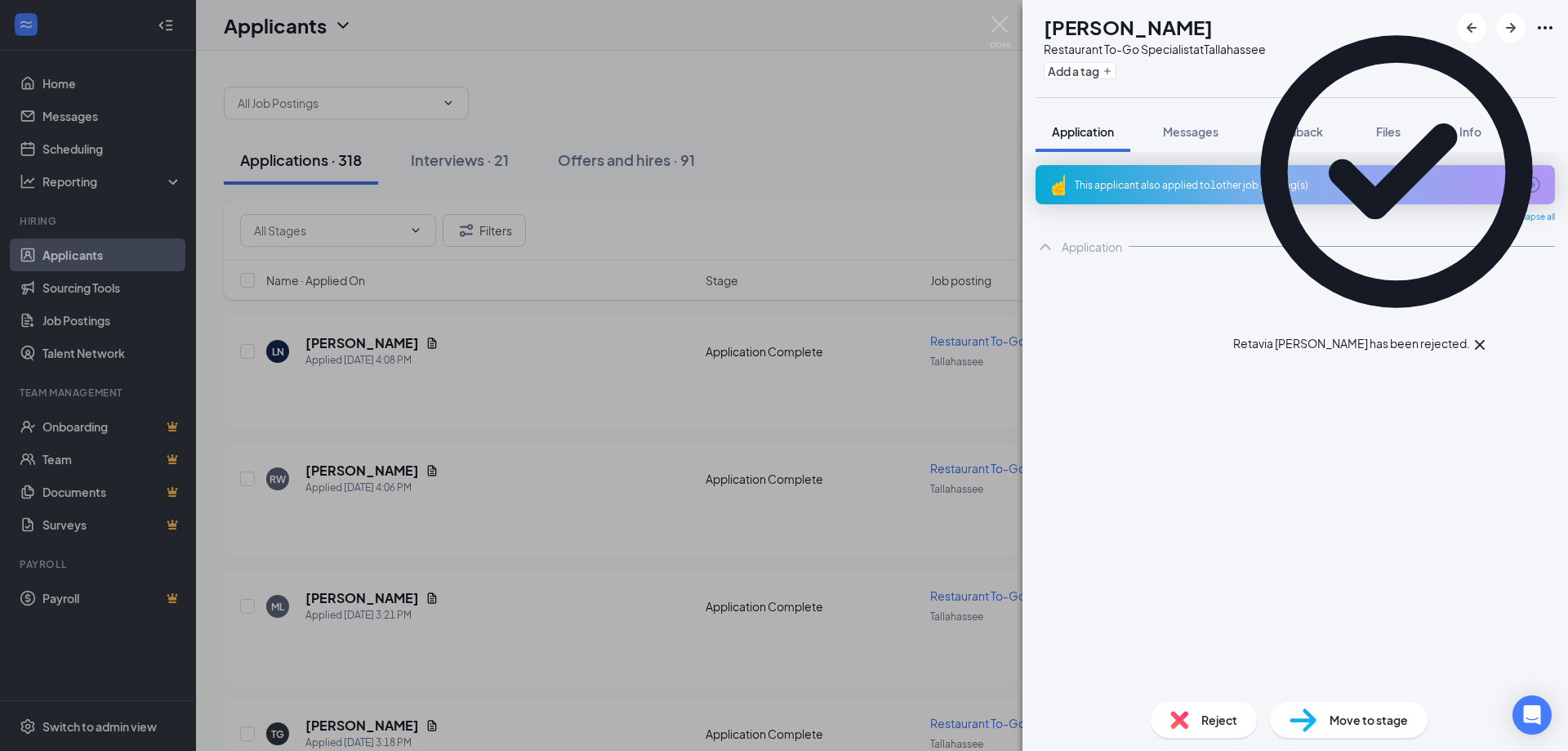
click at [557, 414] on div "LN [PERSON_NAME] Restaurant To-Go Specialist at [GEOGRAPHIC_DATA] Add a tag App…" at bounding box center [784, 376] width 1568 height 751
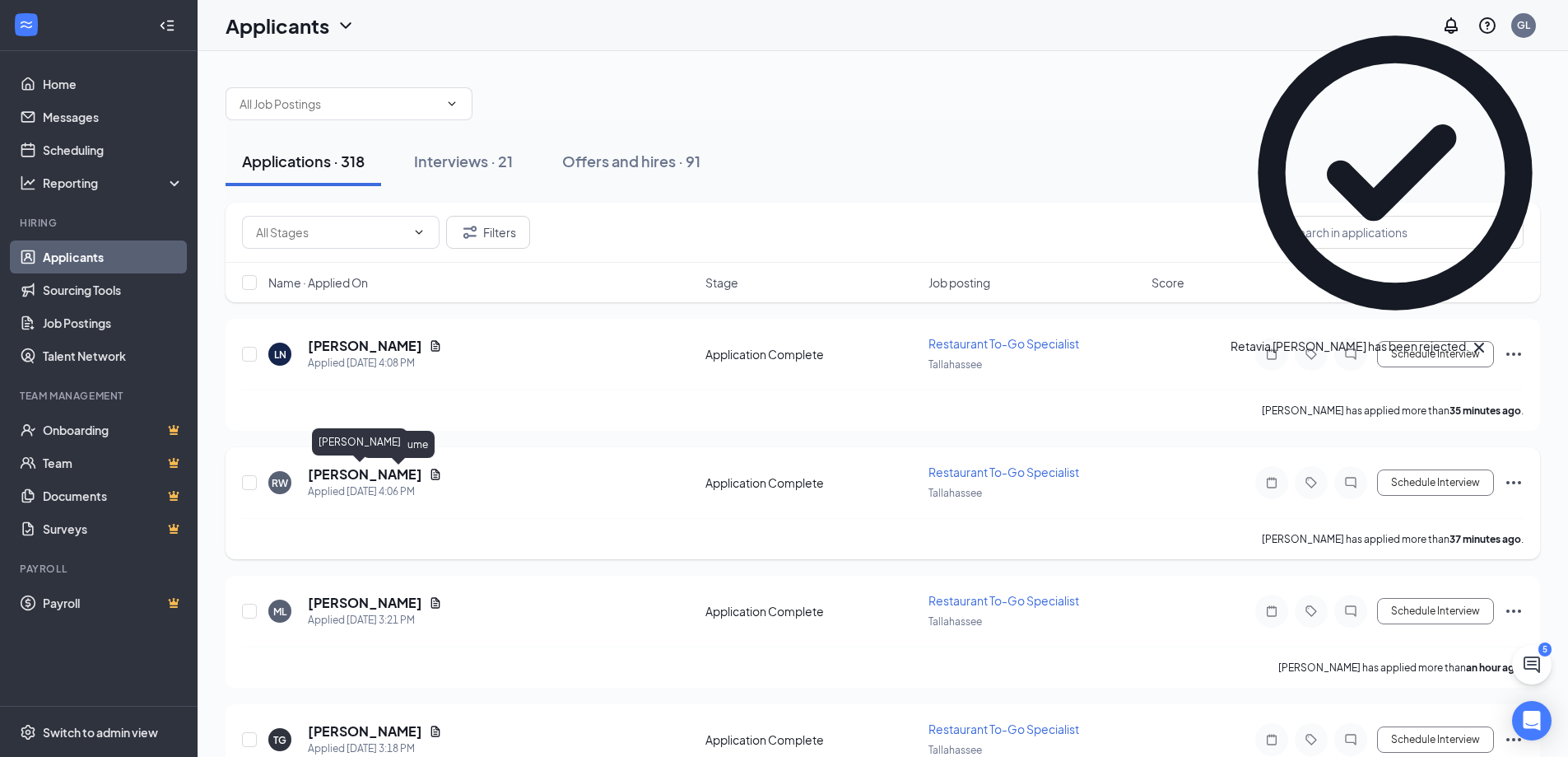
click at [377, 468] on h5 "[PERSON_NAME]" at bounding box center [365, 475] width 114 height 18
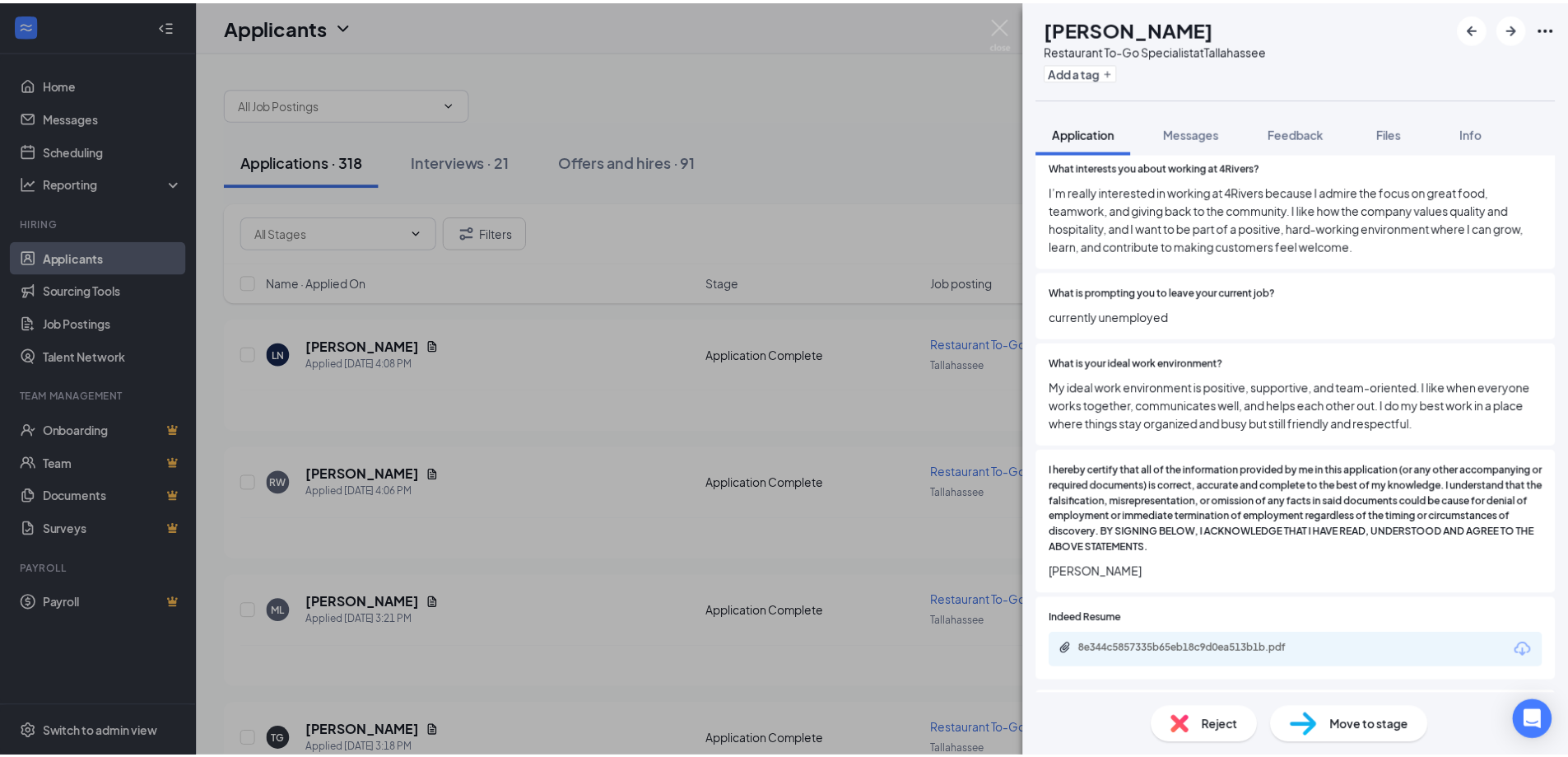
scroll to position [1235, 0]
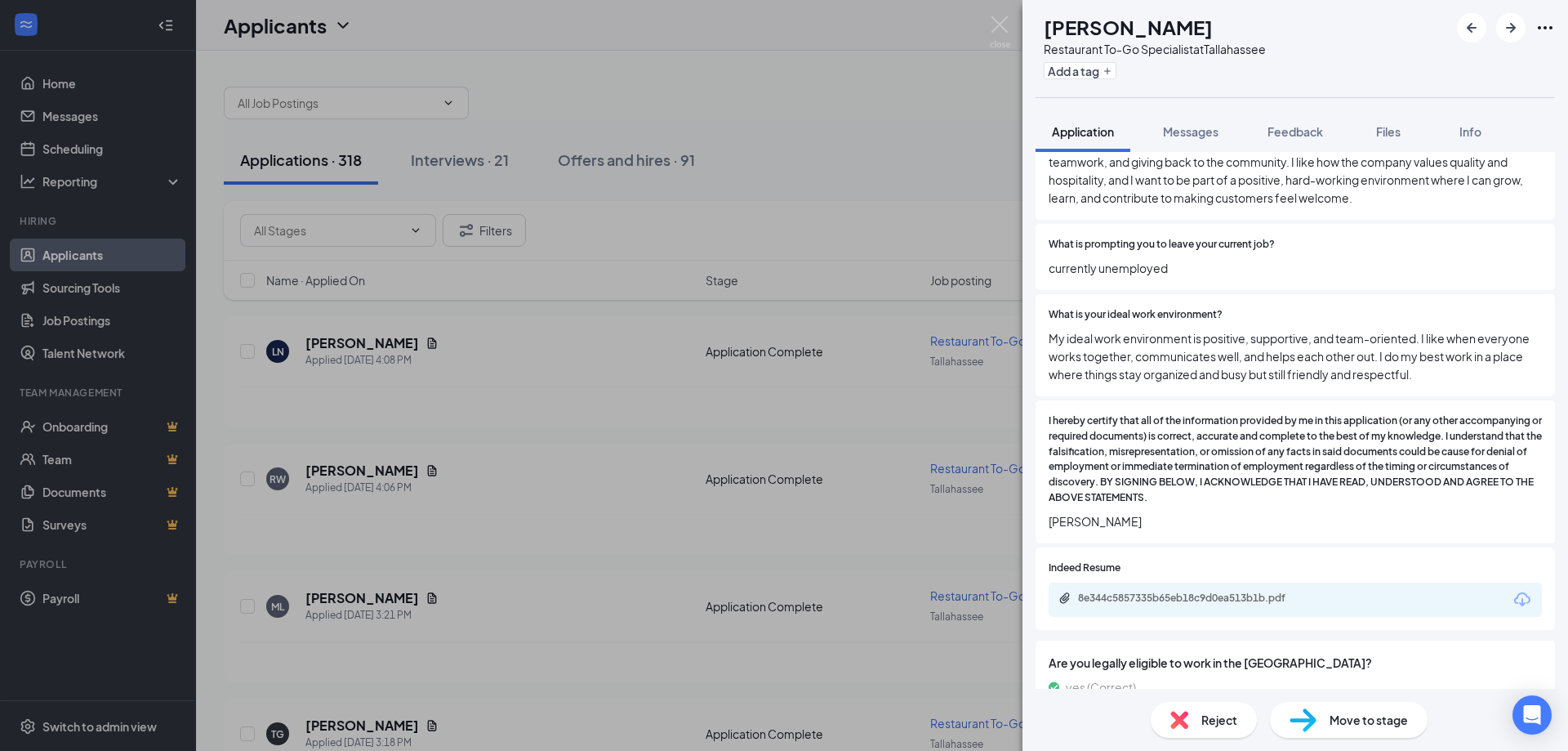
click at [1156, 592] on div "8e344c5857335b65eb18c9d0ea513b1b.pdf" at bounding box center [1192, 598] width 229 height 13
click at [1005, 27] on img at bounding box center [1000, 32] width 20 height 32
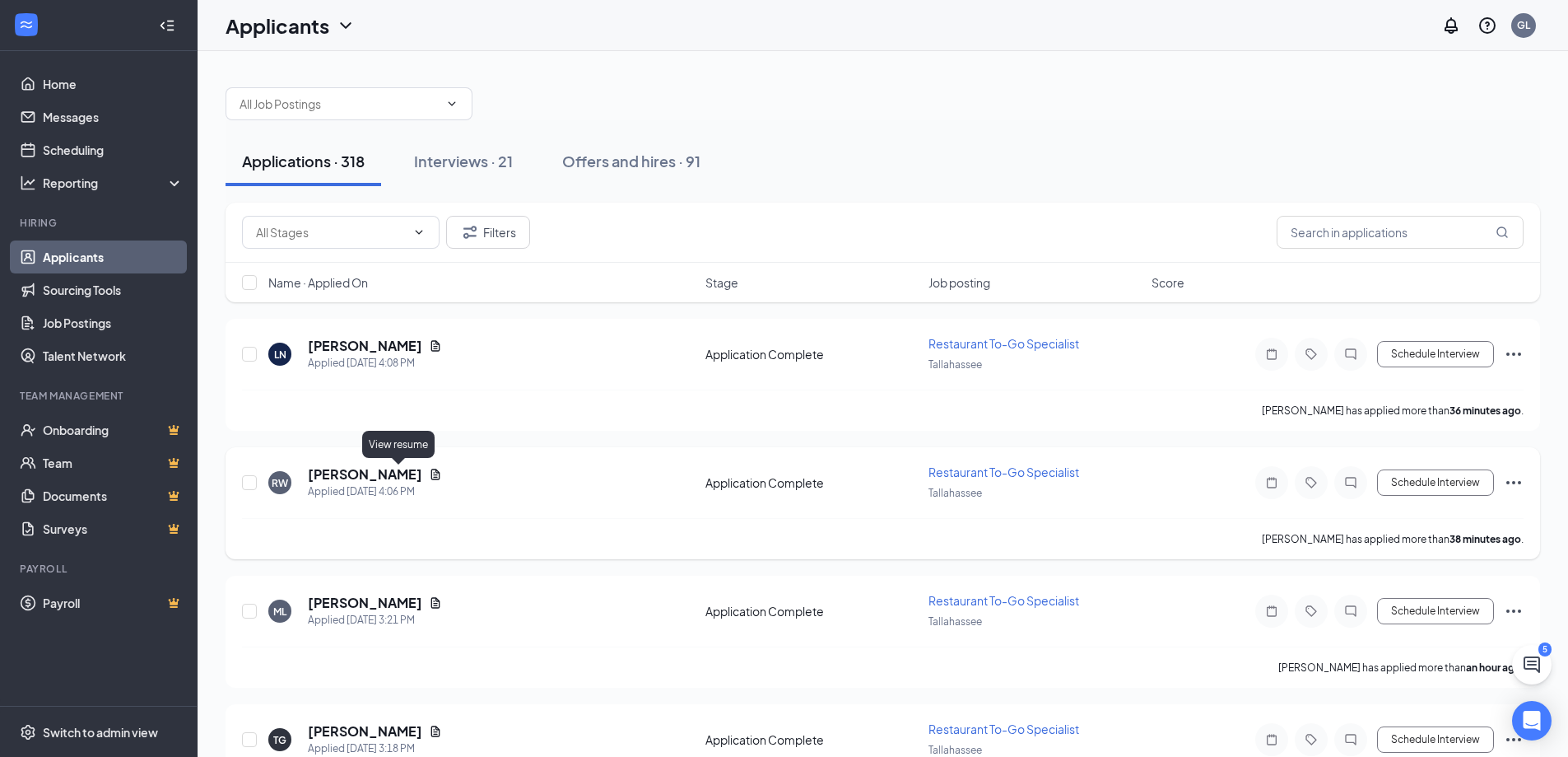
click at [429, 475] on icon "Document" at bounding box center [436, 475] width 13 height 13
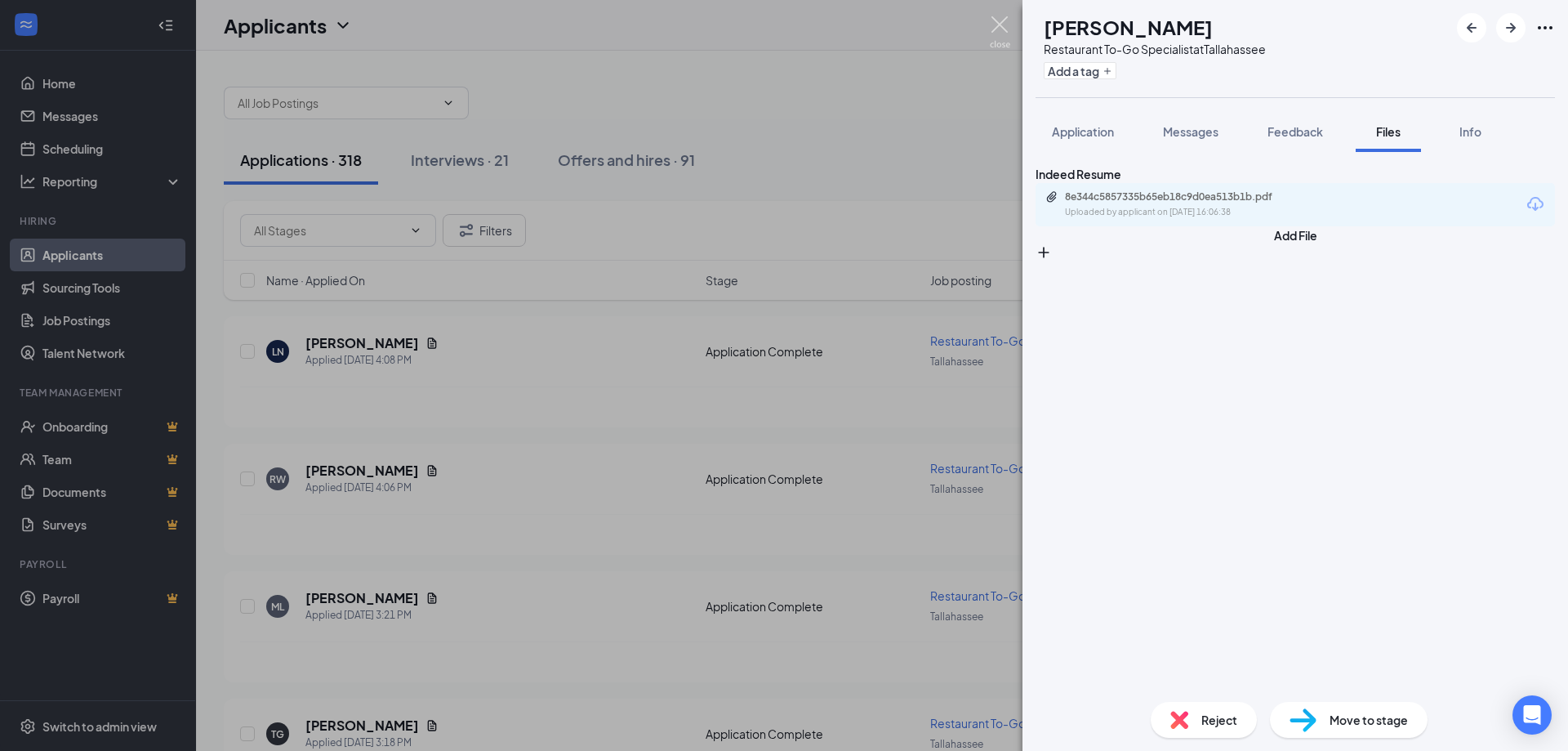
click at [1002, 19] on img at bounding box center [1000, 32] width 20 height 32
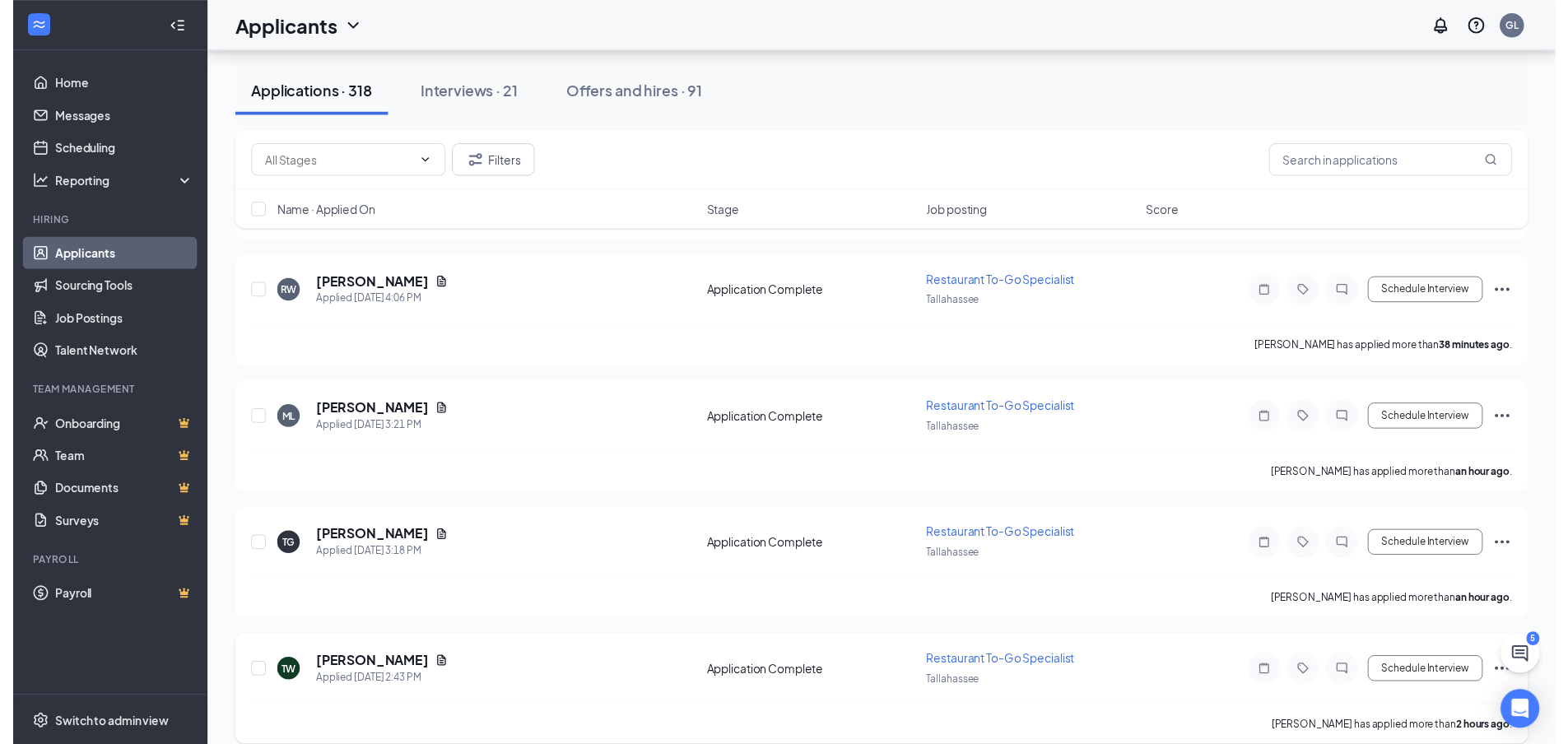
scroll to position [164, 0]
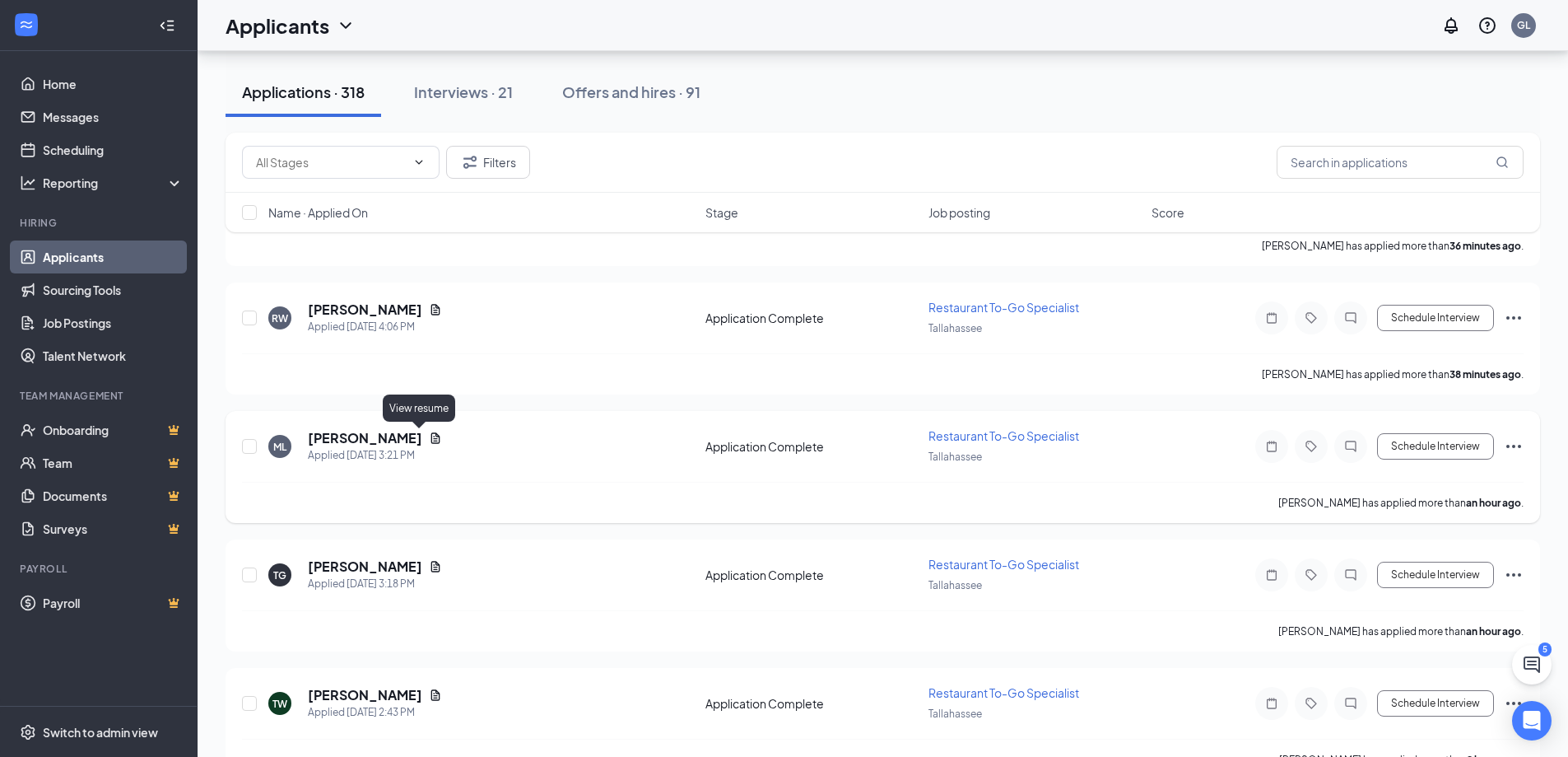
click at [431, 439] on icon "Document" at bounding box center [436, 438] width 9 height 11
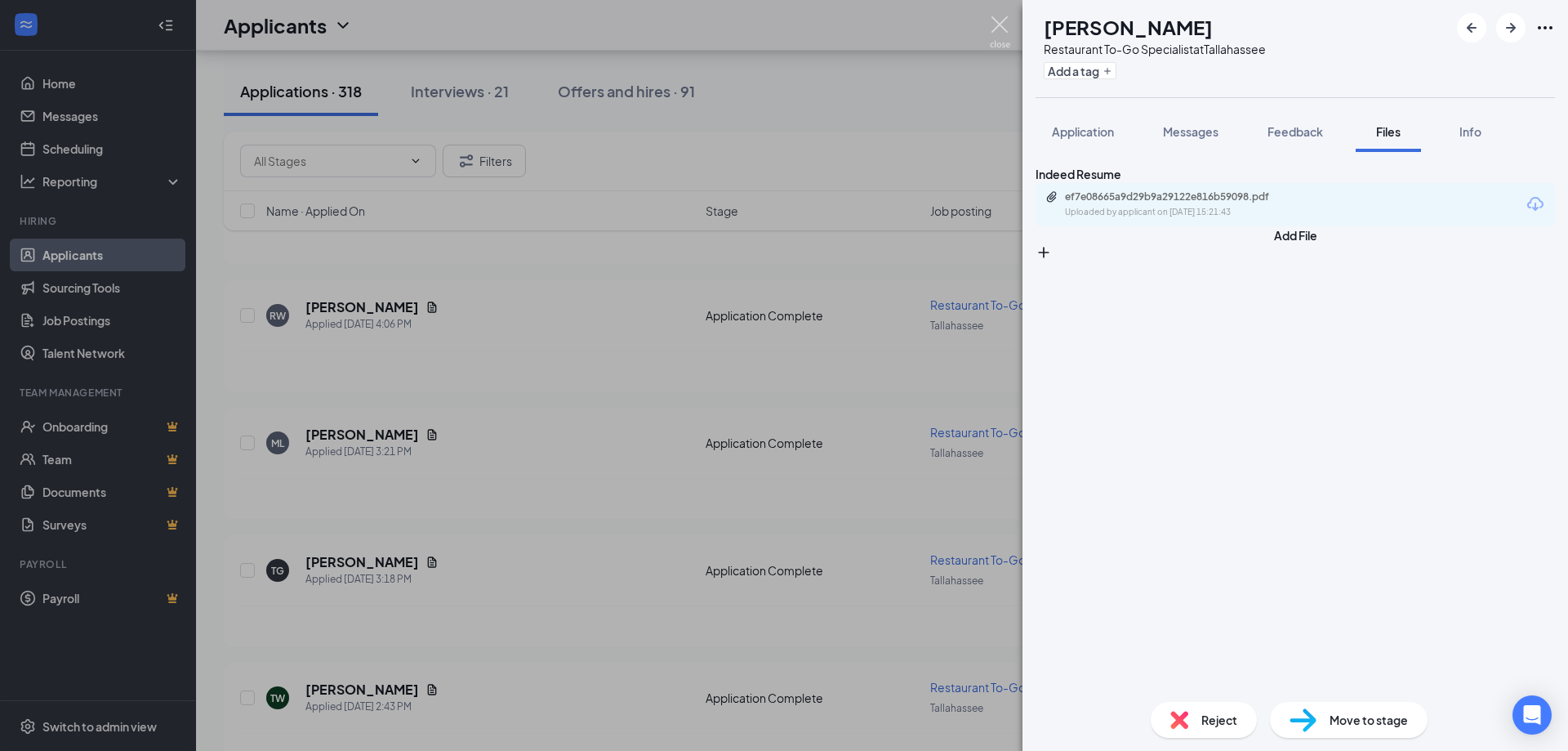
click at [1000, 17] on img at bounding box center [1000, 32] width 20 height 32
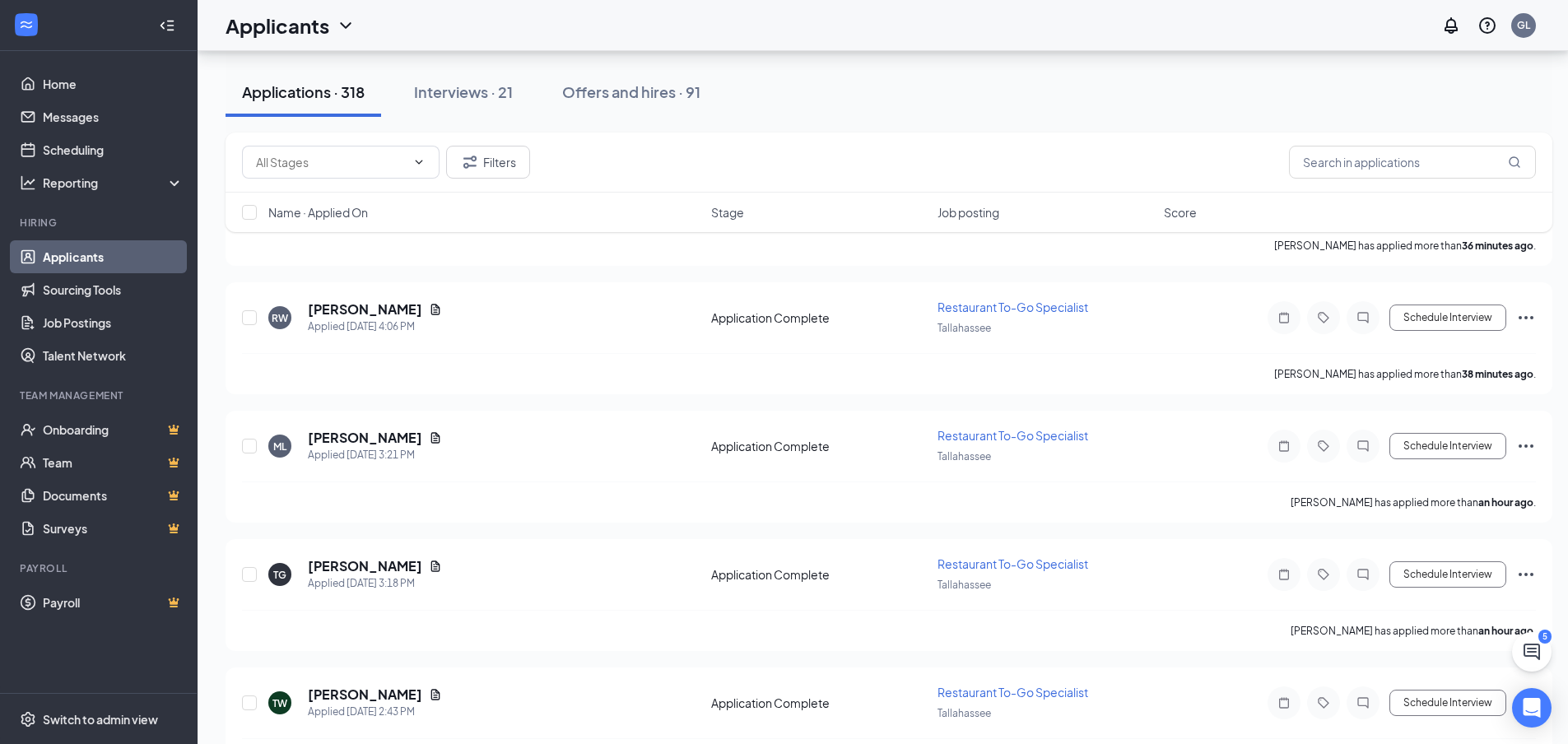
scroll to position [576, 0]
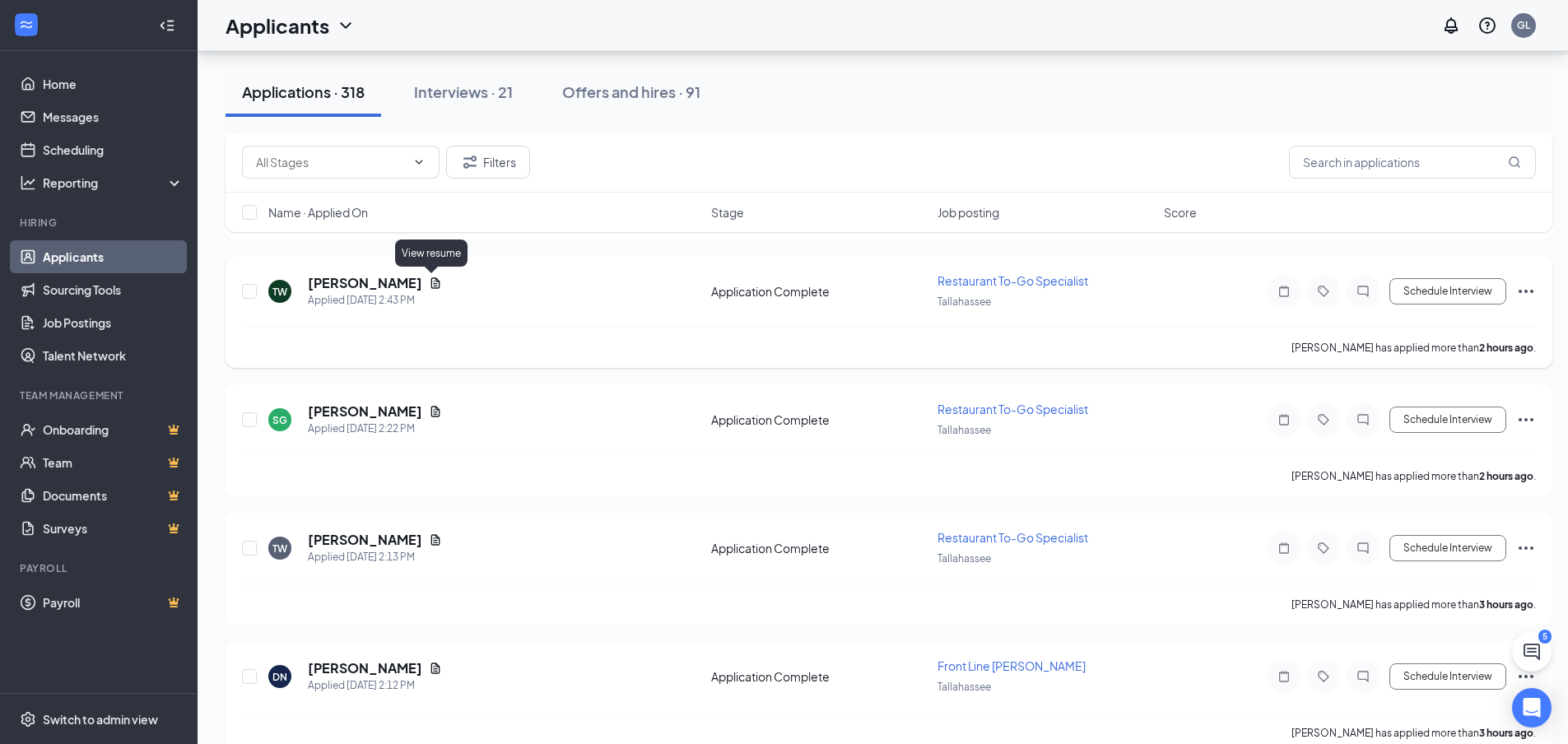
click at [437, 283] on icon "Document" at bounding box center [436, 283] width 9 height 11
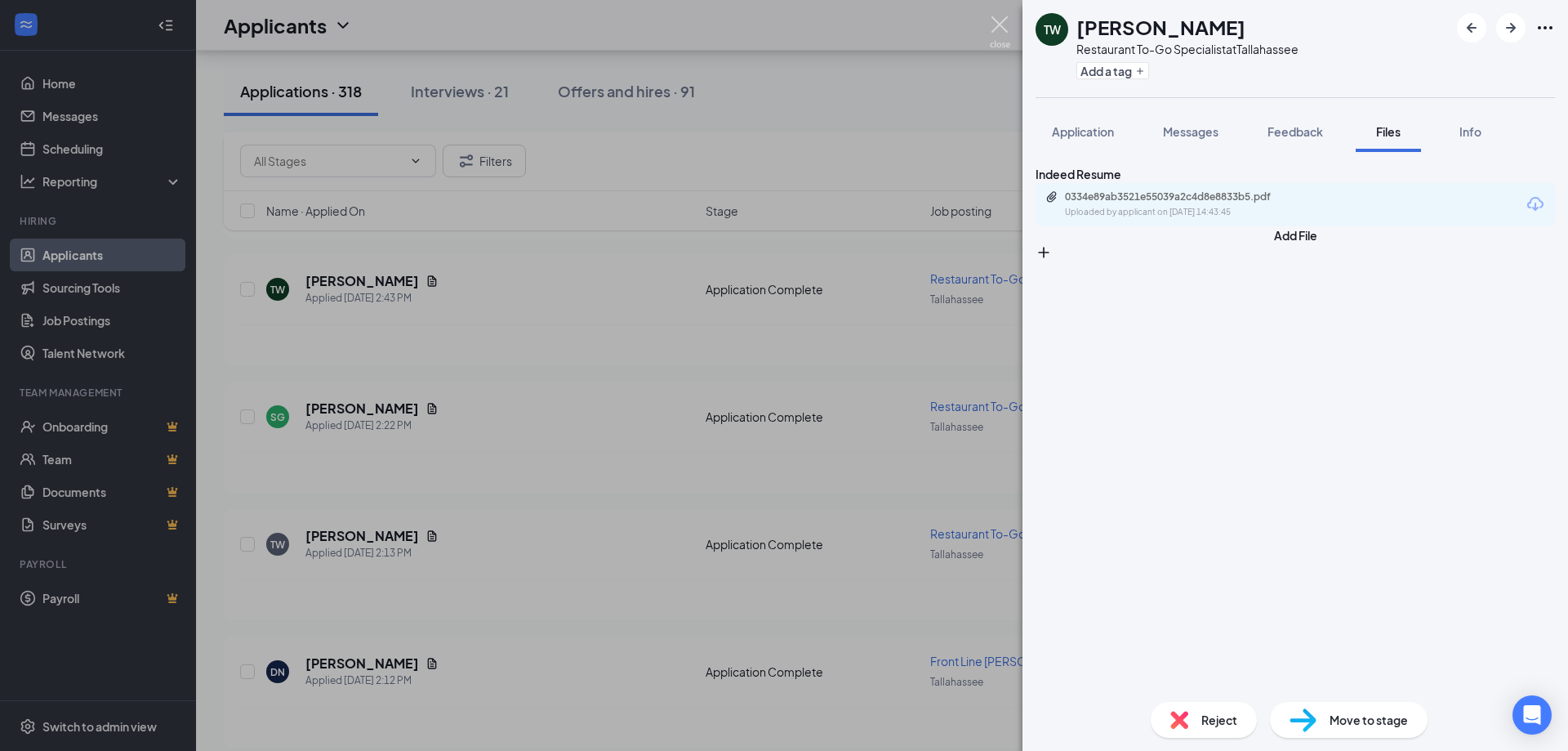
click at [1002, 20] on img at bounding box center [1000, 32] width 20 height 32
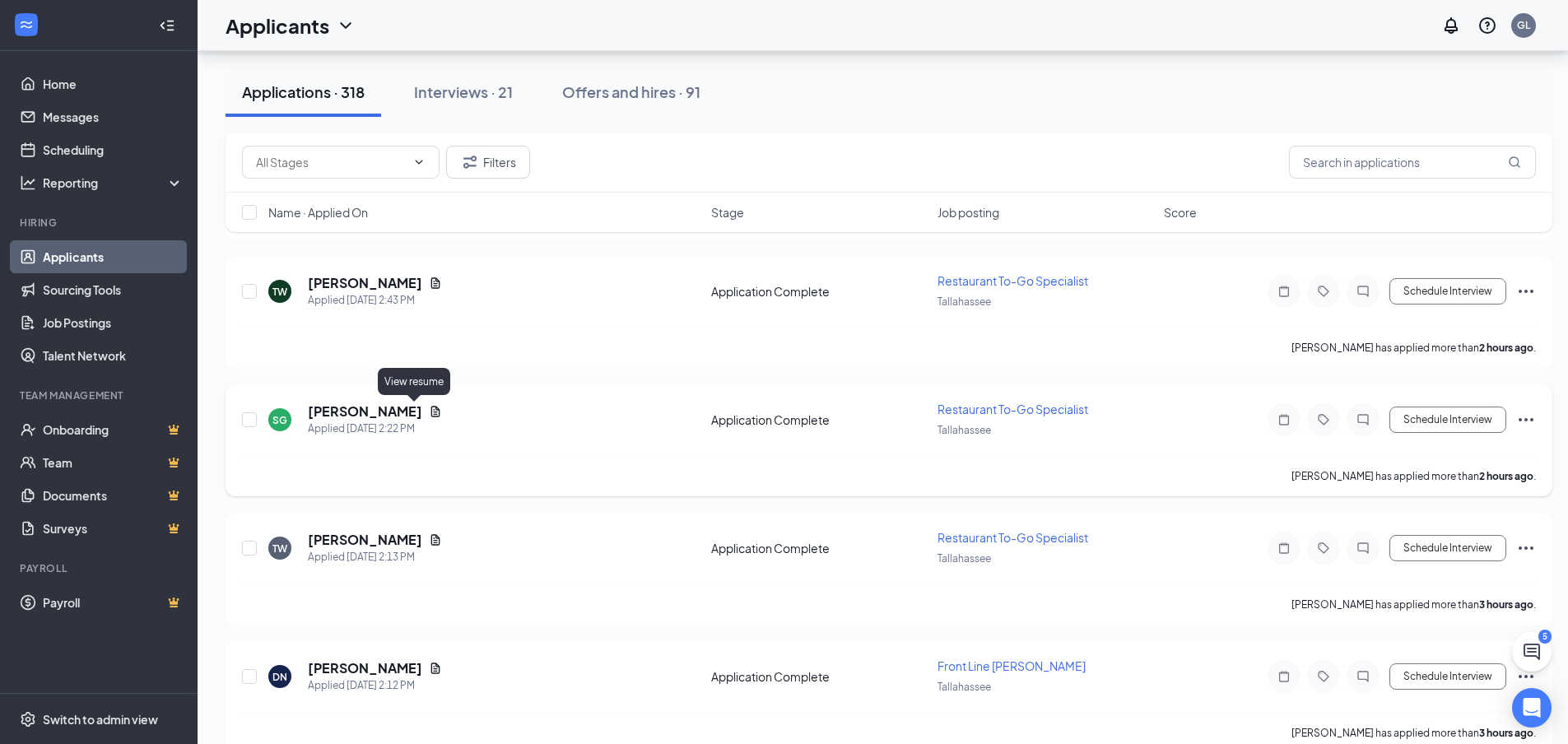
click at [429, 413] on icon "Document" at bounding box center [436, 412] width 13 height 13
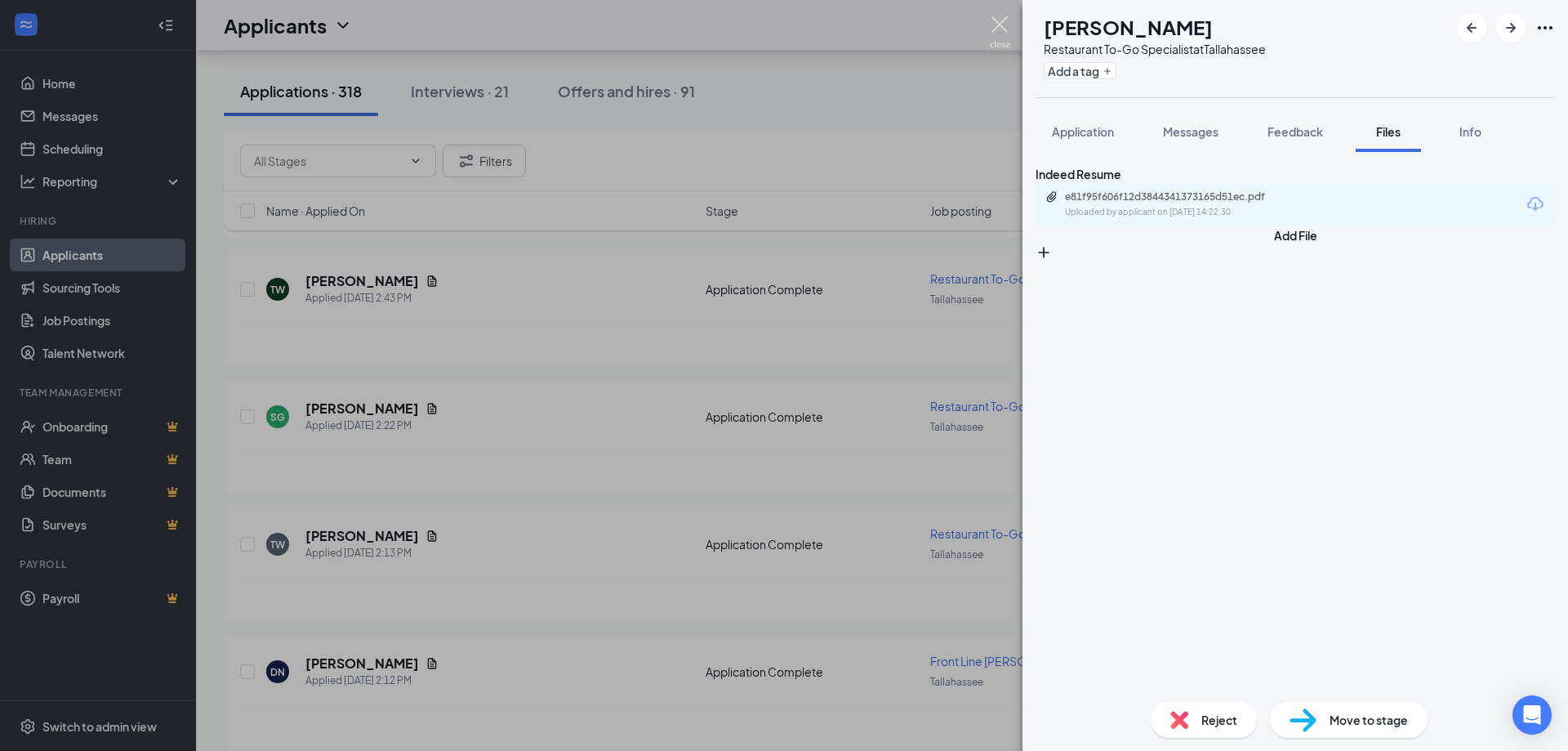
click at [1007, 27] on img at bounding box center [1000, 32] width 20 height 32
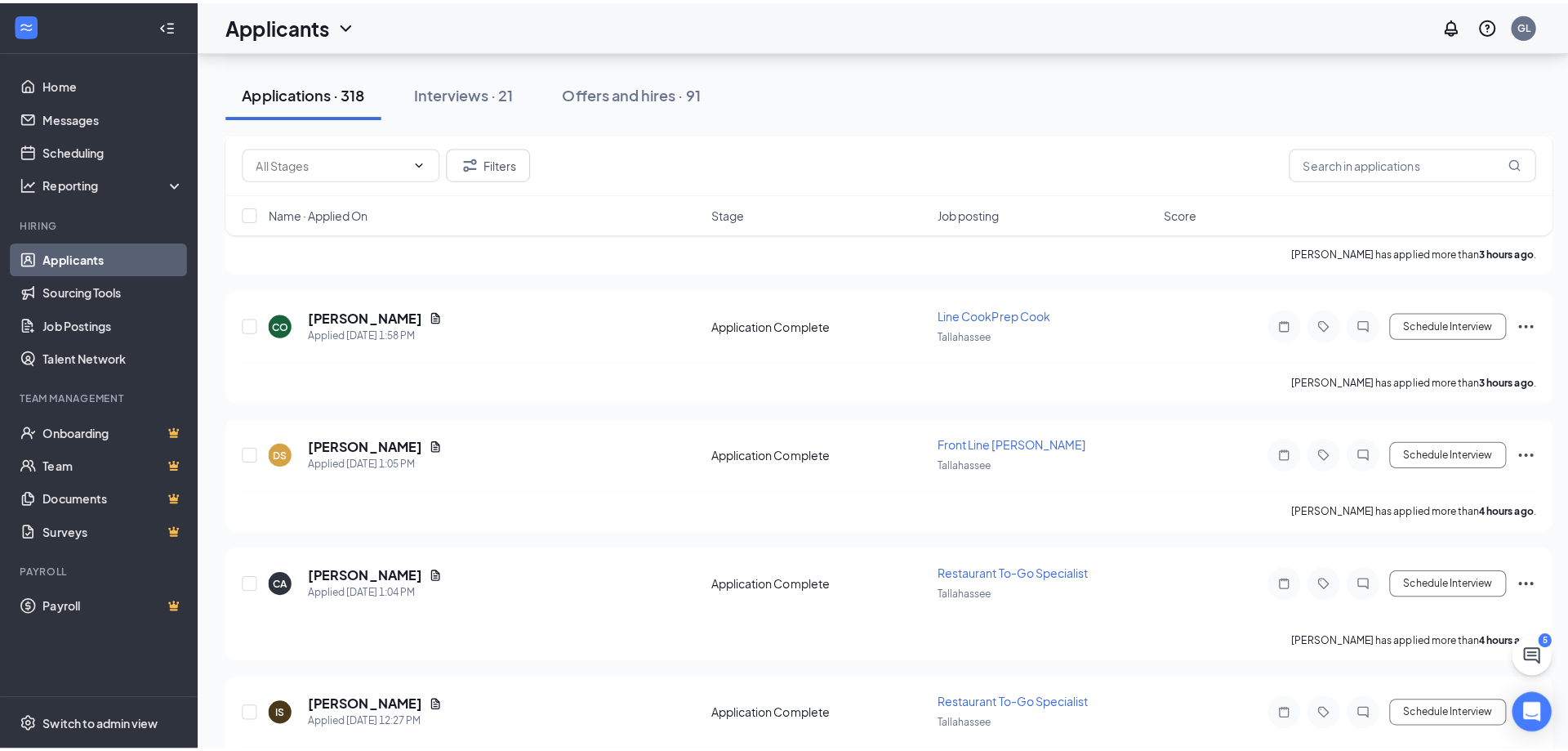
scroll to position [1307, 0]
click at [426, 438] on icon "Document" at bounding box center [432, 438] width 13 height 13
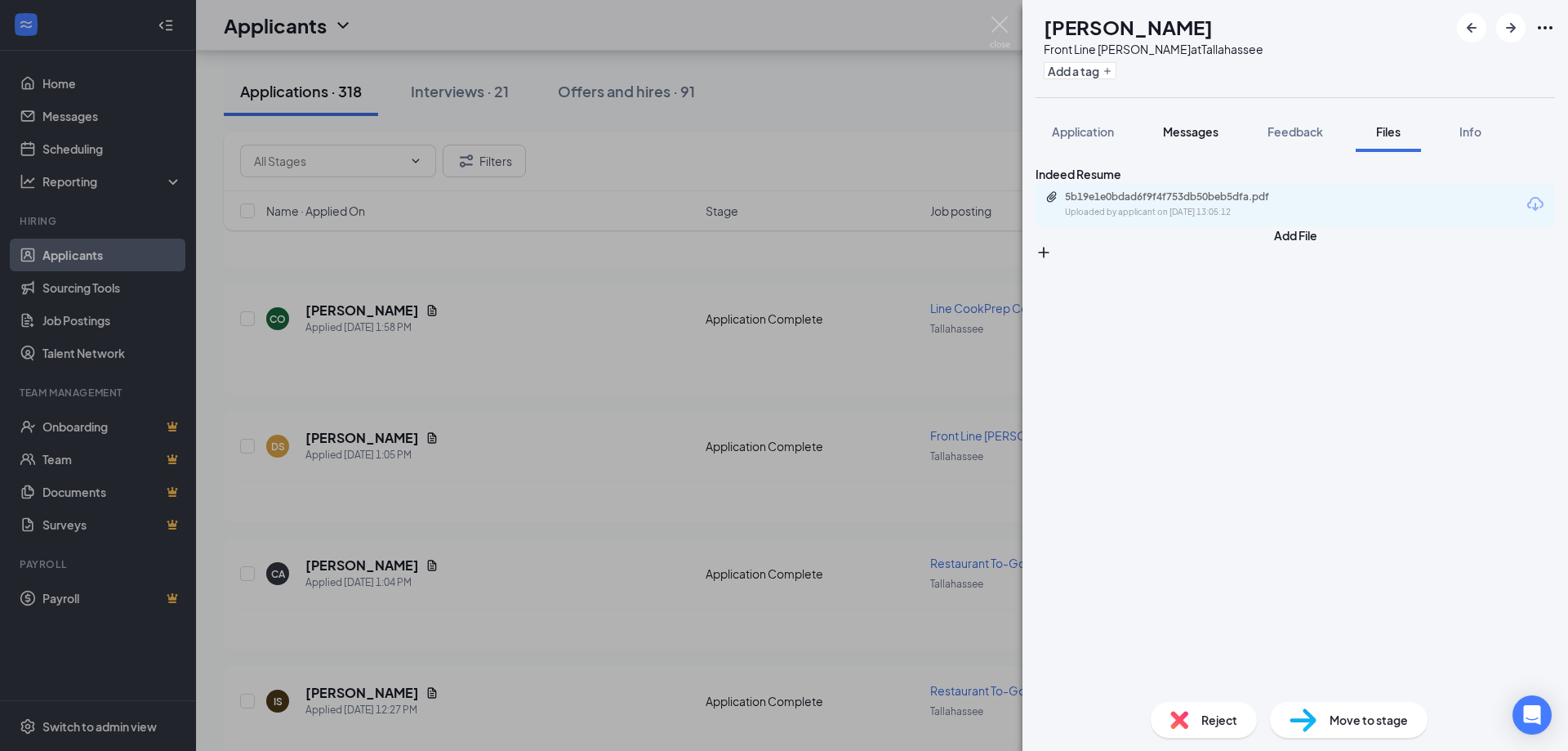
click at [1195, 129] on span "Messages" at bounding box center [1191, 132] width 56 height 15
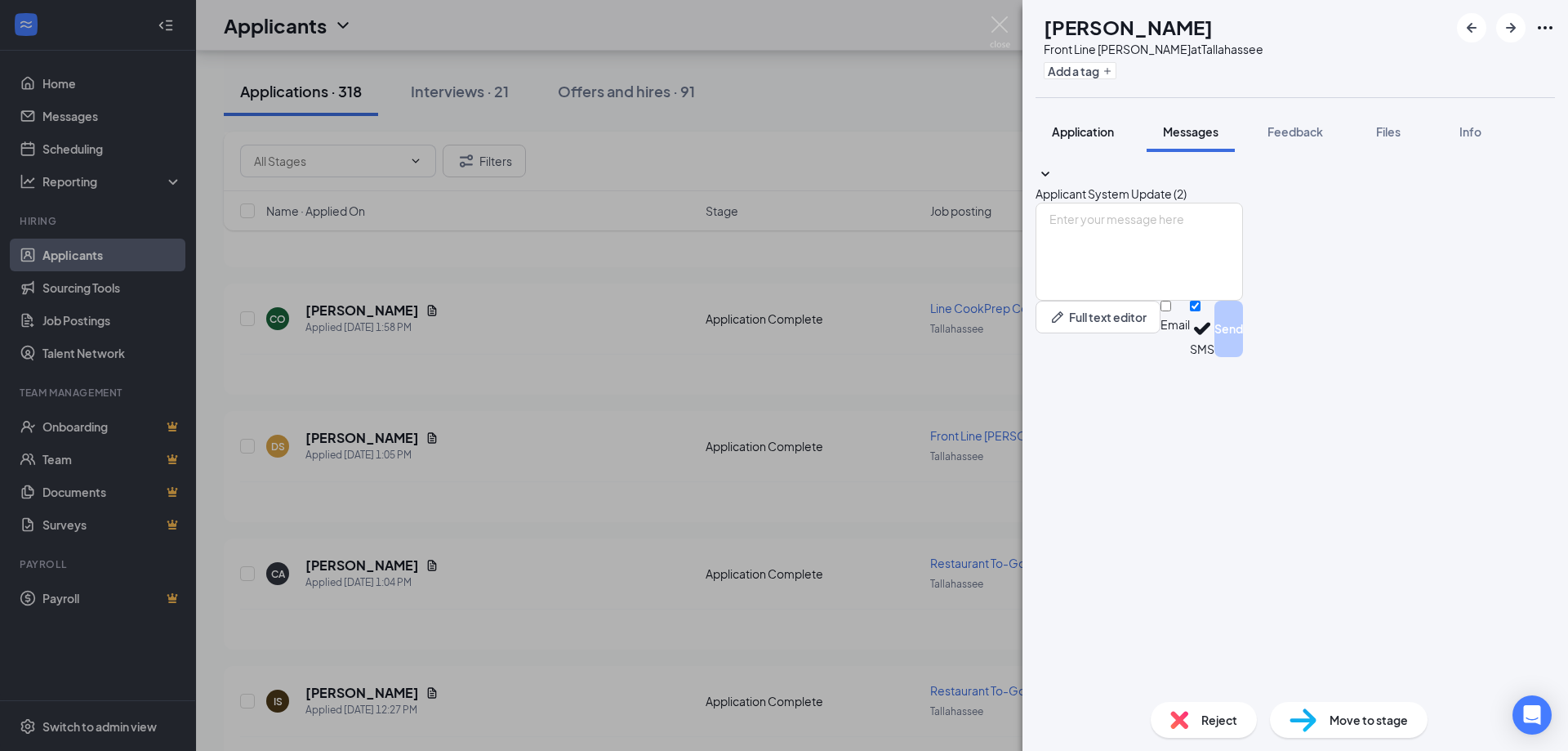
click at [1084, 132] on span "Application" at bounding box center [1083, 132] width 62 height 15
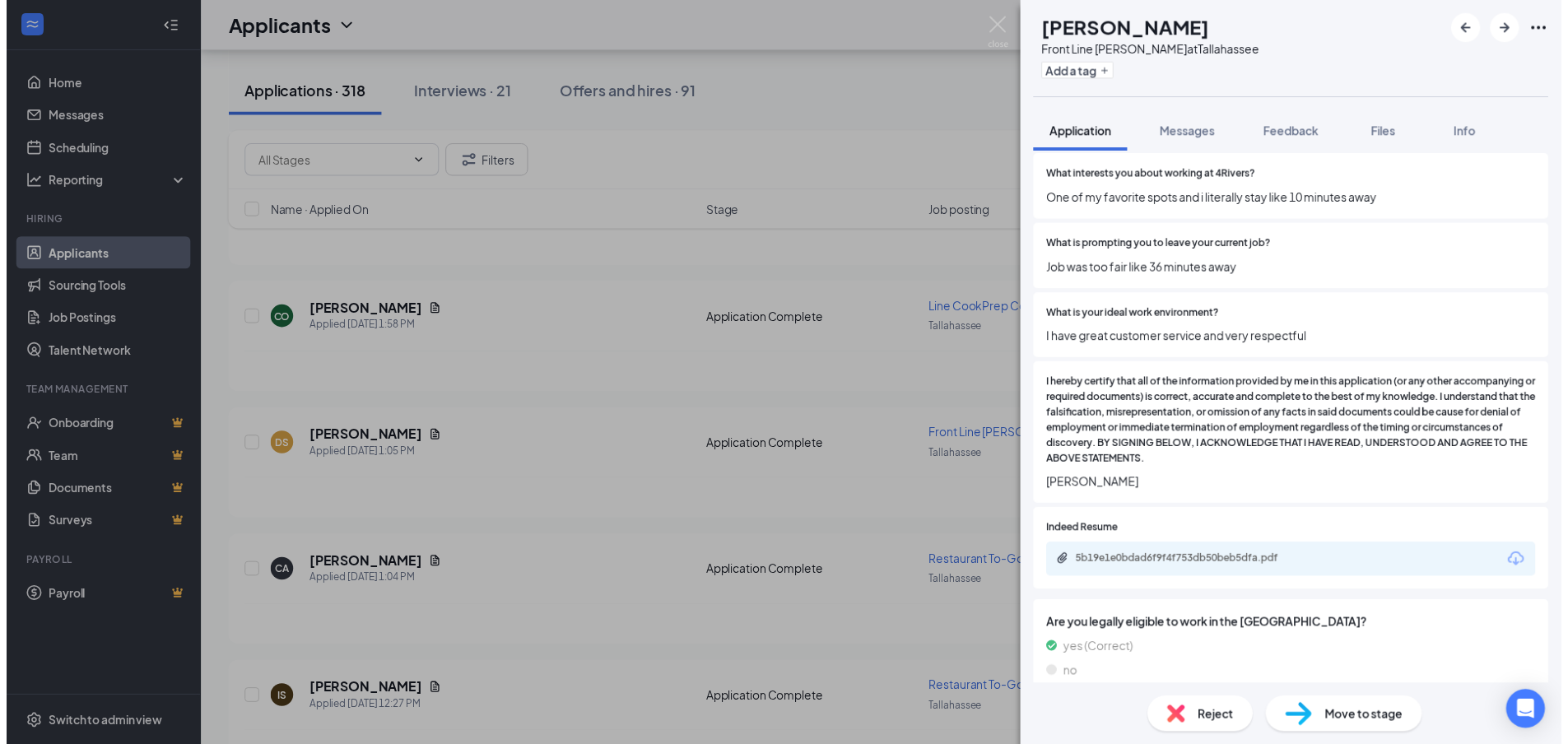
scroll to position [1244, 0]
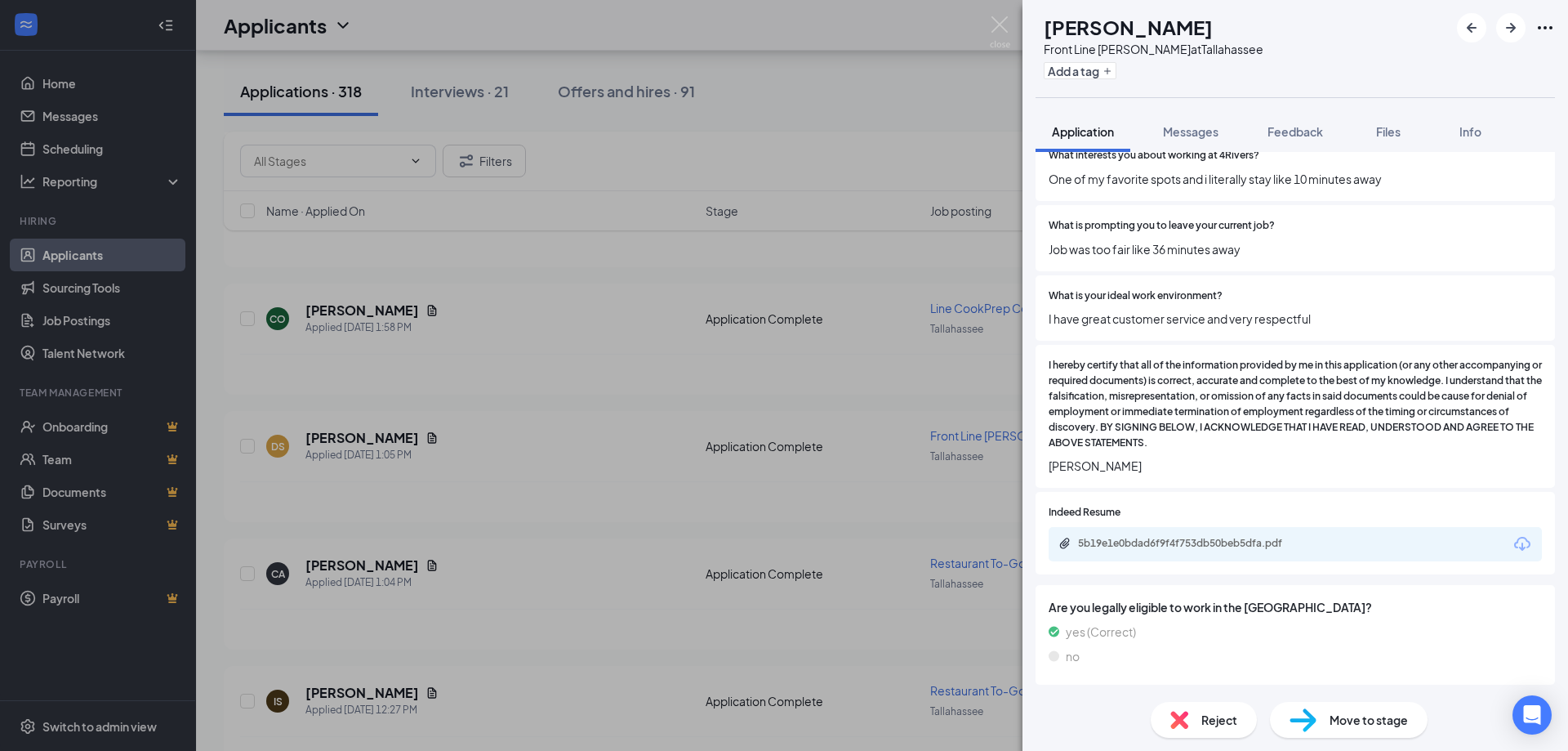
click at [1273, 553] on div "5b19e1e0bdad6f9f4f753db50beb5dfa.pdf" at bounding box center [1295, 543] width 494 height 34
click at [1272, 547] on div "5b19e1e0bdad6f9f4f753db50beb5dfa.pdf" at bounding box center [1192, 543] width 229 height 13
click at [1010, 23] on div "DS [PERSON_NAME] Front Line [PERSON_NAME] at [GEOGRAPHIC_DATA] Add a tag Applic…" at bounding box center [784, 376] width 1568 height 751
click at [999, 25] on img at bounding box center [1000, 32] width 20 height 32
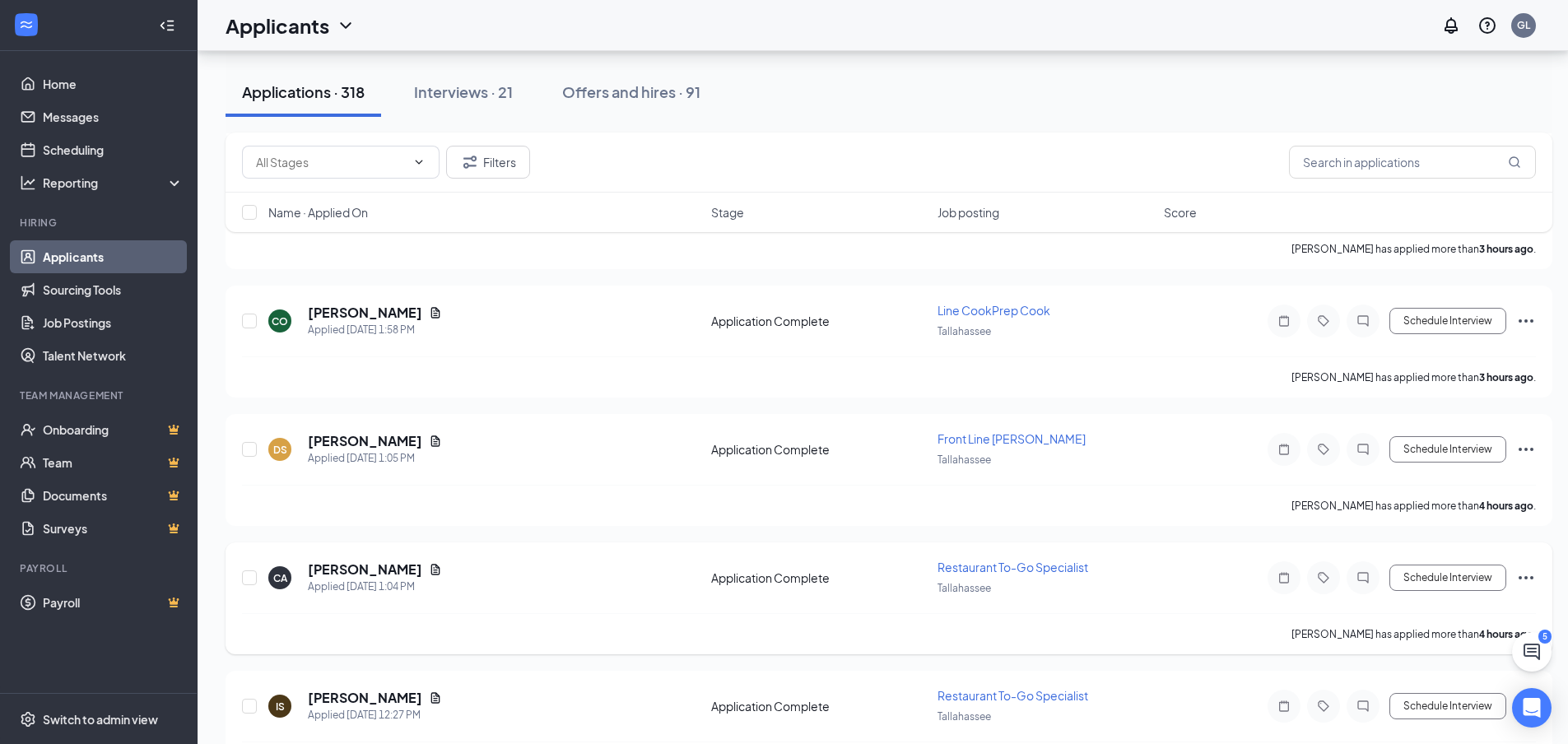
click at [384, 572] on h5 "[PERSON_NAME]" at bounding box center [365, 570] width 114 height 18
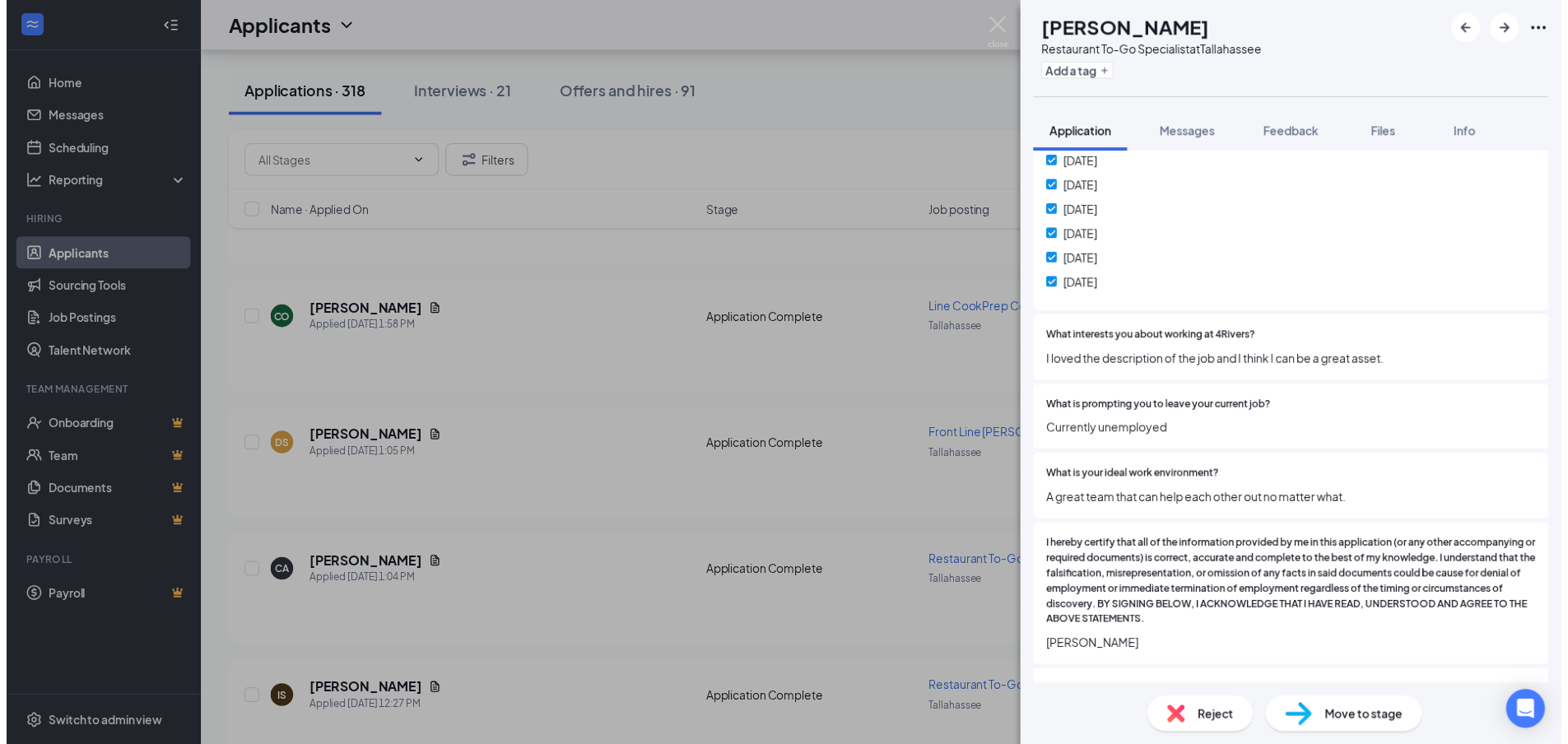
scroll to position [1254, 0]
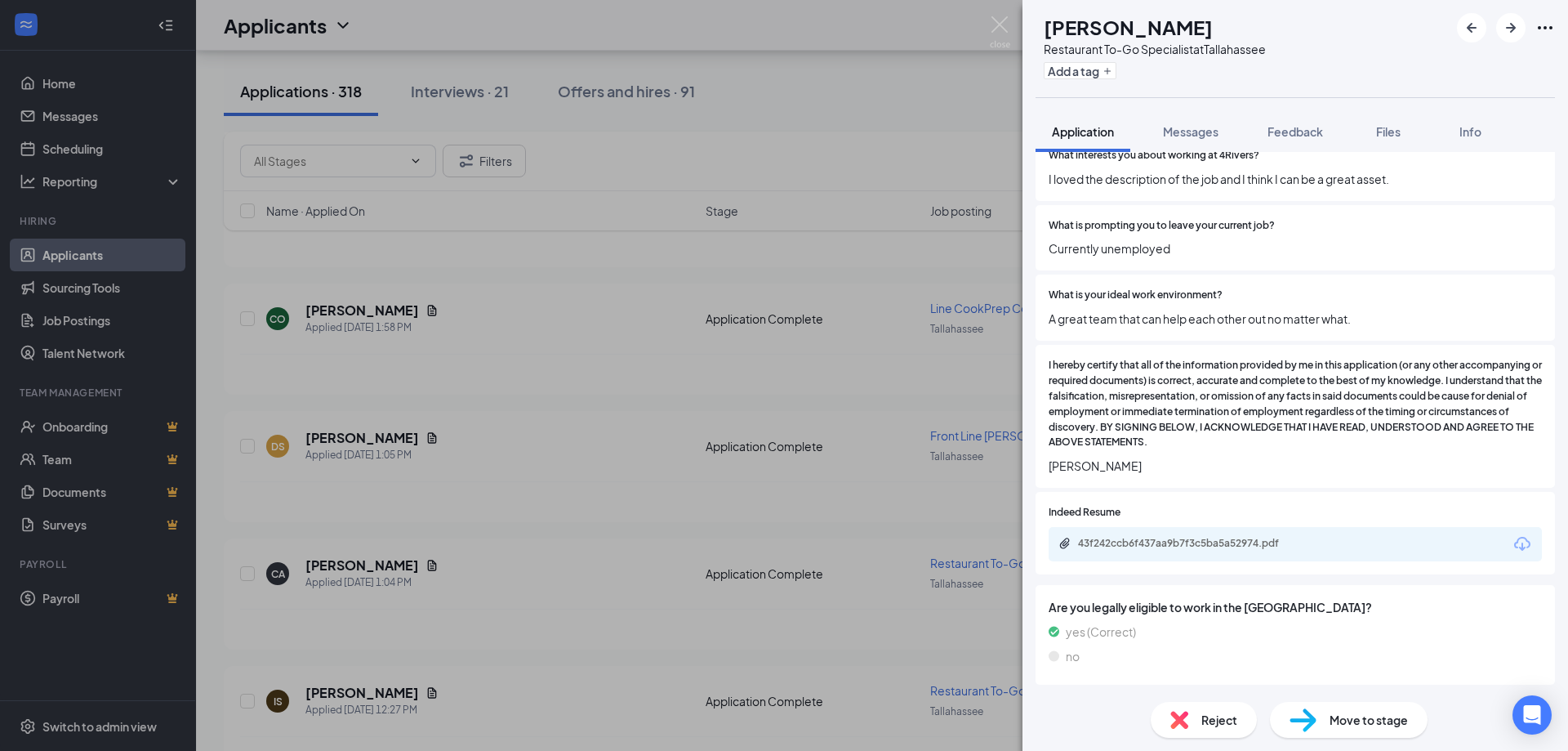
click at [1225, 553] on div "43f242ccb6f437aa9b7f3c5ba5a52974.pdf" at bounding box center [1295, 543] width 494 height 34
click at [1225, 549] on div "43f242ccb6f437aa9b7f3c5ba5a52974.pdf" at bounding box center [1192, 543] width 229 height 13
click at [1000, 14] on div "CA [PERSON_NAME] Restaurant To-Go Specialist at [GEOGRAPHIC_DATA] Add a tag App…" at bounding box center [784, 376] width 1568 height 751
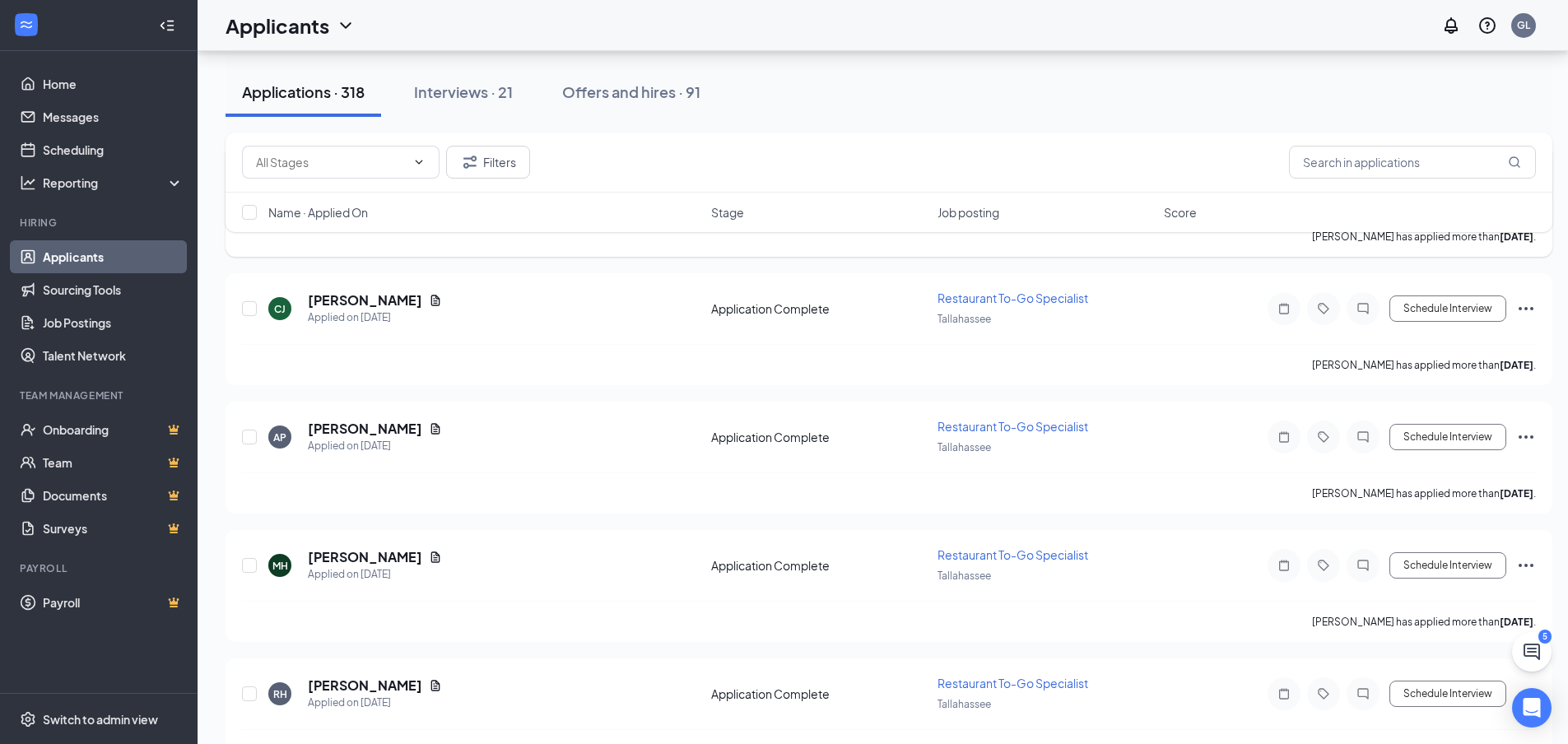
scroll to position [15969, 0]
